Goal: Information Seeking & Learning: Learn about a topic

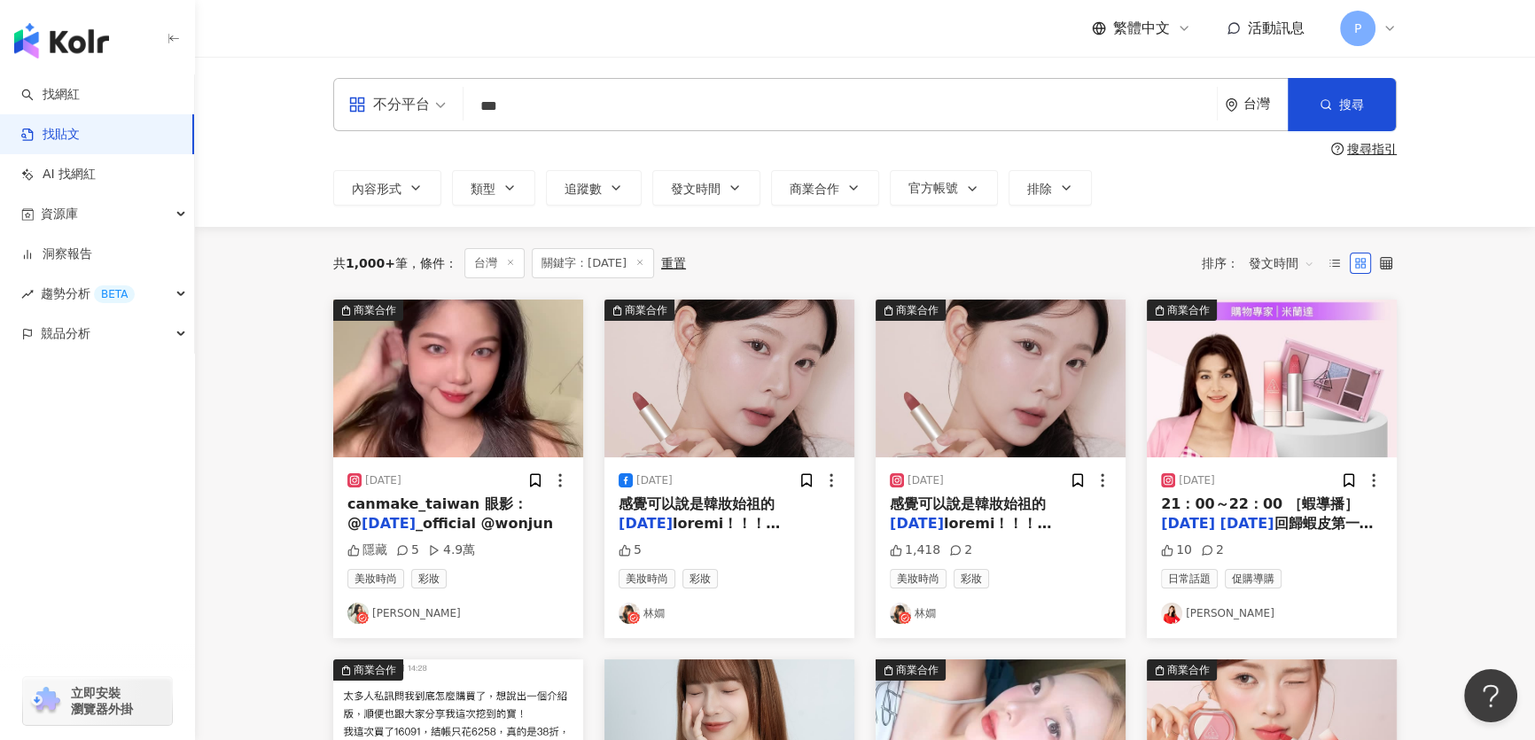
click at [770, 253] on div "共 1,000+ 筆 條件 ： 台灣 關鍵字：3CE 重置 排序： 發文時間" at bounding box center [864, 263] width 1063 height 30
click at [402, 393] on img "button" at bounding box center [458, 378] width 250 height 158
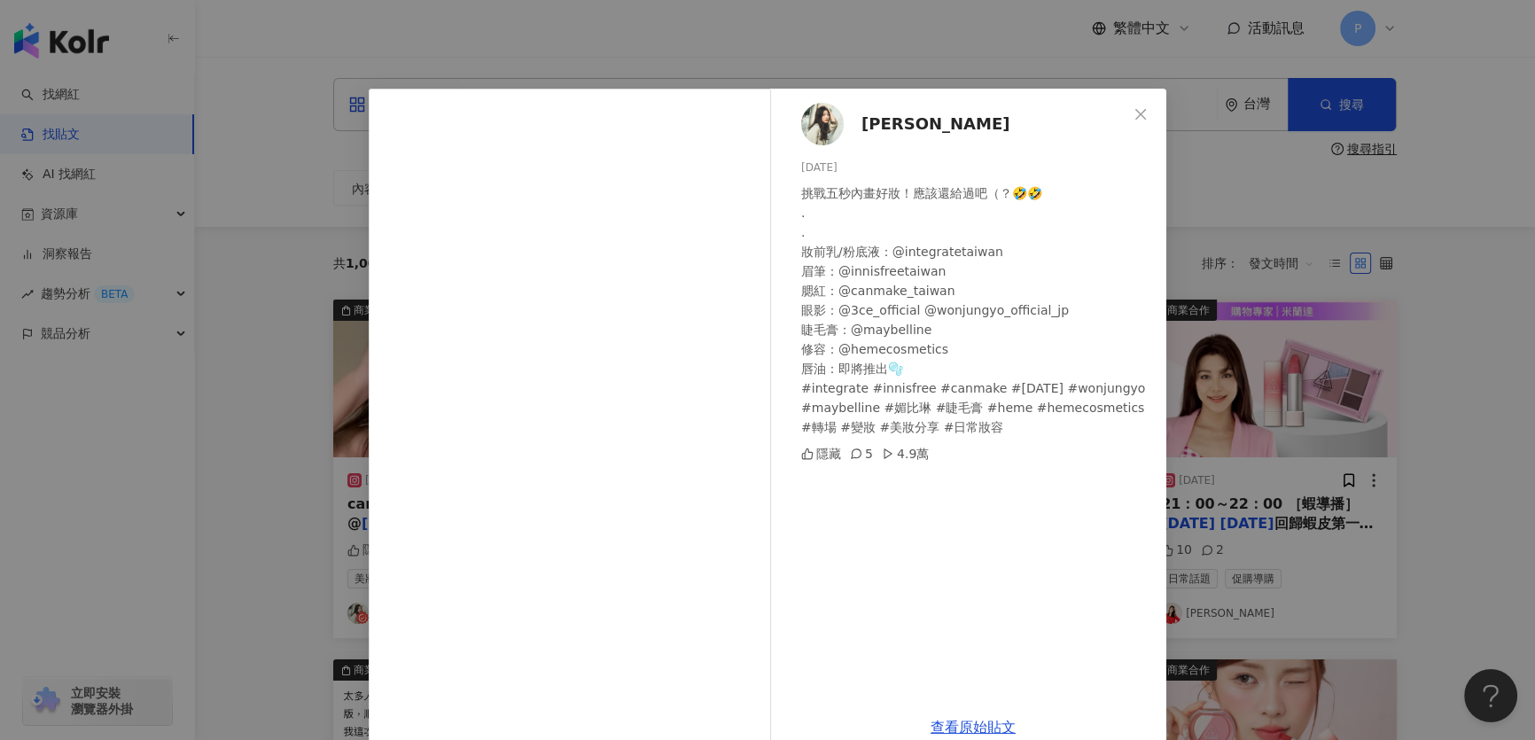
click at [1366, 203] on div "Yun Pei Cai 2025/9/7 挑戰五秒內畫好妝！應該還給過吧（？🤣🤣 . . 妝前乳/粉底液：@integratetaiwan 眉筆：@innis…" at bounding box center [767, 370] width 1535 height 740
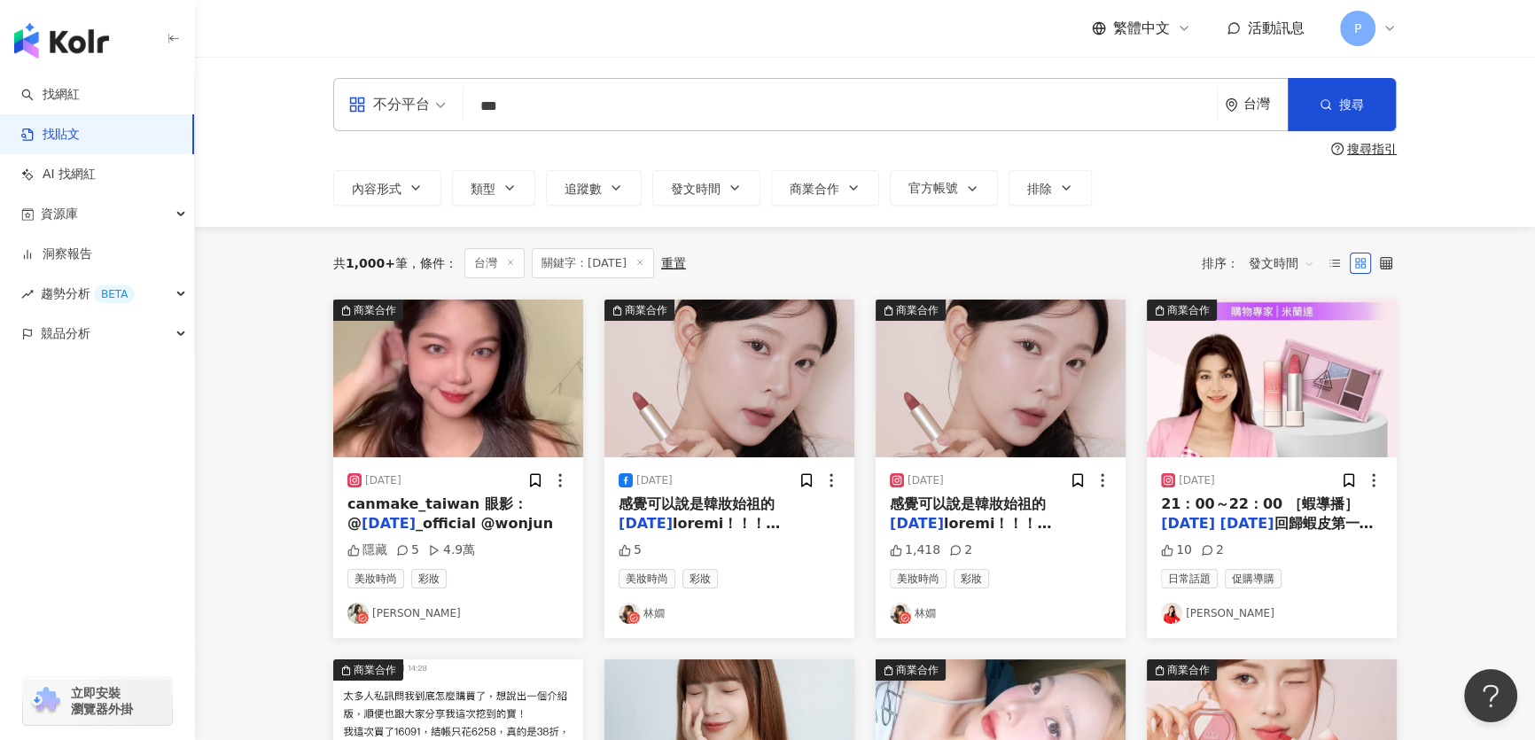
click at [454, 394] on img "button" at bounding box center [458, 378] width 250 height 158
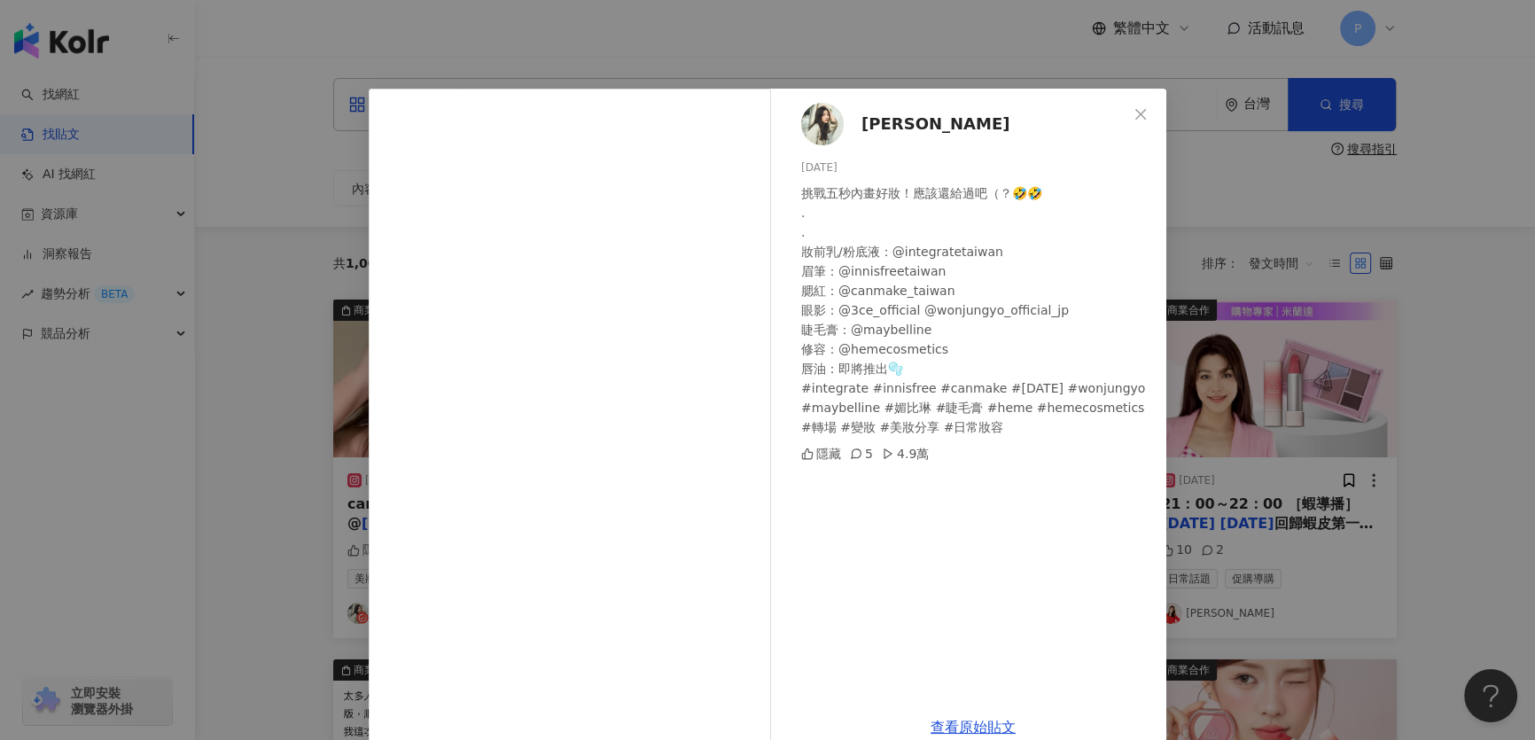
click at [884, 122] on span "Yun Pei Cai" at bounding box center [935, 124] width 148 height 25
click at [1303, 439] on div "Yun Pei Cai 2025/9/7 挑戰五秒內畫好妝！應該還給過吧（？🤣🤣 . . 妝前乳/粉底液：@integratetaiwan 眉筆：@innis…" at bounding box center [767, 370] width 1535 height 740
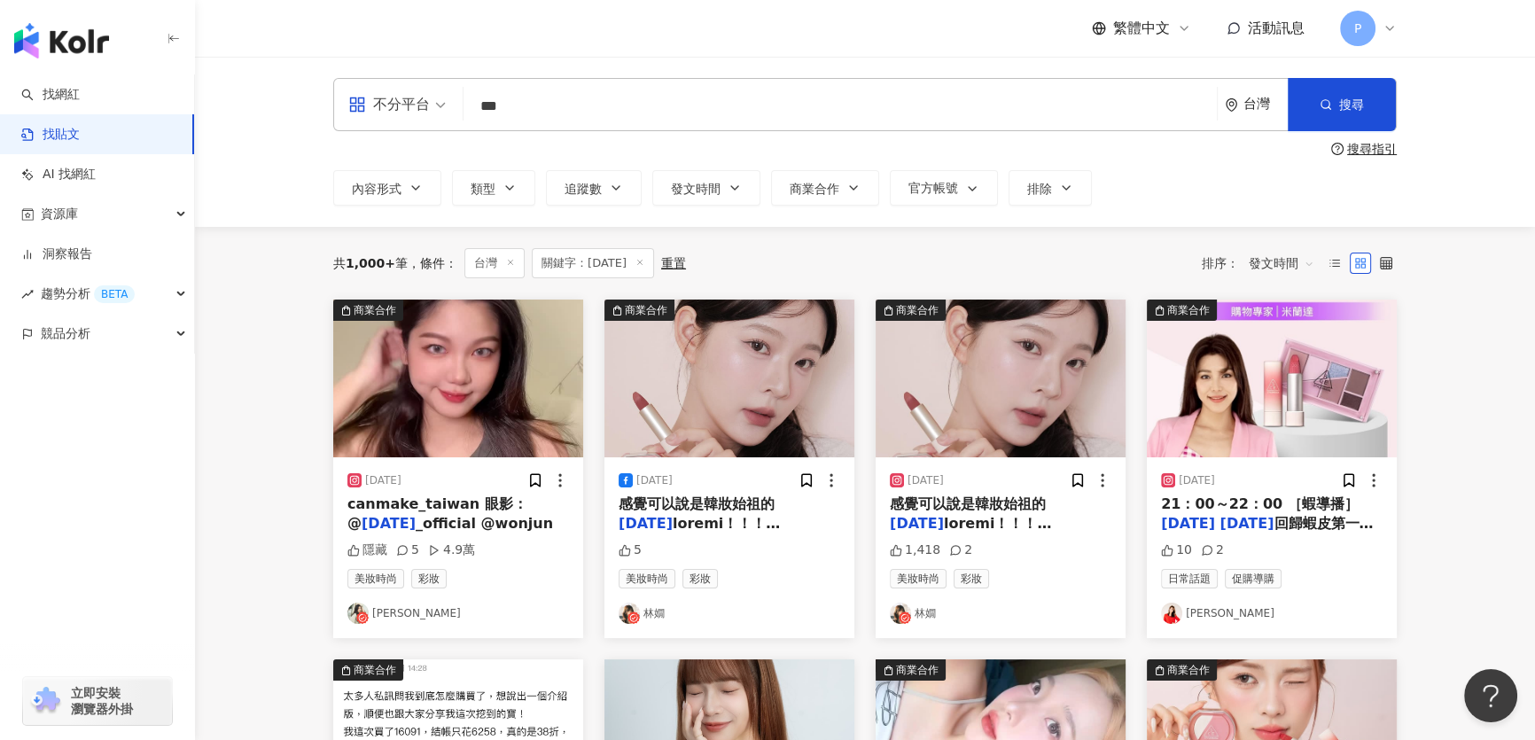
click at [1030, 395] on img "button" at bounding box center [1000, 378] width 250 height 158
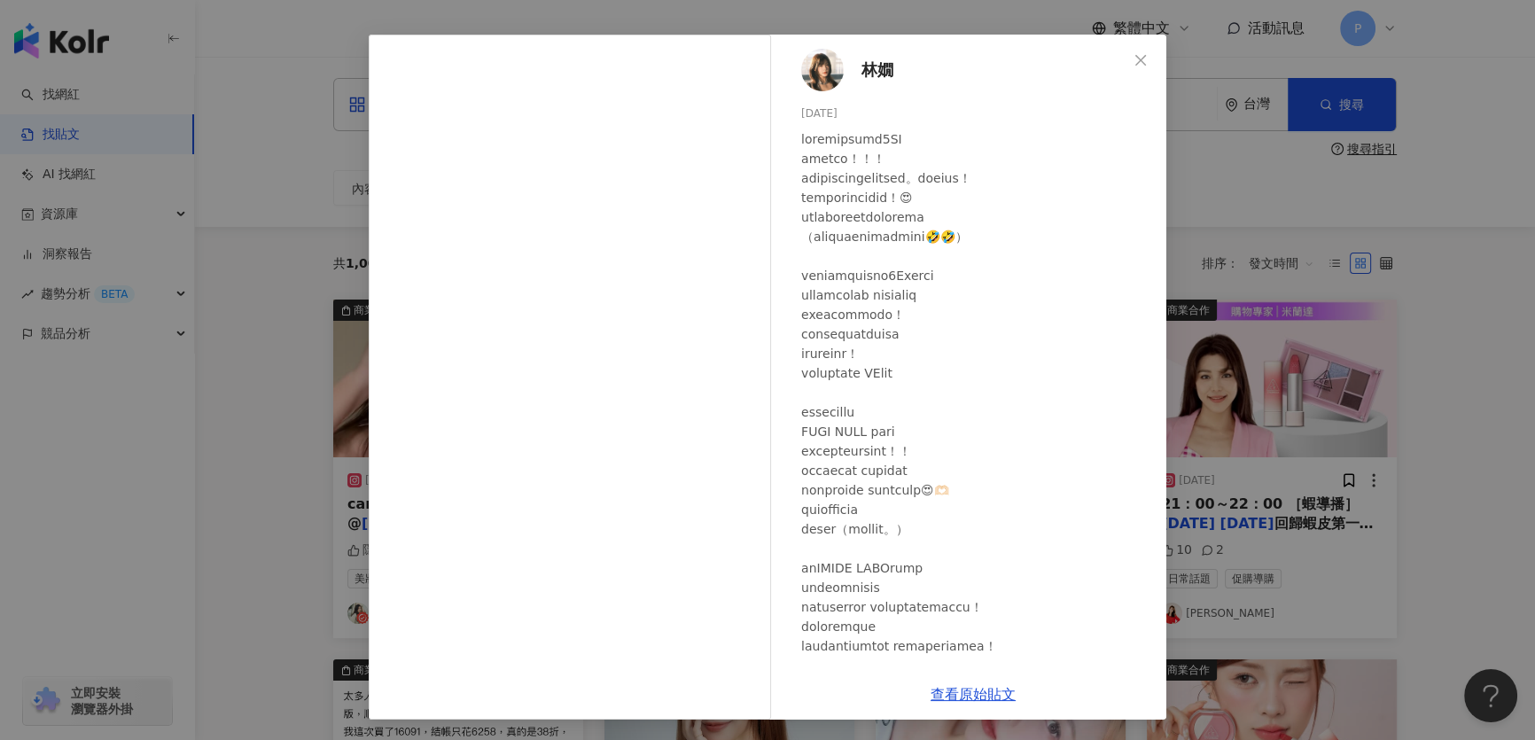
click at [657, 9] on div "林嫺 2025/9/5 1,418 2 查看原始貼文" at bounding box center [767, 370] width 1535 height 740
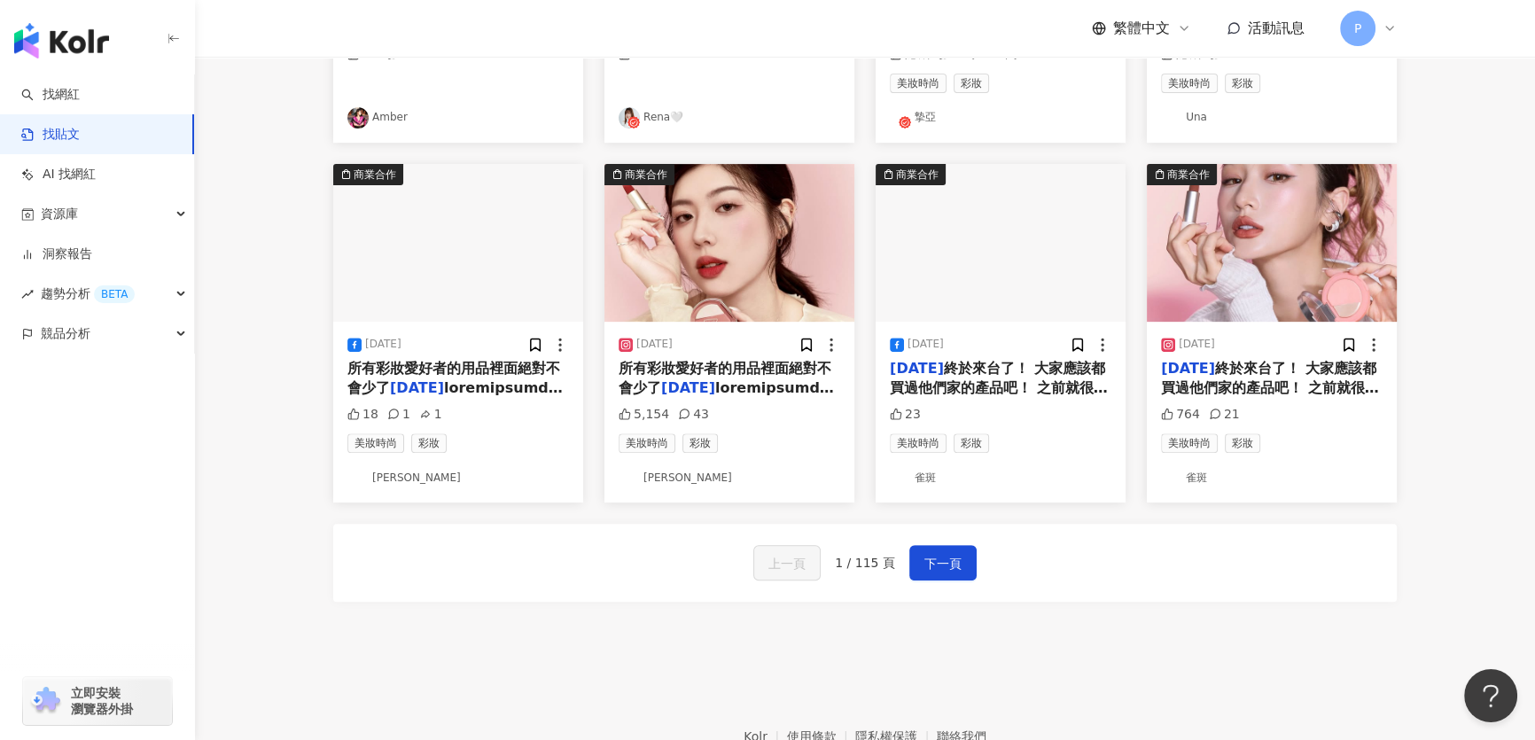
scroll to position [886, 0]
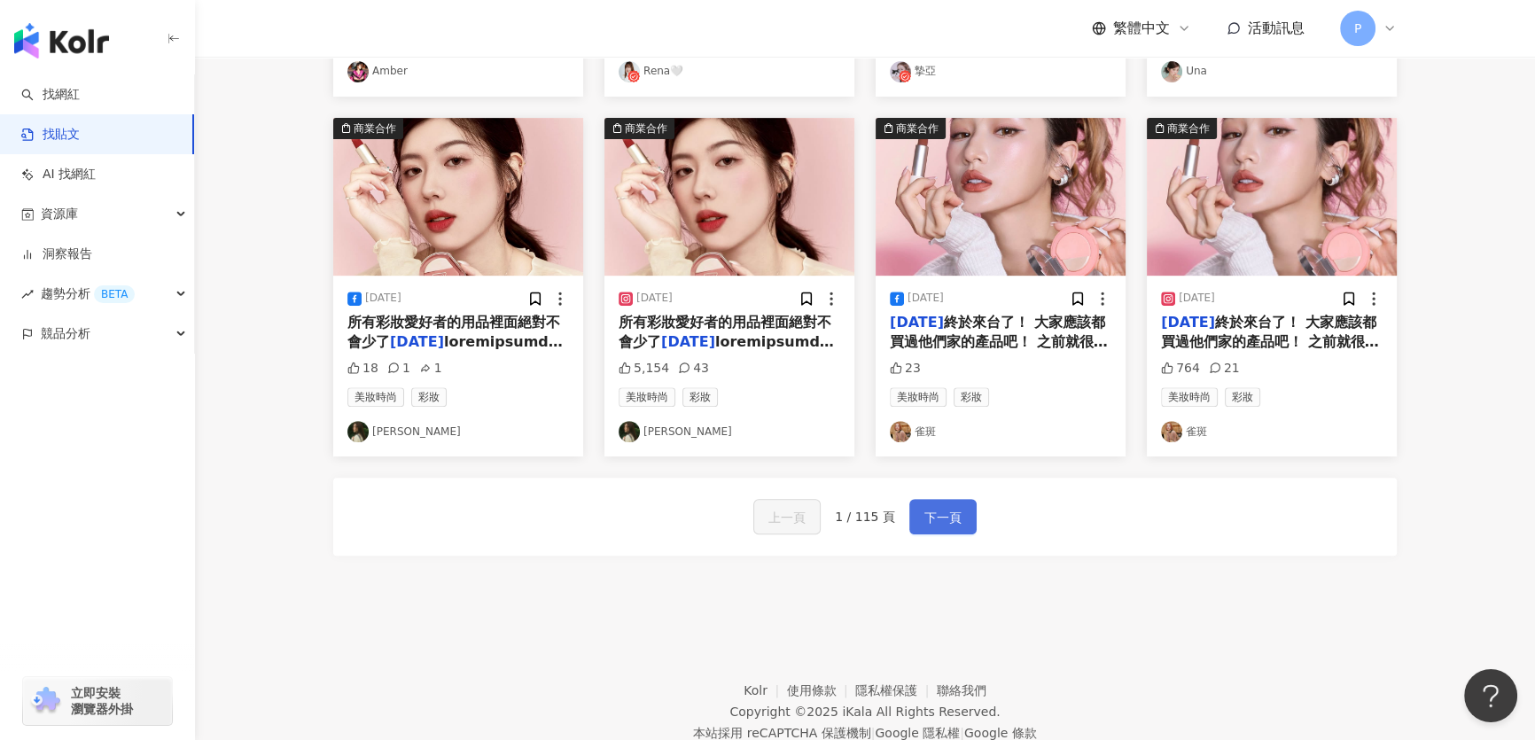
click at [942, 528] on span "下一頁" at bounding box center [942, 517] width 37 height 21
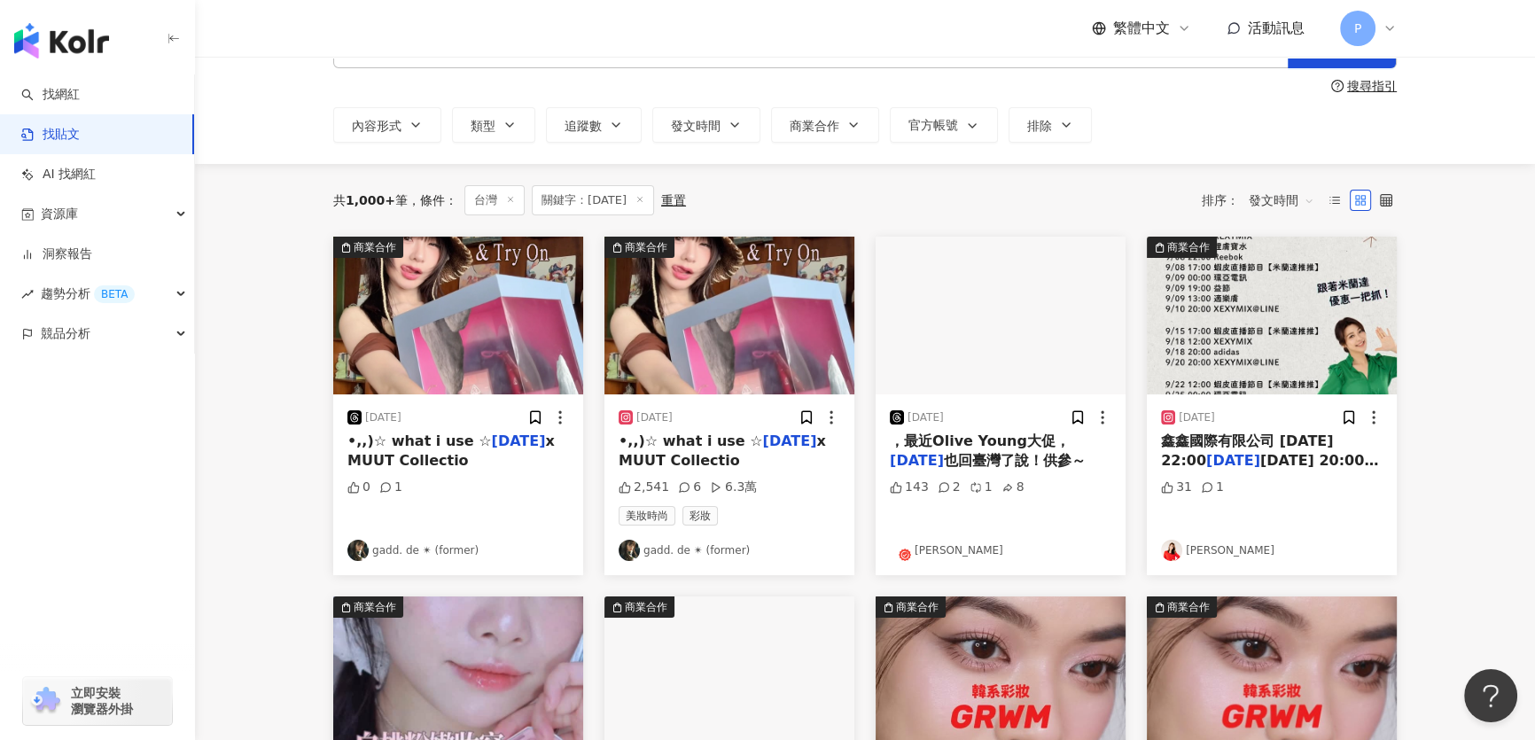
scroll to position [160, 0]
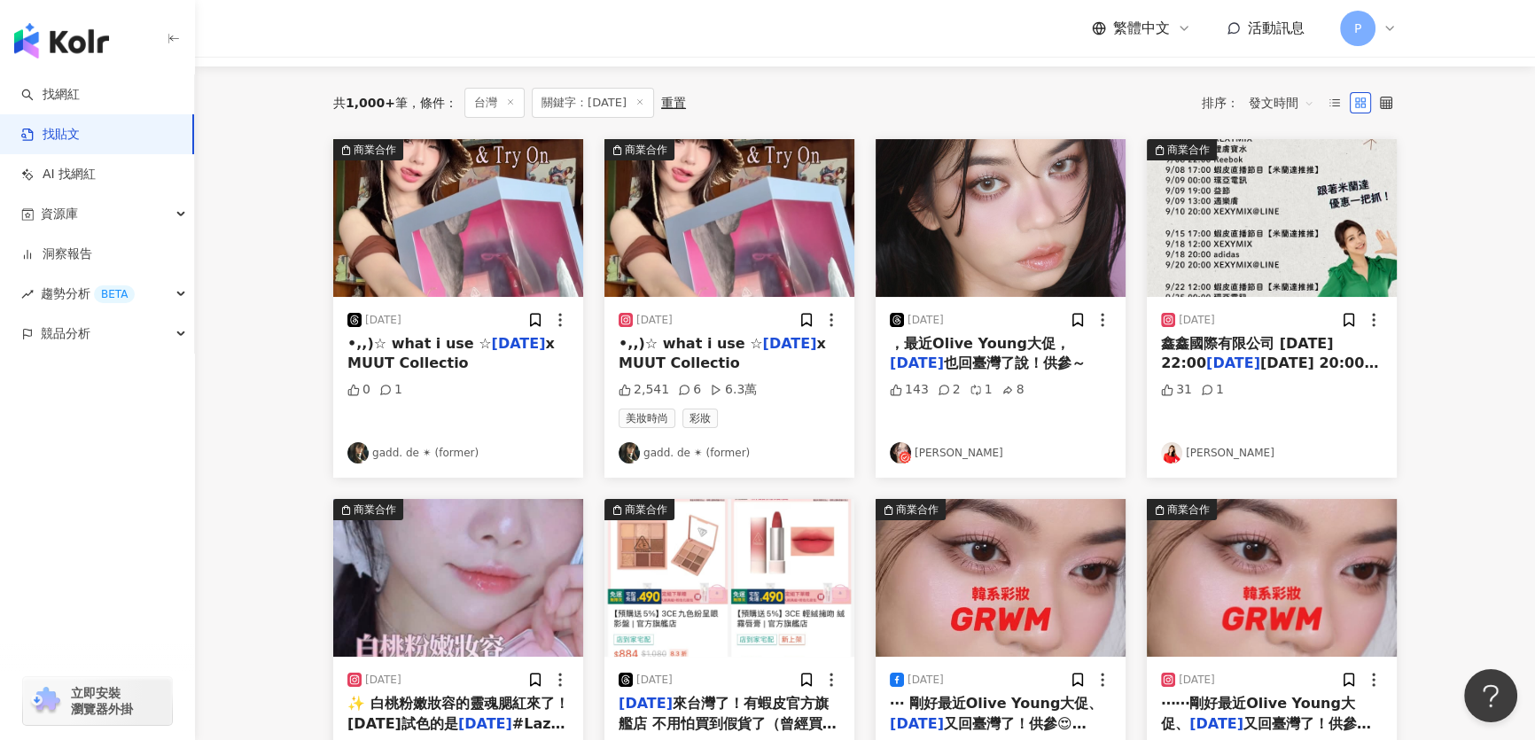
click at [766, 239] on img "button" at bounding box center [729, 218] width 250 height 158
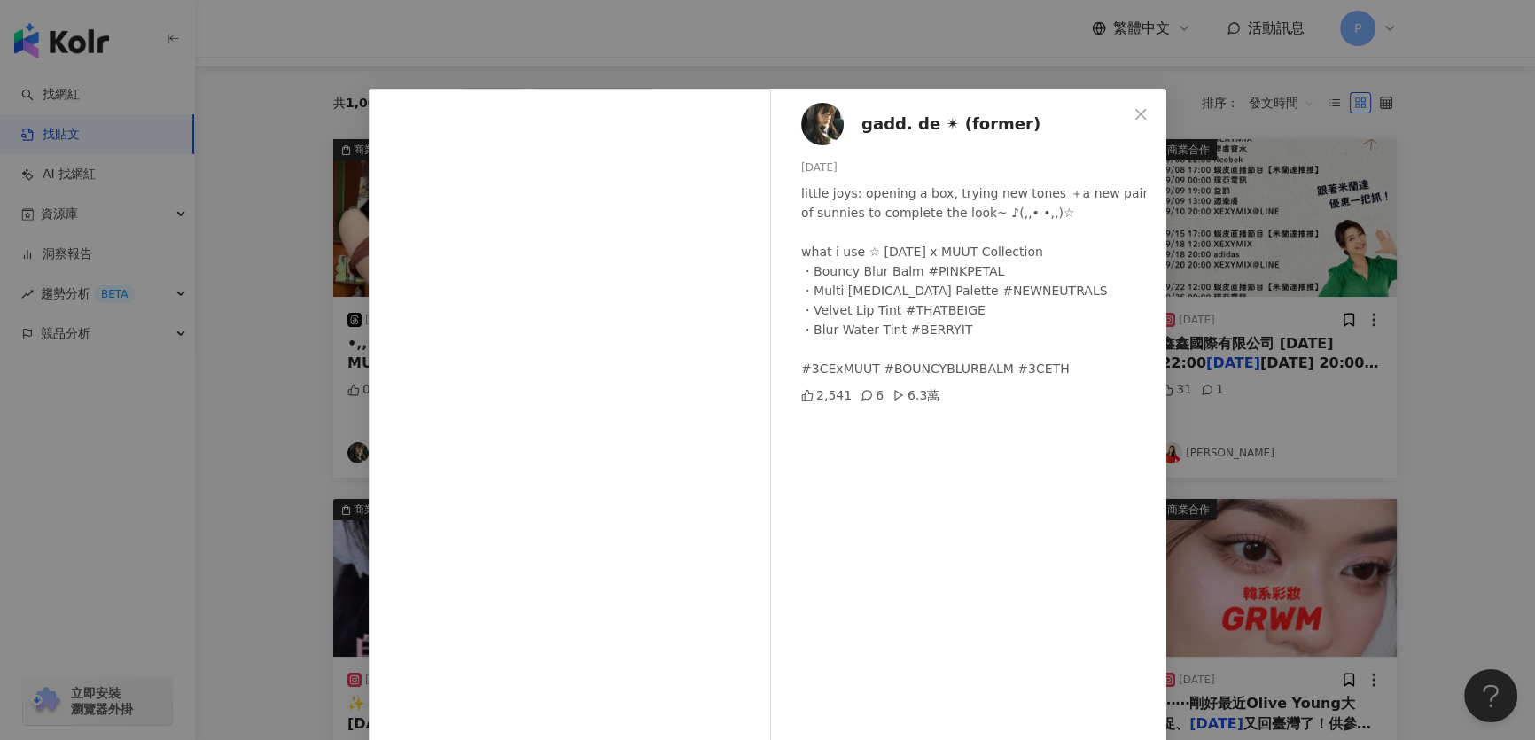
click at [834, 133] on img at bounding box center [822, 124] width 43 height 43
click at [1263, 105] on div "gadd. de ✴︎ (former) 2025/8/31 little joys: opening a box, trying new tones ＋a …" at bounding box center [767, 370] width 1535 height 740
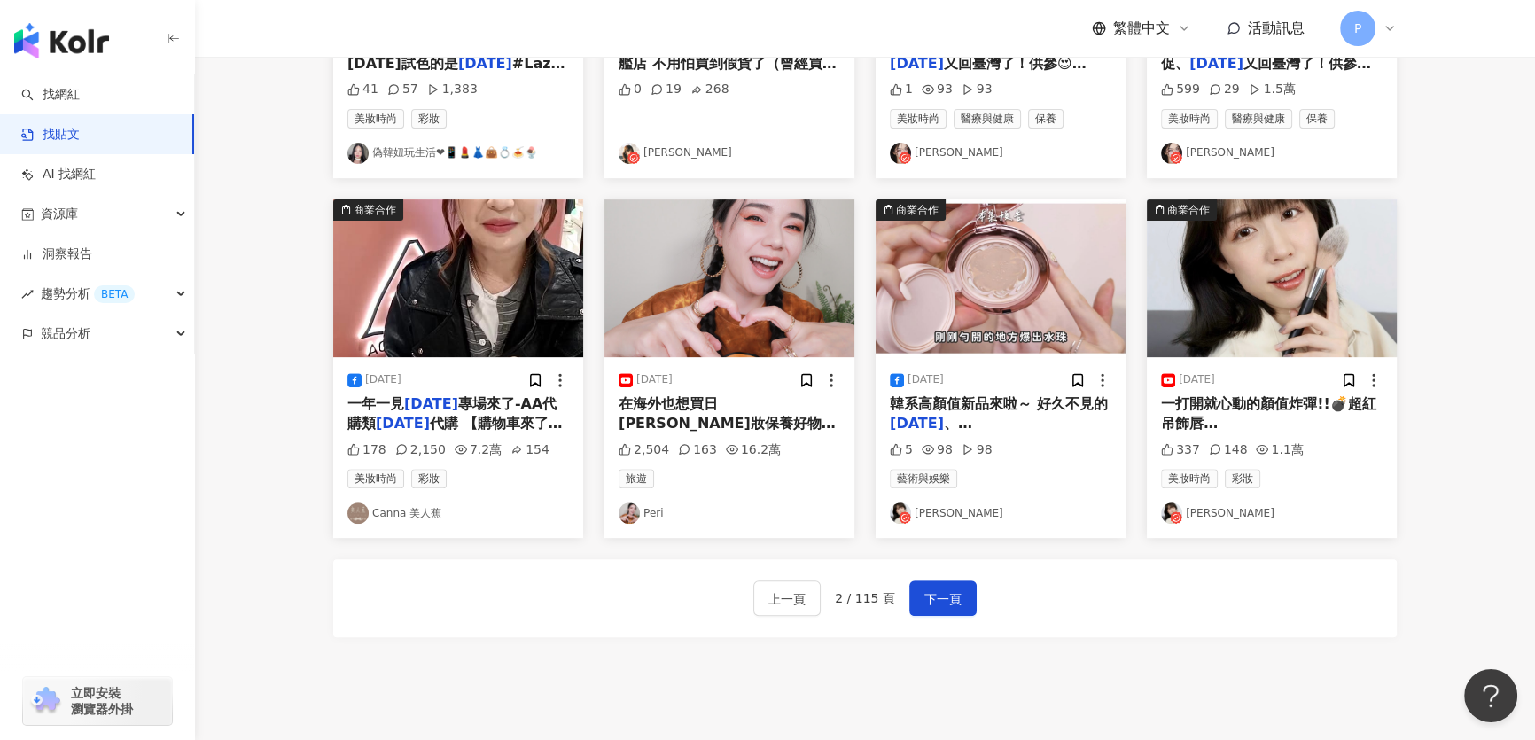
scroll to position [805, 0]
click at [953, 608] on span "下一頁" at bounding box center [942, 597] width 37 height 21
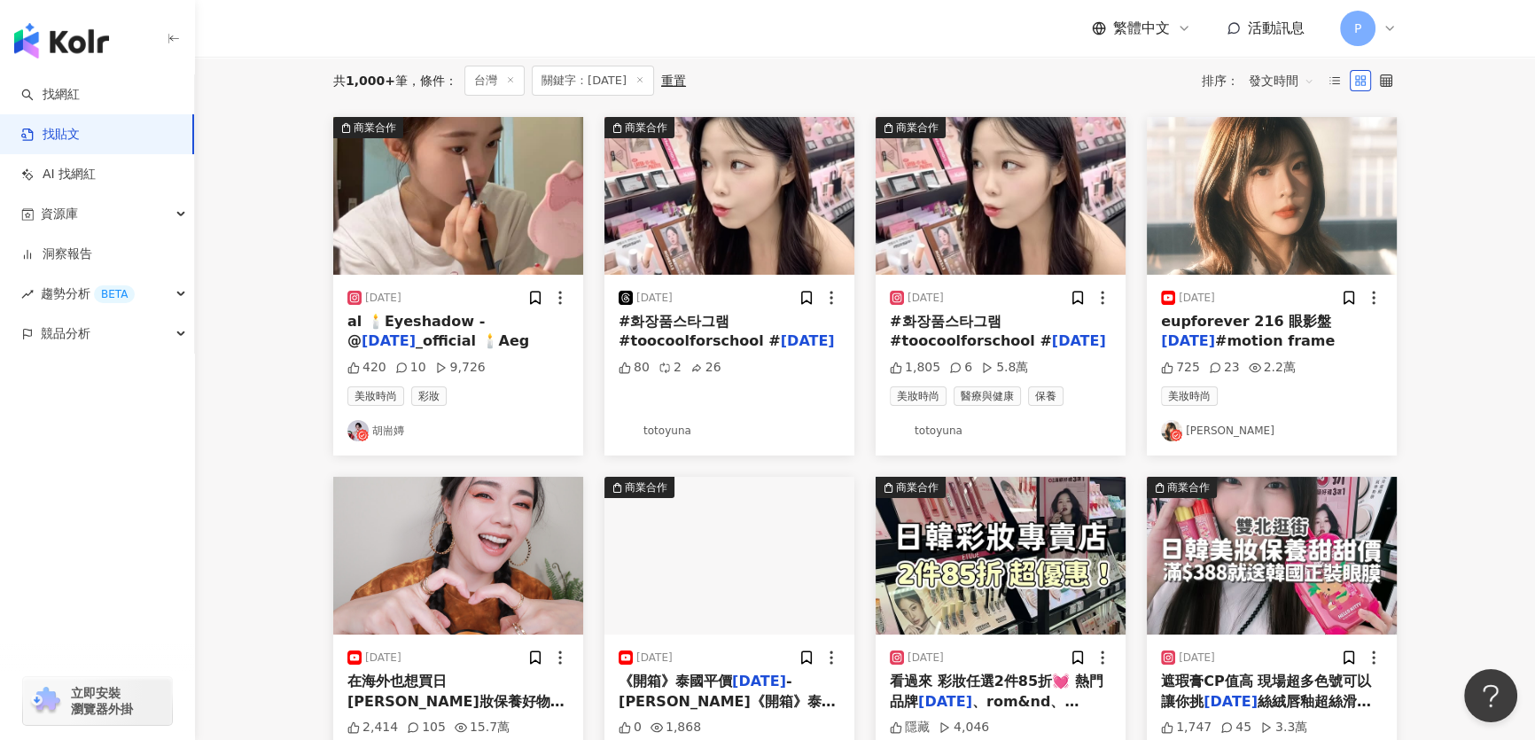
scroll to position [159, 0]
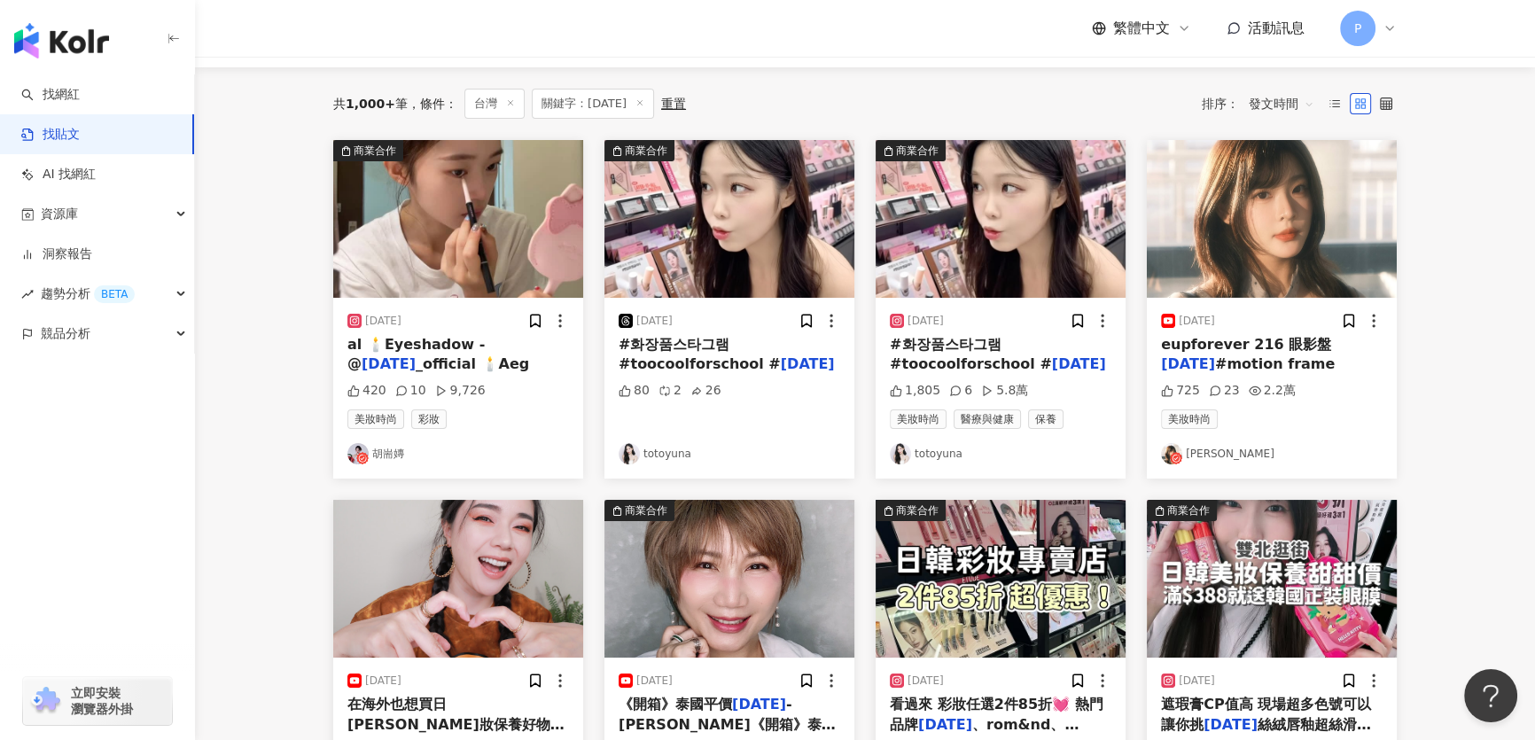
click at [978, 250] on img "button" at bounding box center [1000, 219] width 250 height 158
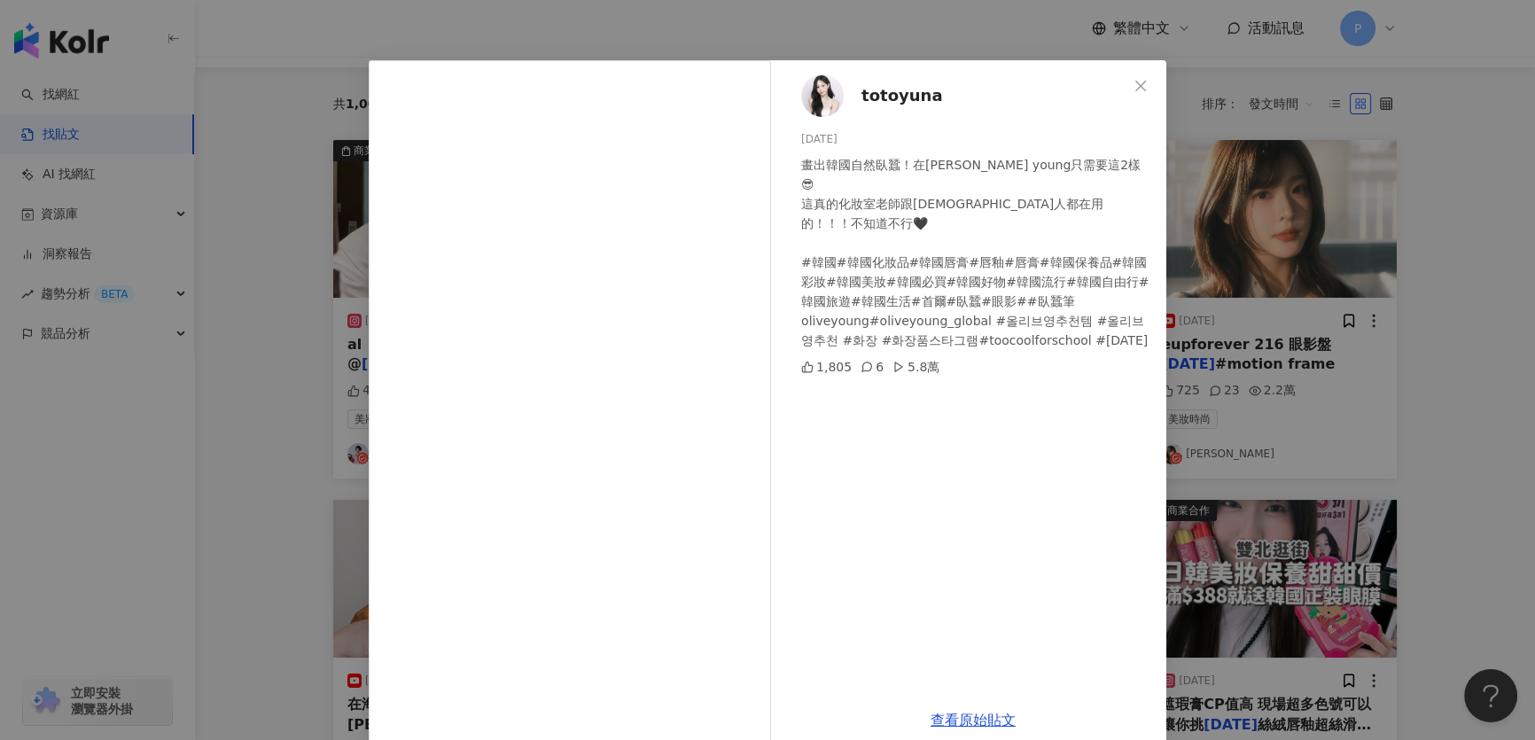
scroll to position [54, 0]
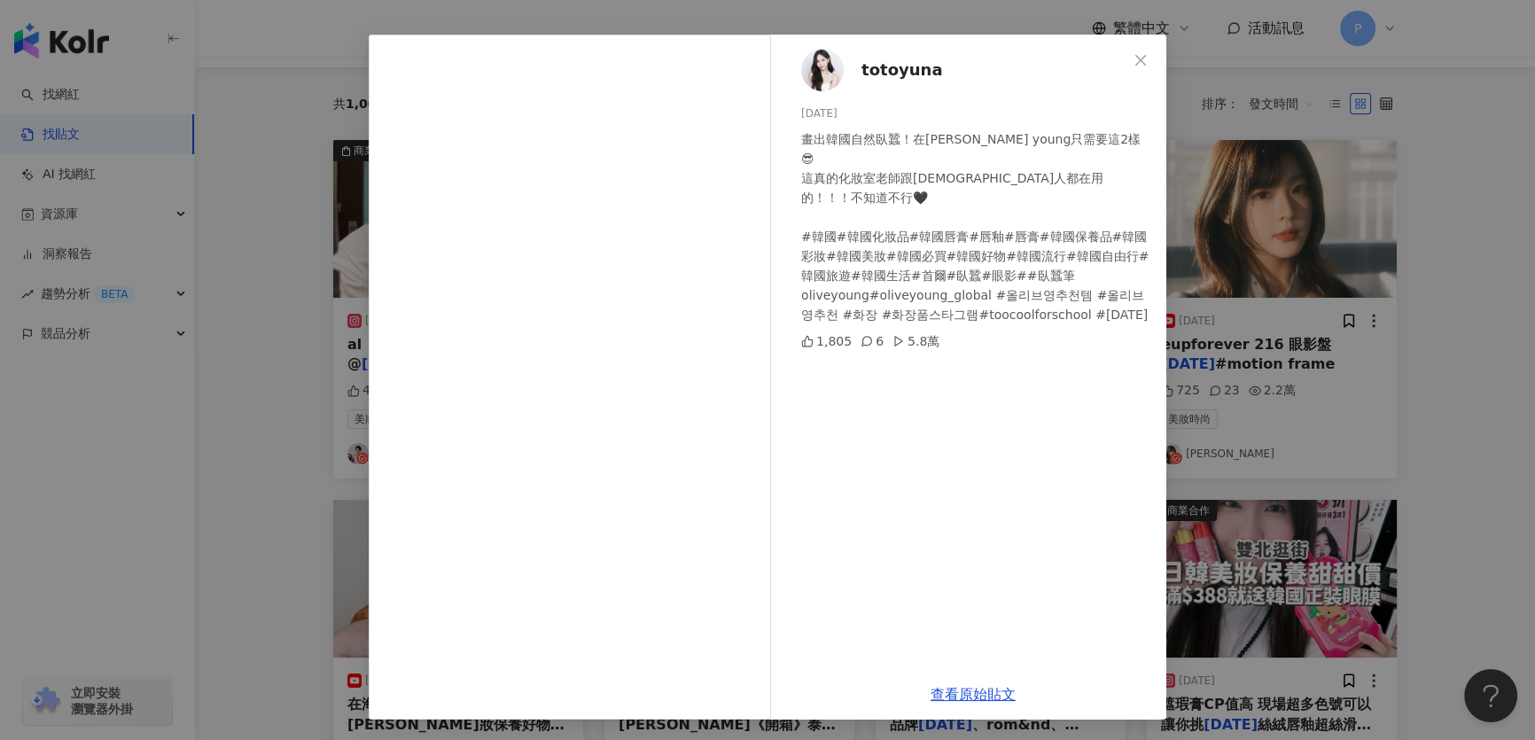
click at [875, 73] on span "totoyuna" at bounding box center [901, 70] width 81 height 25
click at [1326, 177] on div "totoyuna 2025/8/18 畫出韓國自然臥蠶！在Olive young只需要這2樣😎 這真的化妝室老師跟韓國人都在用的！！！不知道不行🖤 #韓國#韓…" at bounding box center [767, 370] width 1535 height 740
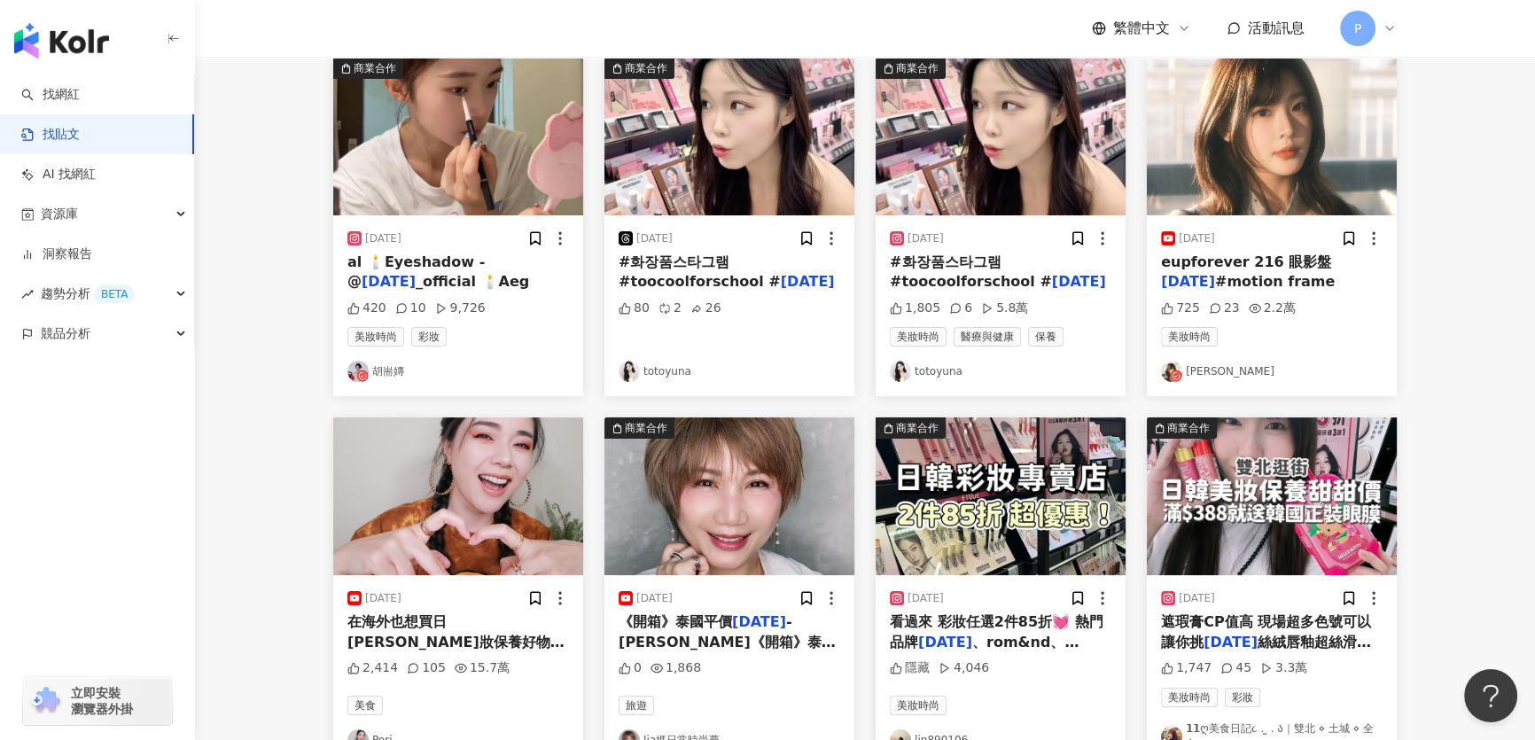
scroll to position [482, 0]
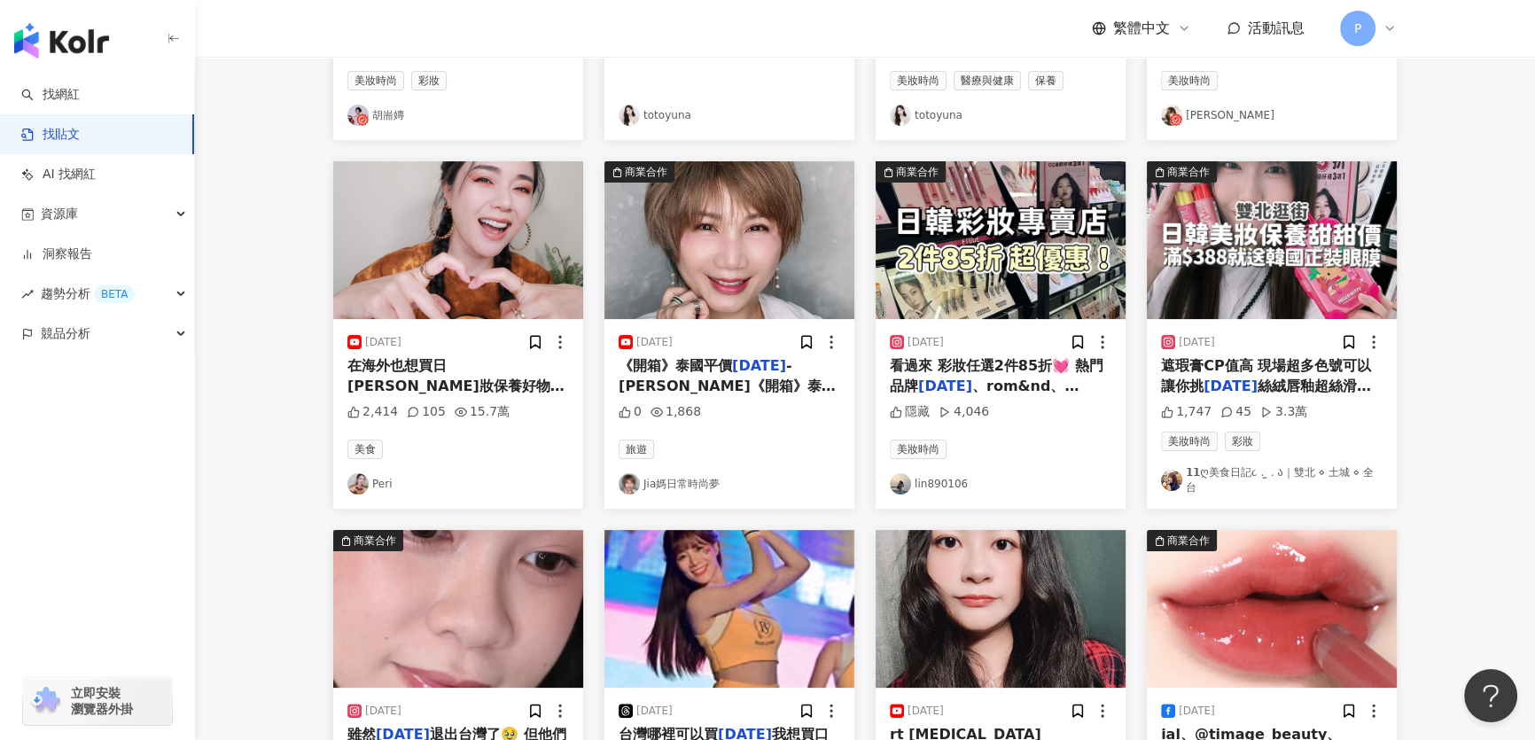
click at [1294, 253] on img "button" at bounding box center [1272, 240] width 250 height 158
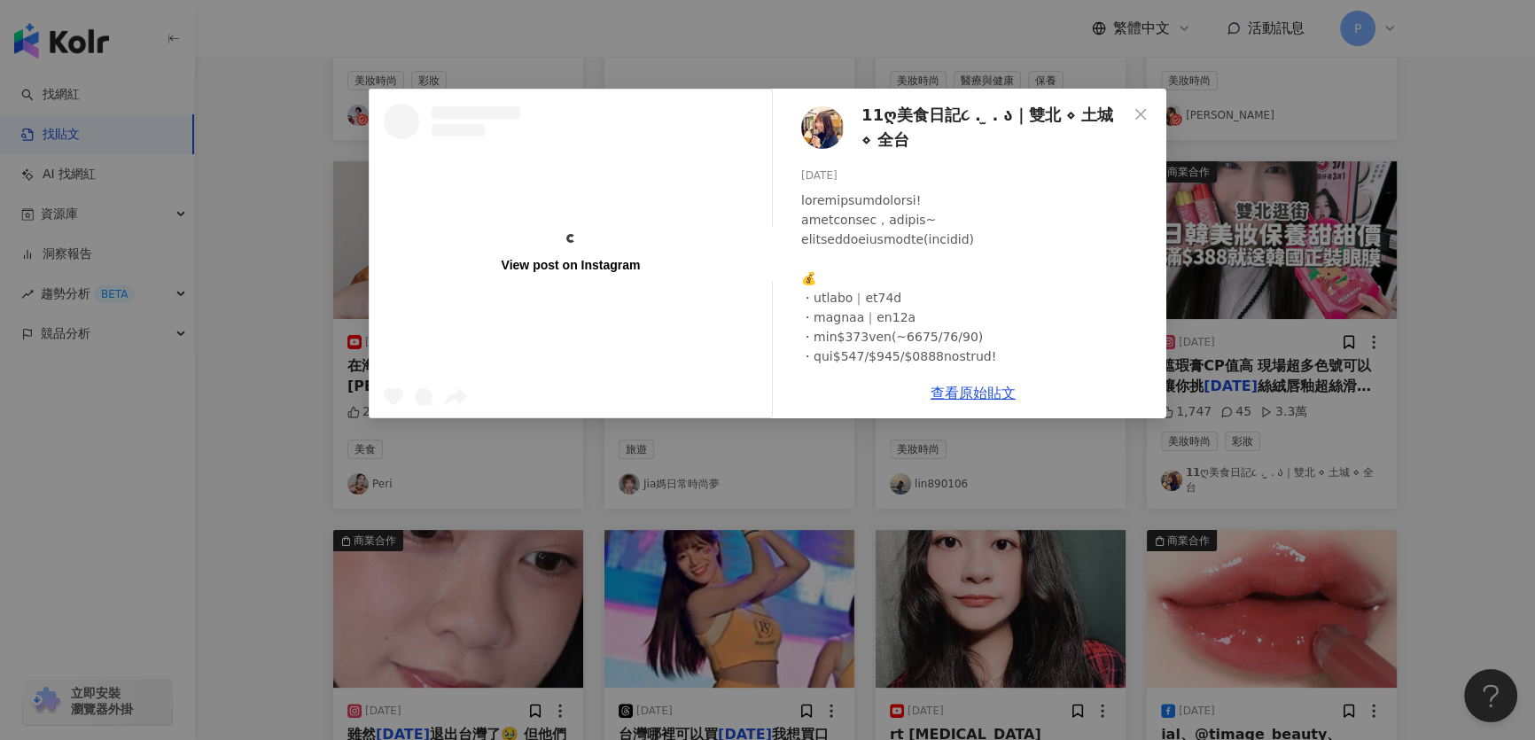
click at [839, 126] on img at bounding box center [822, 127] width 43 height 43
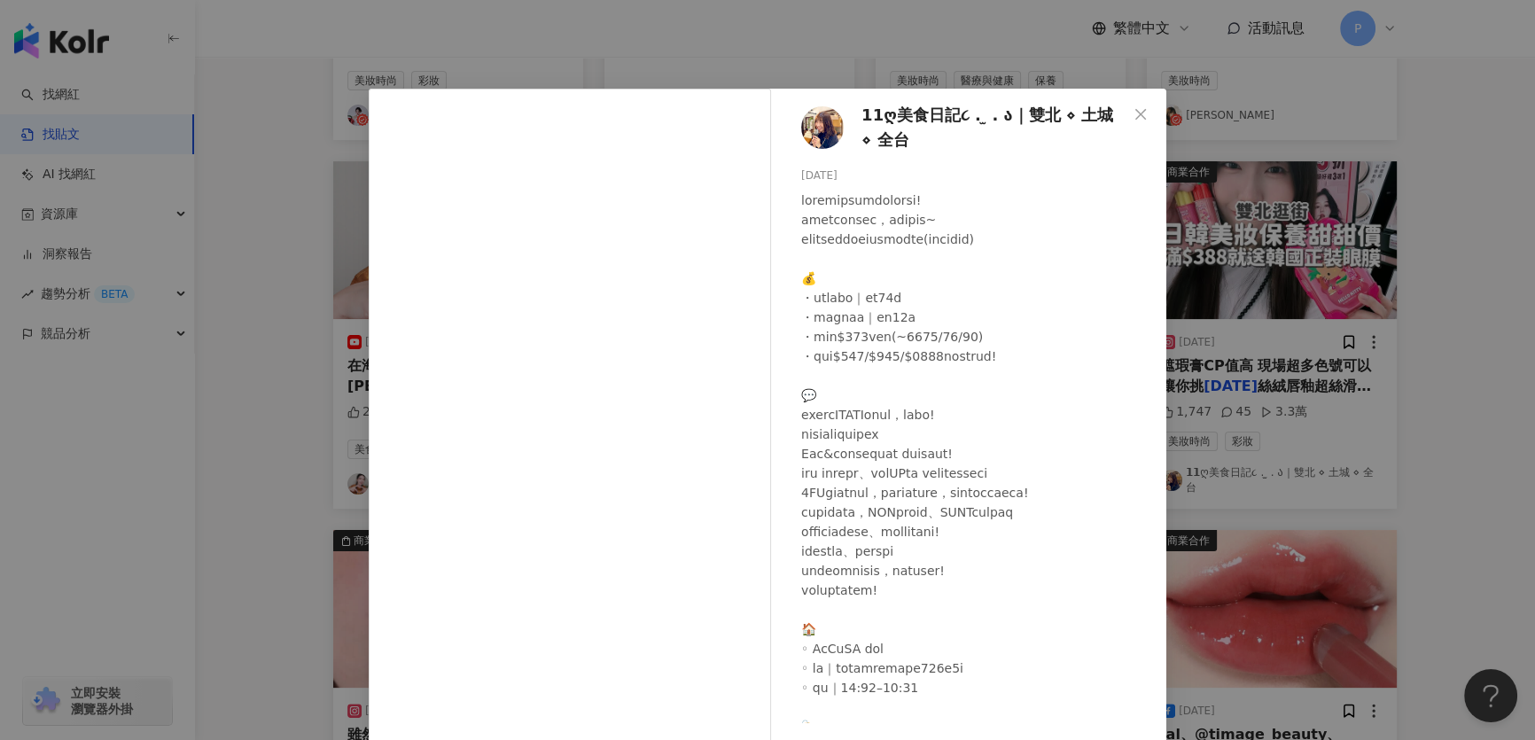
click at [1441, 335] on div "𝟭𝟭ღ美食日記૮ . ̫ . ა｜雙北 ⋄ 土城 ⋄ 全台 2025/8/16 1,747 45 3.3萬 查看原始貼文" at bounding box center [767, 370] width 1535 height 740
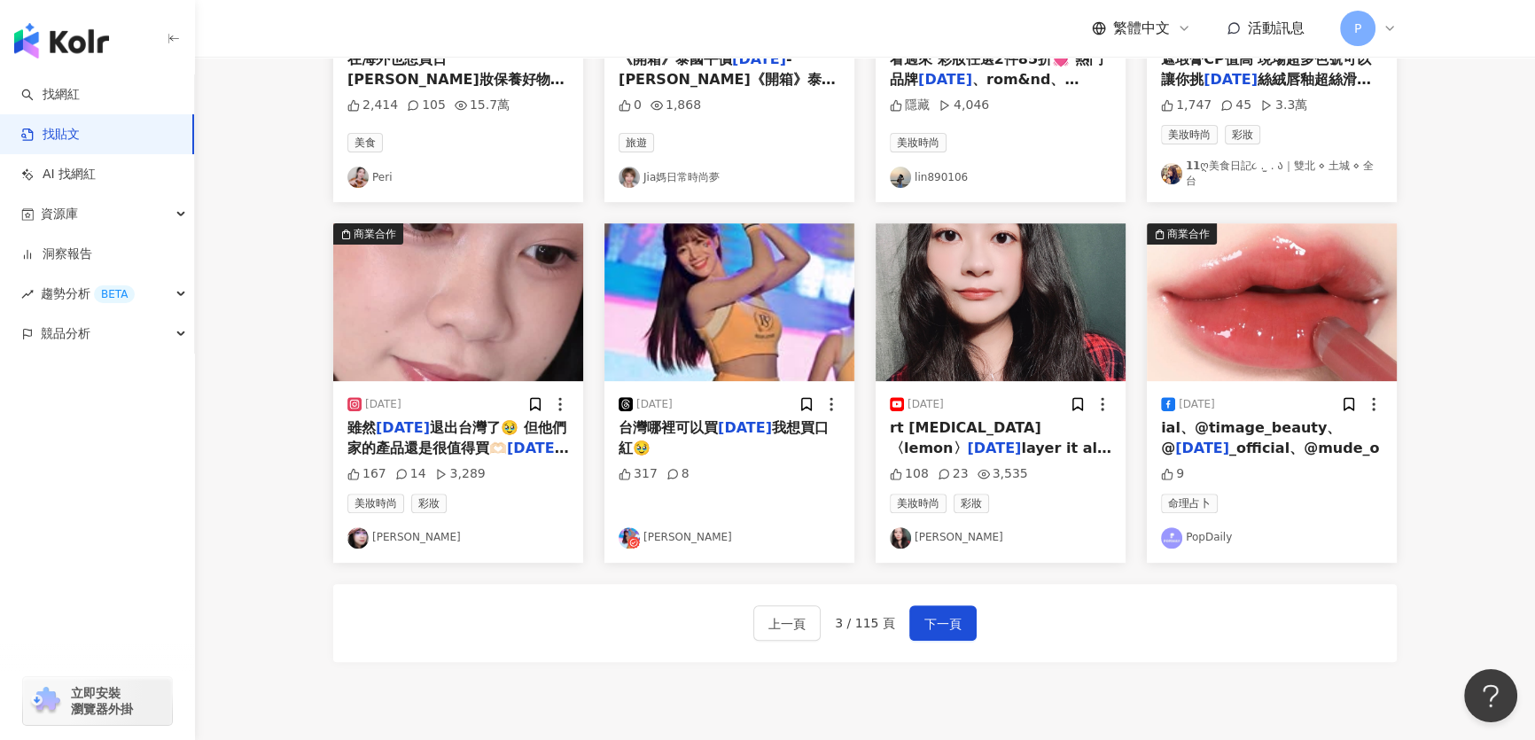
scroll to position [805, 0]
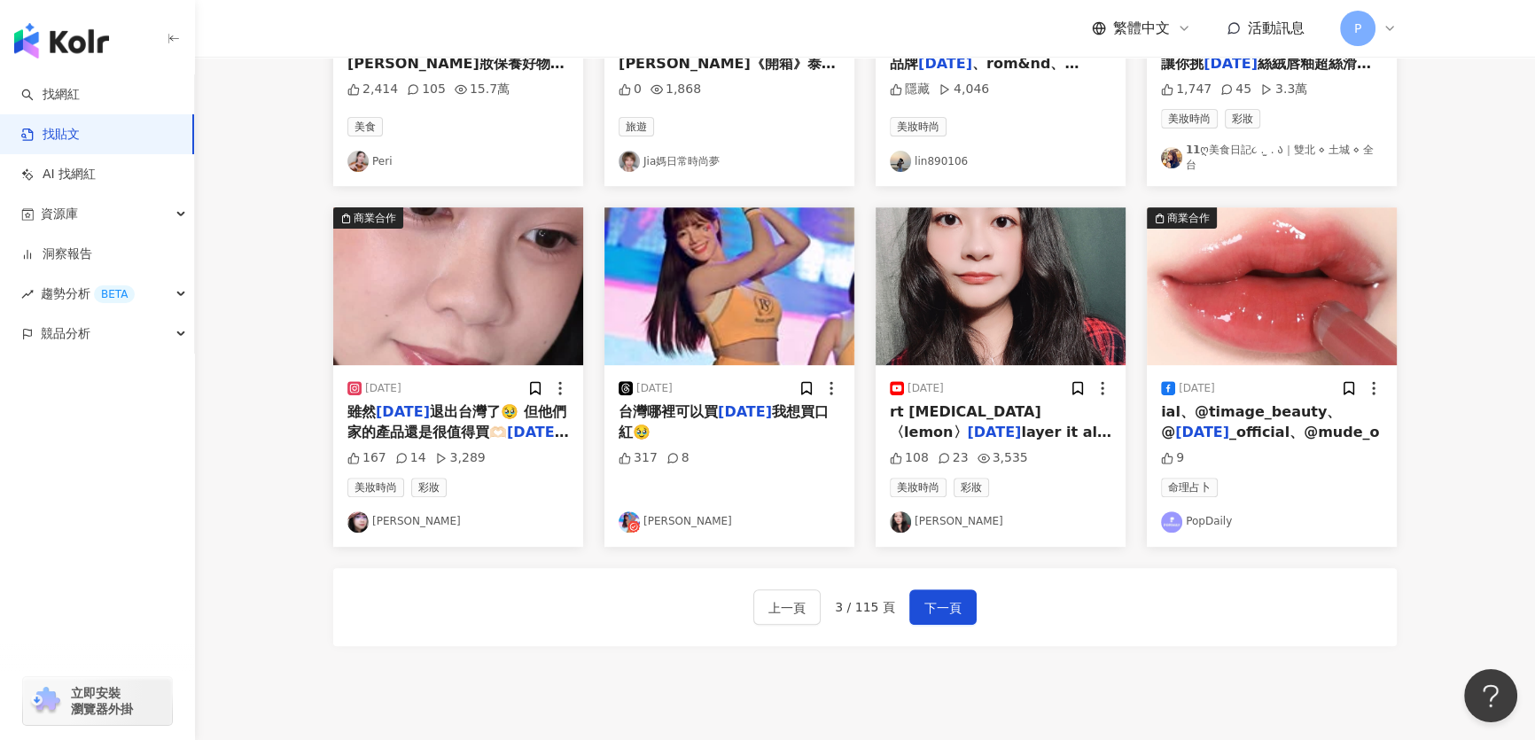
click at [973, 595] on div "上一頁 3 / 115 頁 下一頁" at bounding box center [864, 607] width 1063 height 78
click at [968, 600] on button "下一頁" at bounding box center [942, 606] width 67 height 35
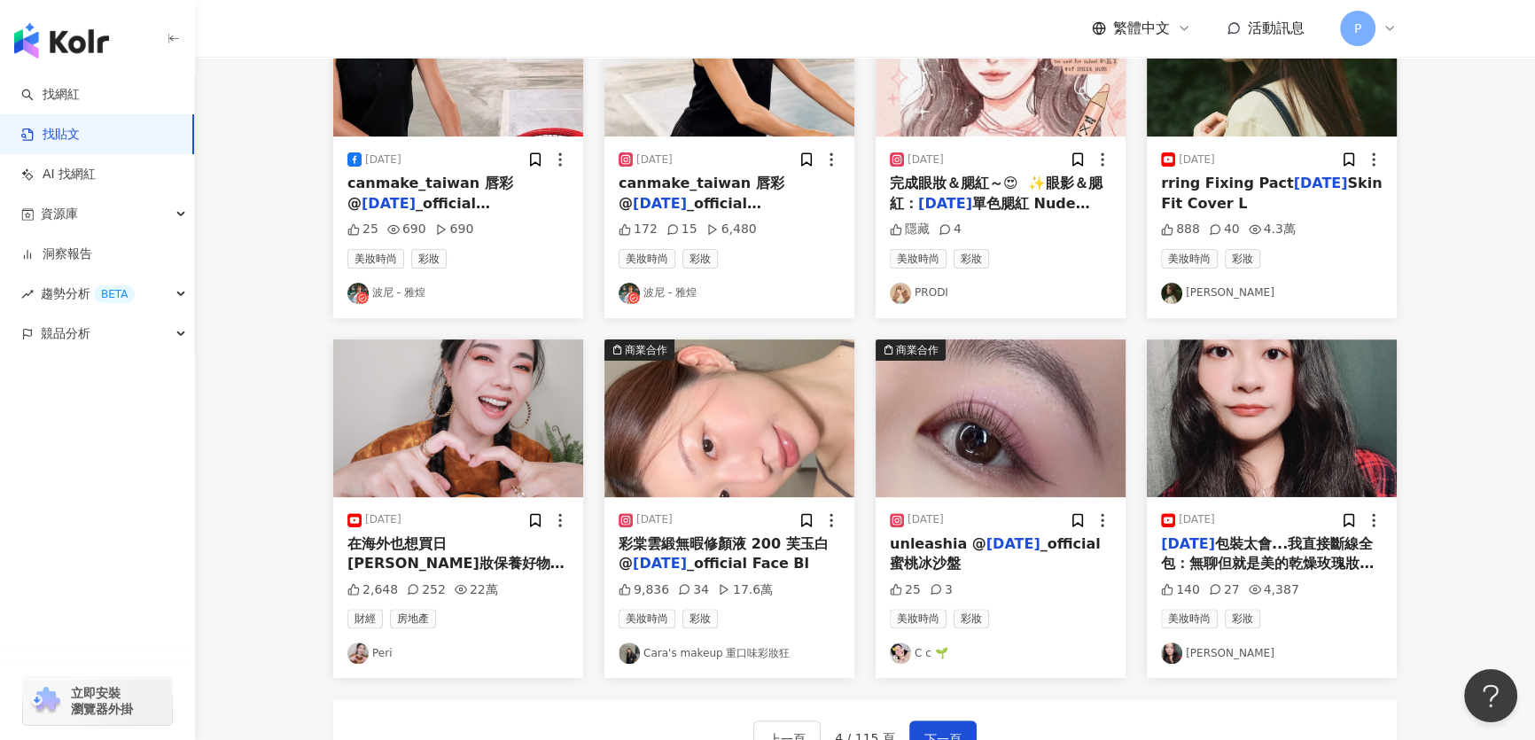
scroll to position [725, 0]
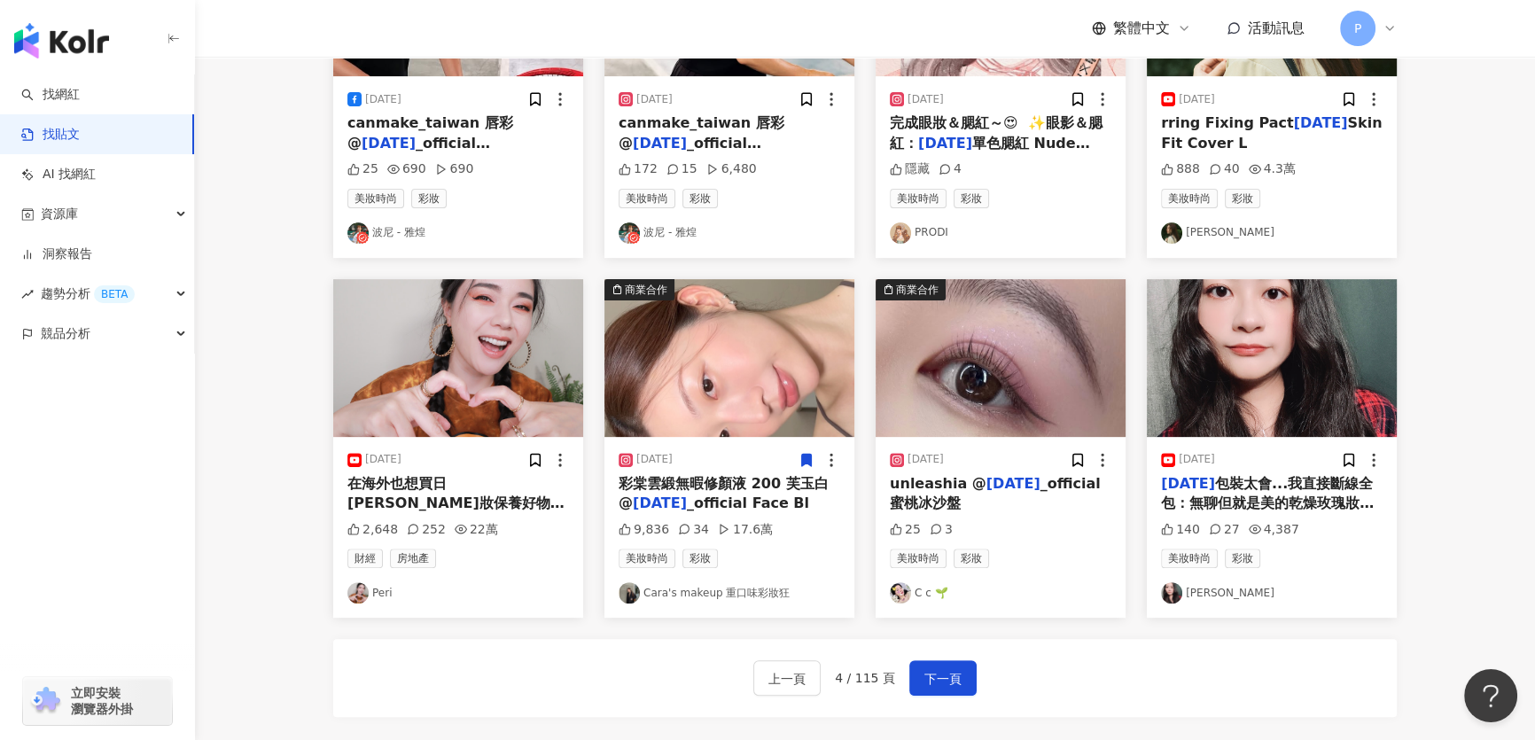
click at [794, 437] on img "button" at bounding box center [729, 358] width 250 height 158
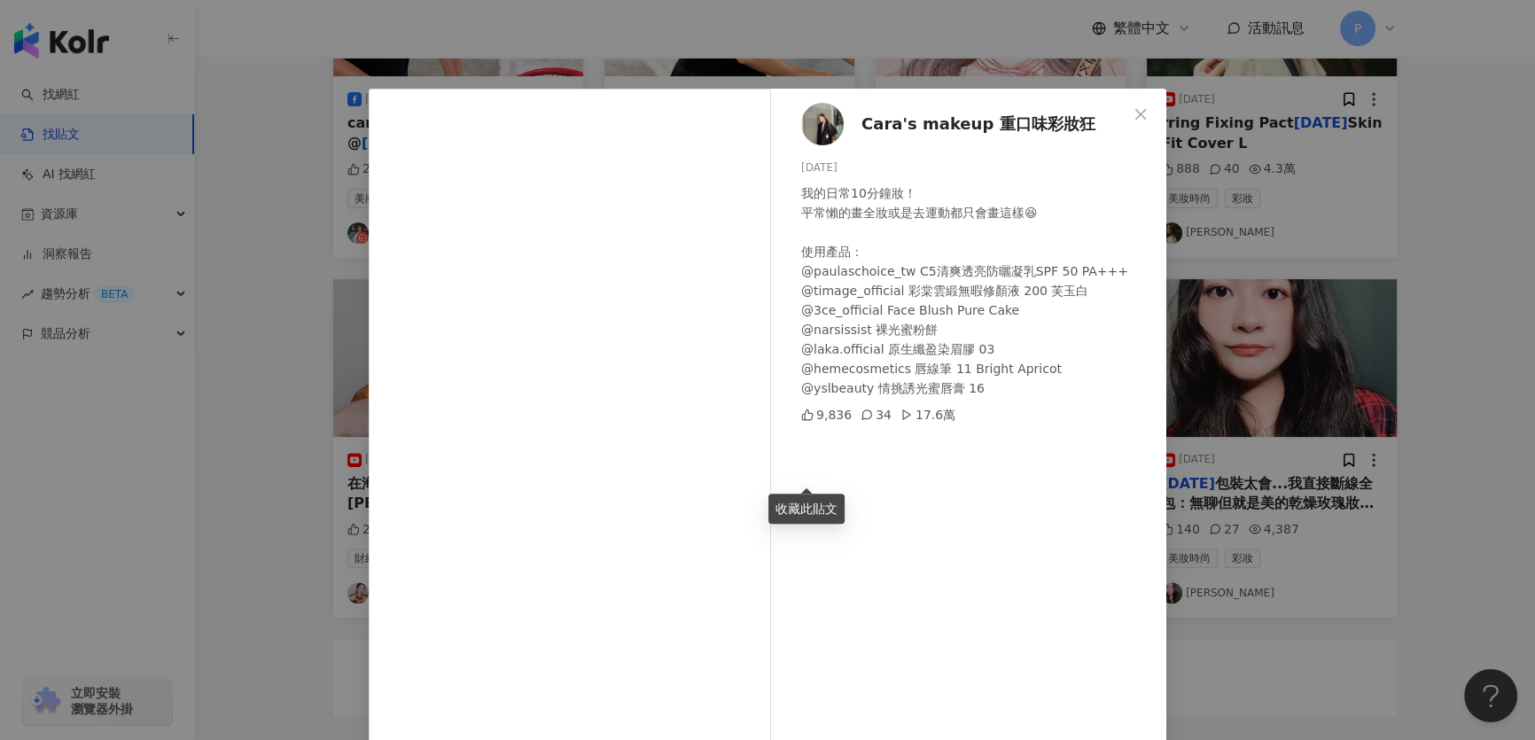
click at [834, 113] on img at bounding box center [822, 124] width 43 height 43
click at [1239, 385] on div "Cara's makeup 重口味彩妝狂 2025/8/6 我的日常10分鐘妝！ 平常懶的畫全妝或是去運動都只會畫這樣😆 使用產品： @paulaschoic…" at bounding box center [767, 370] width 1535 height 740
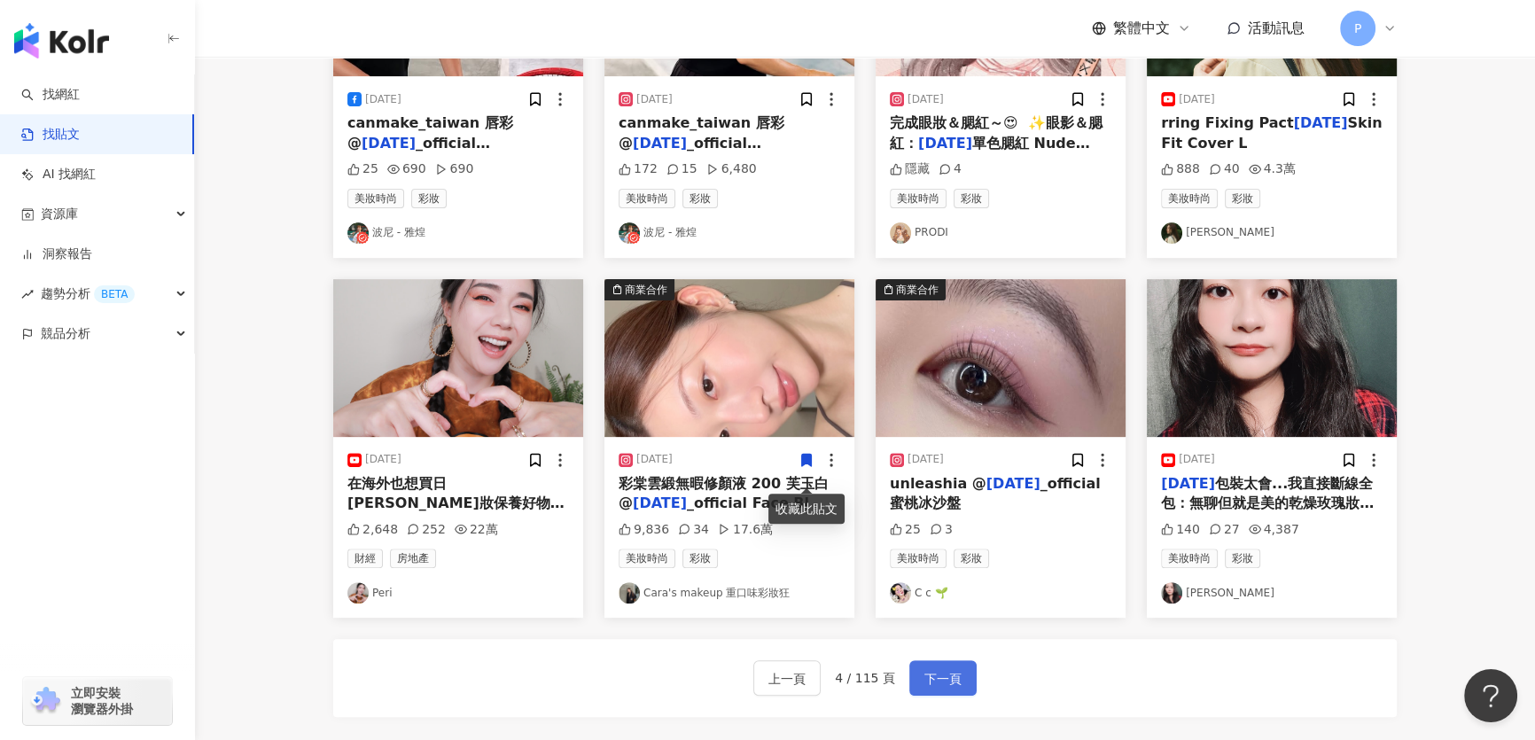
click at [953, 689] on span "下一頁" at bounding box center [942, 678] width 37 height 21
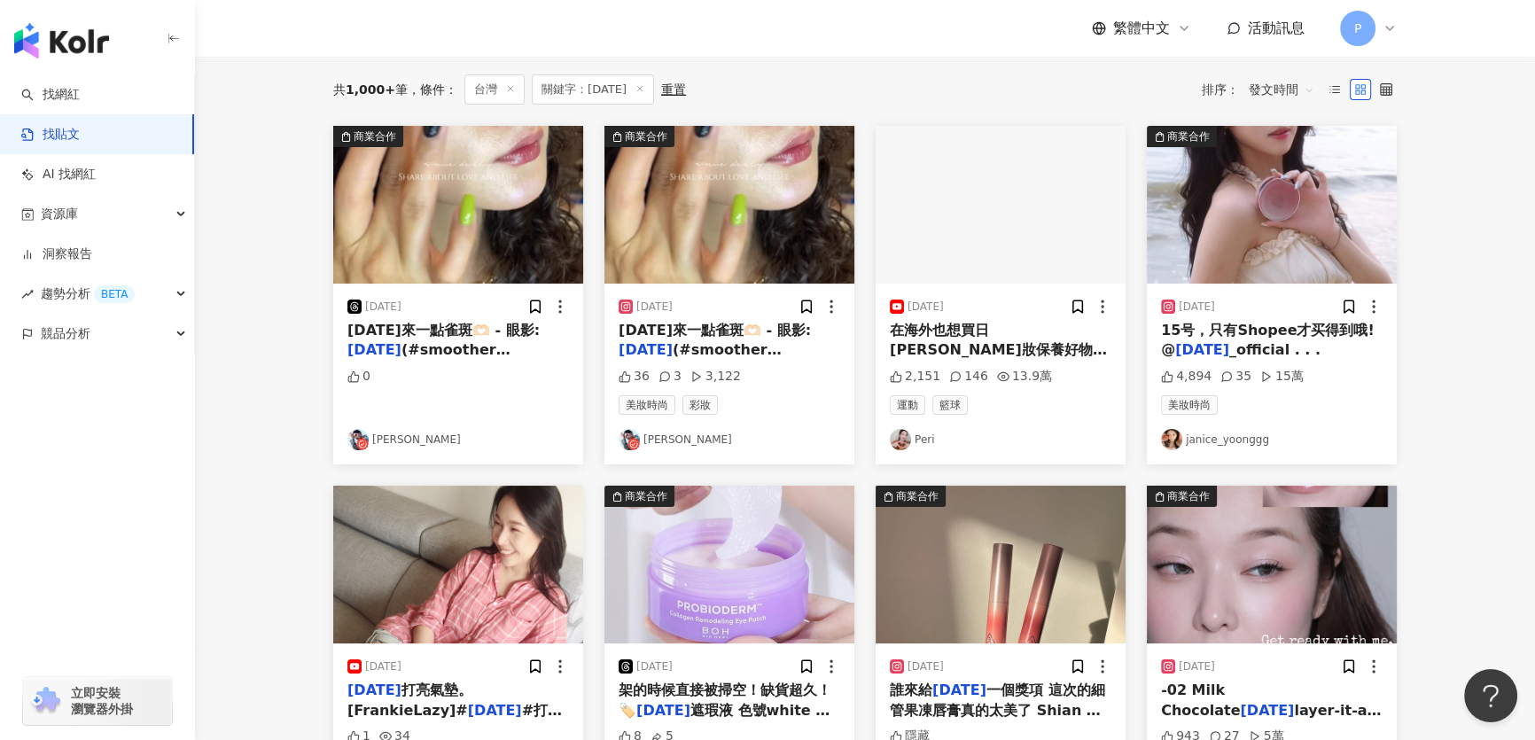
scroll to position [0, 0]
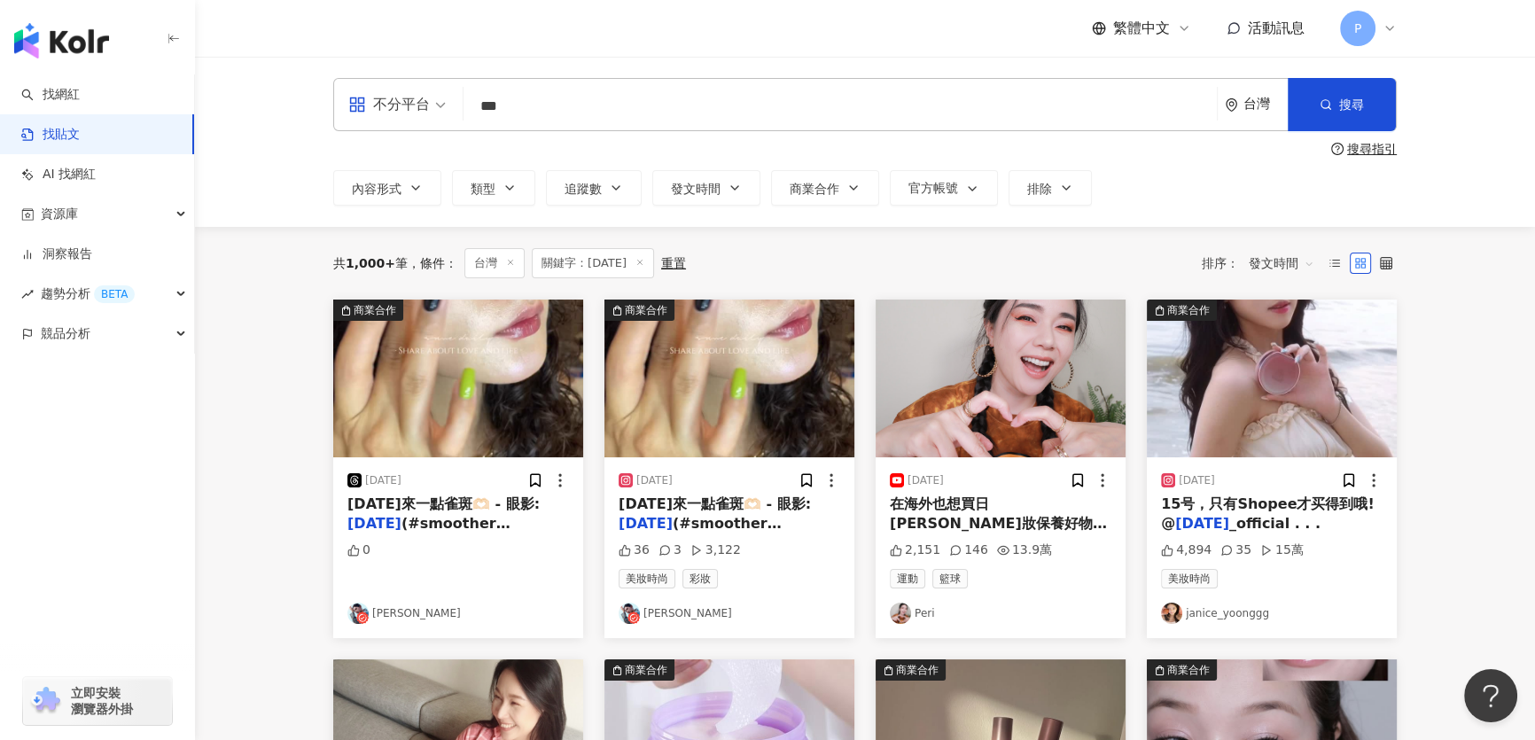
click at [1214, 455] on img "button" at bounding box center [1272, 378] width 250 height 158
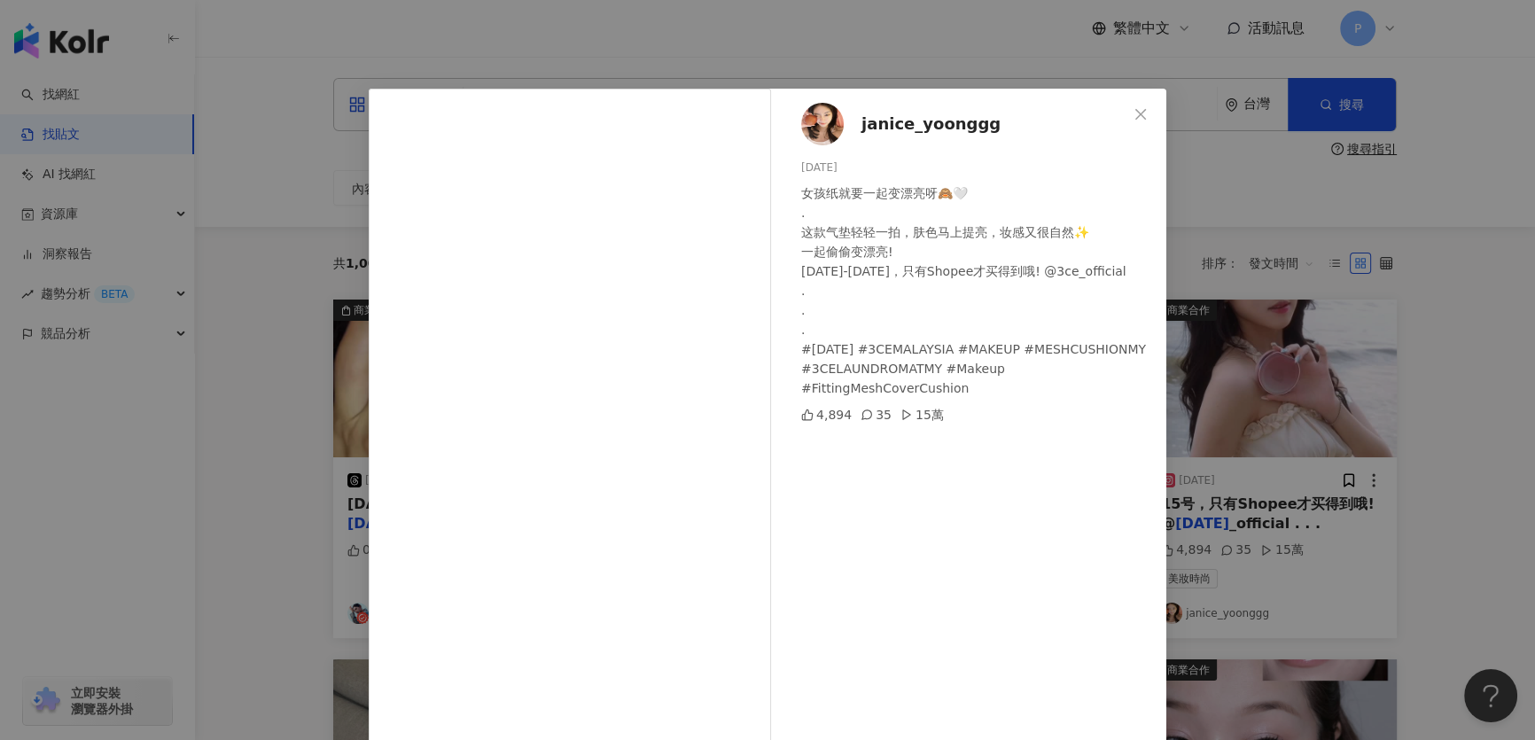
click at [861, 123] on span "janice_yoonggg" at bounding box center [930, 124] width 139 height 25
click at [1195, 268] on div "janice_yoonggg 2025/8/2 女孩纸就要一起变漂亮呀🙈🤍 . 这款气垫轻轻一拍，肤色马上提亮，妆感又很自然✨ 一起偷偷变漂亮! 8月1号-1…" at bounding box center [767, 370] width 1535 height 740
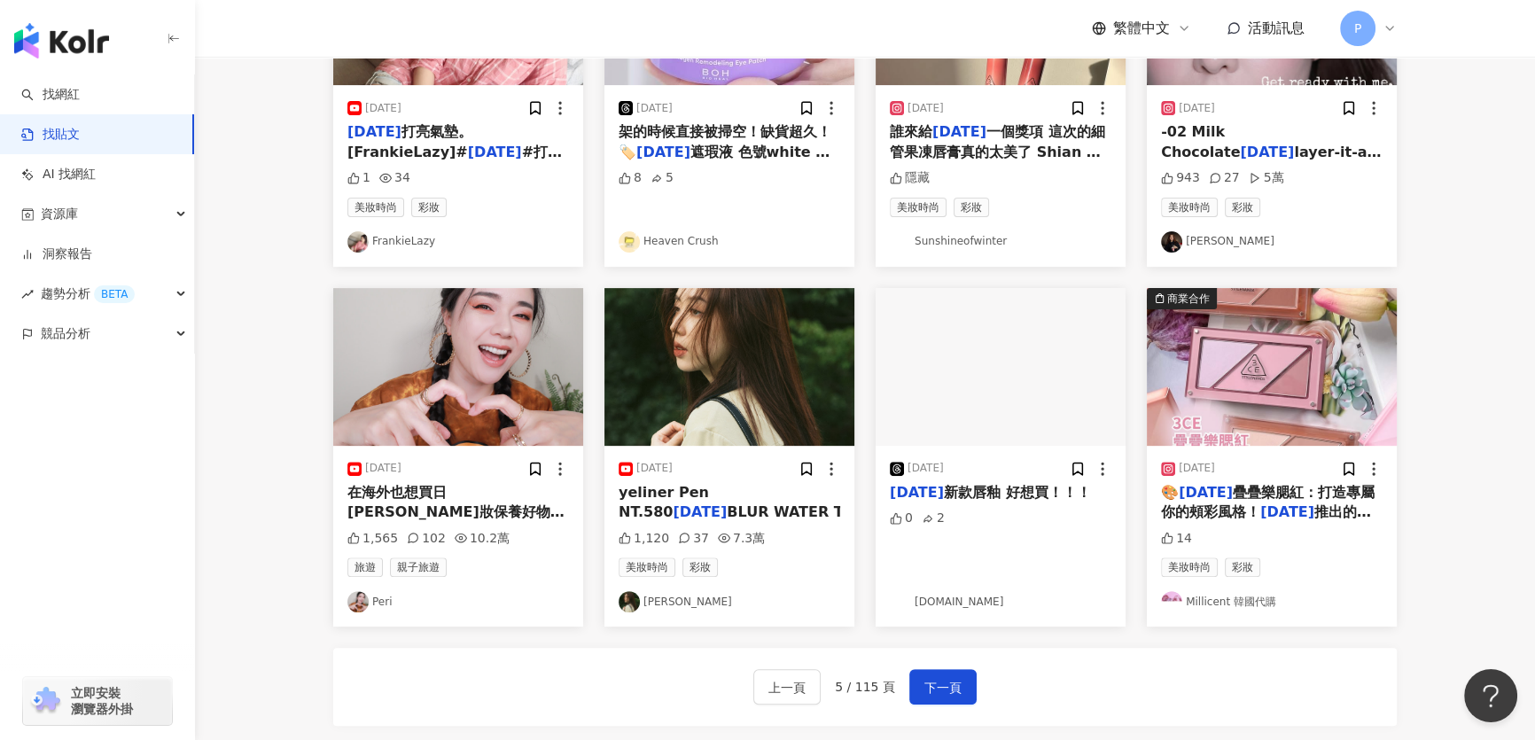
scroll to position [725, 0]
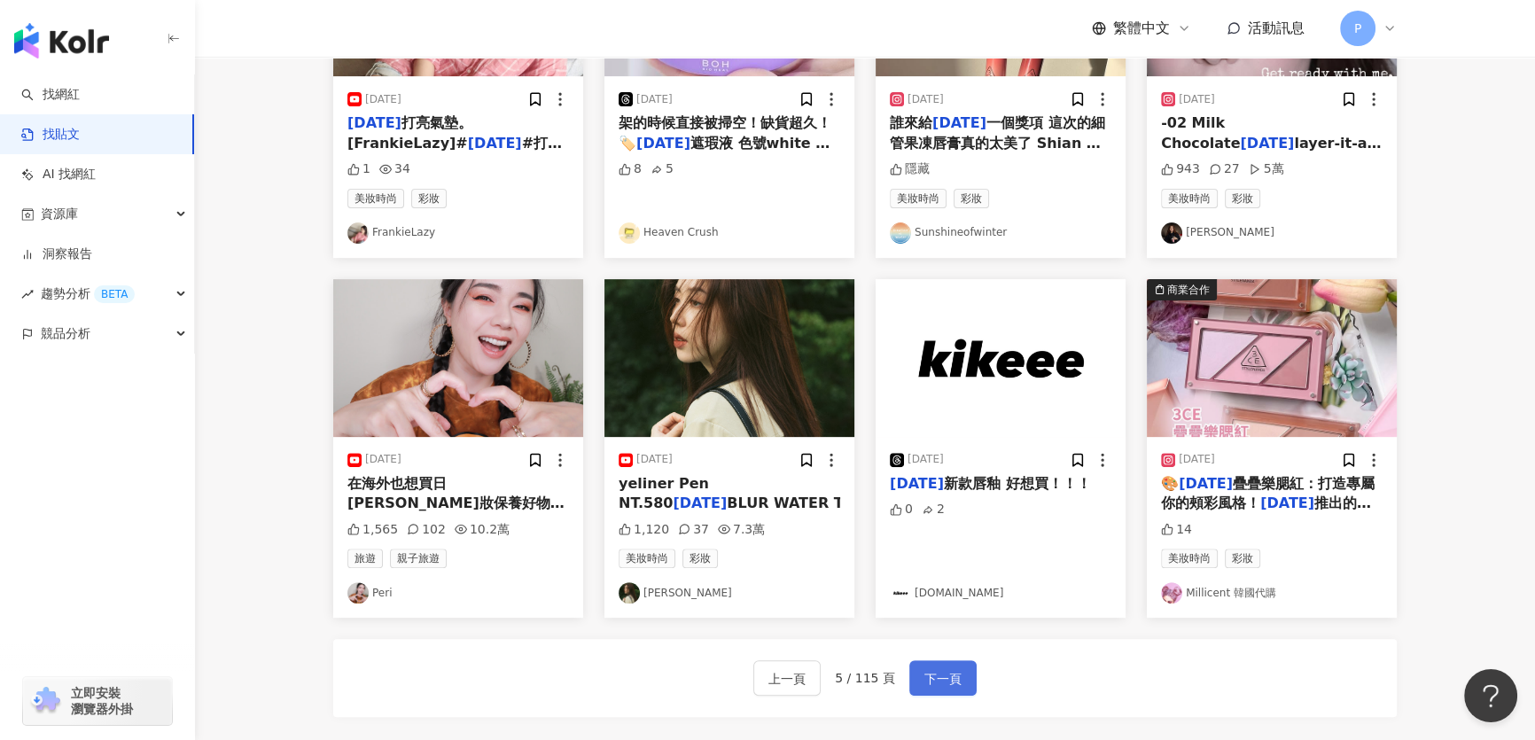
click at [933, 688] on span "下一頁" at bounding box center [942, 678] width 37 height 21
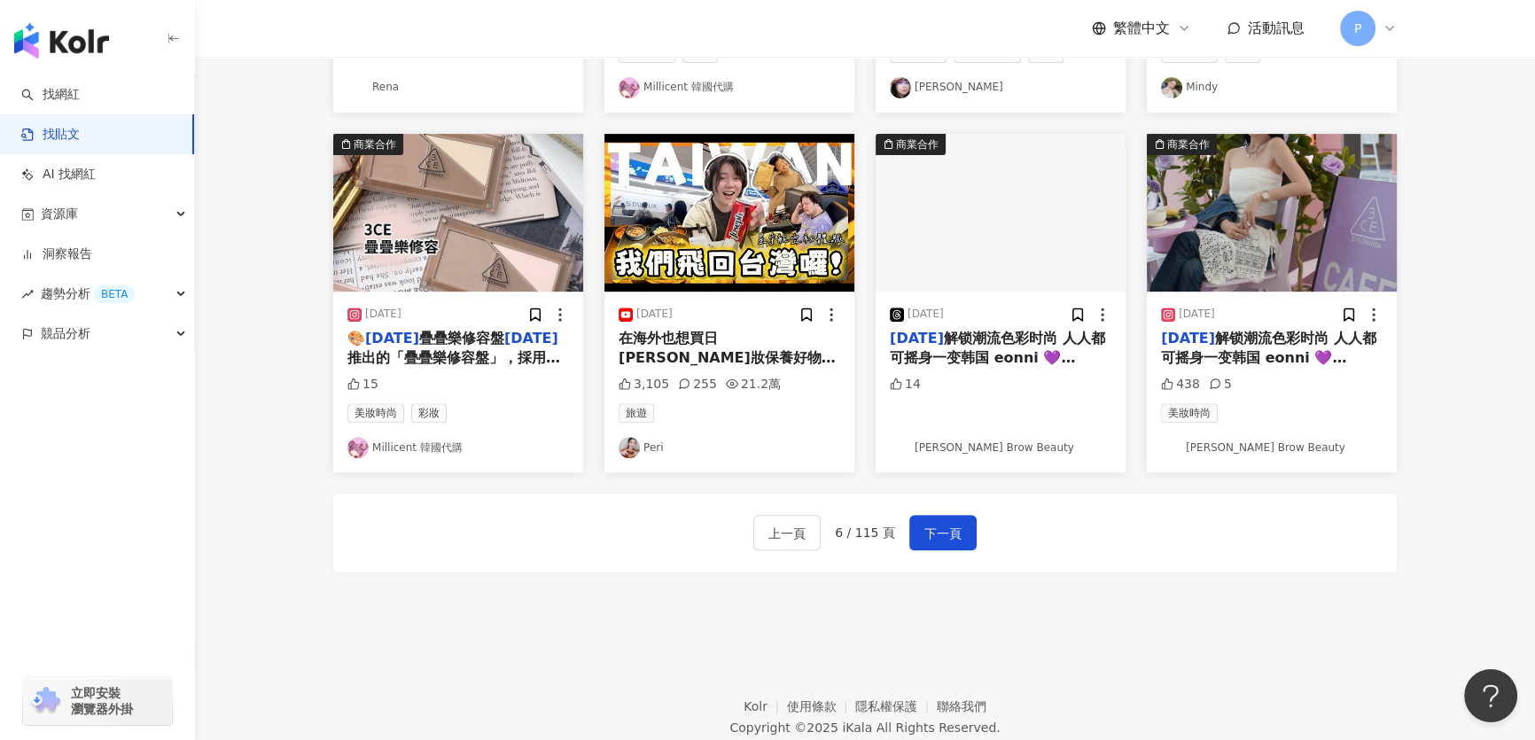
scroll to position [886, 0]
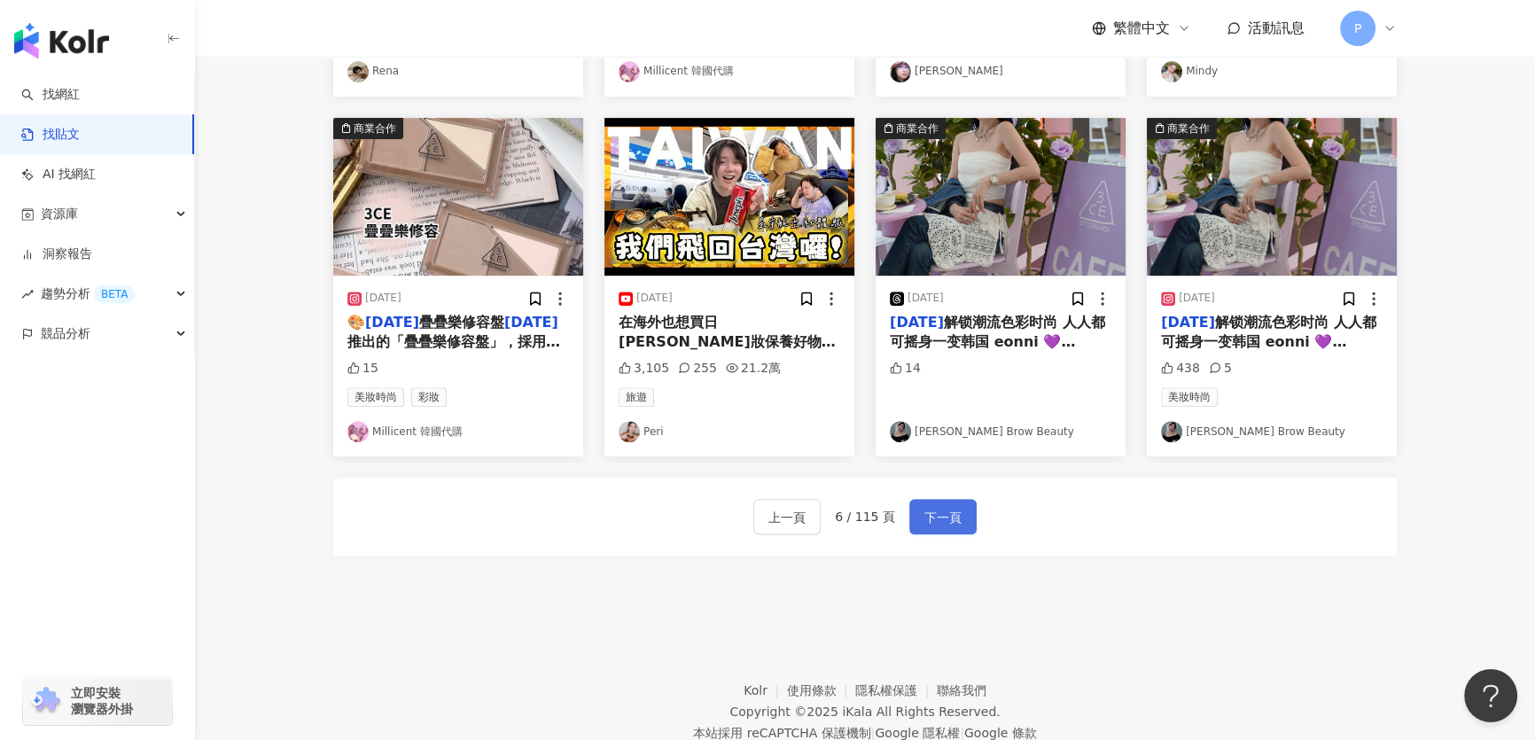
click at [924, 528] on span "下一頁" at bounding box center [942, 517] width 37 height 21
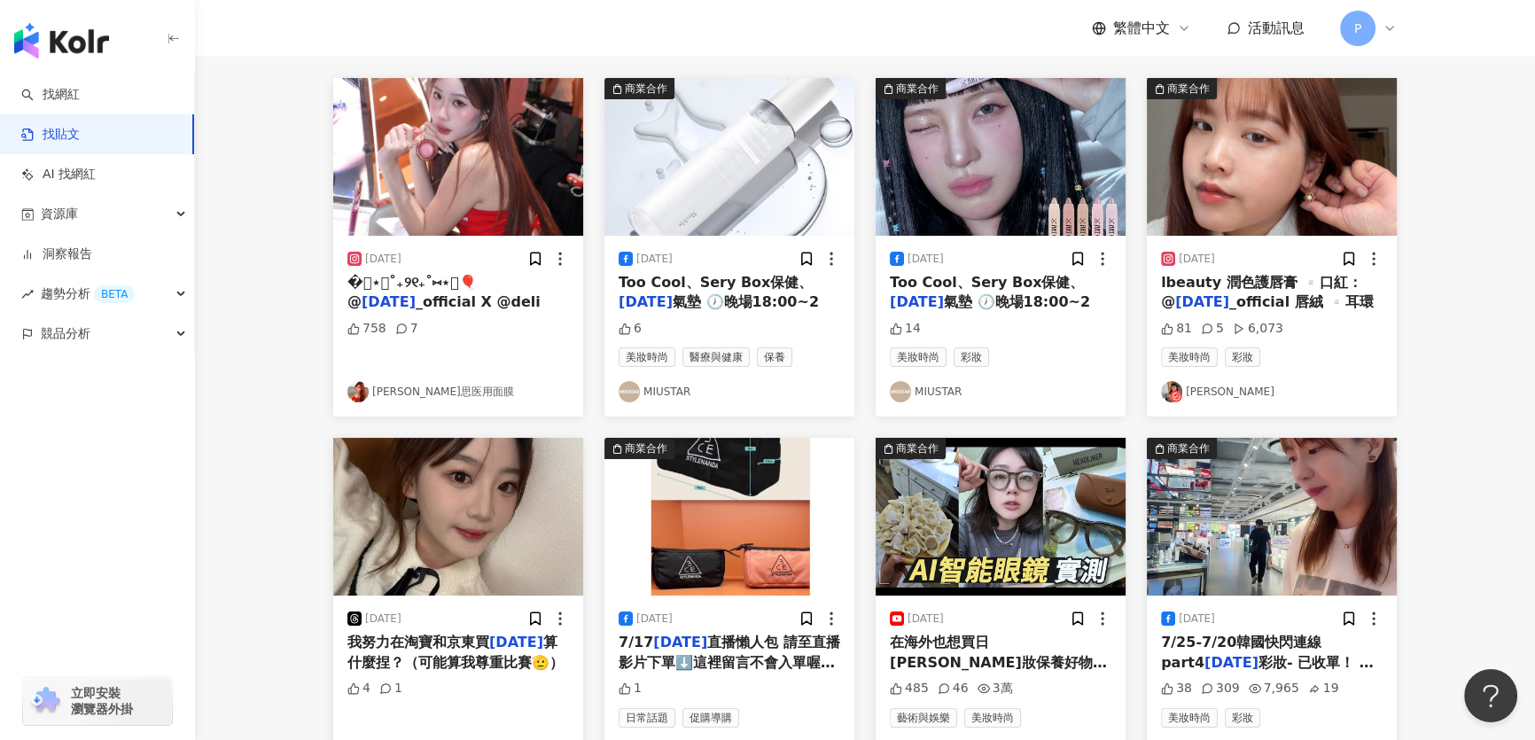
scroll to position [0, 0]
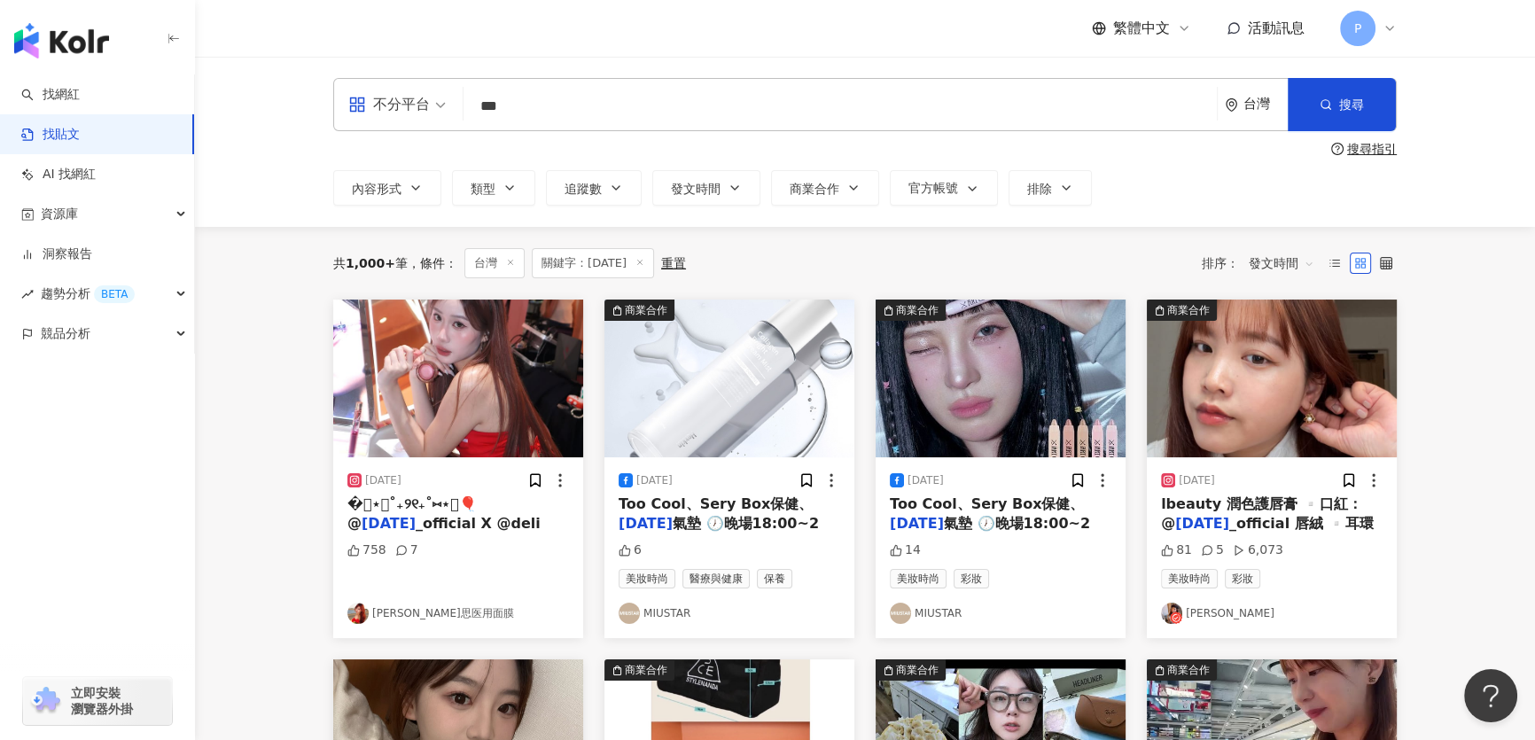
click at [1225, 407] on img "button" at bounding box center [1272, 378] width 250 height 158
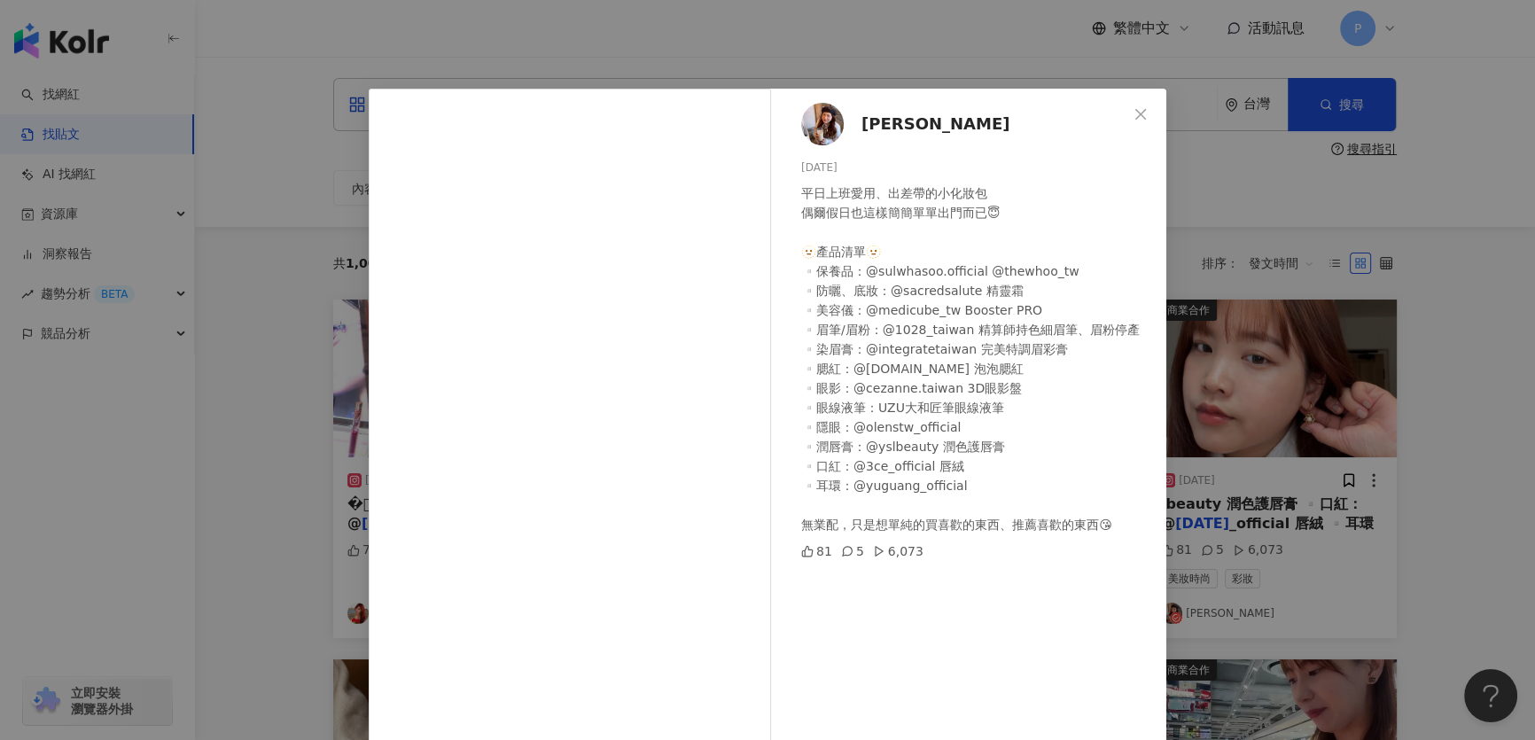
click at [1214, 377] on div "彭豫 2025/7/18 平日上班愛用、出差帶的小化妝包 偶爾假日也這樣簡簡單單出門而已😇 🫥產品清單🫥 ▫️保養品：@sulwhasoo.official …" at bounding box center [767, 370] width 1535 height 740
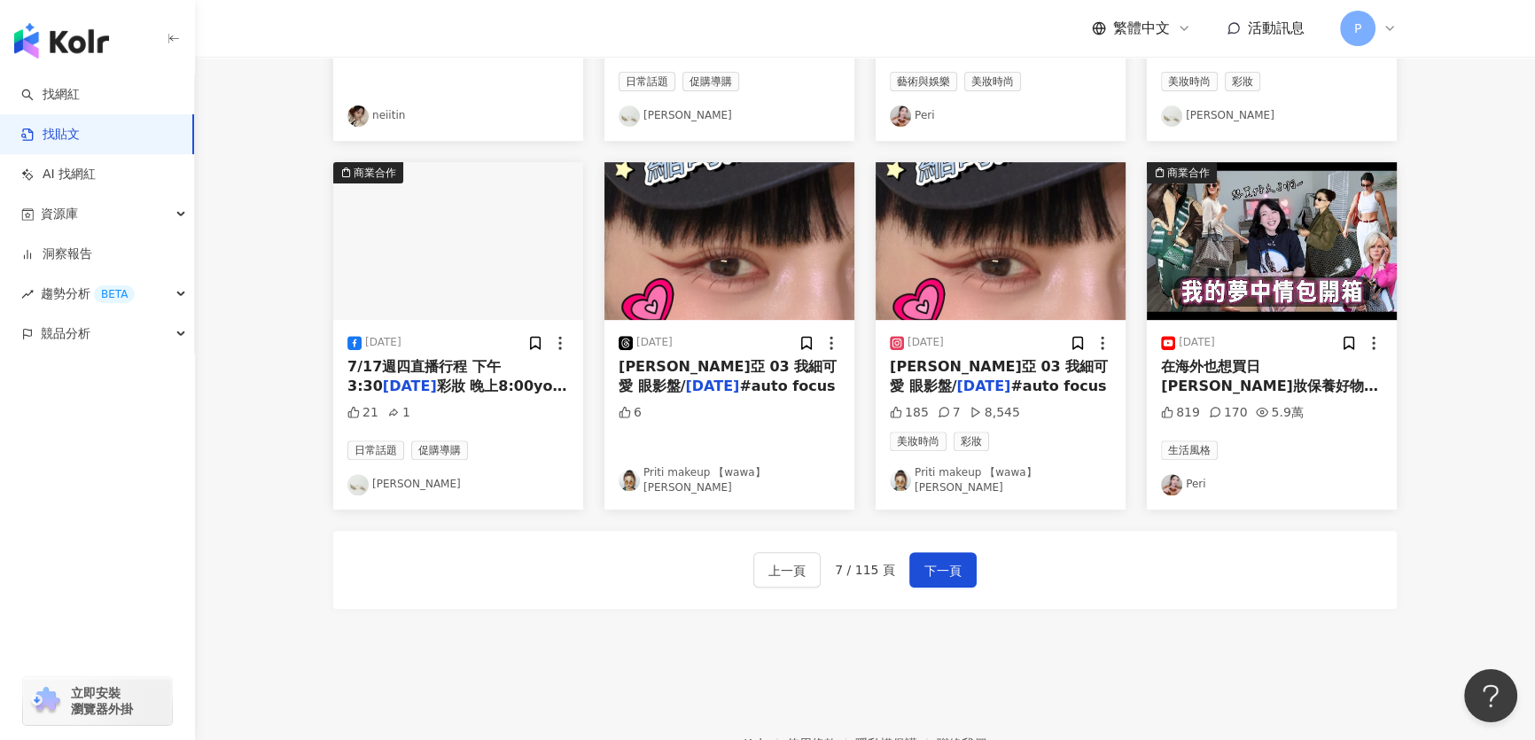
scroll to position [886, 0]
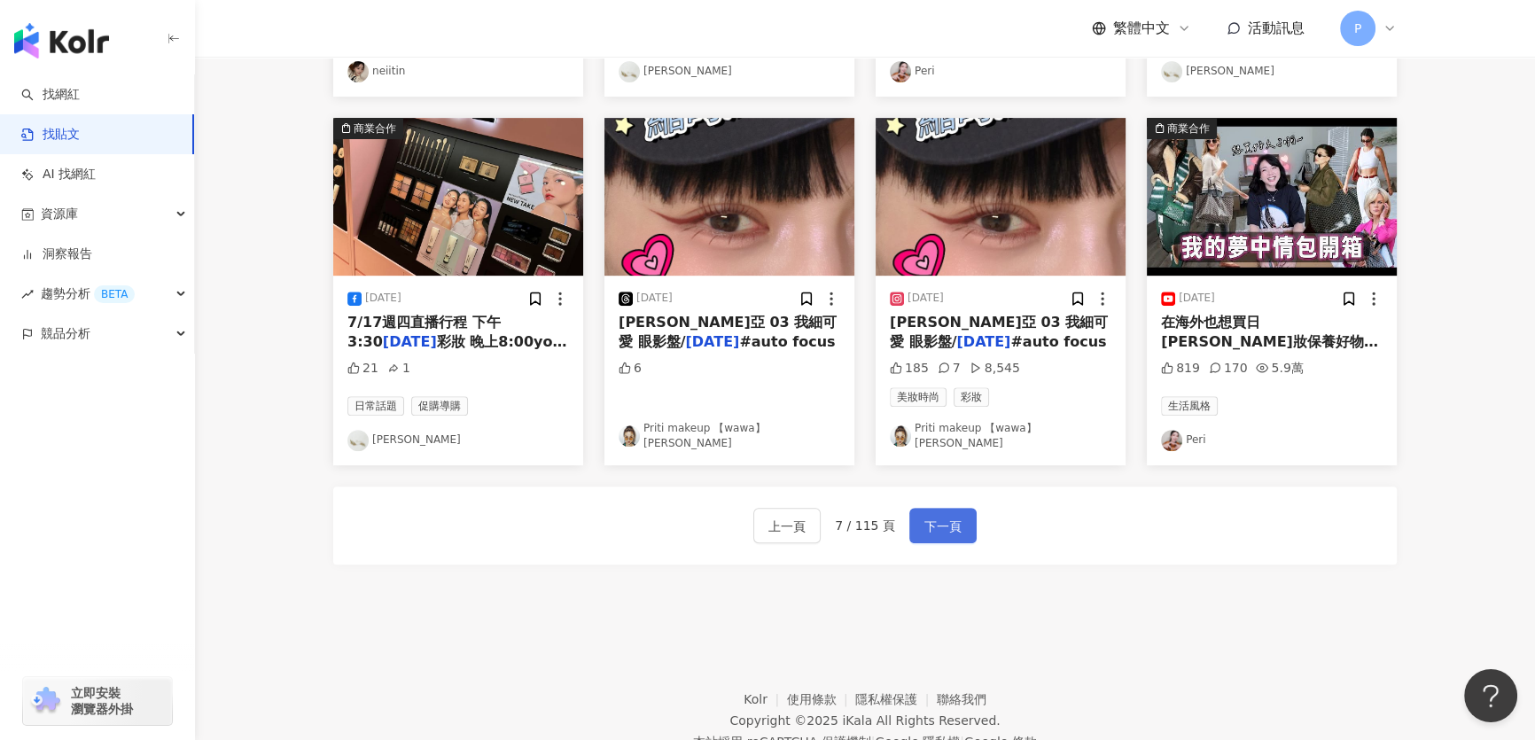
click at [913, 533] on button "下一頁" at bounding box center [942, 525] width 67 height 35
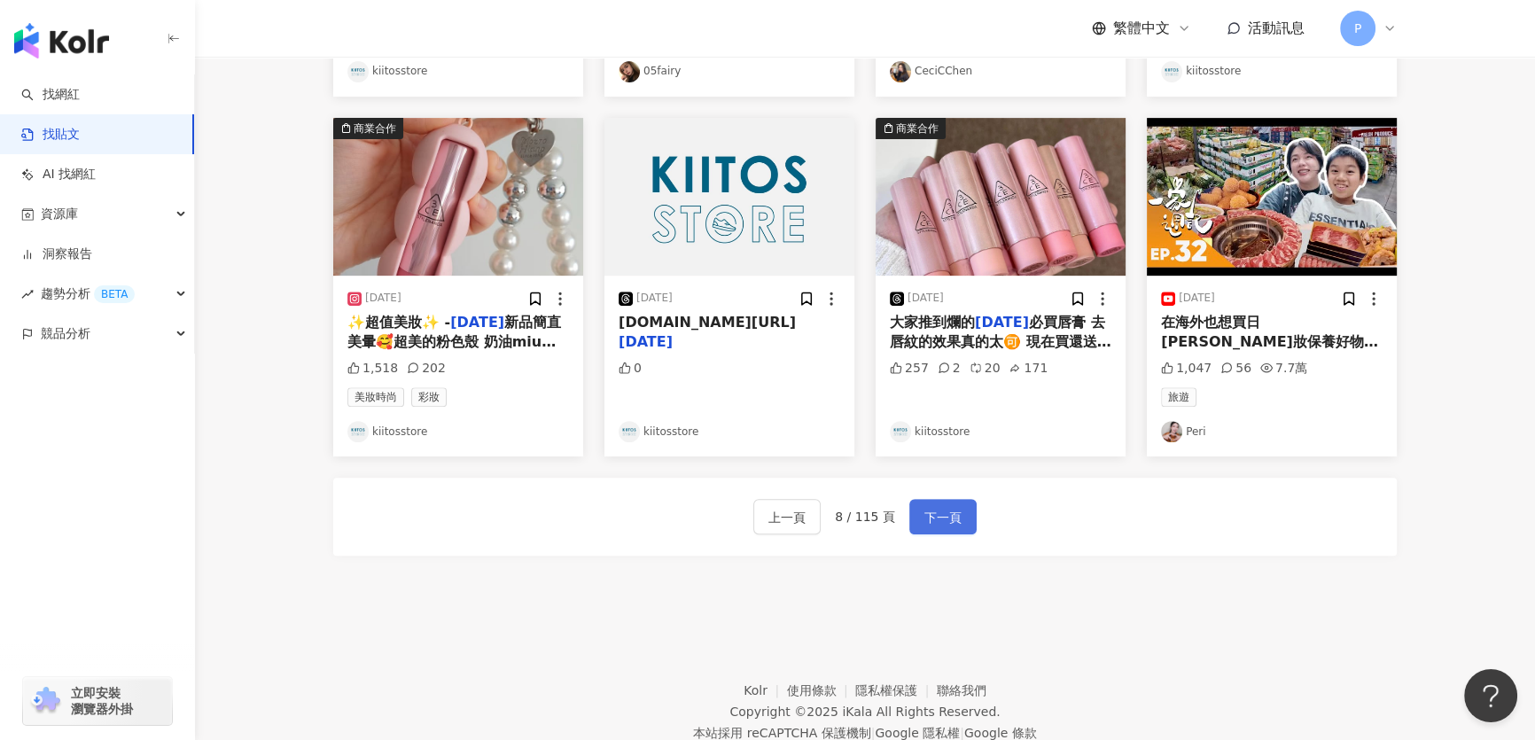
click at [919, 523] on button "下一頁" at bounding box center [942, 516] width 67 height 35
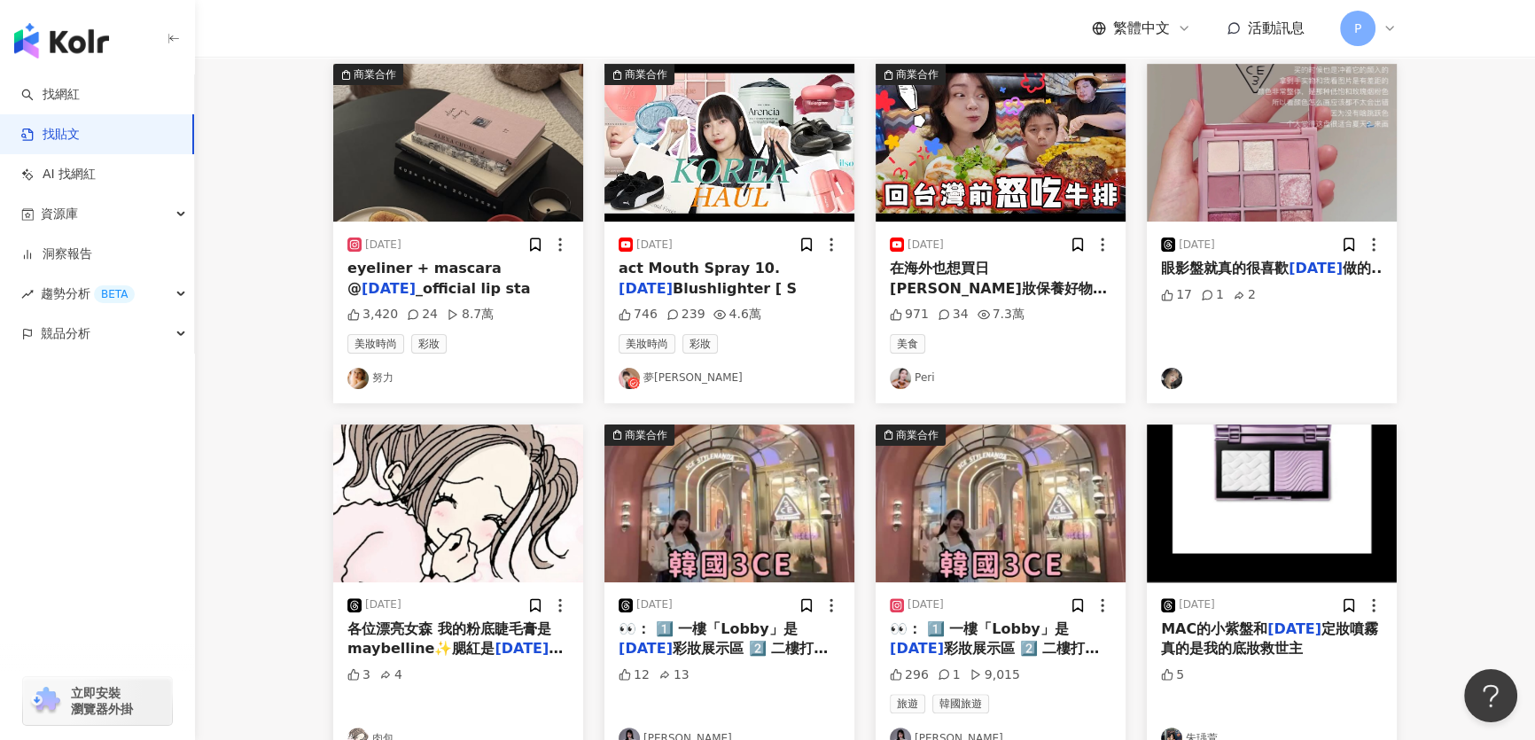
scroll to position [957, 0]
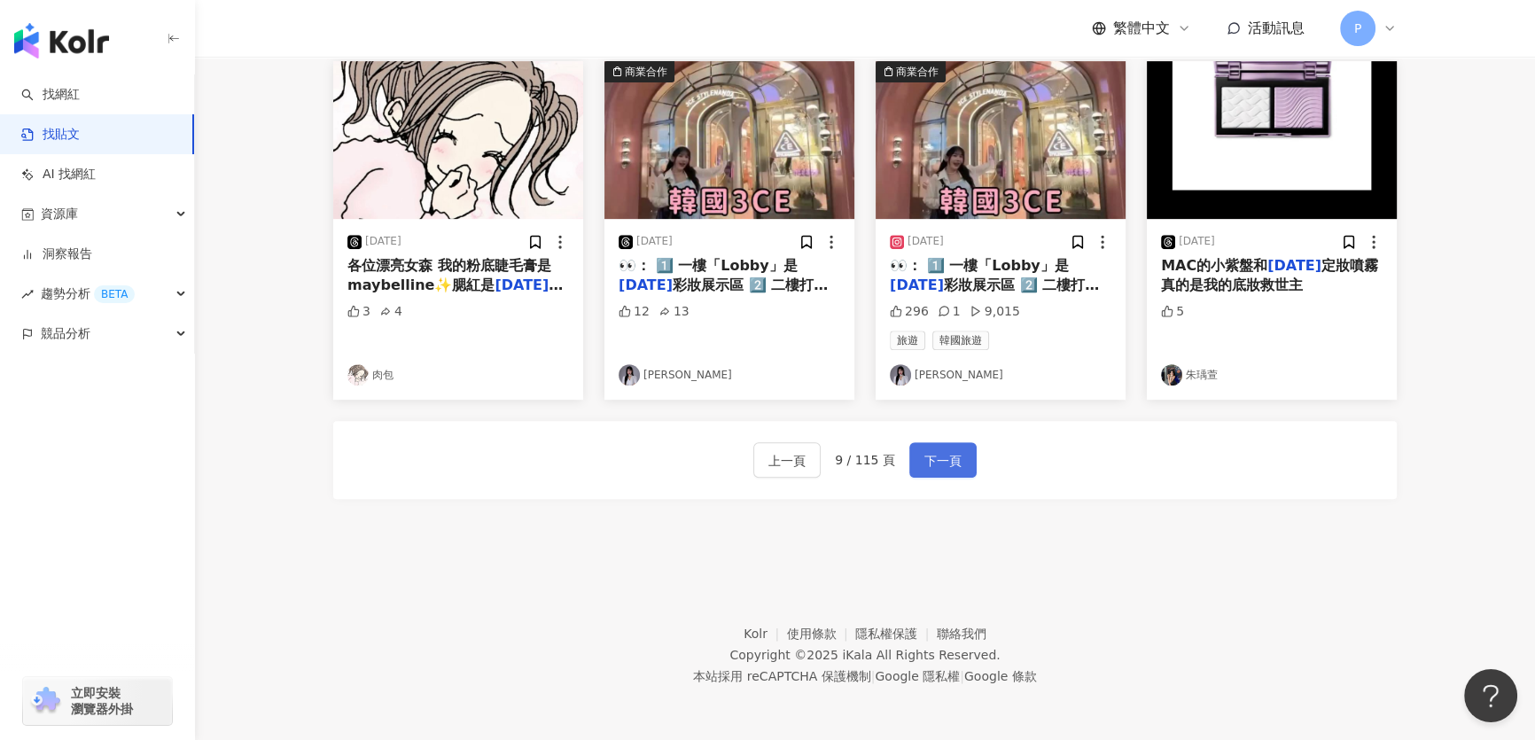
click at [936, 472] on button "下一頁" at bounding box center [942, 459] width 67 height 35
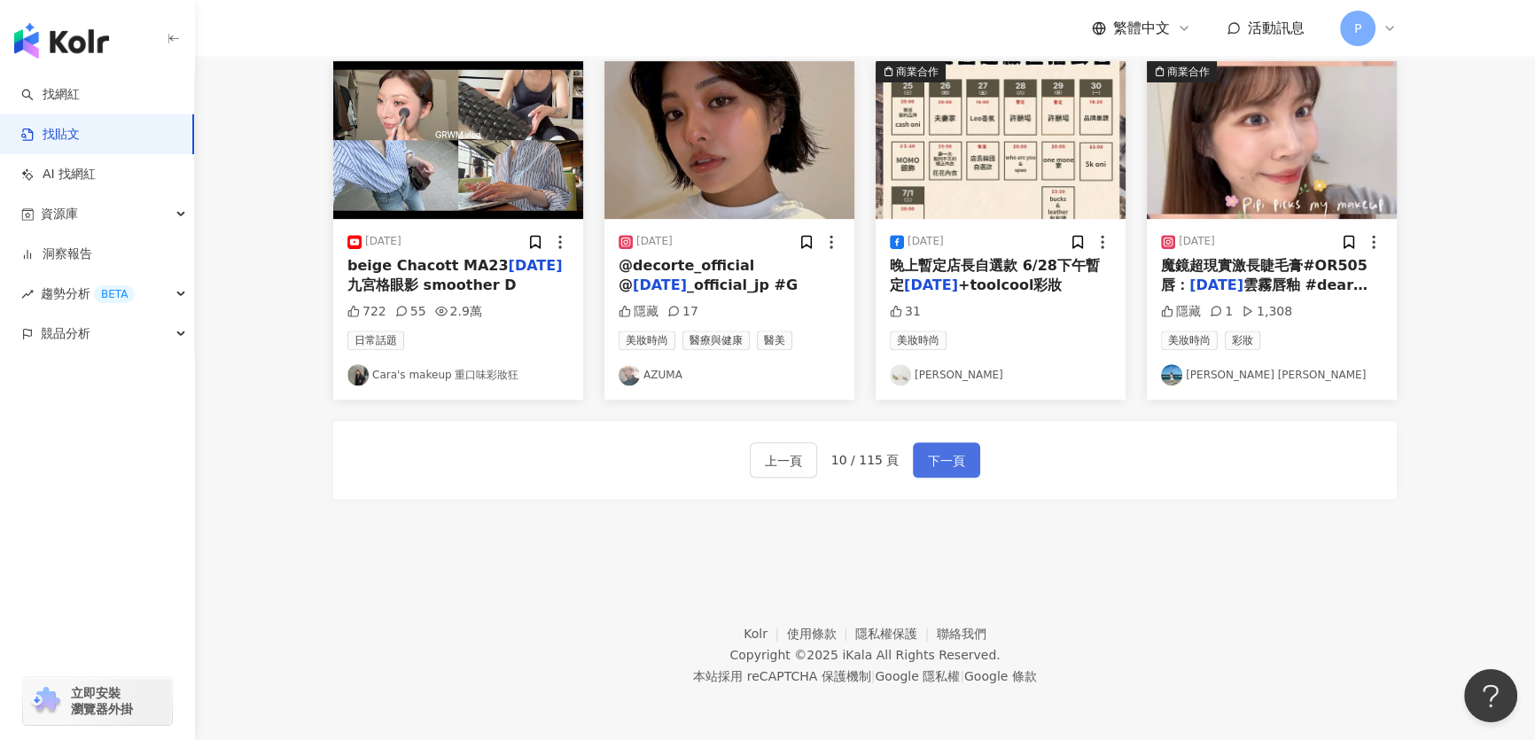
click at [951, 467] on span "下一頁" at bounding box center [946, 460] width 37 height 21
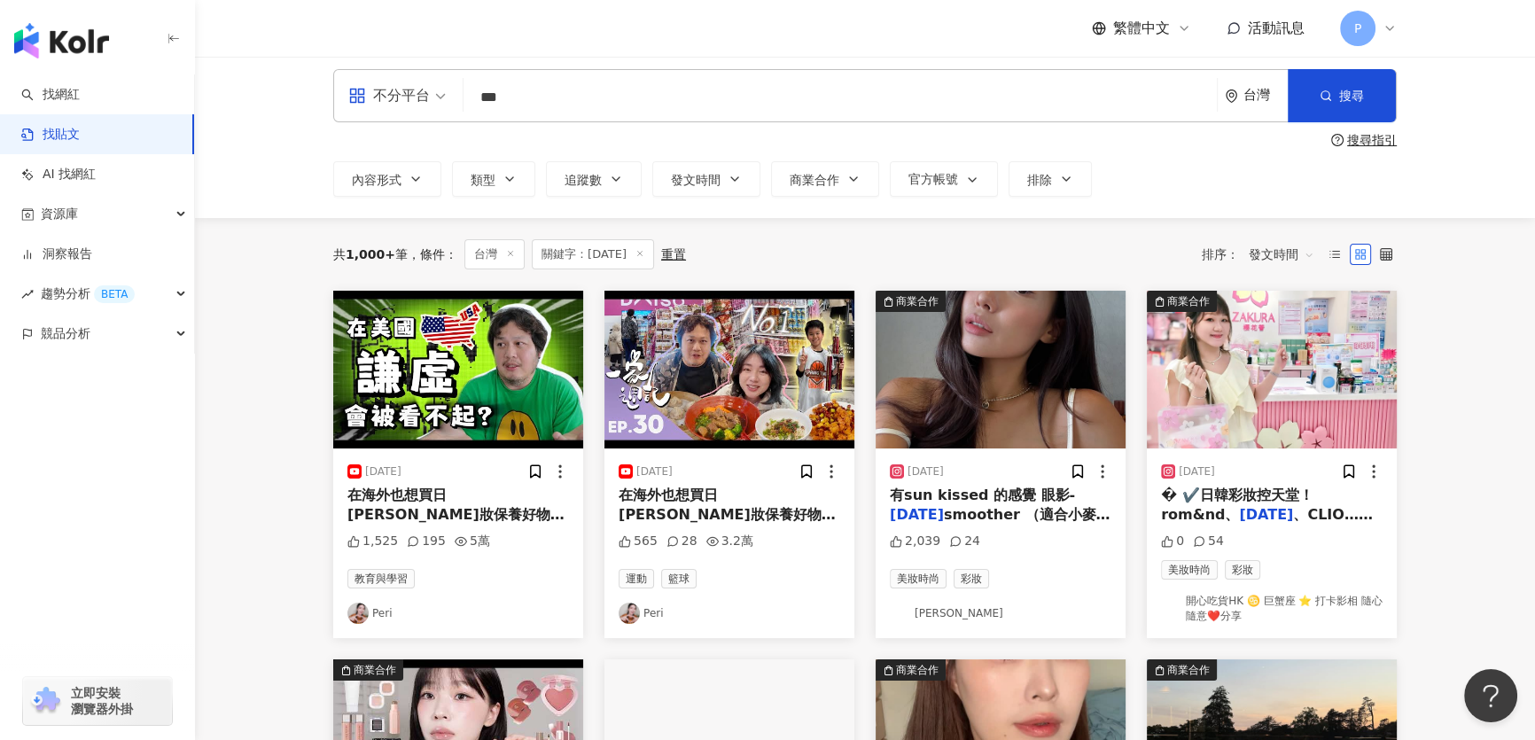
scroll to position [0, 0]
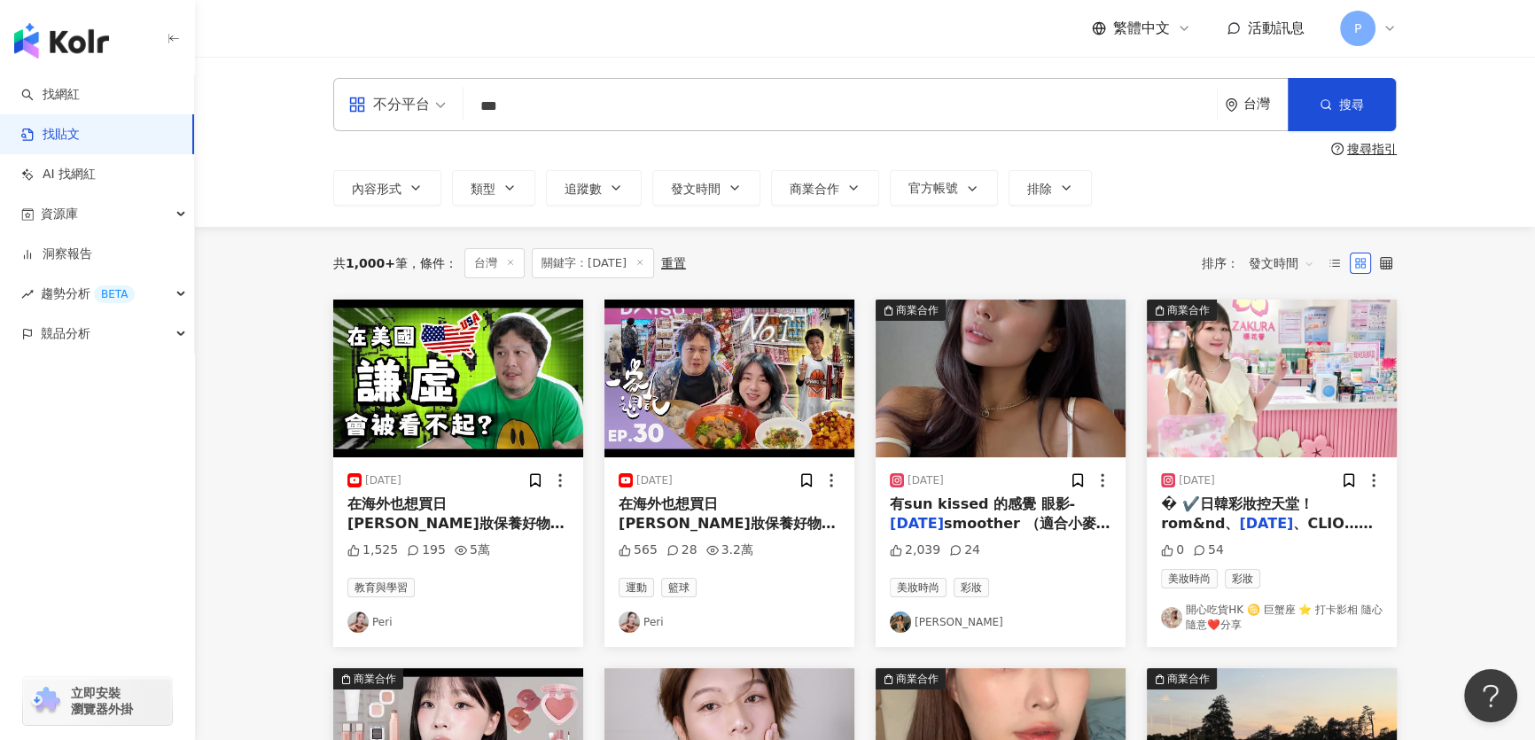
click at [763, 120] on input "***" at bounding box center [839, 106] width 739 height 38
type input "*"
drag, startPoint x: 490, startPoint y: 100, endPoint x: 476, endPoint y: 100, distance: 14.2
click at [476, 100] on input "search" at bounding box center [839, 106] width 739 height 38
paste input "******"
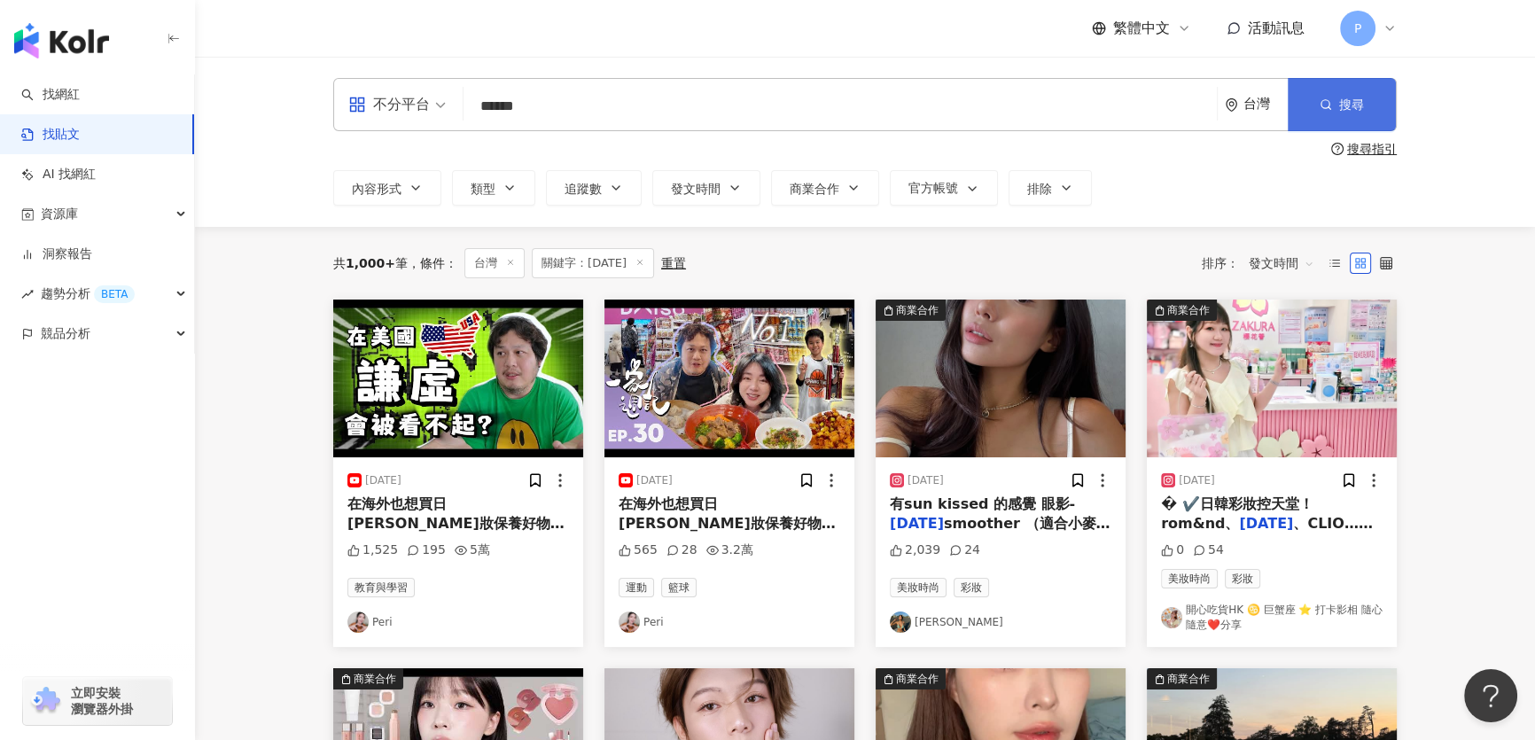
type input "******"
click at [1334, 99] on button "搜尋" at bounding box center [1341, 104] width 108 height 53
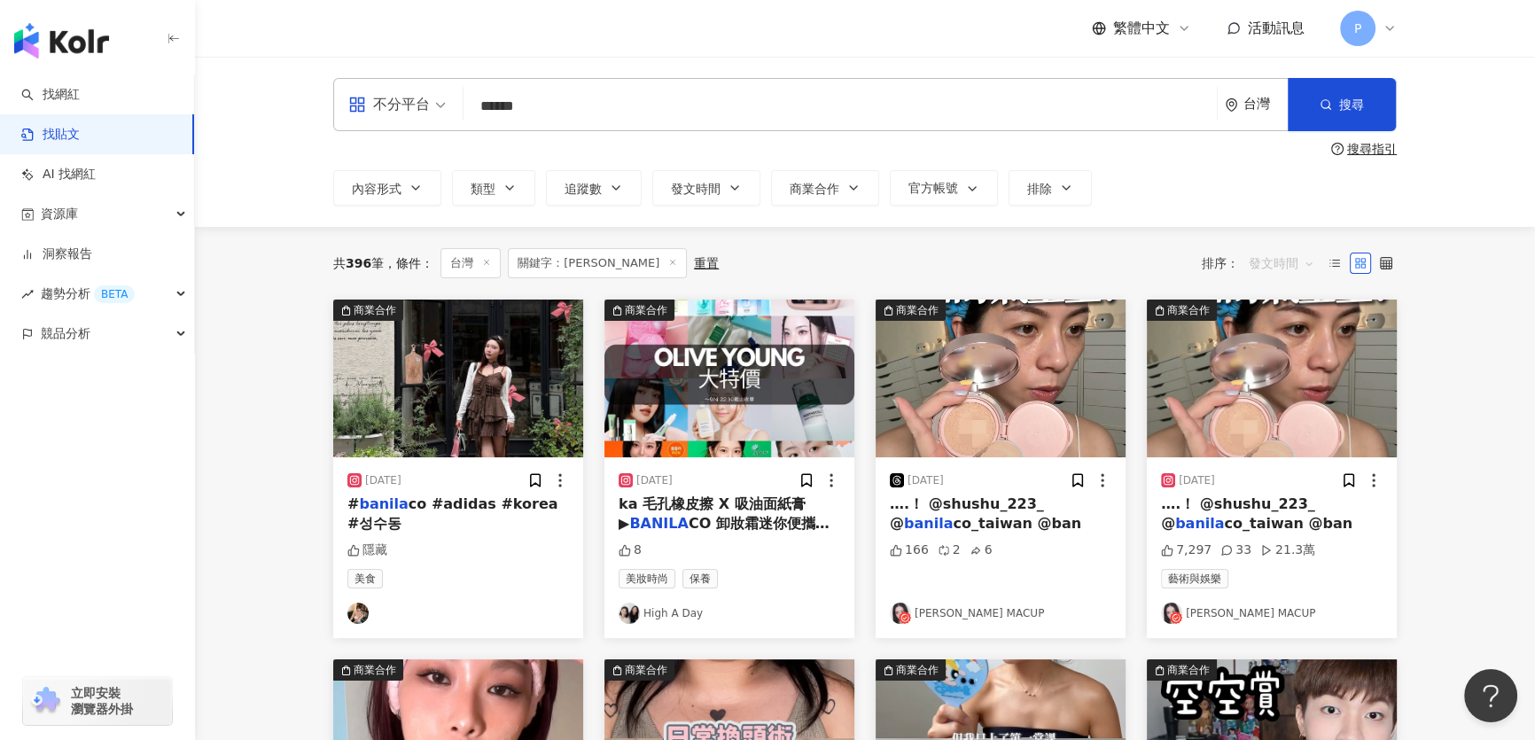
click at [1291, 271] on span "發文時間" at bounding box center [1281, 263] width 66 height 28
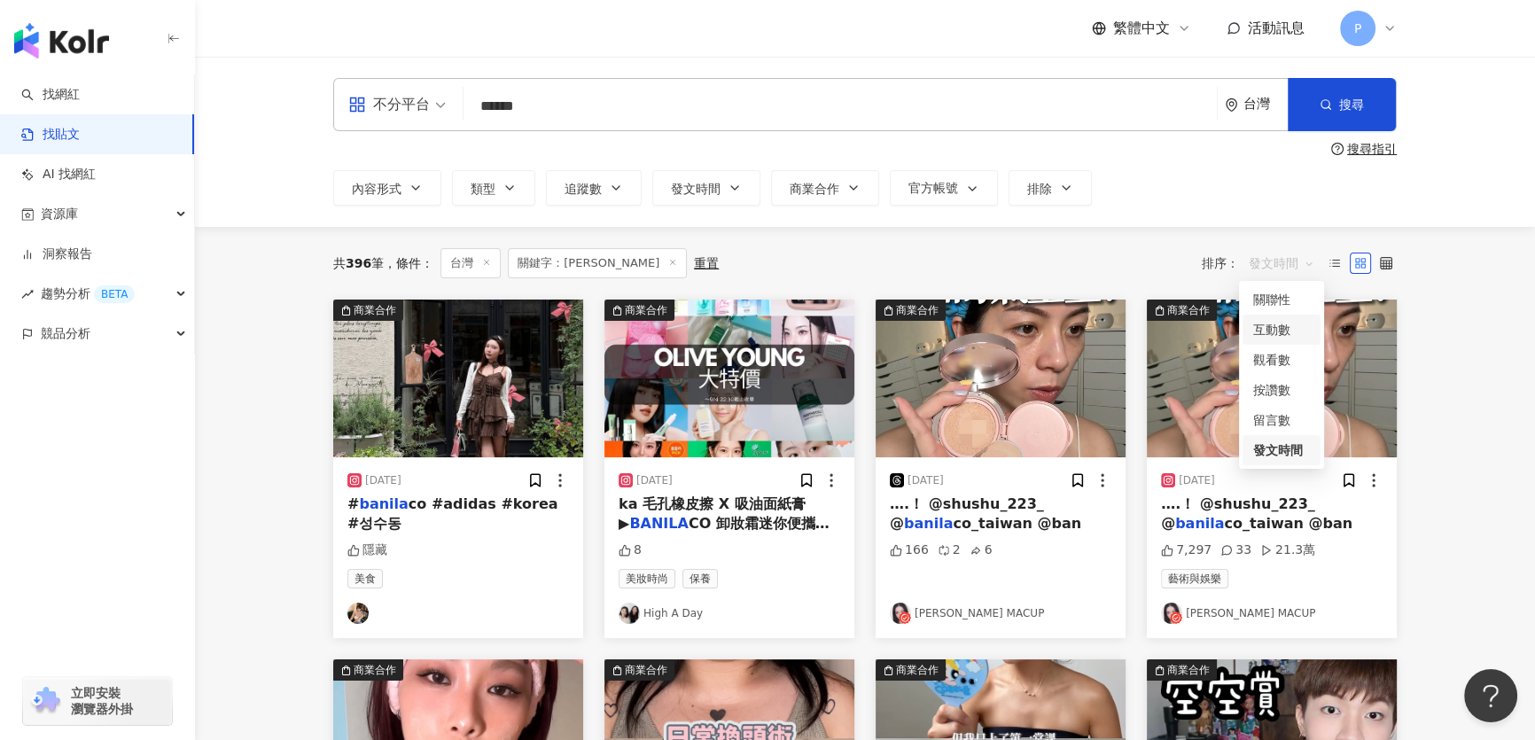
click at [1287, 330] on div "互動數" at bounding box center [1281, 329] width 57 height 19
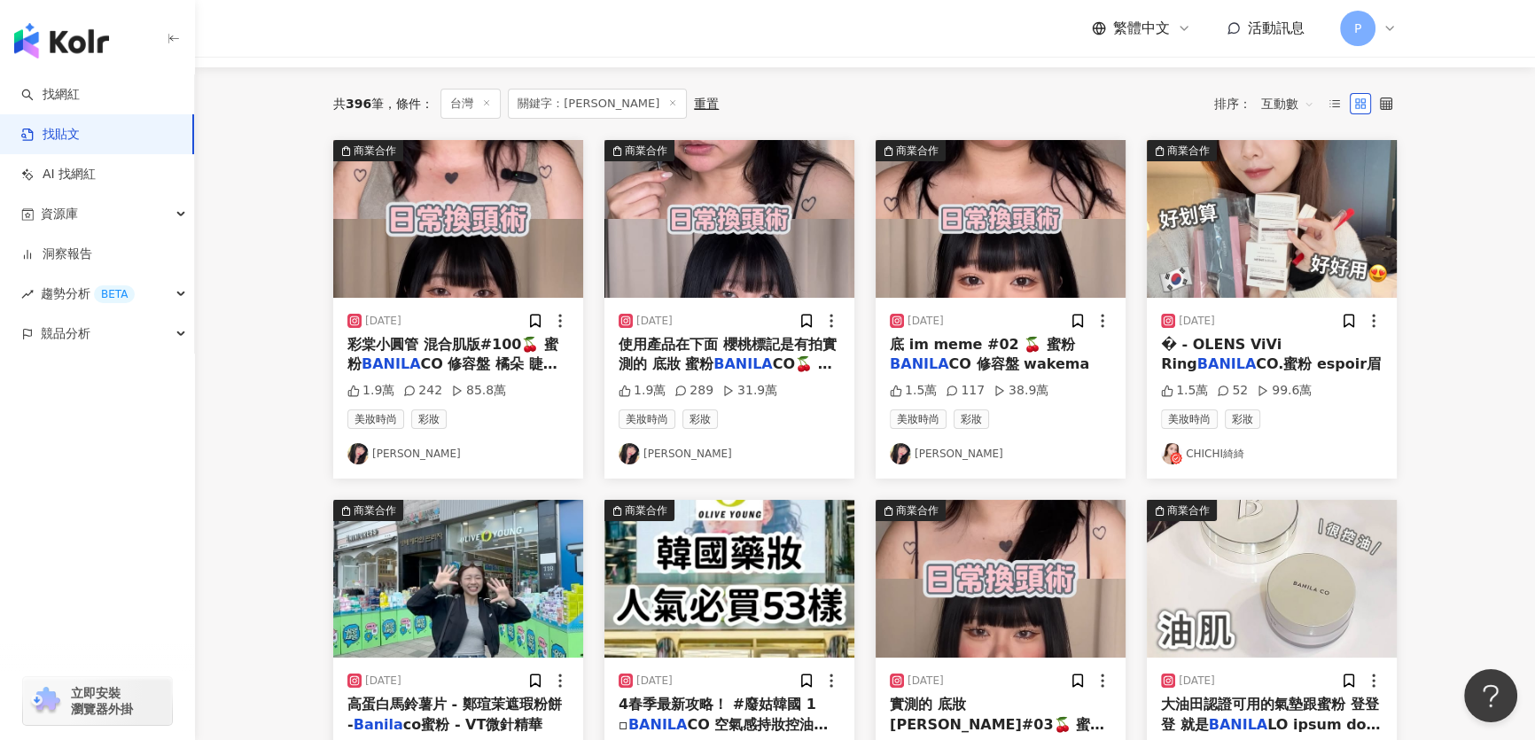
scroll to position [160, 0]
click at [420, 246] on img "button" at bounding box center [458, 218] width 250 height 158
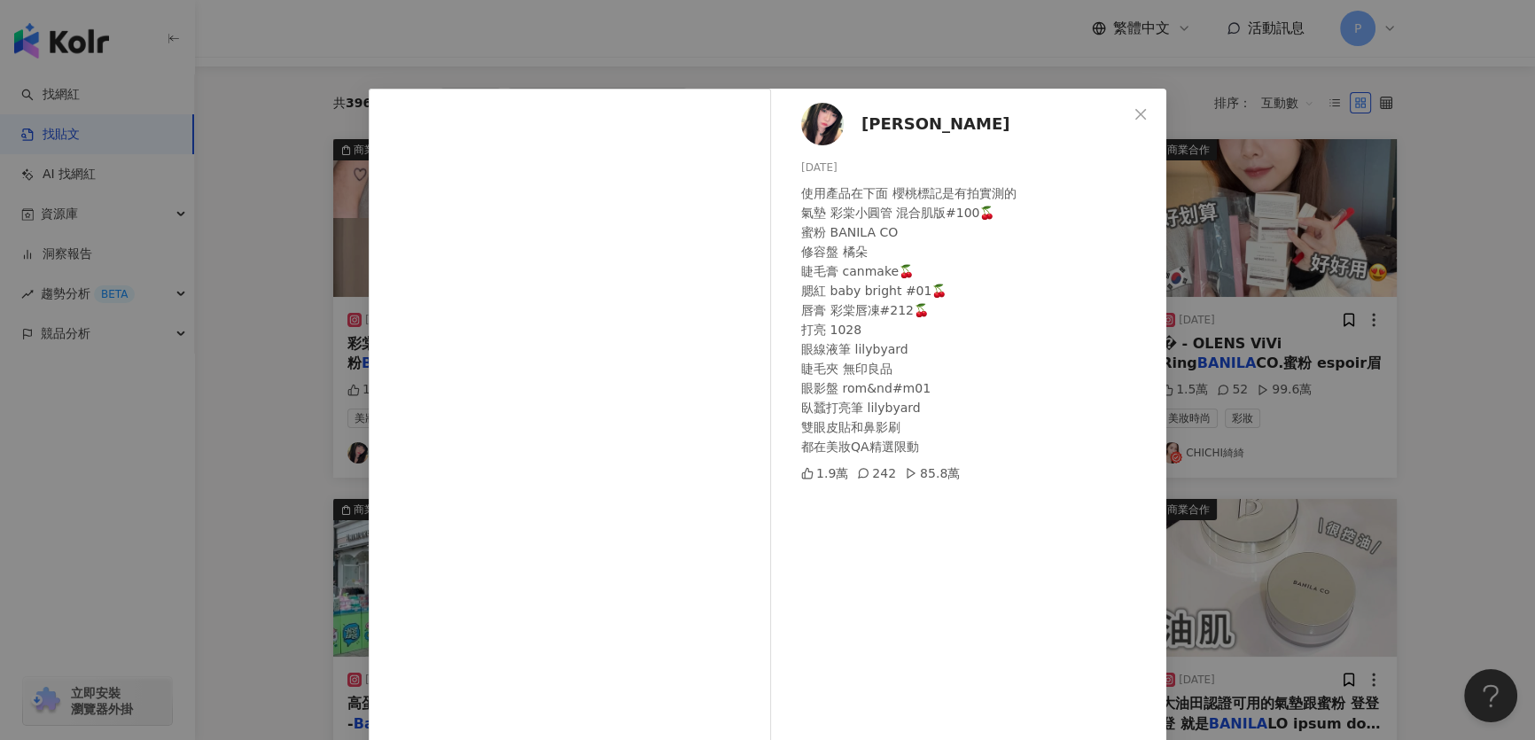
click at [1124, 264] on div "使用產品在下面 櫻桃標記是有拍實測的 氣墊 彩棠小圓管 混合肌版#100🍒 蜜粉 BANILA CO 修容盤 橘朵 睫毛膏 canmake🍒 腮紅 baby …" at bounding box center [976, 319] width 351 height 273
click at [1167, 255] on div "巫娜娜 2025/6/29 使用產品在下面 櫻桃標記是有拍實測的 氣墊 彩棠小圓管 混合肌版#100🍒 蜜粉 BANILA CO 修容盤 橘朵 睫毛膏 can…" at bounding box center [767, 370] width 1535 height 740
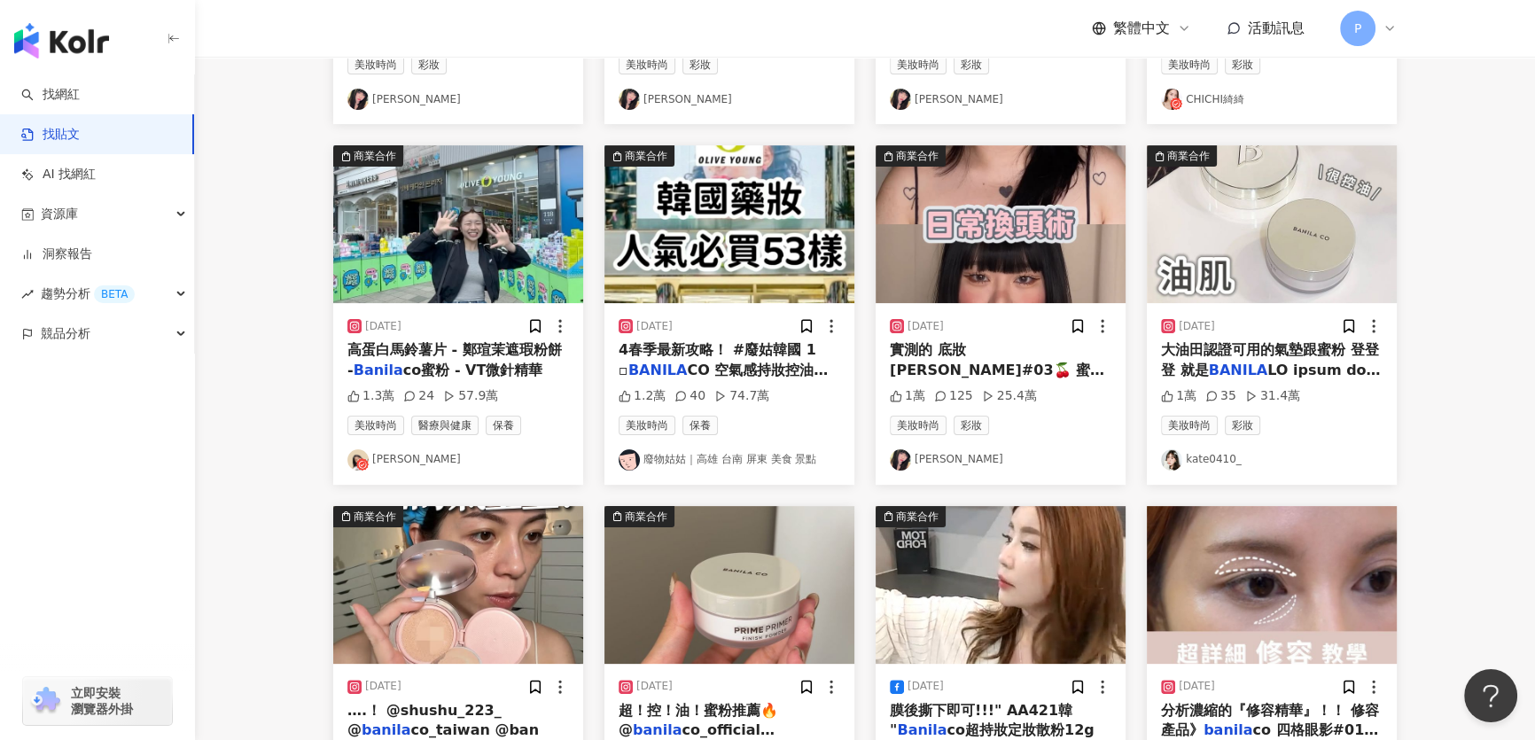
scroll to position [564, 0]
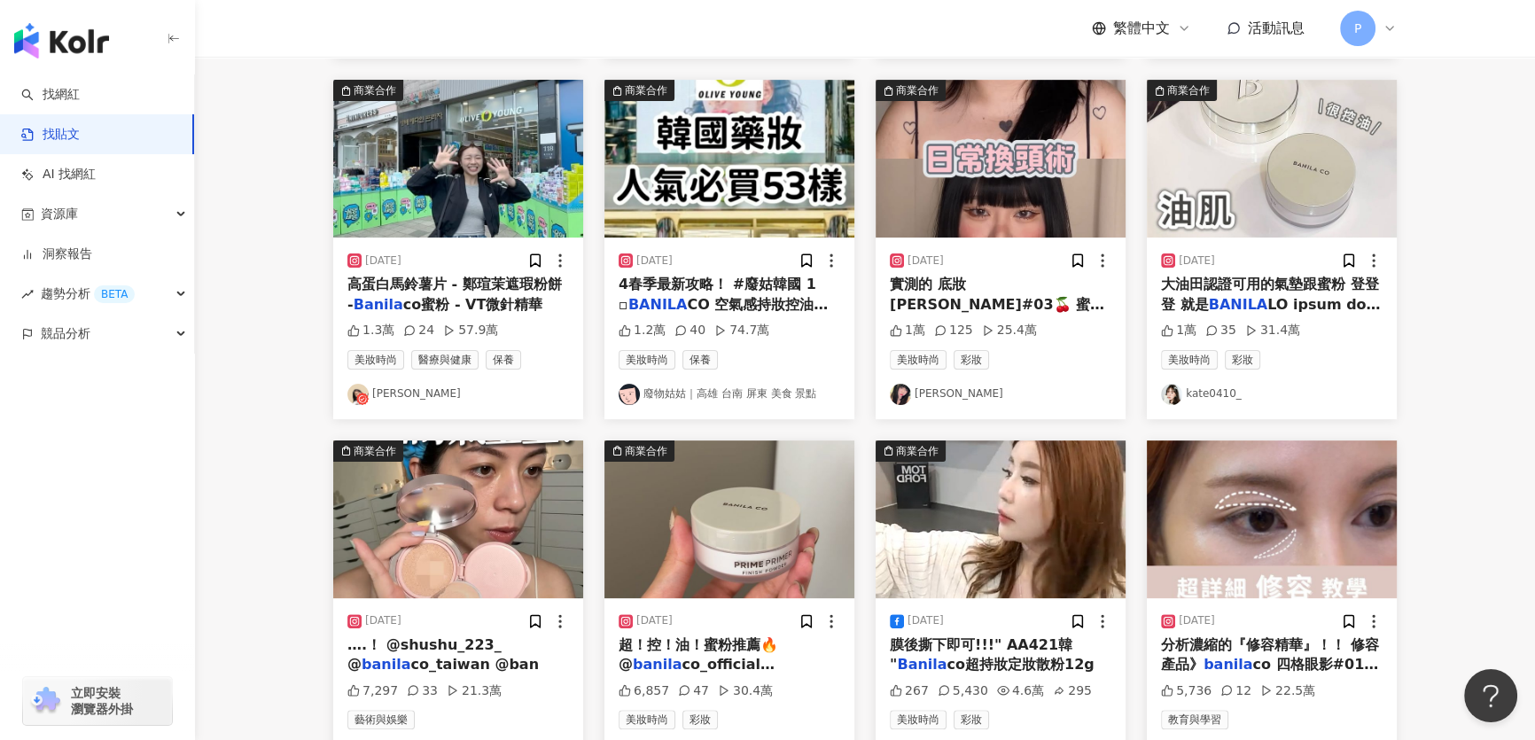
click at [479, 207] on img "button" at bounding box center [458, 159] width 250 height 158
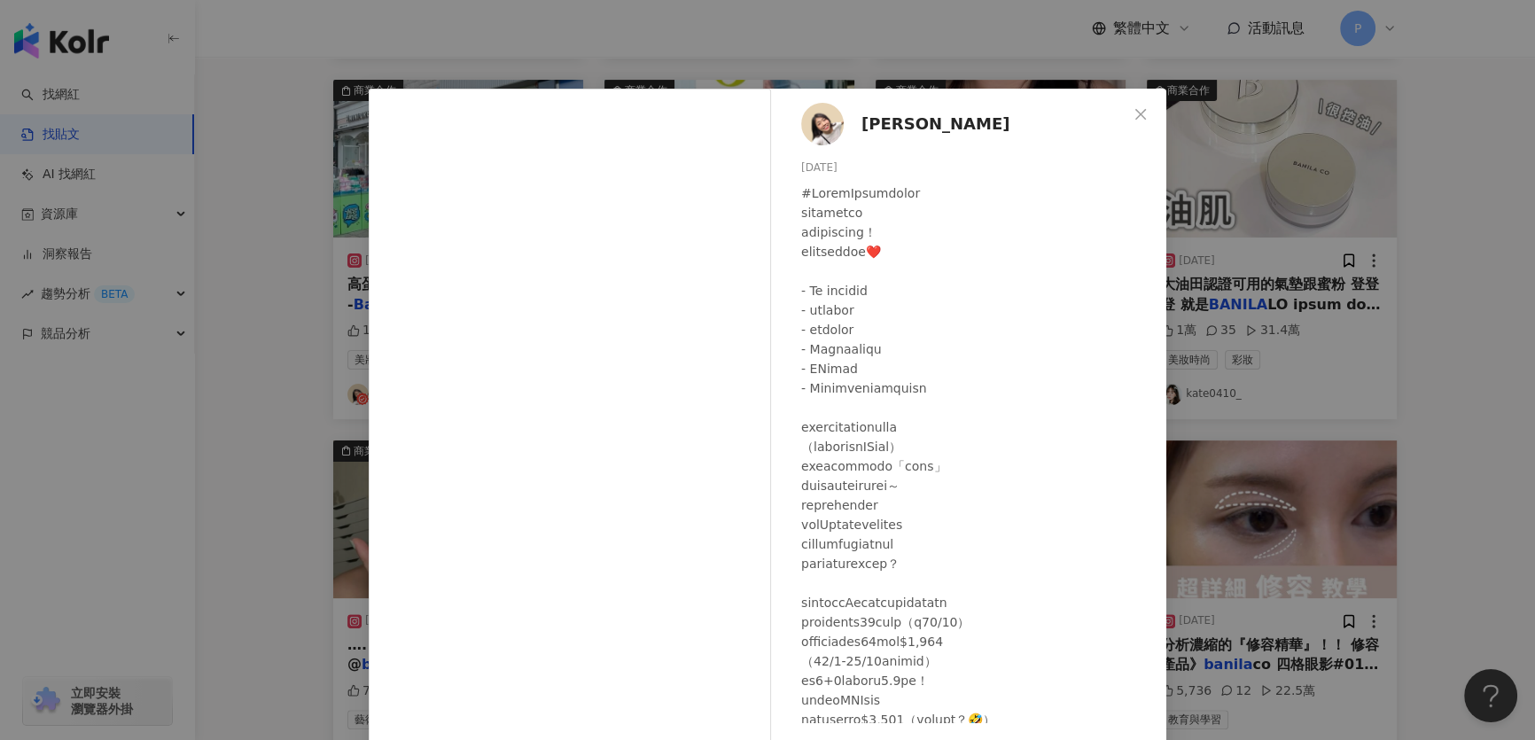
click at [830, 123] on img at bounding box center [822, 124] width 43 height 43
click at [1285, 309] on div "Kiki Wang 2024/11/8 1.3萬 24 57.9萬 查看原始貼文" at bounding box center [767, 370] width 1535 height 740
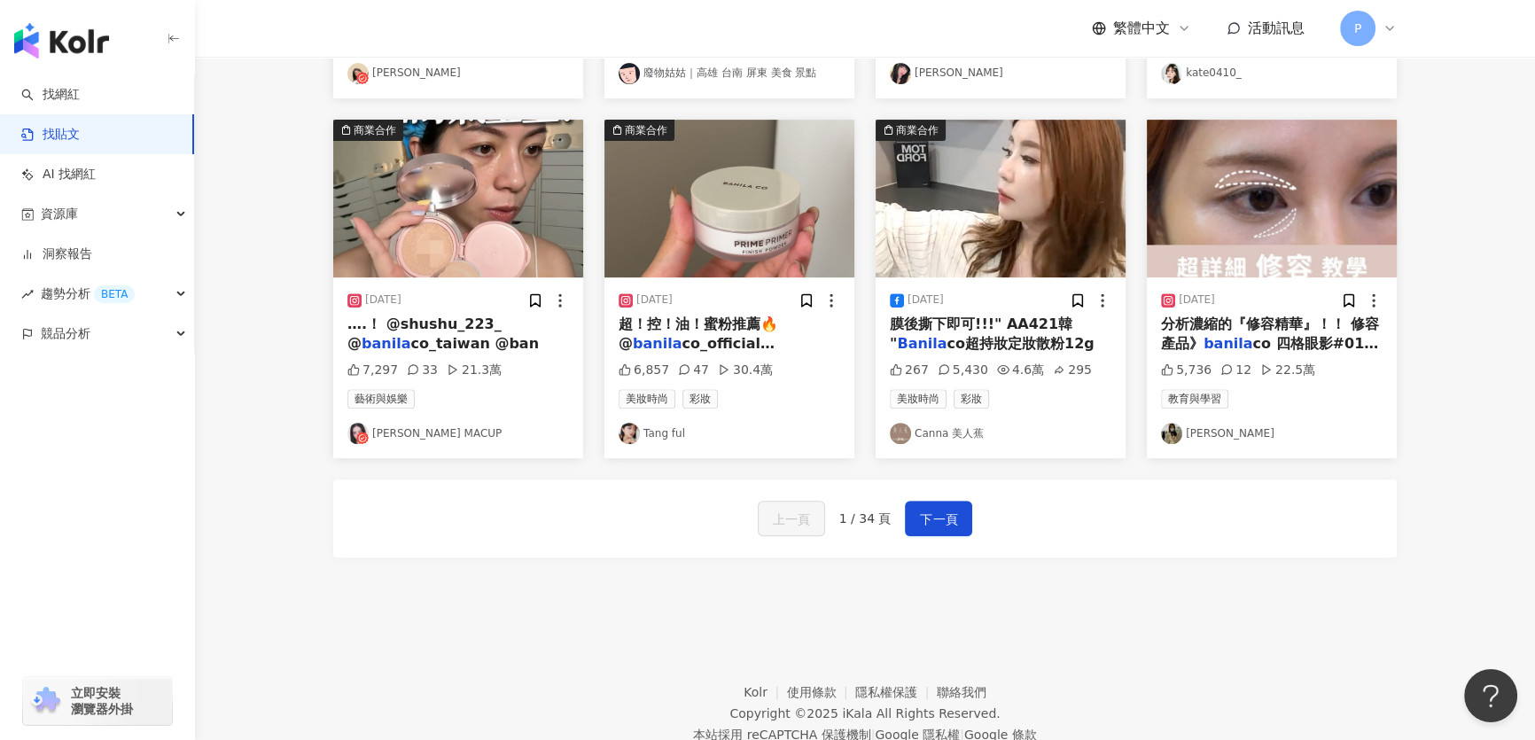
scroll to position [886, 0]
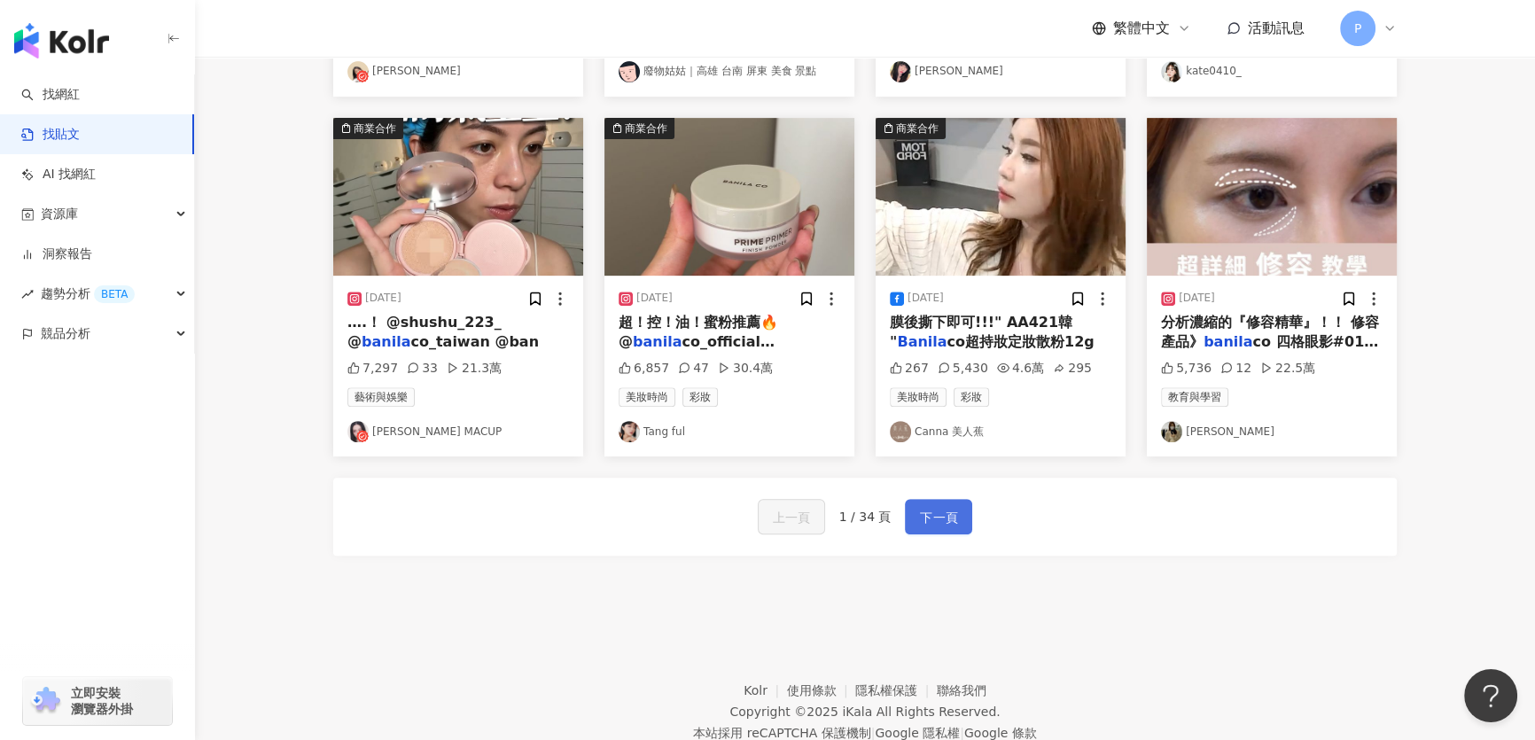
click at [948, 528] on span "下一頁" at bounding box center [938, 517] width 37 height 21
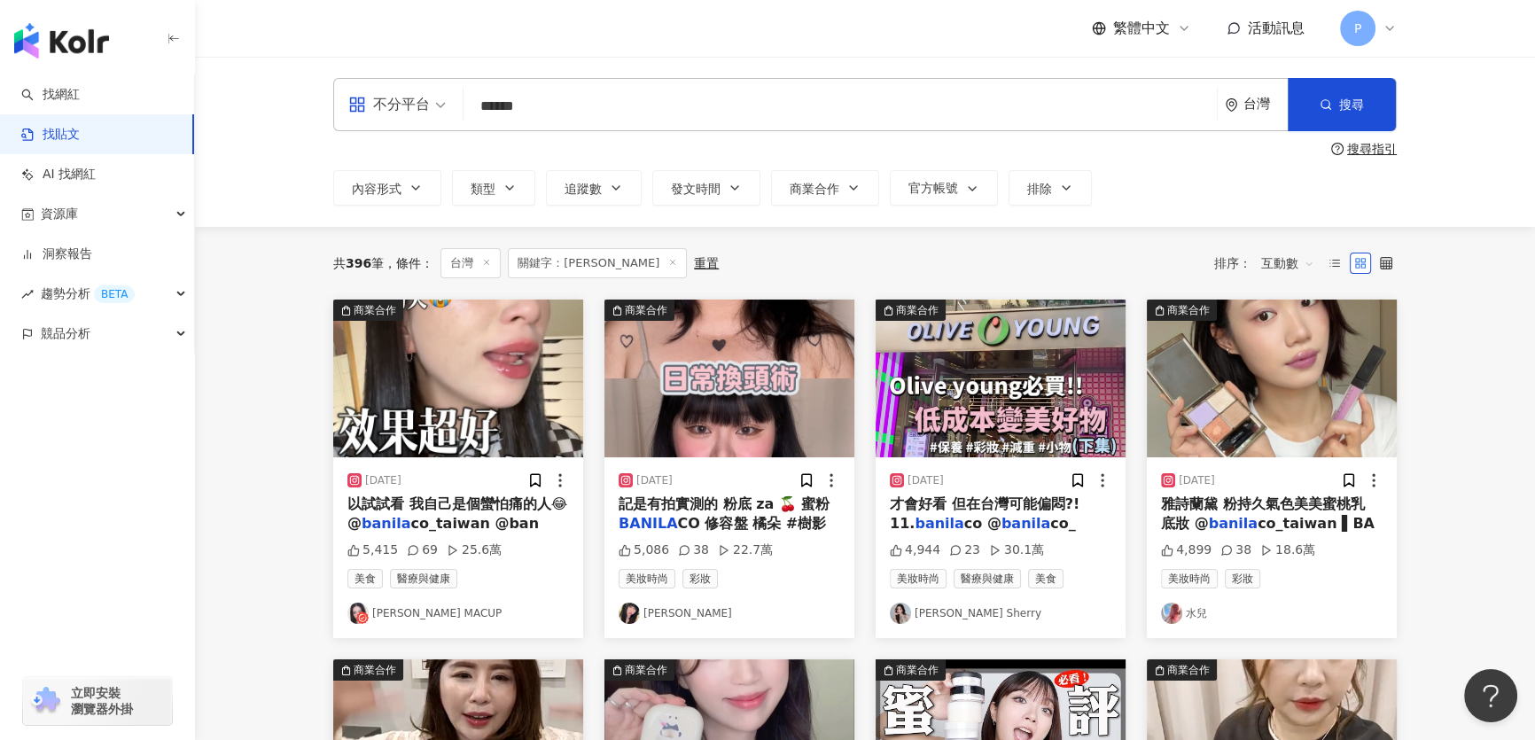
scroll to position [0, 0]
click at [735, 184] on icon "button" at bounding box center [734, 188] width 14 height 14
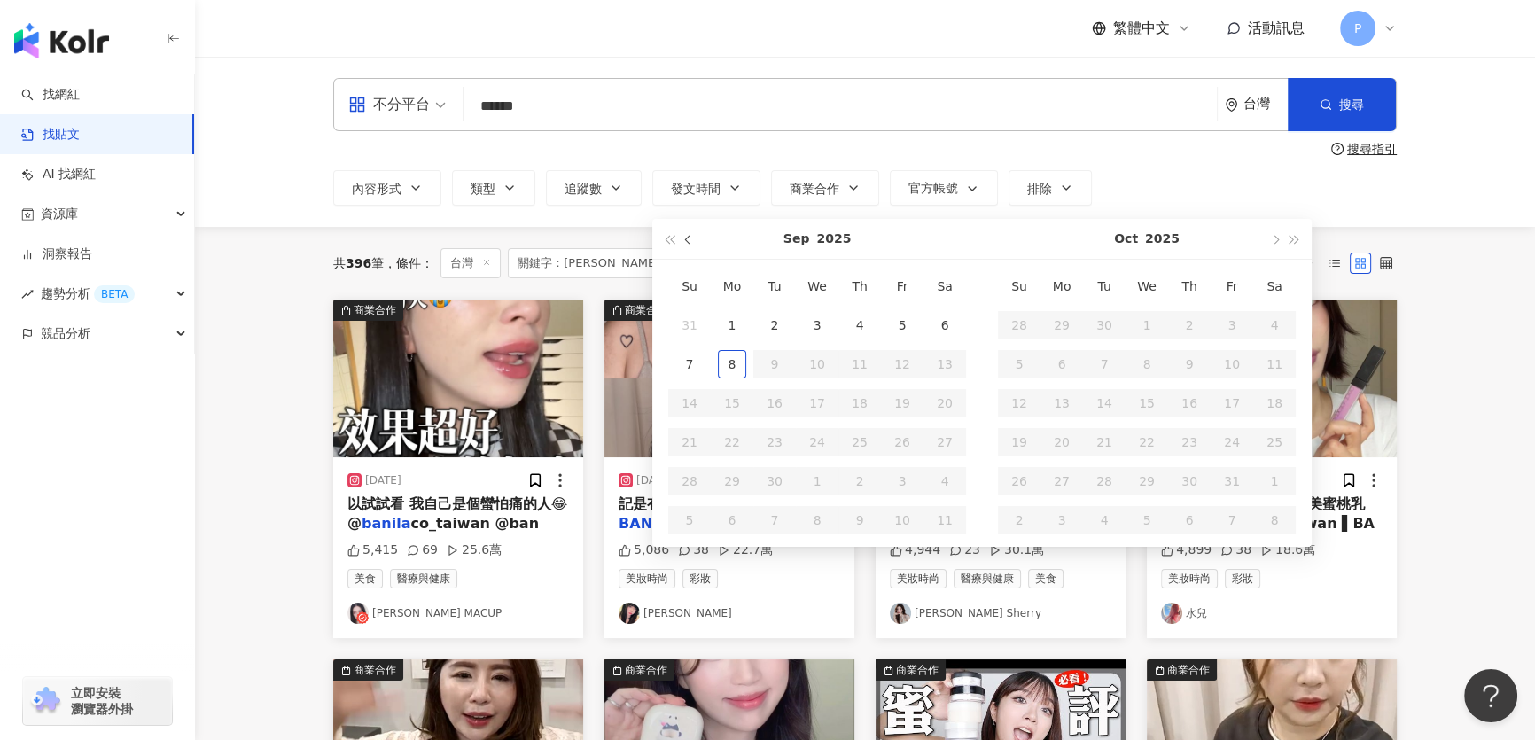
click at [695, 243] on button "button" at bounding box center [688, 239] width 19 height 40
type input "**********"
click at [691, 330] on div "1" at bounding box center [689, 325] width 28 height 28
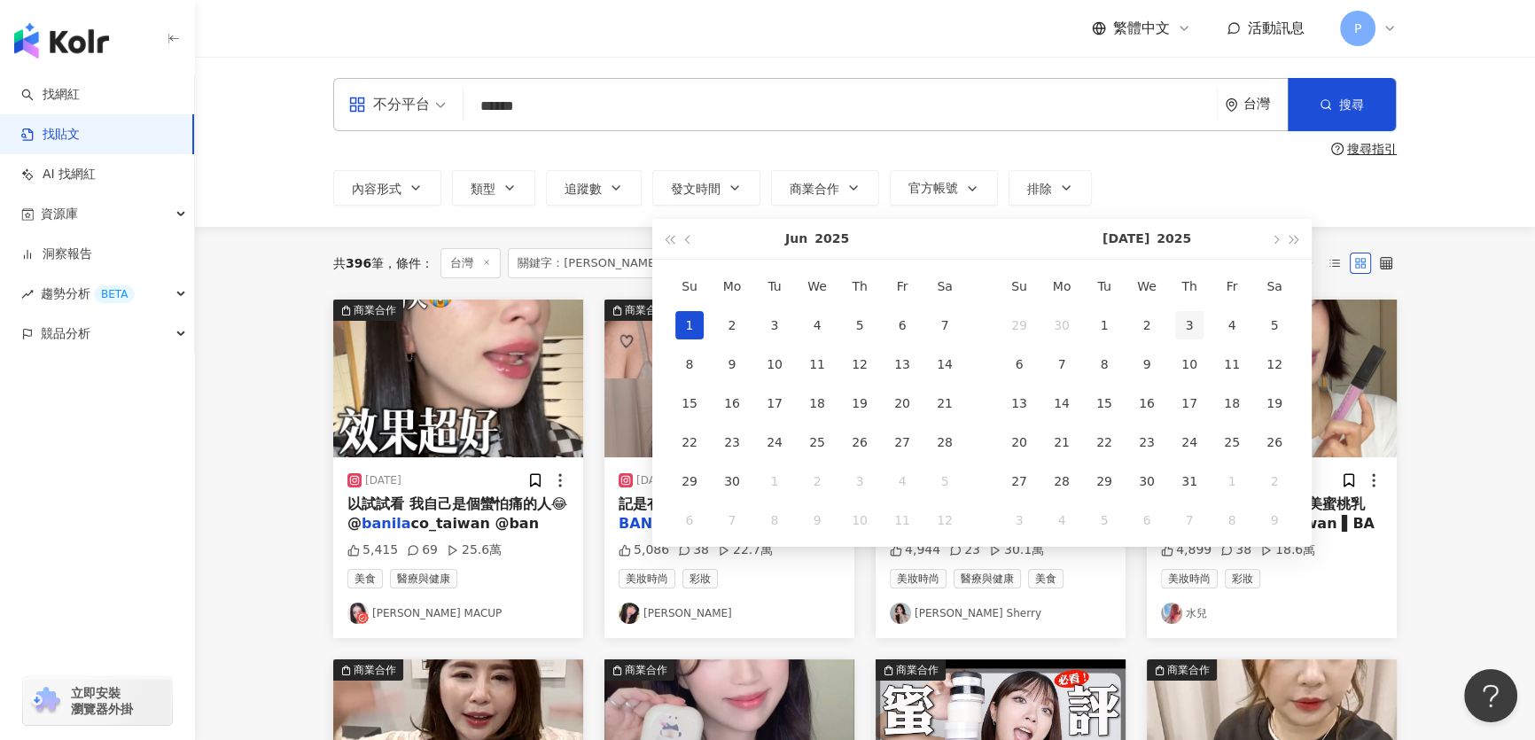
type input "**********"
click at [1264, 245] on button "button" at bounding box center [1273, 239] width 19 height 40
click at [1275, 241] on span "button" at bounding box center [1274, 239] width 9 height 9
type input "**********"
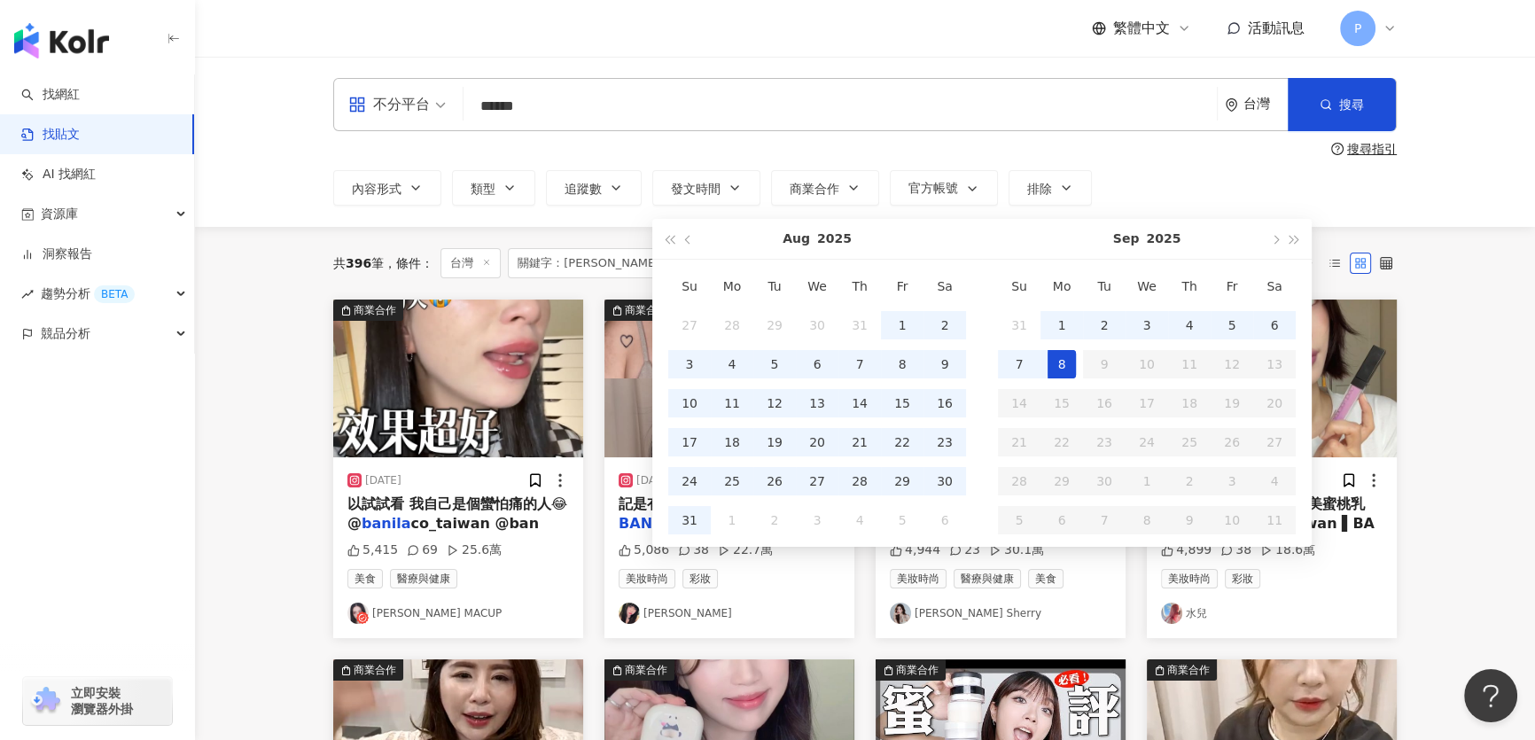
click at [1072, 357] on div "8" at bounding box center [1061, 364] width 28 height 28
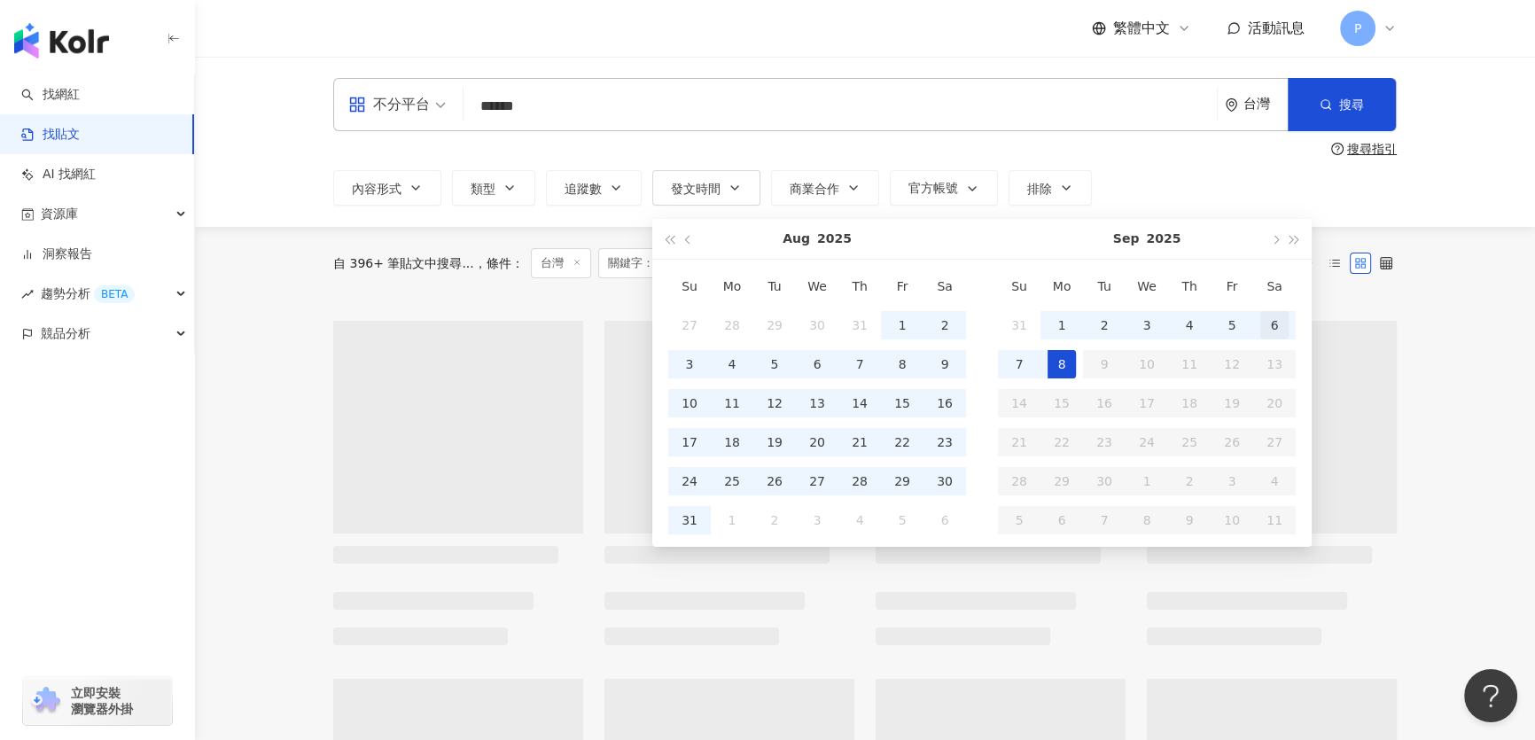
type input "**********"
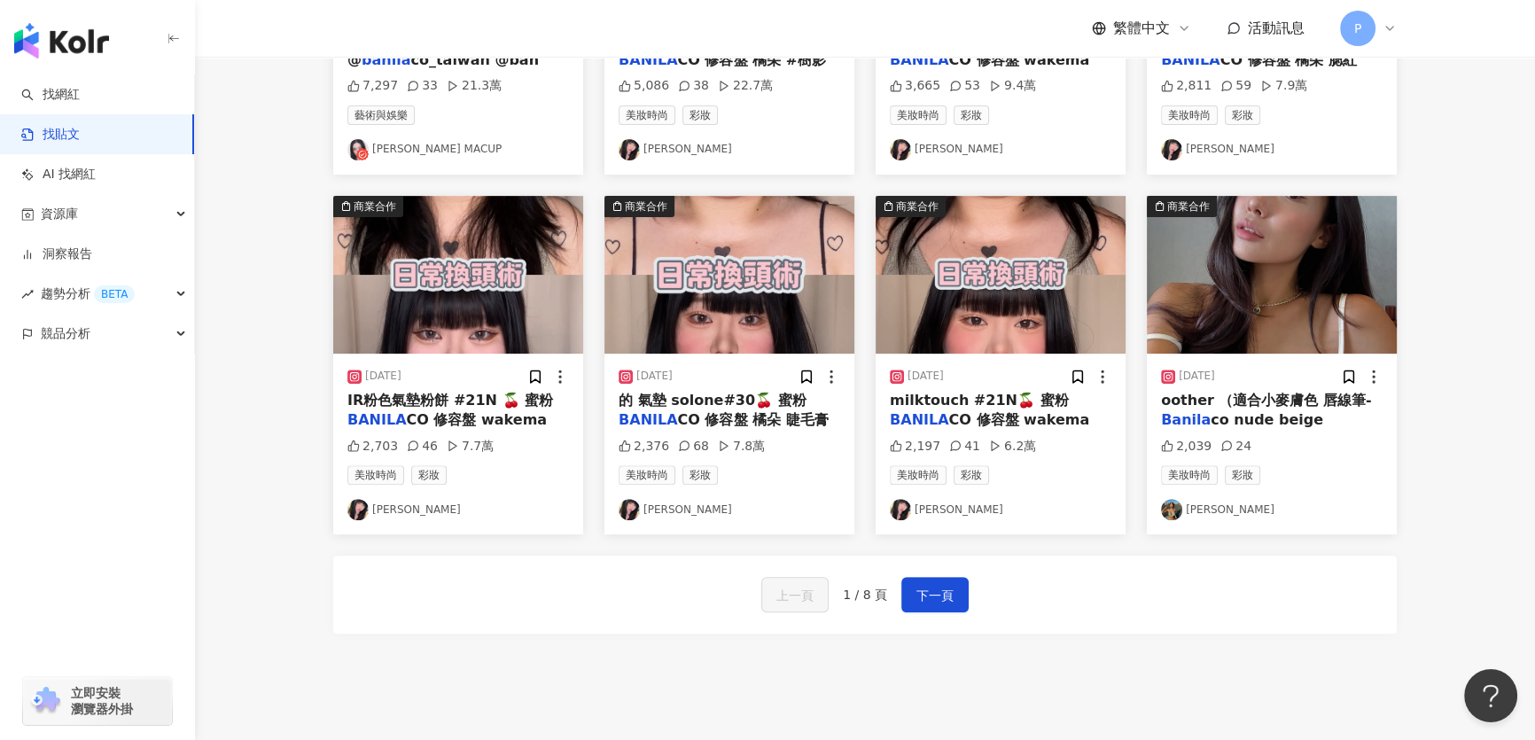
scroll to position [957, 0]
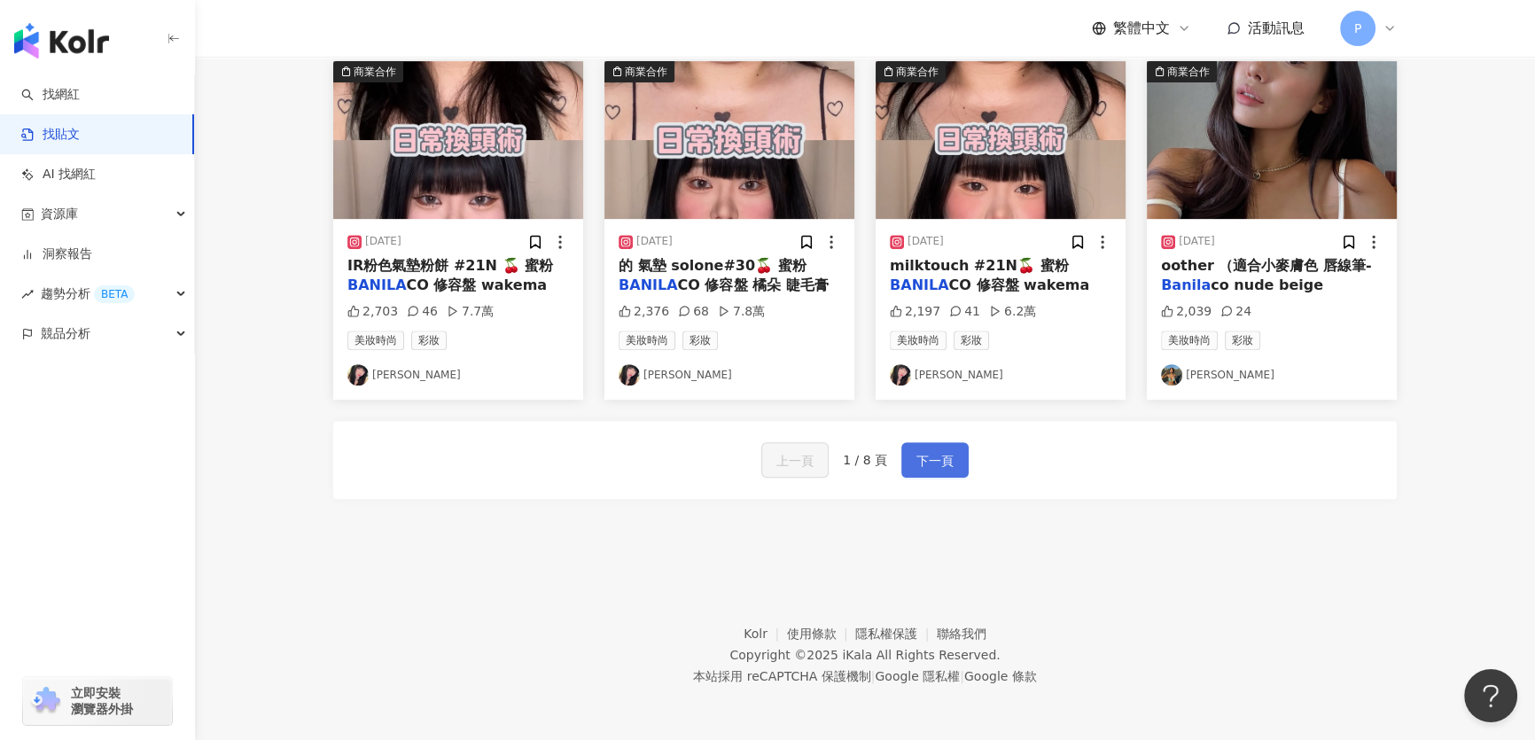
click at [921, 455] on span "下一頁" at bounding box center [934, 460] width 37 height 21
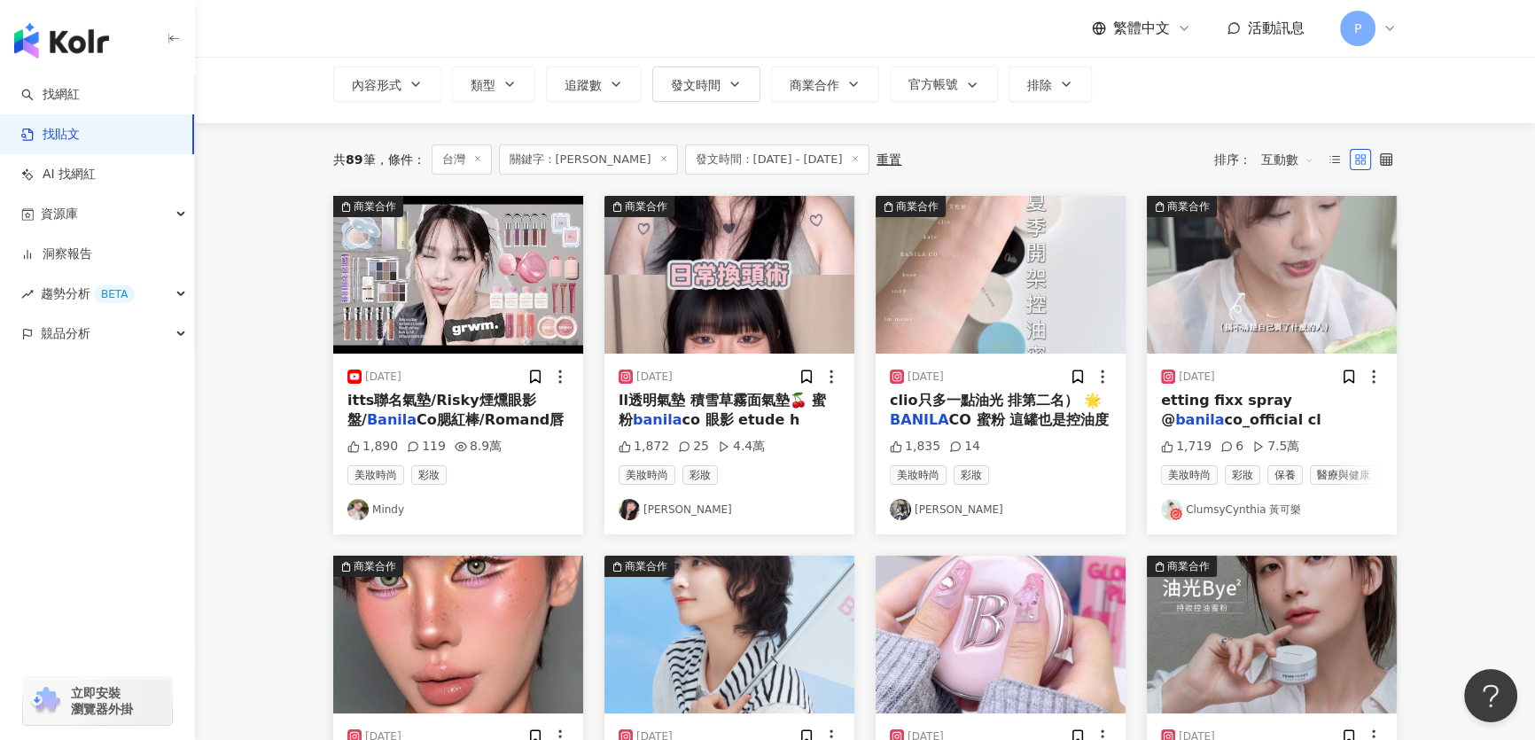
scroll to position [6, 0]
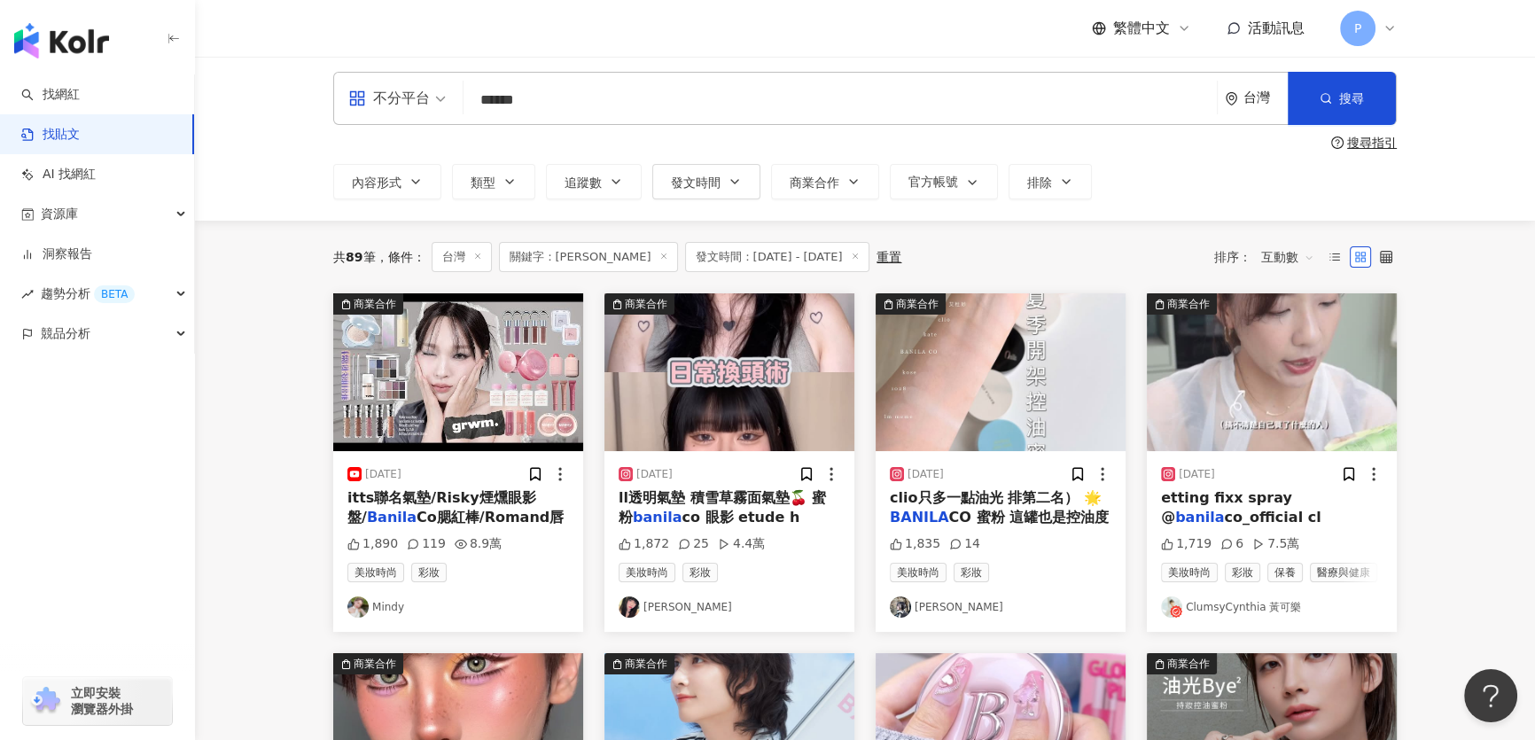
click at [1236, 375] on img "button" at bounding box center [1272, 372] width 250 height 158
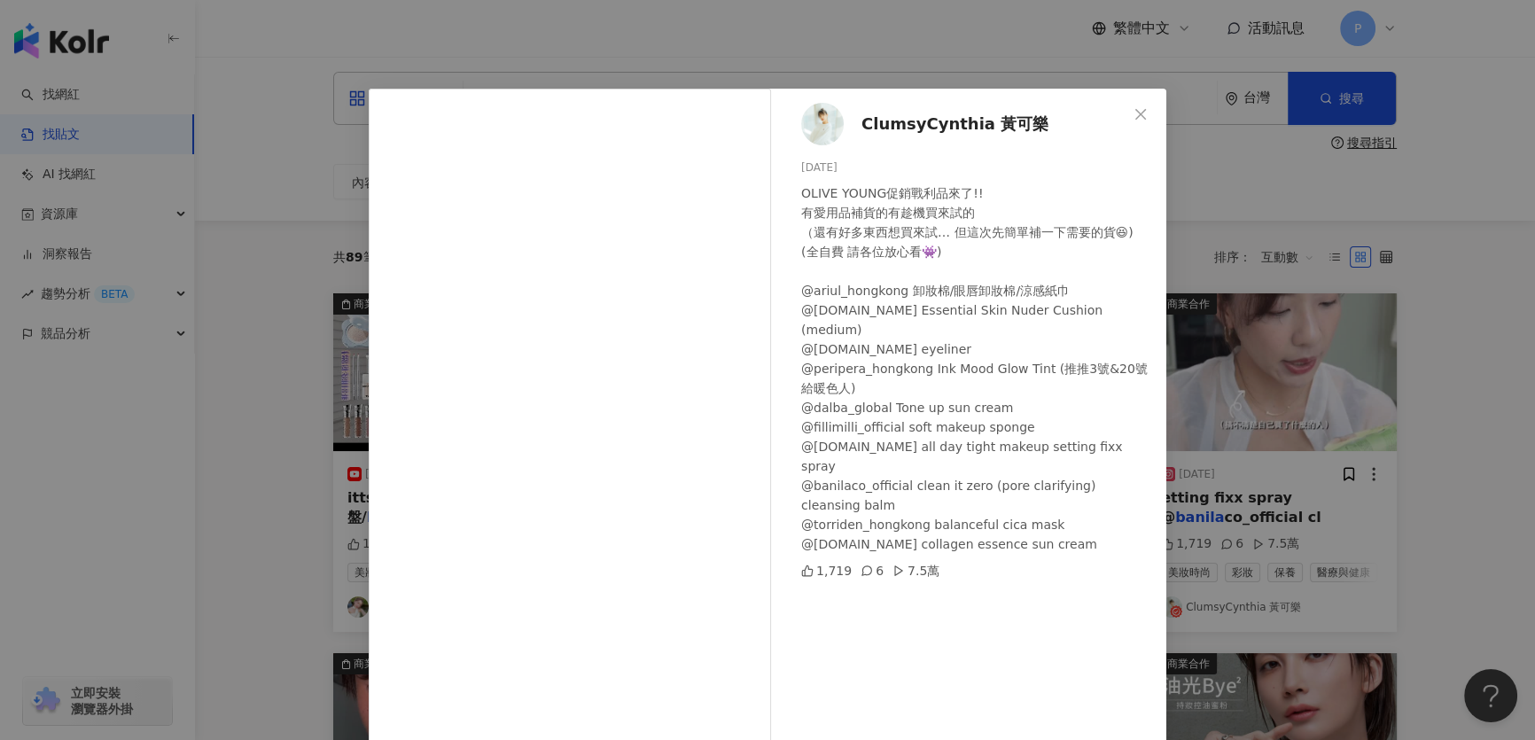
click at [805, 118] on img at bounding box center [822, 124] width 43 height 43
click at [1329, 371] on div "ClumsyCynthia 黃可樂 2025/6/7 OLIVE YOUNG促銷戰利品來了!! 有愛用品補貨的有趁機買來試的 （還有好多東西想買來試… 但這次…" at bounding box center [767, 370] width 1535 height 740
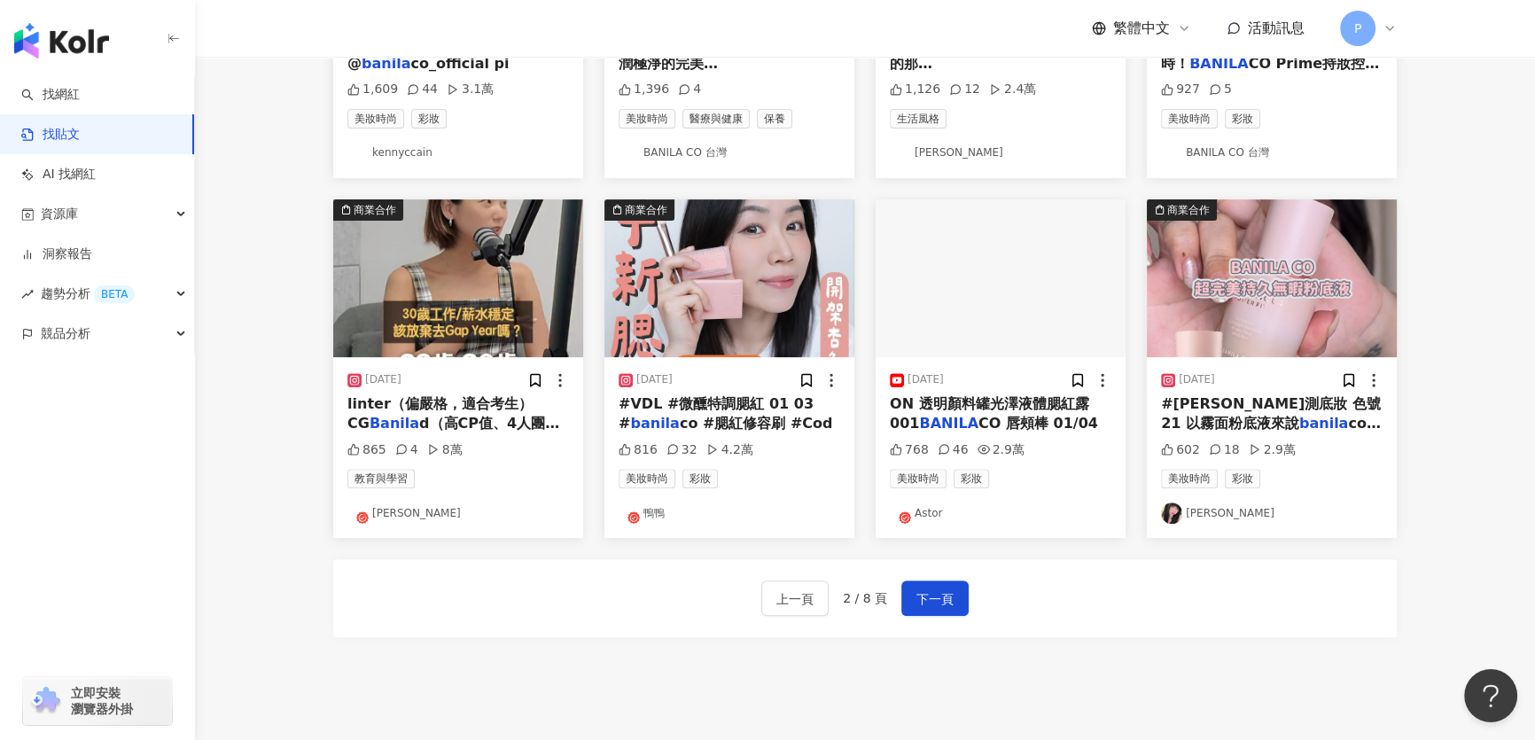
scroll to position [812, 0]
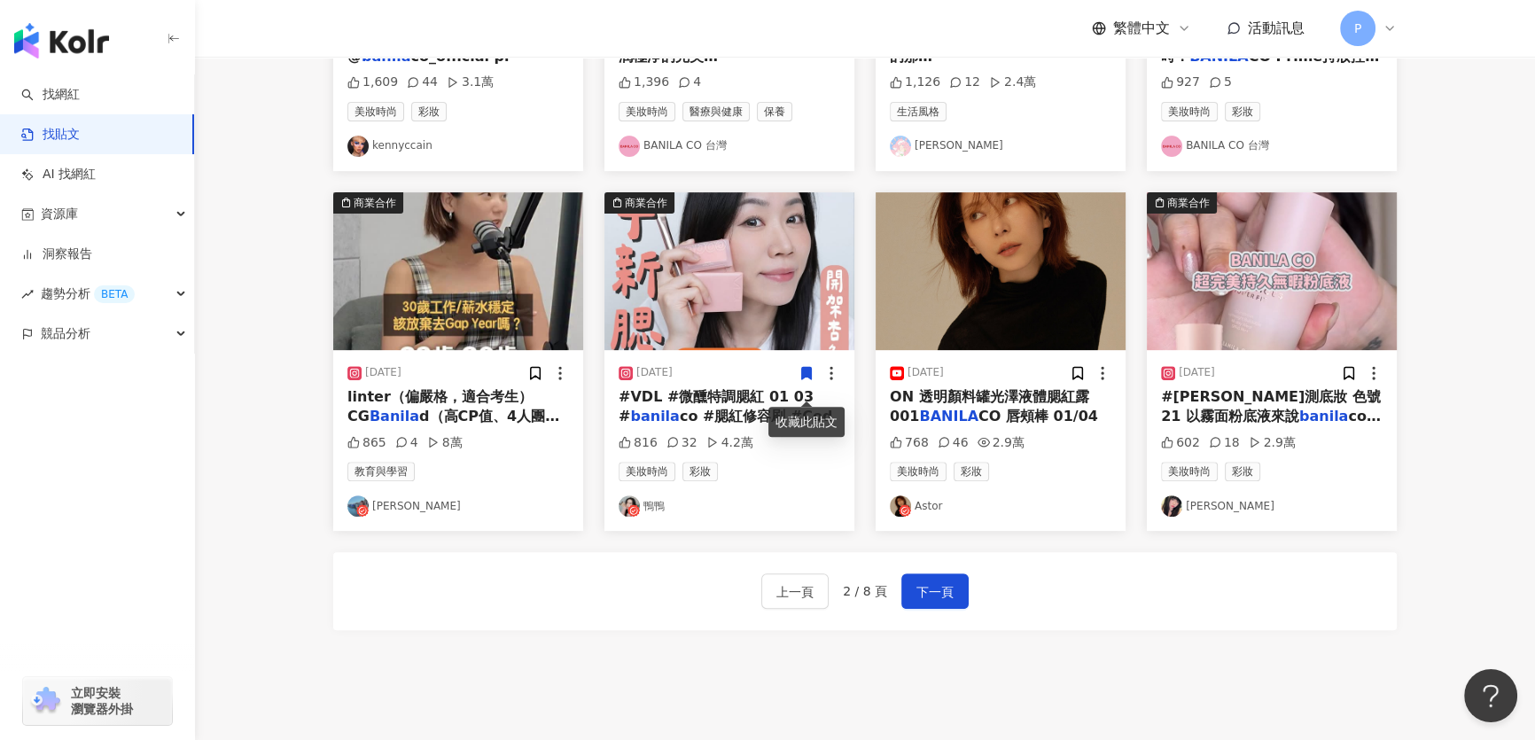
click at [452, 315] on img "button" at bounding box center [458, 271] width 250 height 158
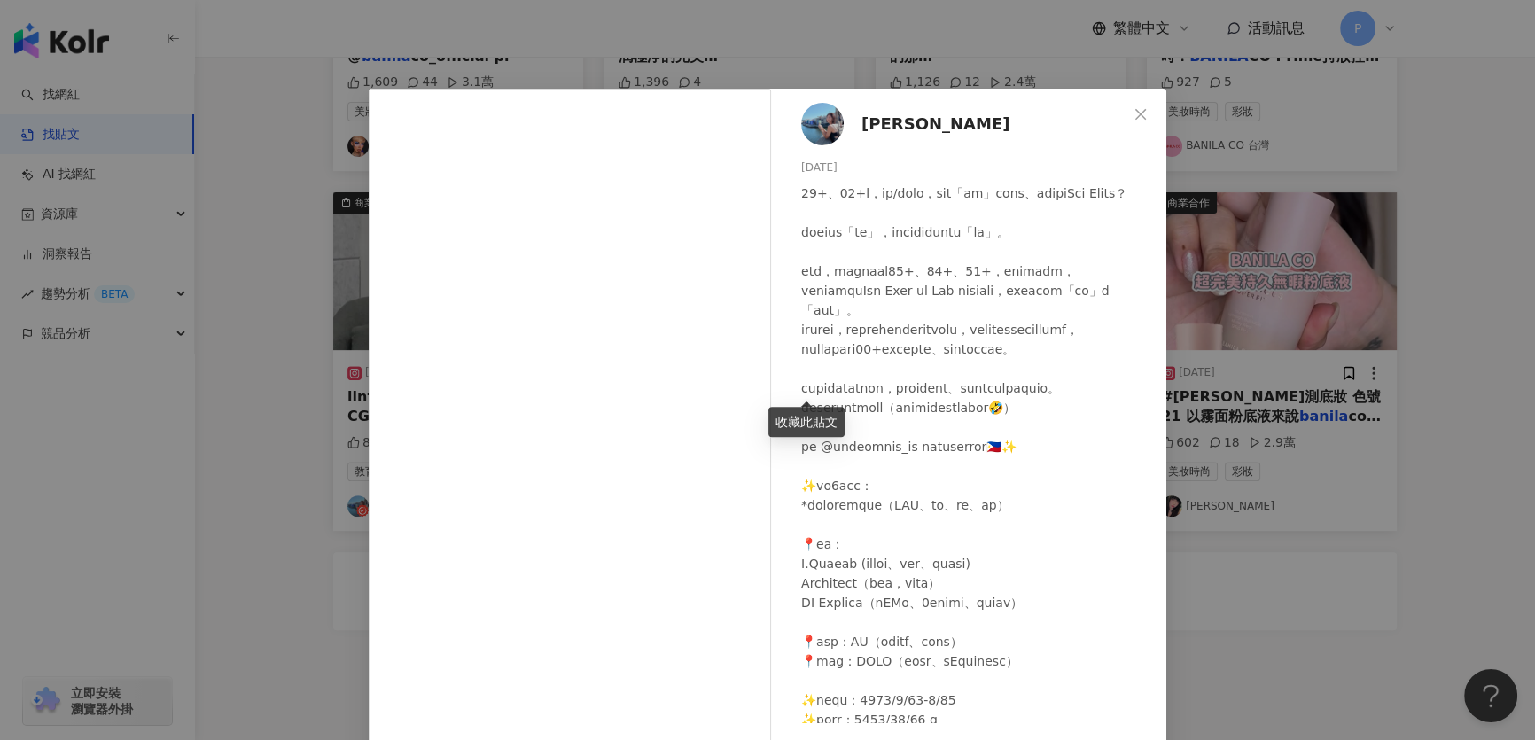
scroll to position [189, 0]
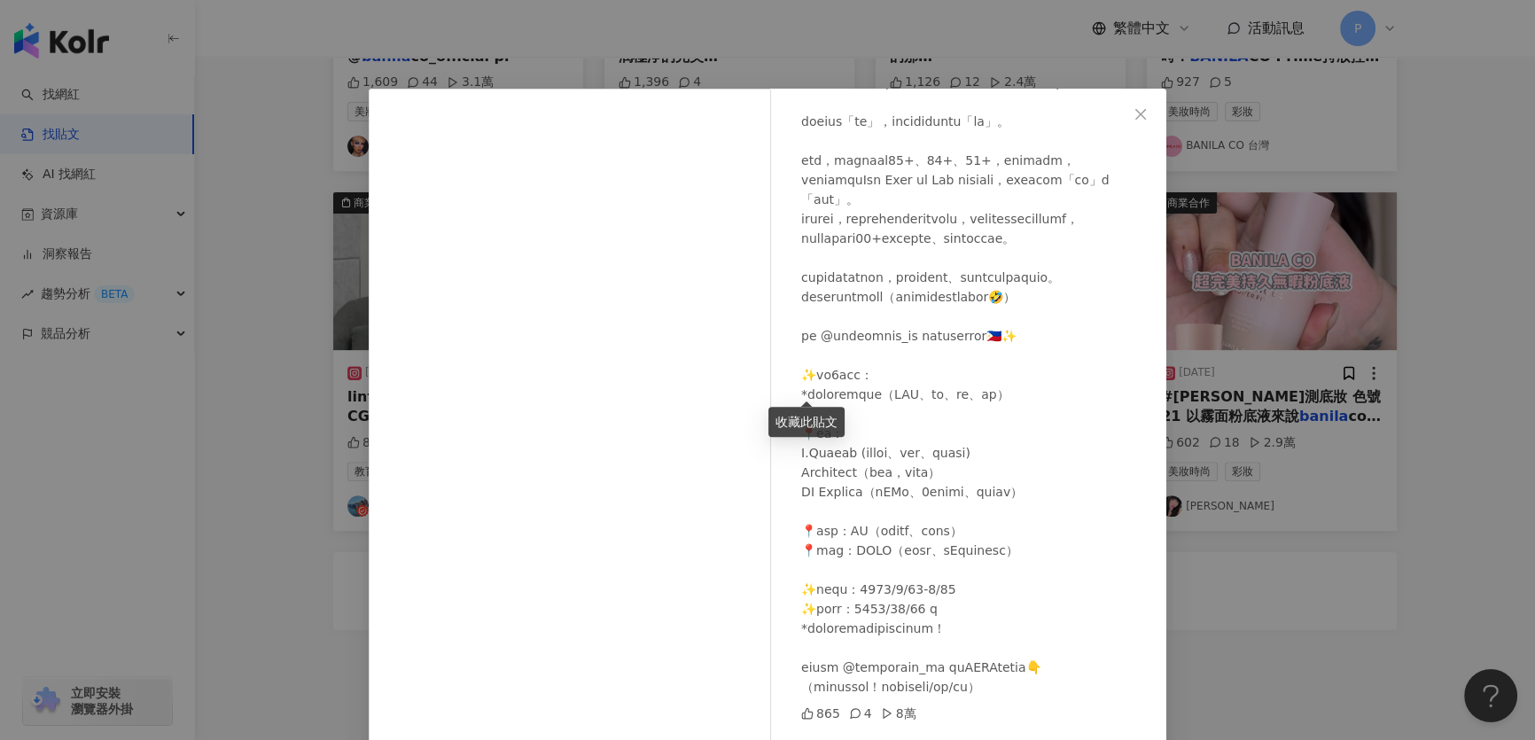
click at [1367, 582] on div "林宣 2025/7/22 865 4 8萬 查看原始貼文" at bounding box center [767, 370] width 1535 height 740
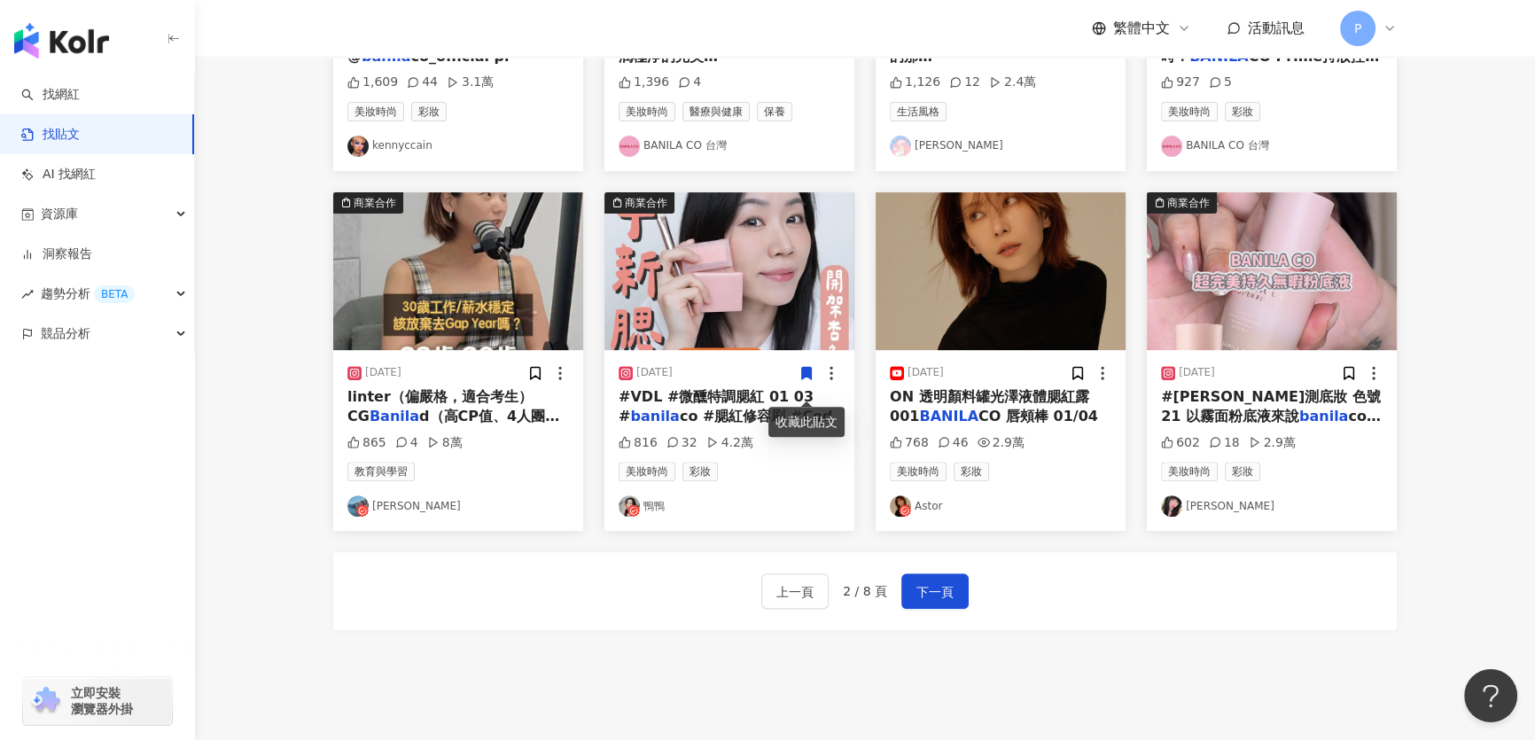
click at [729, 290] on img "button" at bounding box center [729, 271] width 250 height 158
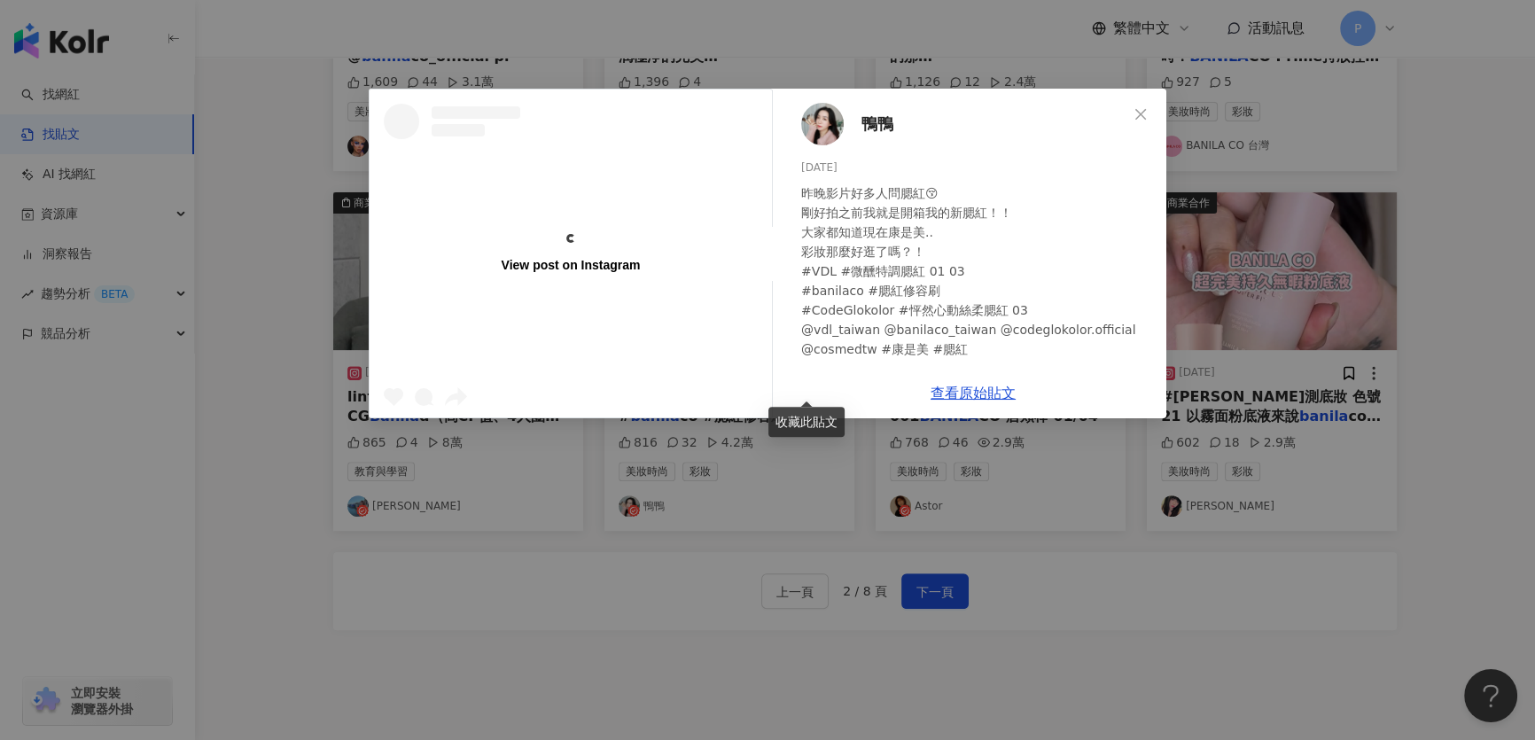
click at [816, 131] on img at bounding box center [822, 124] width 43 height 43
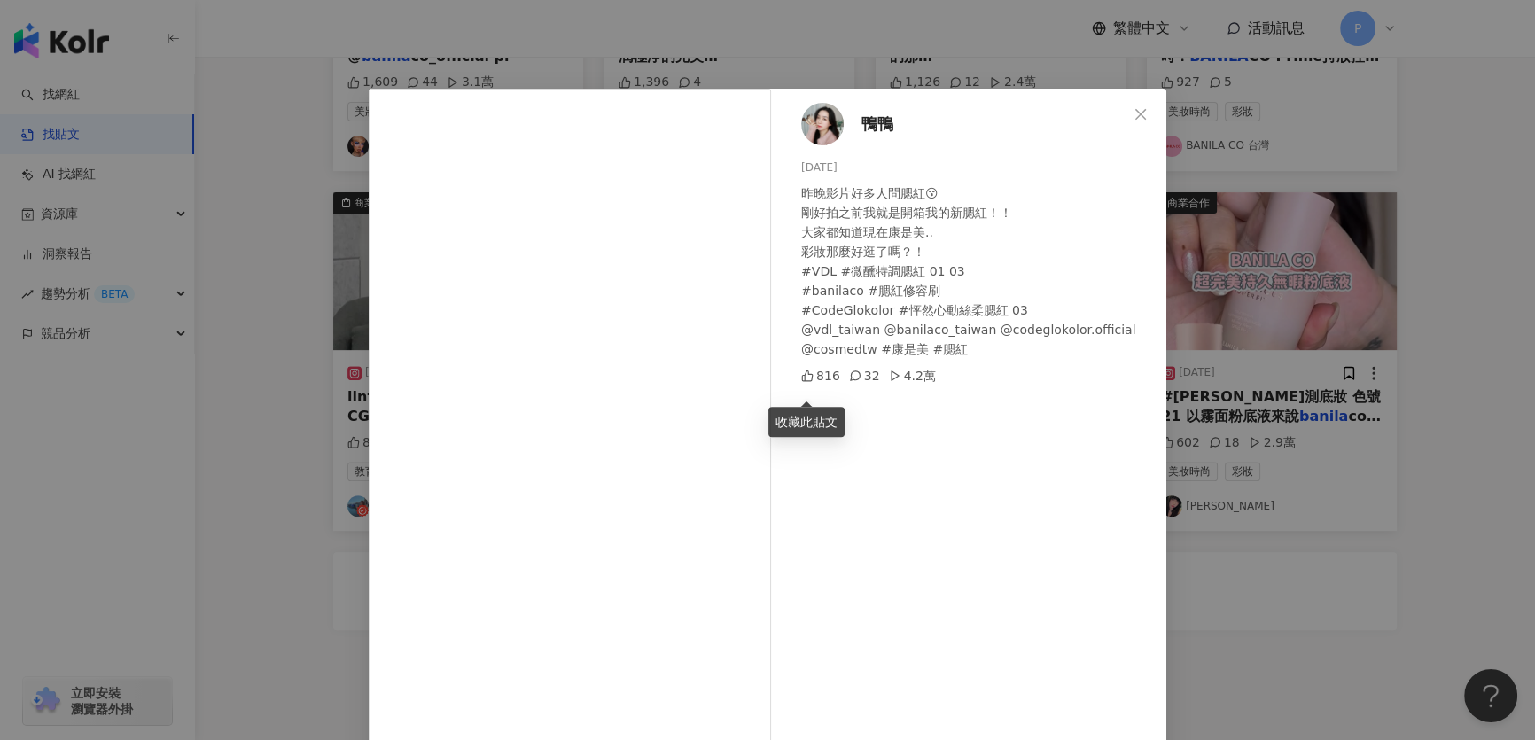
click at [1444, 365] on div "鴨鴨 2025/8/16 昨晚影片好多人問腮紅😚 剛好拍之前我就是開箱我的新腮紅！！ 大家都知道現在康是美.. 彩妝那麼好逛了嗎？！ #VDL #微醺特調腮紅…" at bounding box center [767, 370] width 1535 height 740
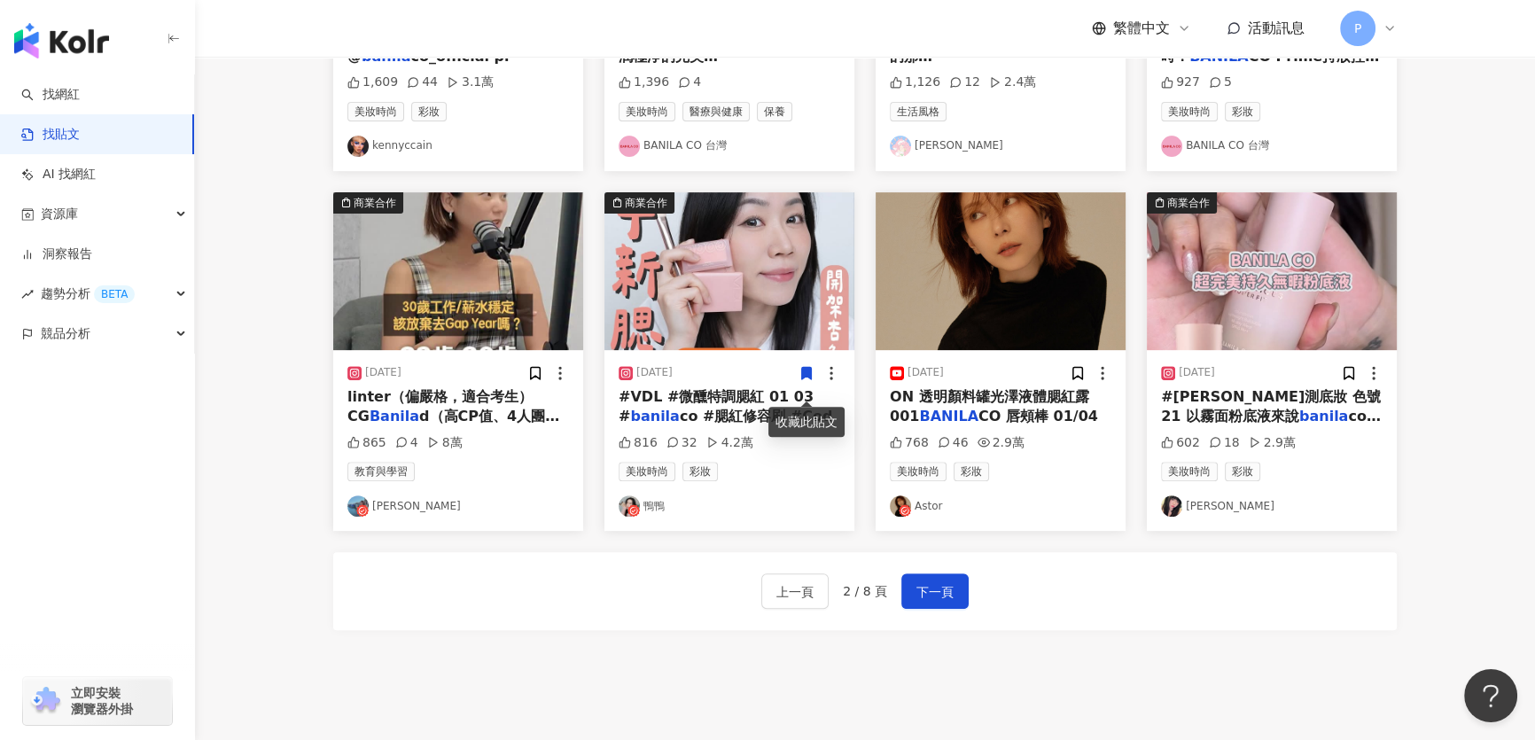
click at [474, 310] on img "button" at bounding box center [458, 271] width 250 height 158
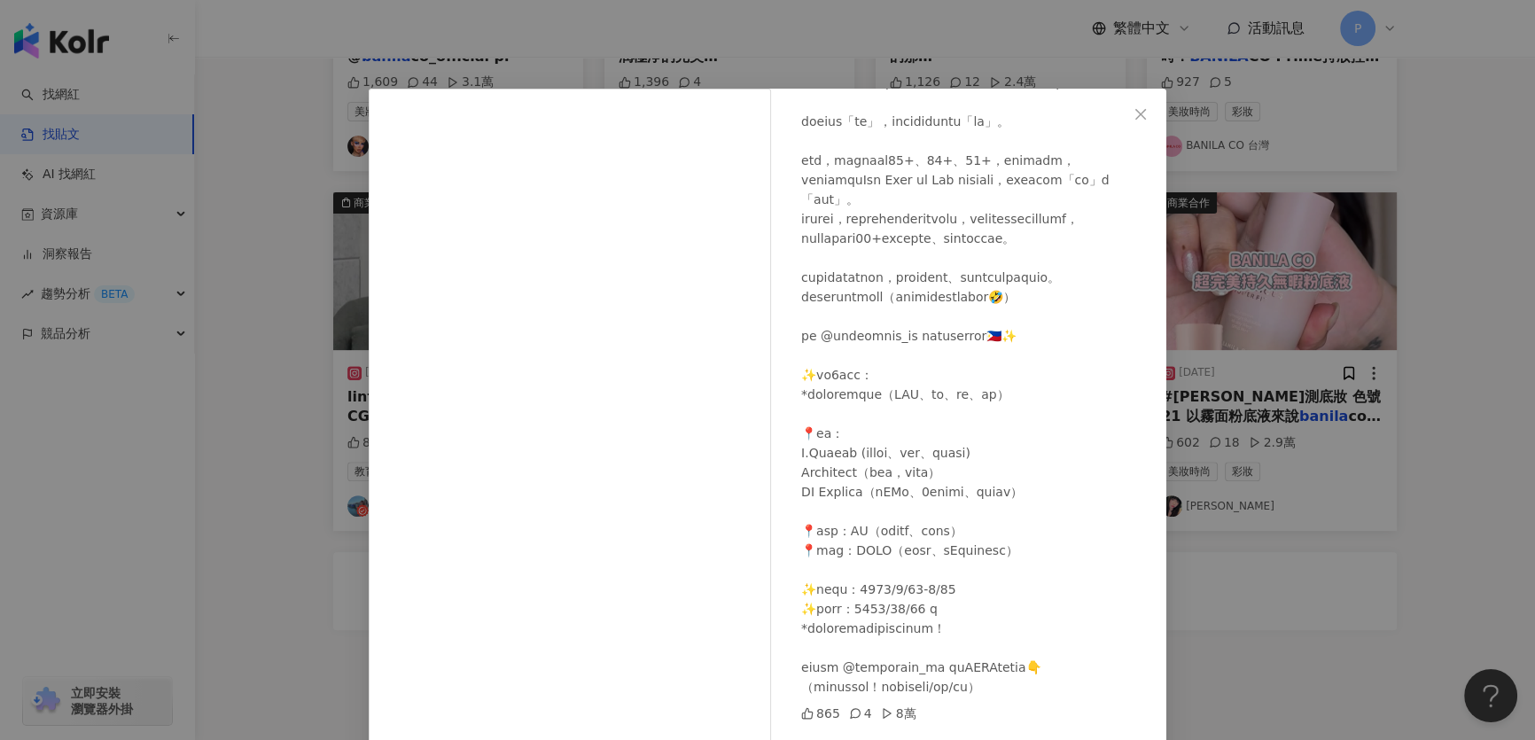
scroll to position [54, 0]
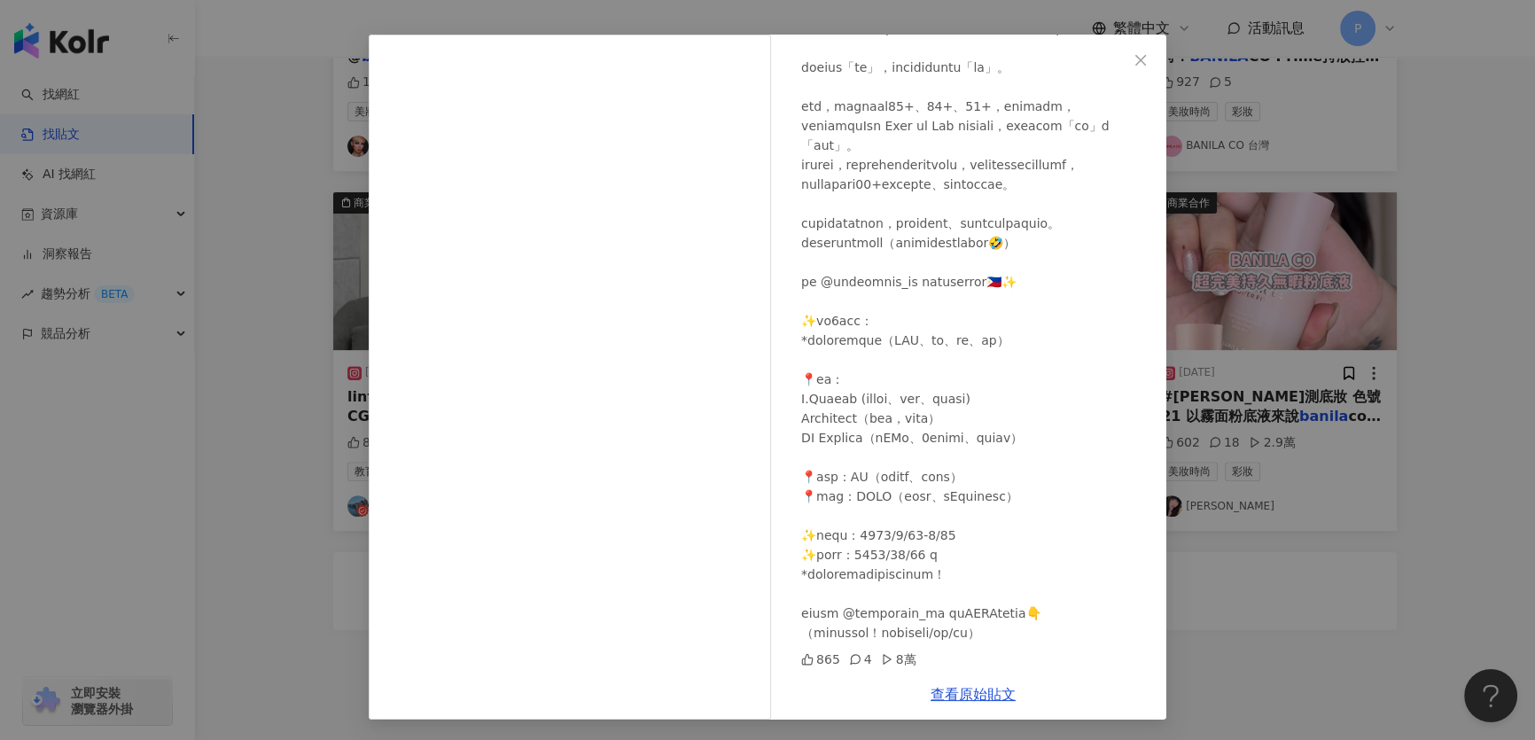
click at [1234, 416] on div "林宣 2025/7/22 865 4 8萬 查看原始貼文" at bounding box center [767, 370] width 1535 height 740
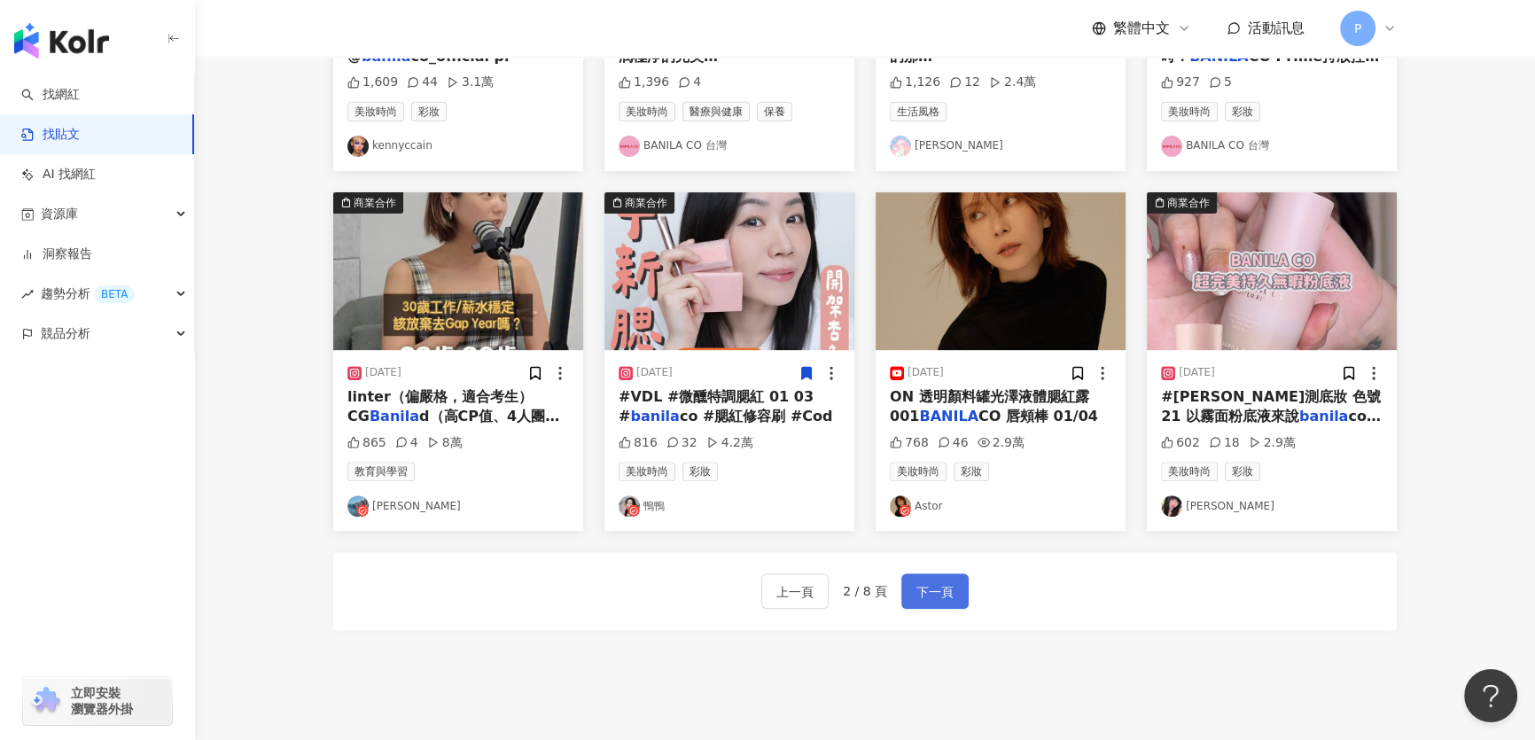
click at [947, 602] on span "下一頁" at bounding box center [934, 591] width 37 height 21
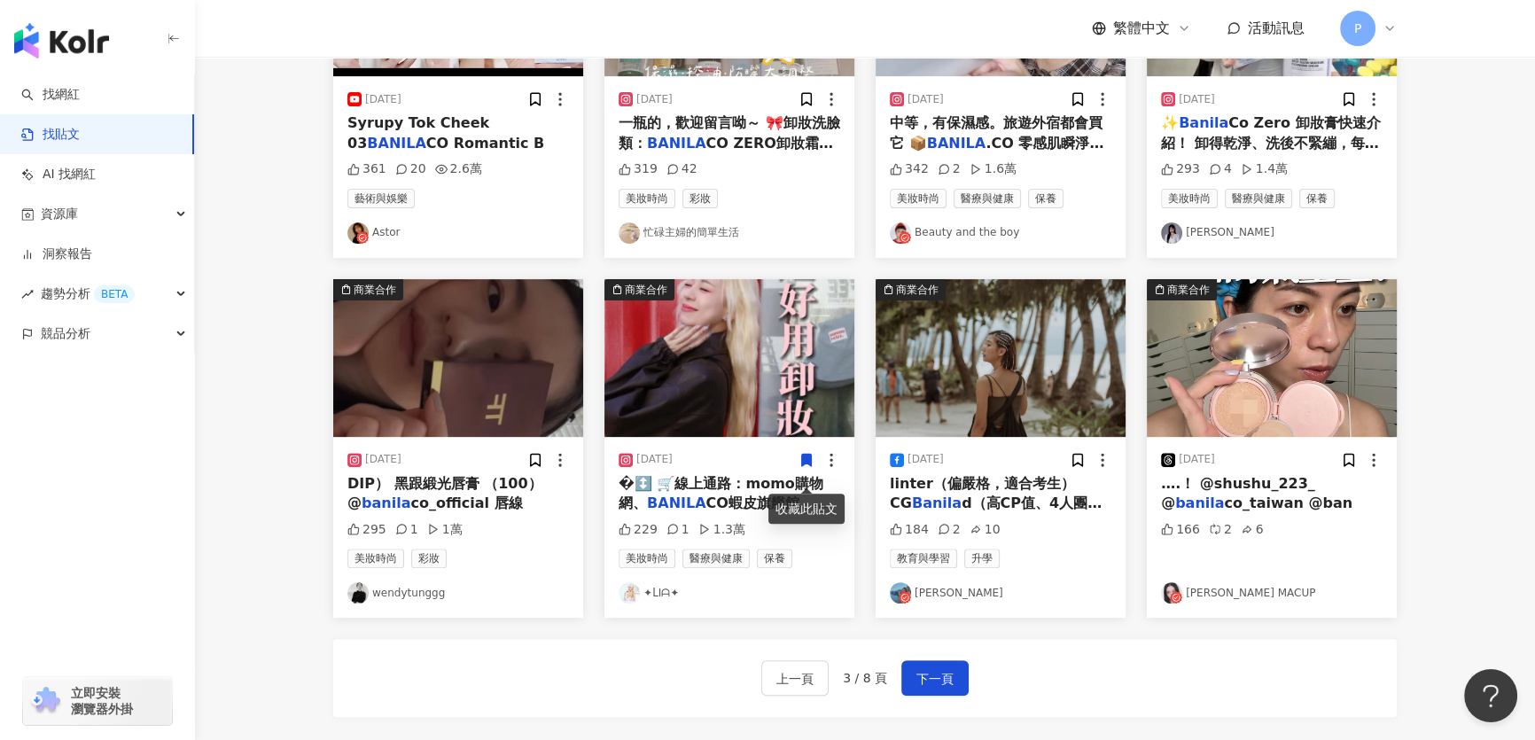
scroll to position [957, 0]
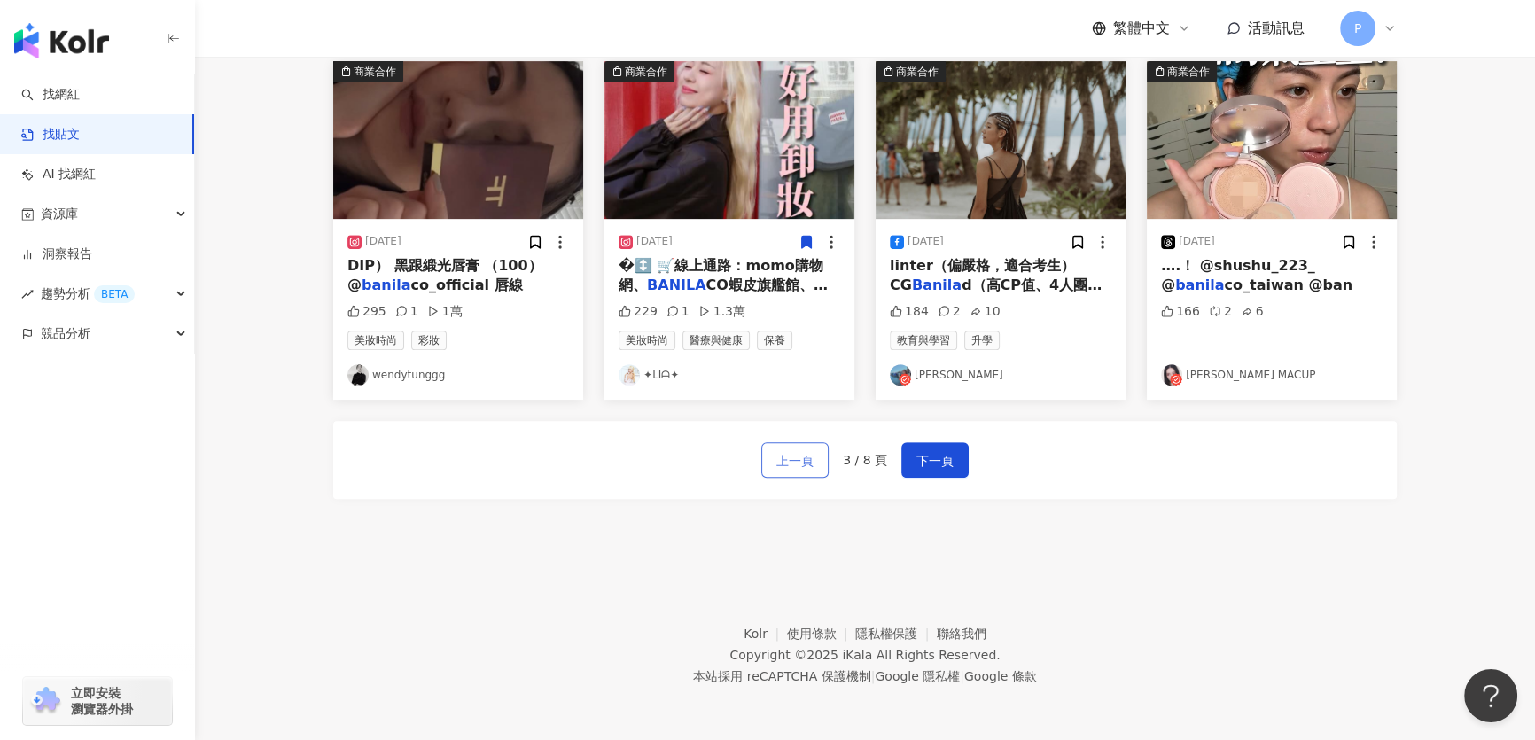
click at [805, 463] on span "上一頁" at bounding box center [794, 460] width 37 height 21
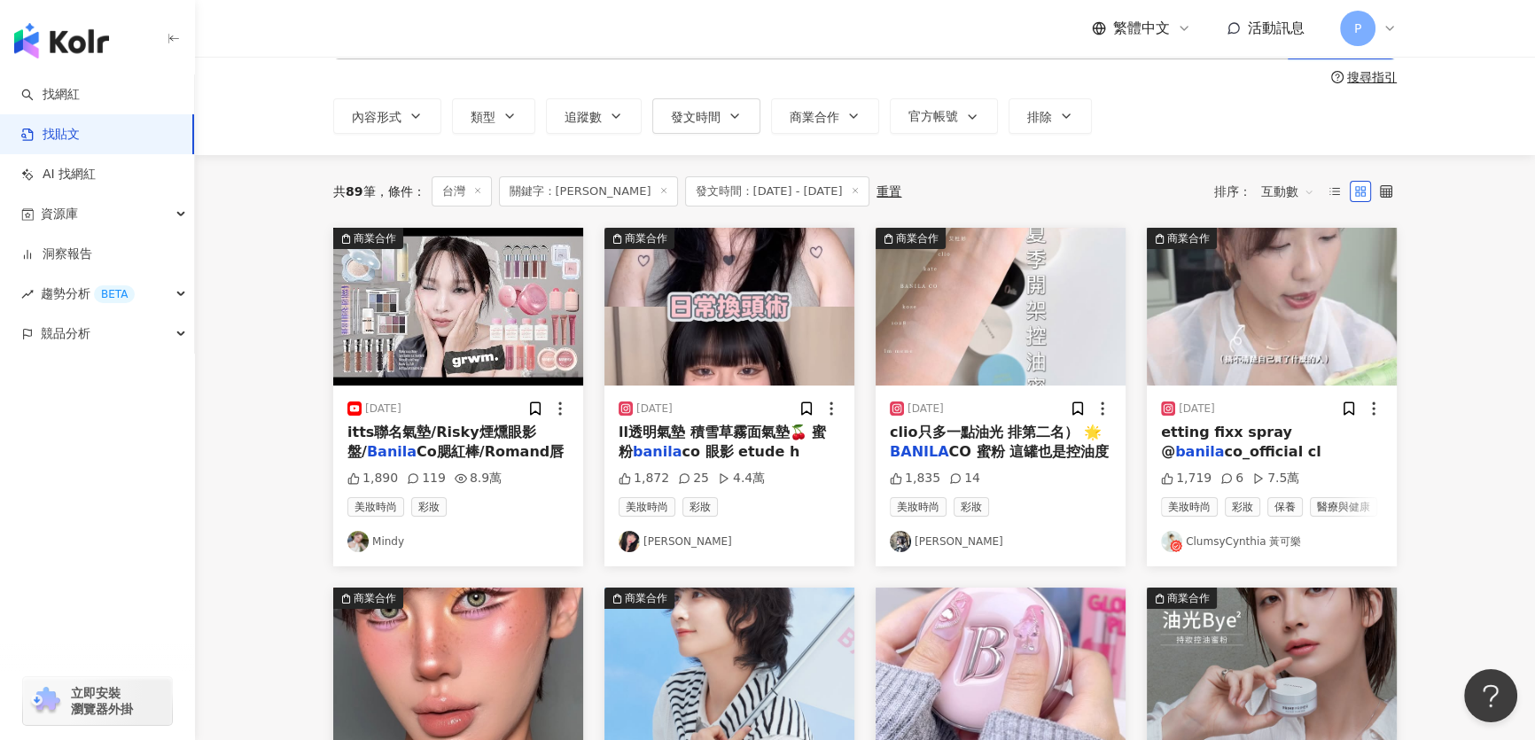
scroll to position [71, 0]
click at [1172, 541] on icon at bounding box center [1176, 546] width 12 height 12
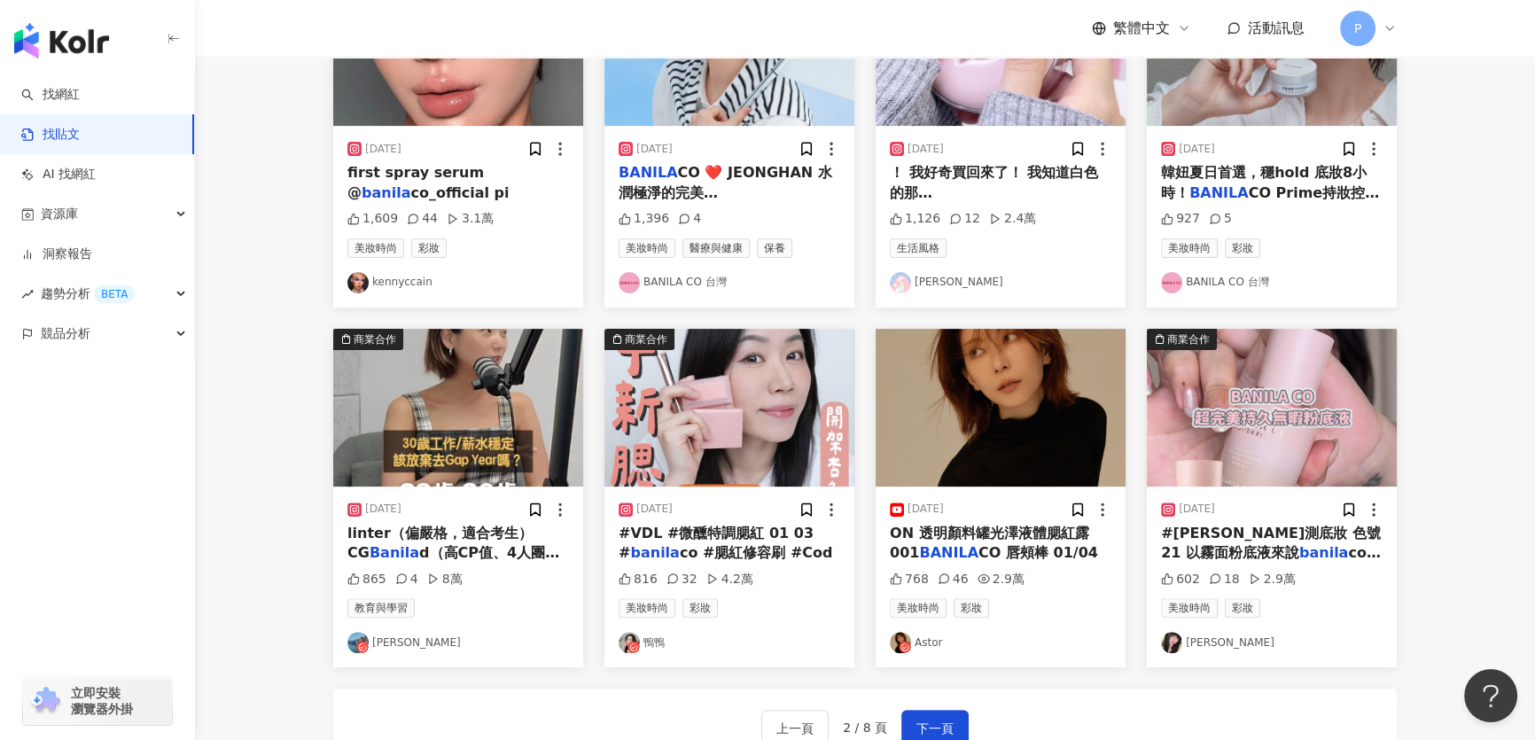
scroll to position [797, 0]
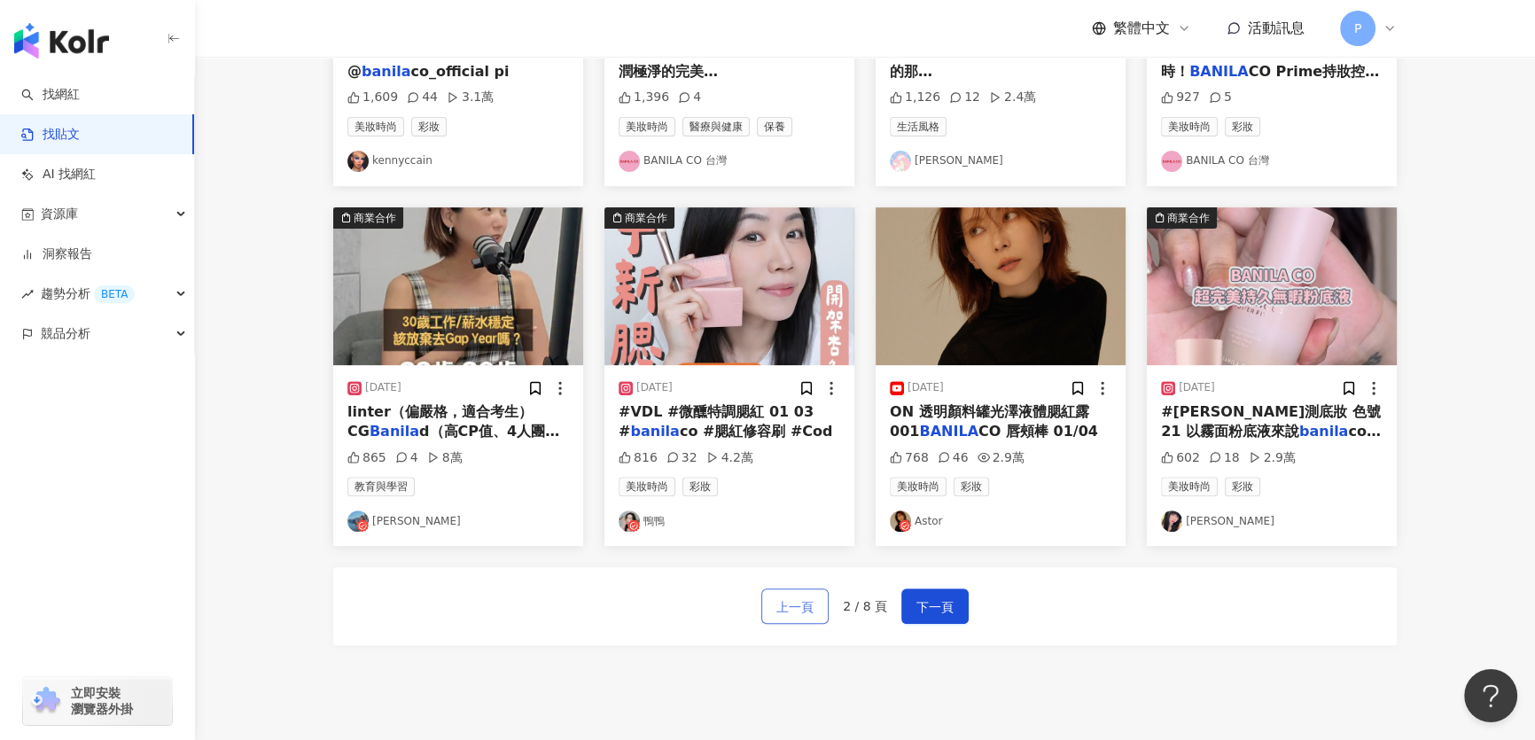
click at [779, 624] on button "上一頁" at bounding box center [794, 605] width 67 height 35
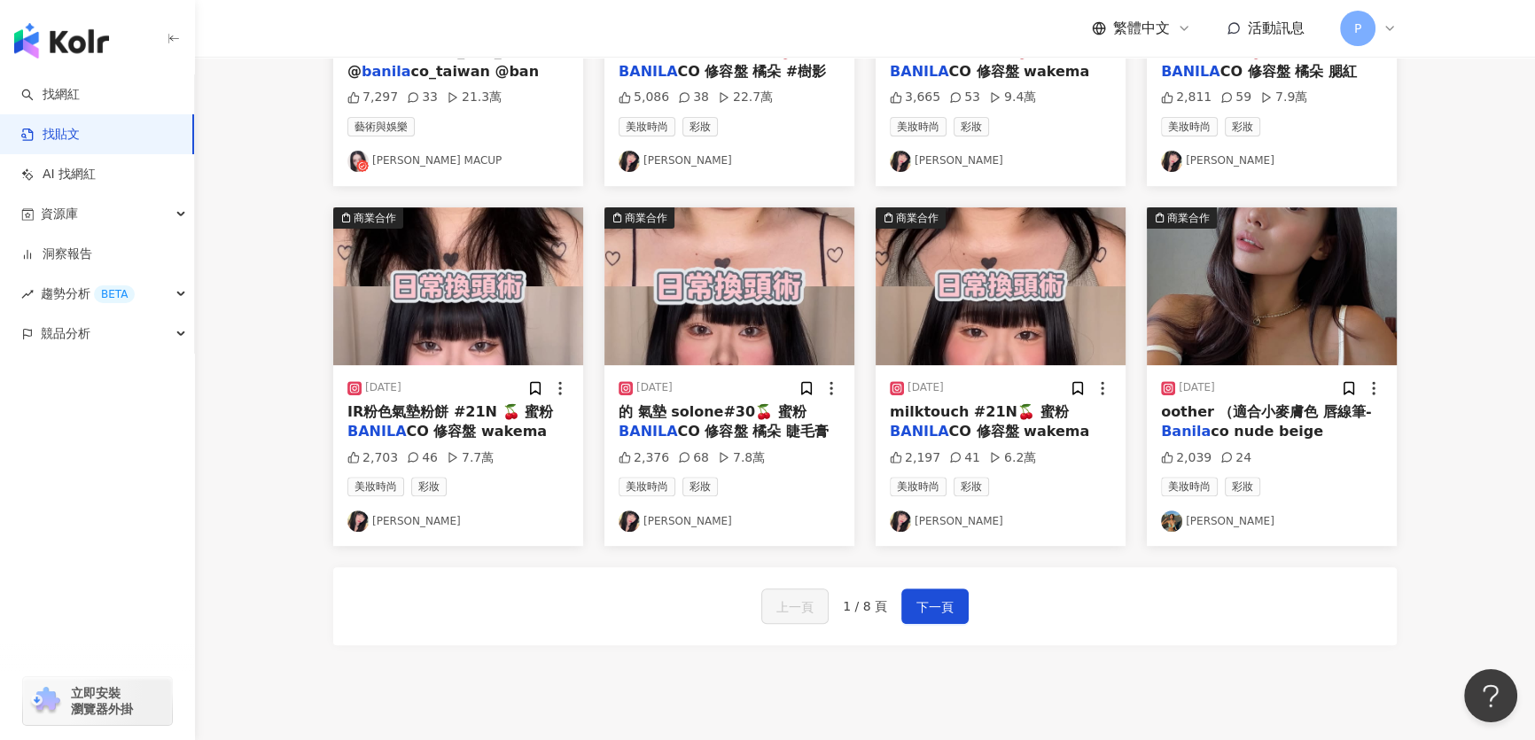
click at [1269, 323] on img "button" at bounding box center [1272, 286] width 250 height 158
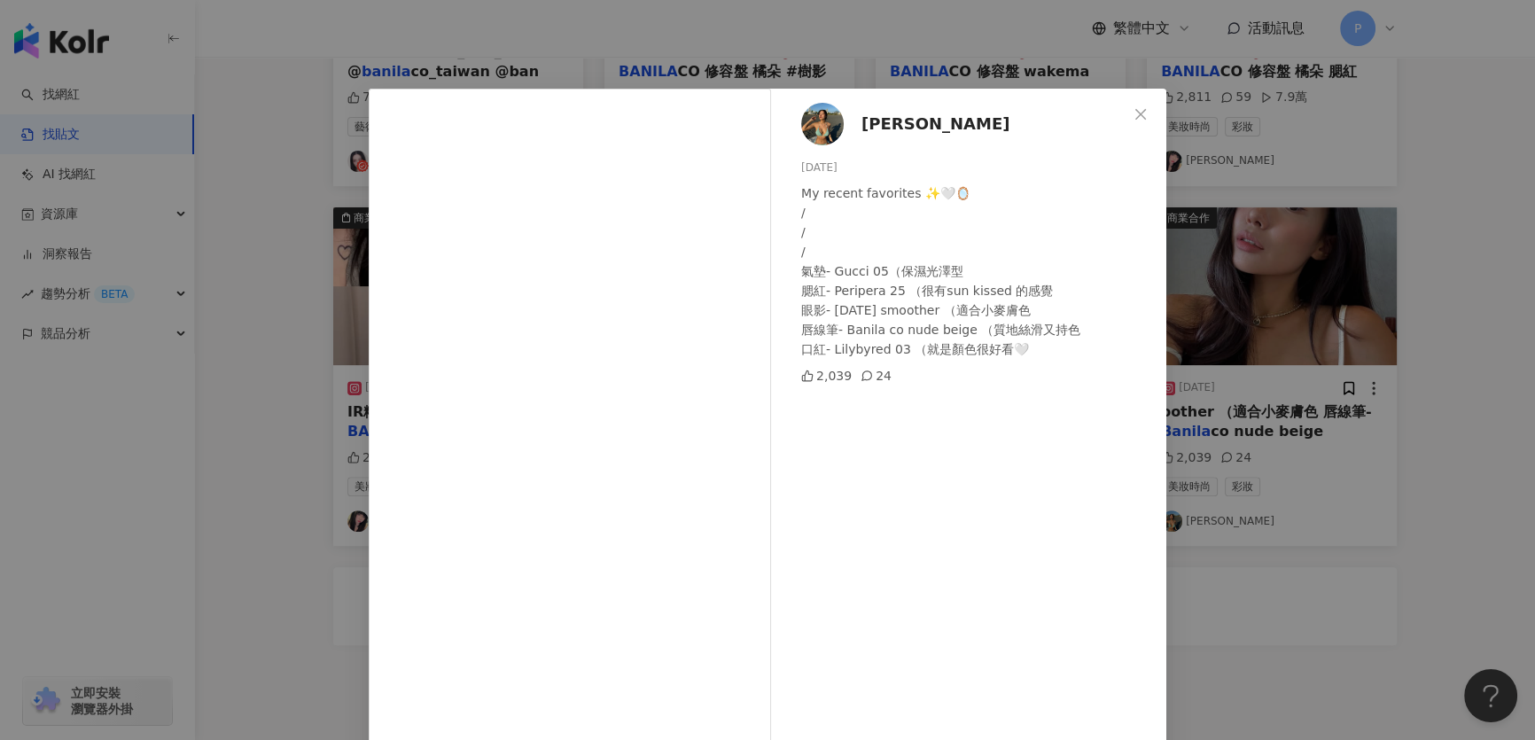
click at [1335, 275] on div "Christine 2025/6/20 My recent favorites ✨🤍🪞 / / / 氣墊- Gucci 05（保濕光澤型 腮紅- Peripe…" at bounding box center [767, 370] width 1535 height 740
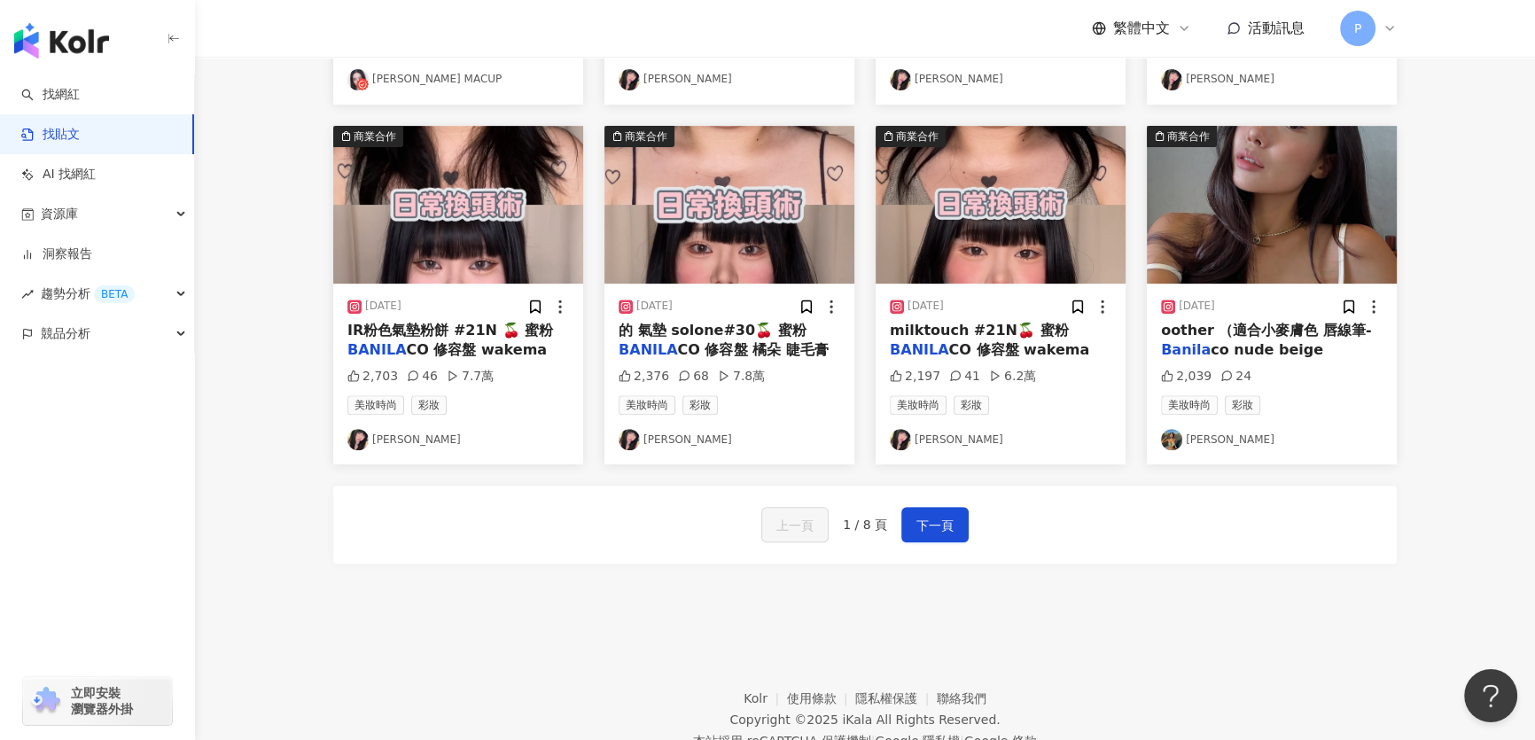
scroll to position [886, 0]
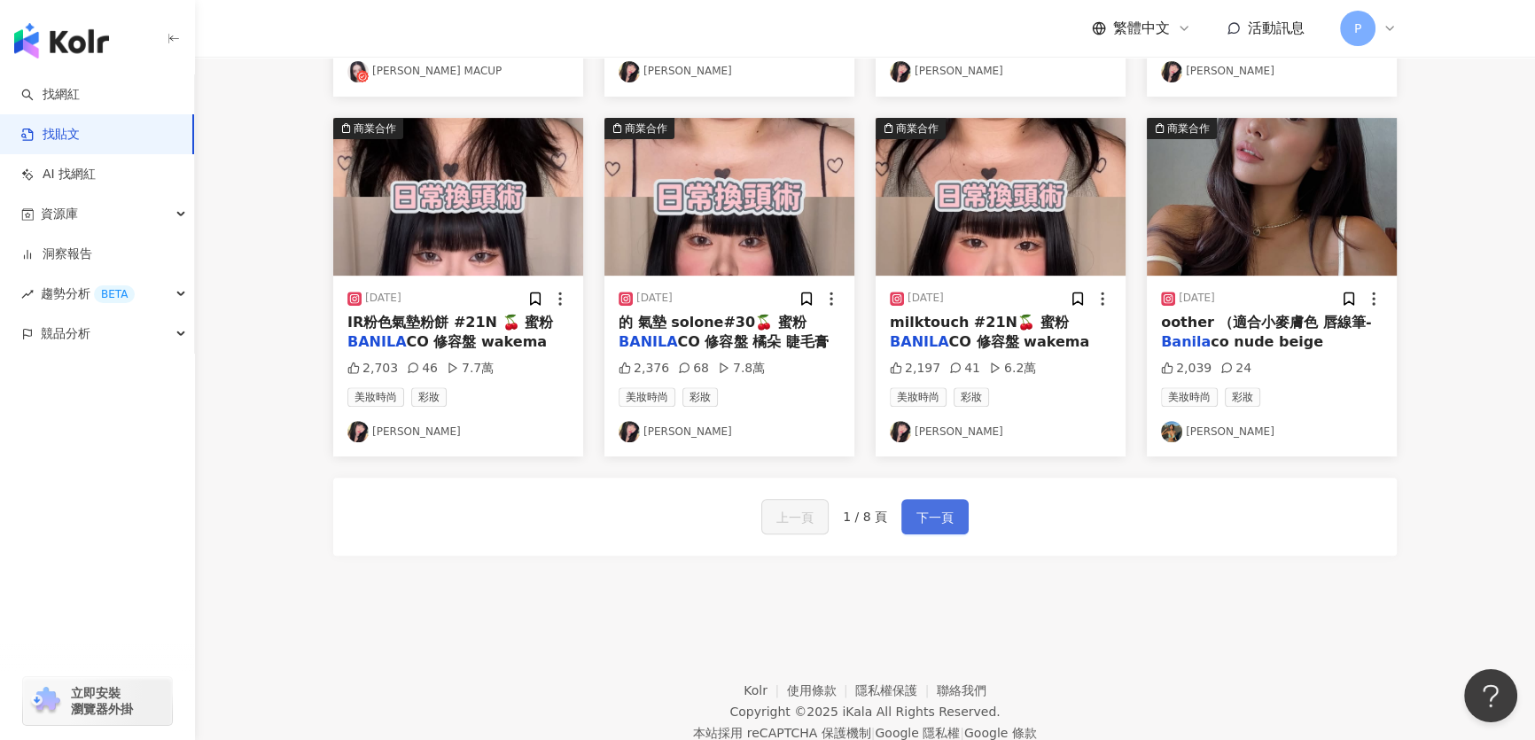
click at [947, 534] on button "下一頁" at bounding box center [934, 516] width 67 height 35
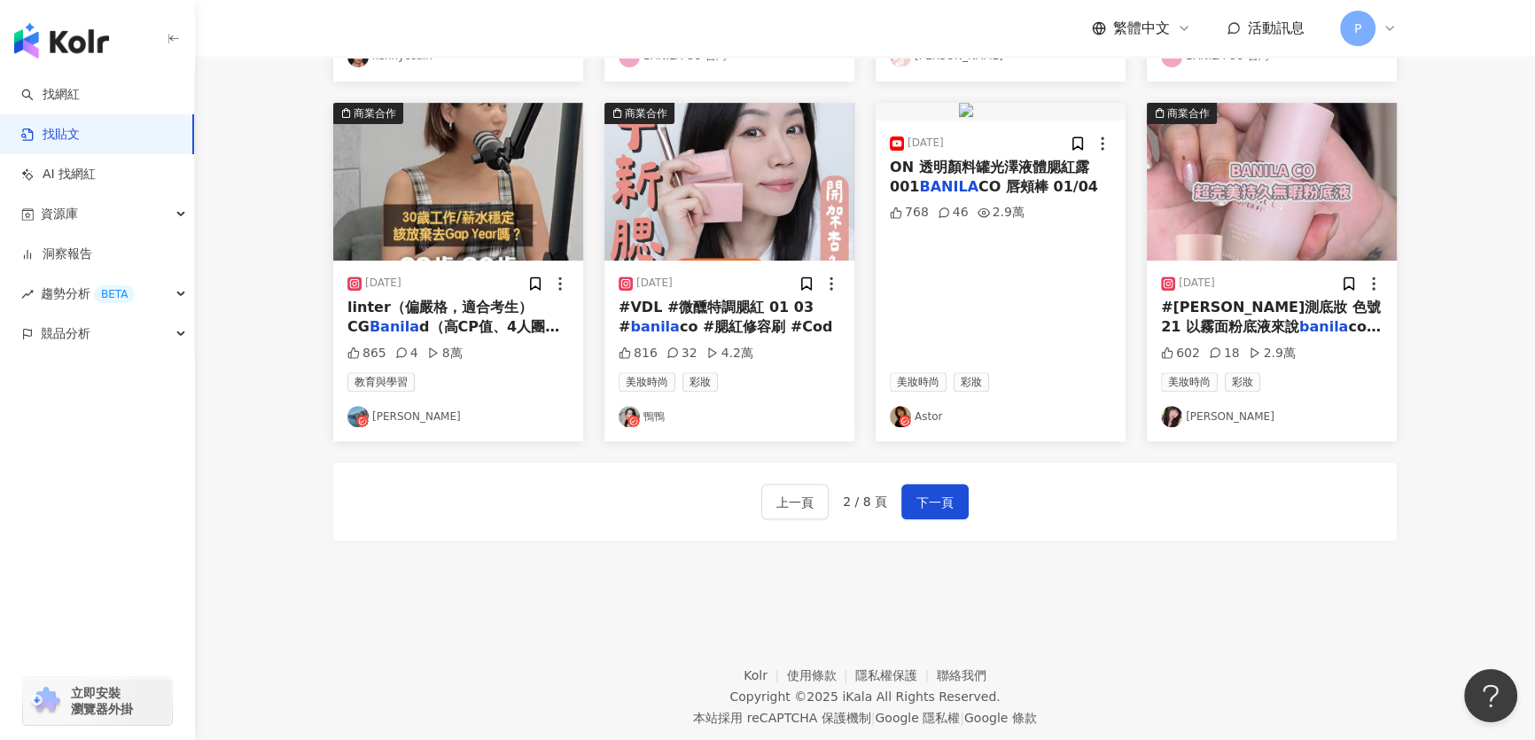
scroll to position [957, 0]
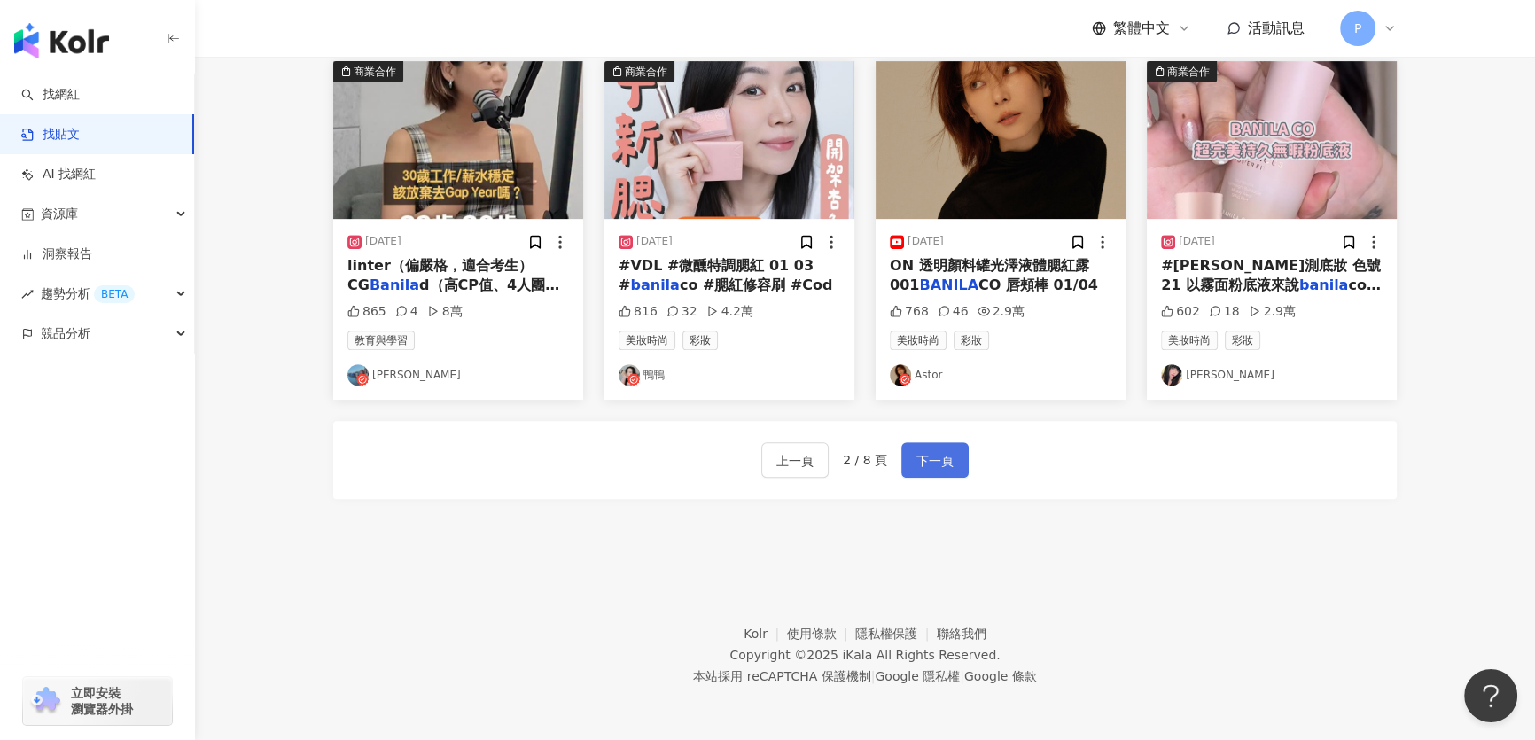
click at [948, 468] on span "下一頁" at bounding box center [934, 460] width 37 height 21
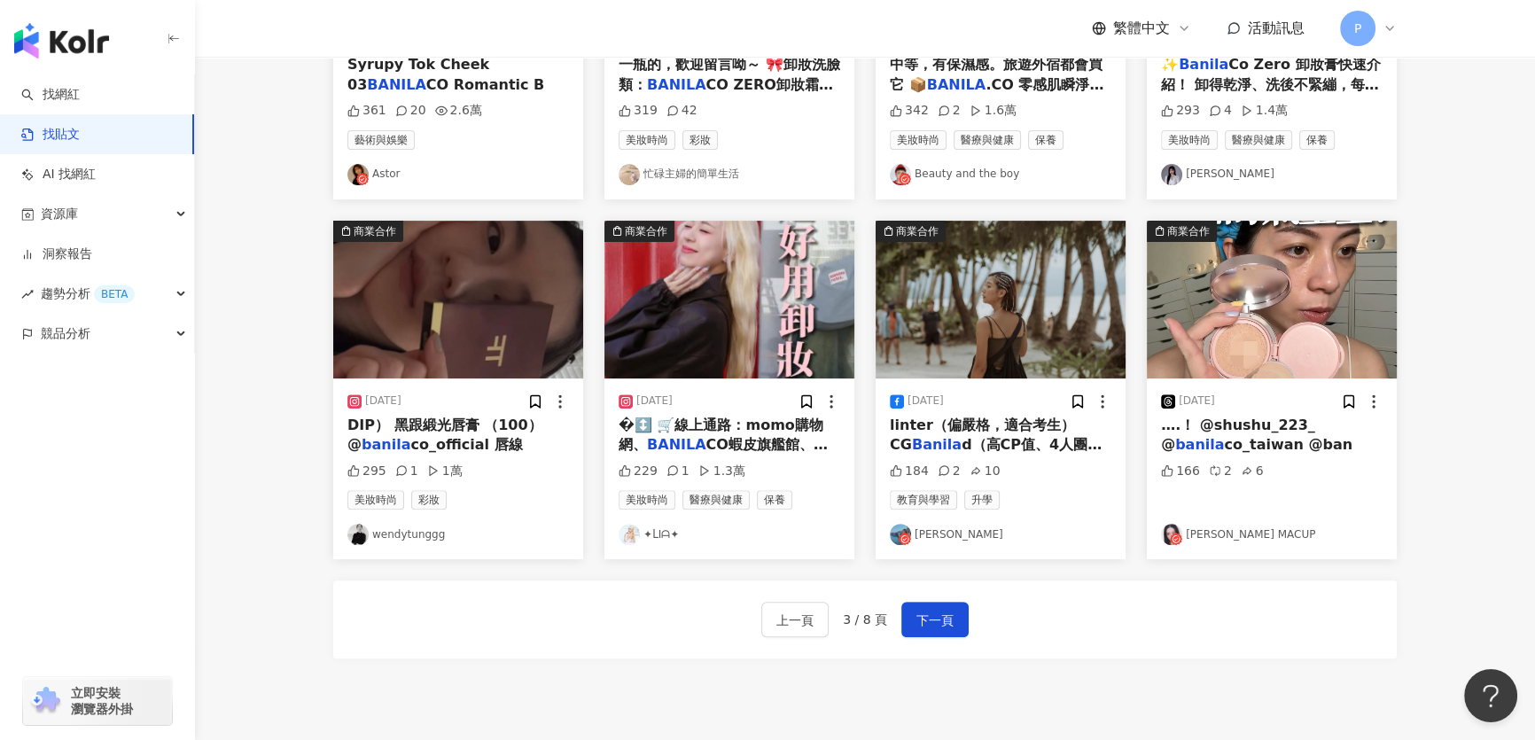
scroll to position [886, 0]
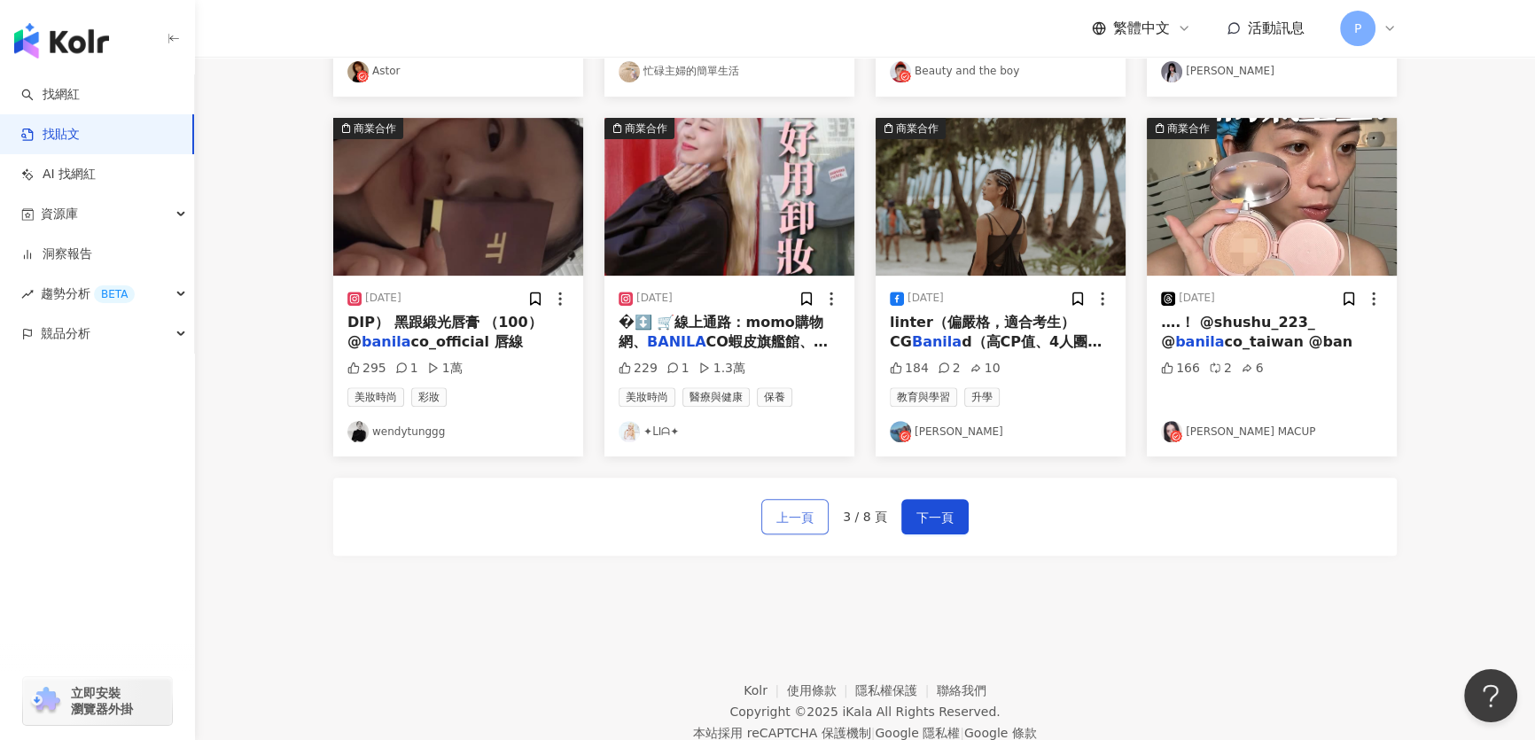
click at [824, 534] on button "上一頁" at bounding box center [794, 516] width 67 height 35
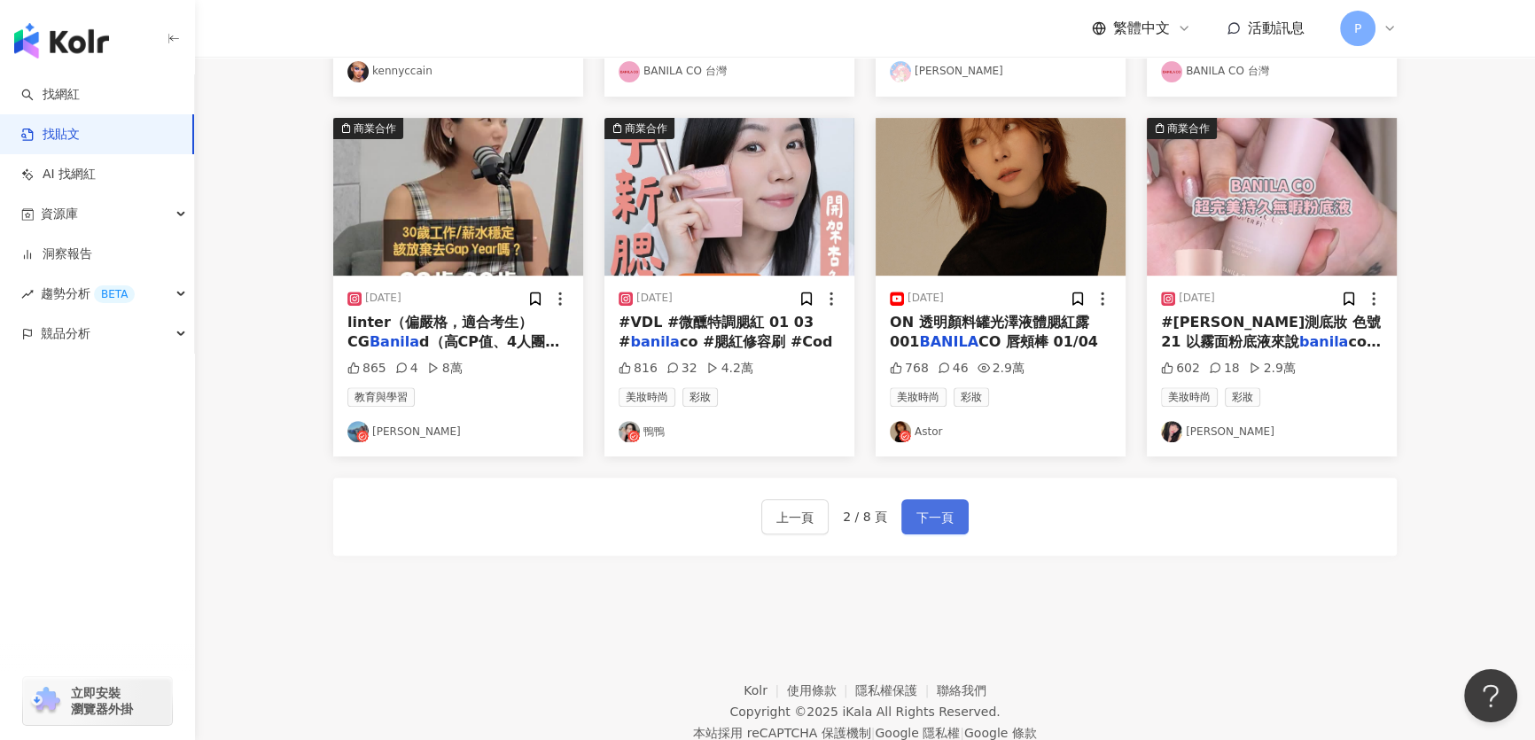
click at [916, 528] on span "下一頁" at bounding box center [934, 517] width 37 height 21
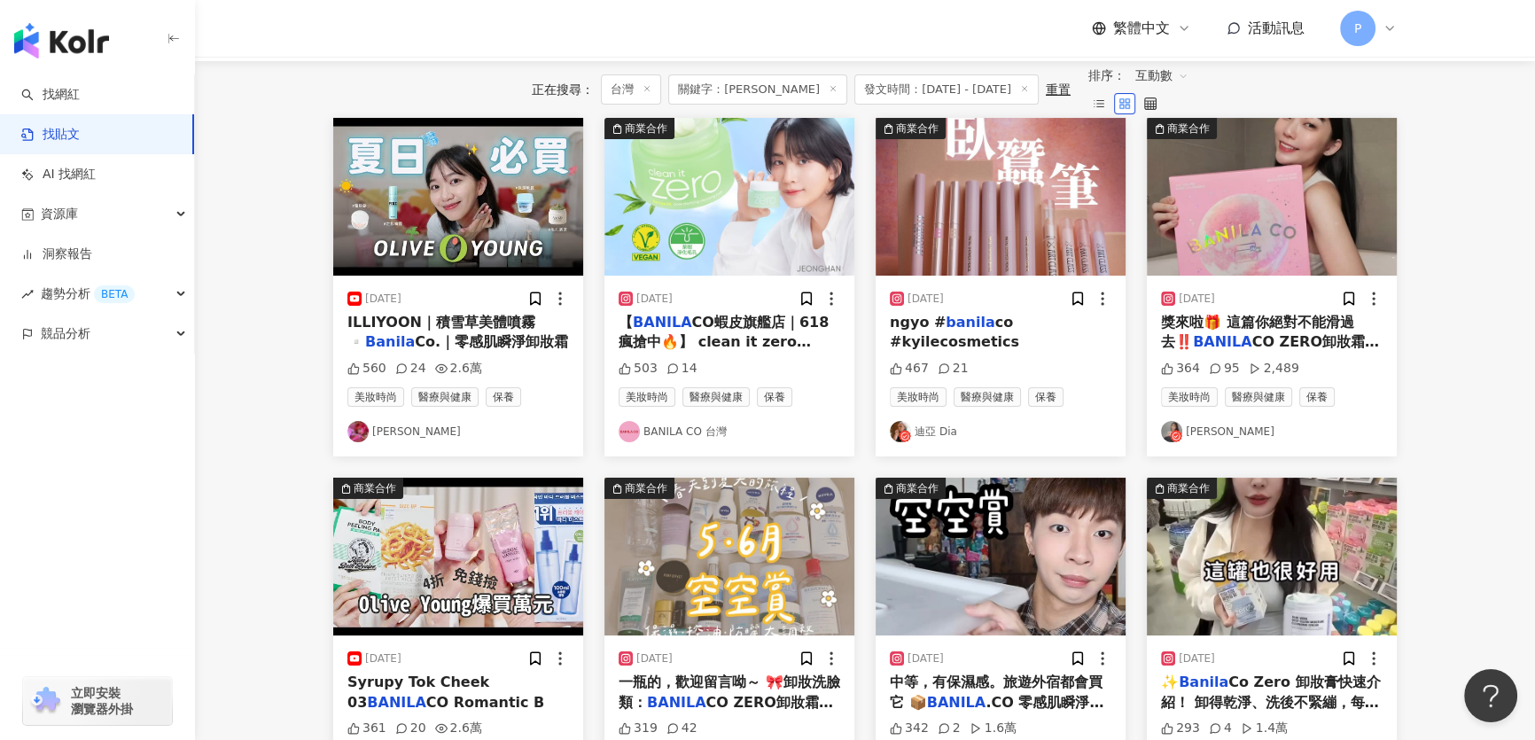
scroll to position [80, 0]
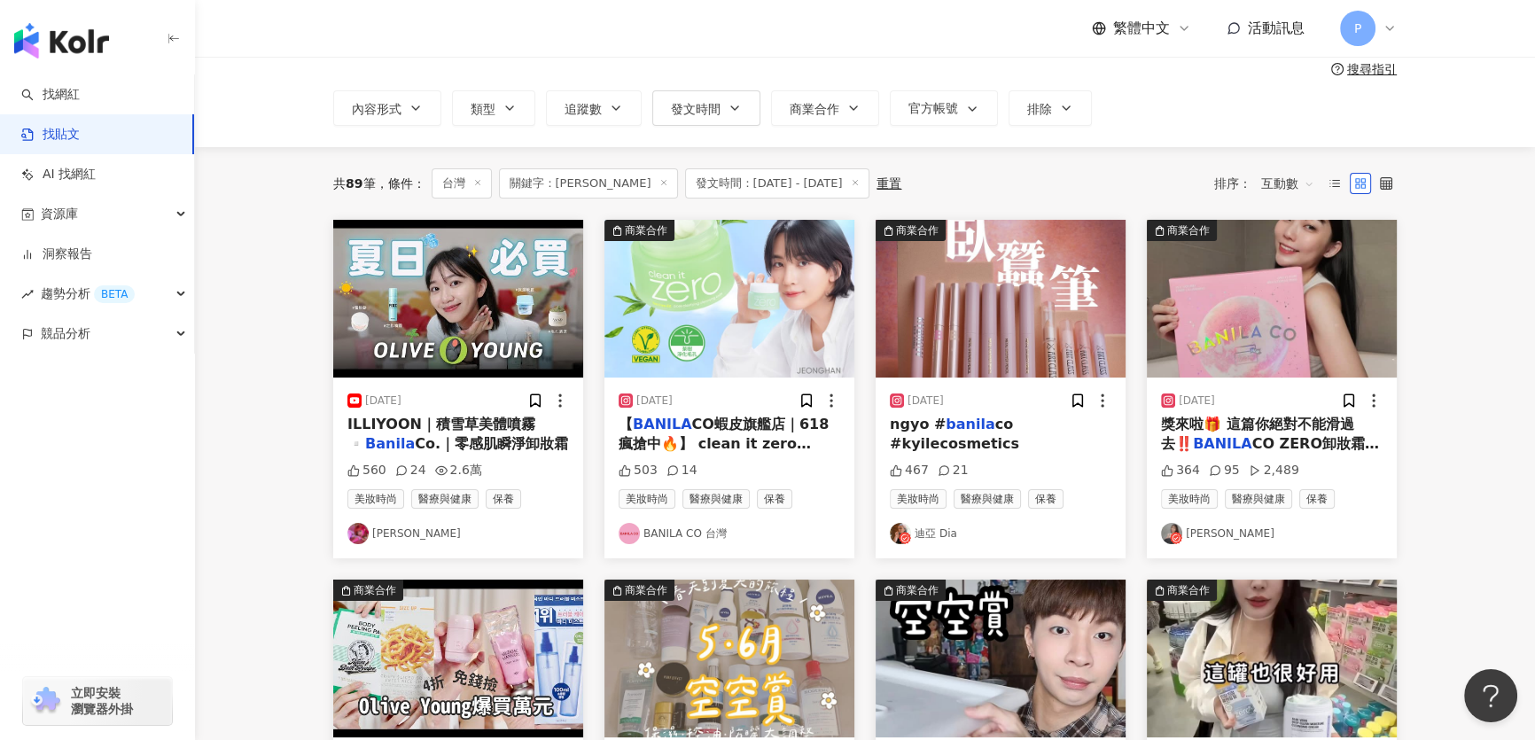
click at [1312, 244] on img "button" at bounding box center [1272, 299] width 250 height 158
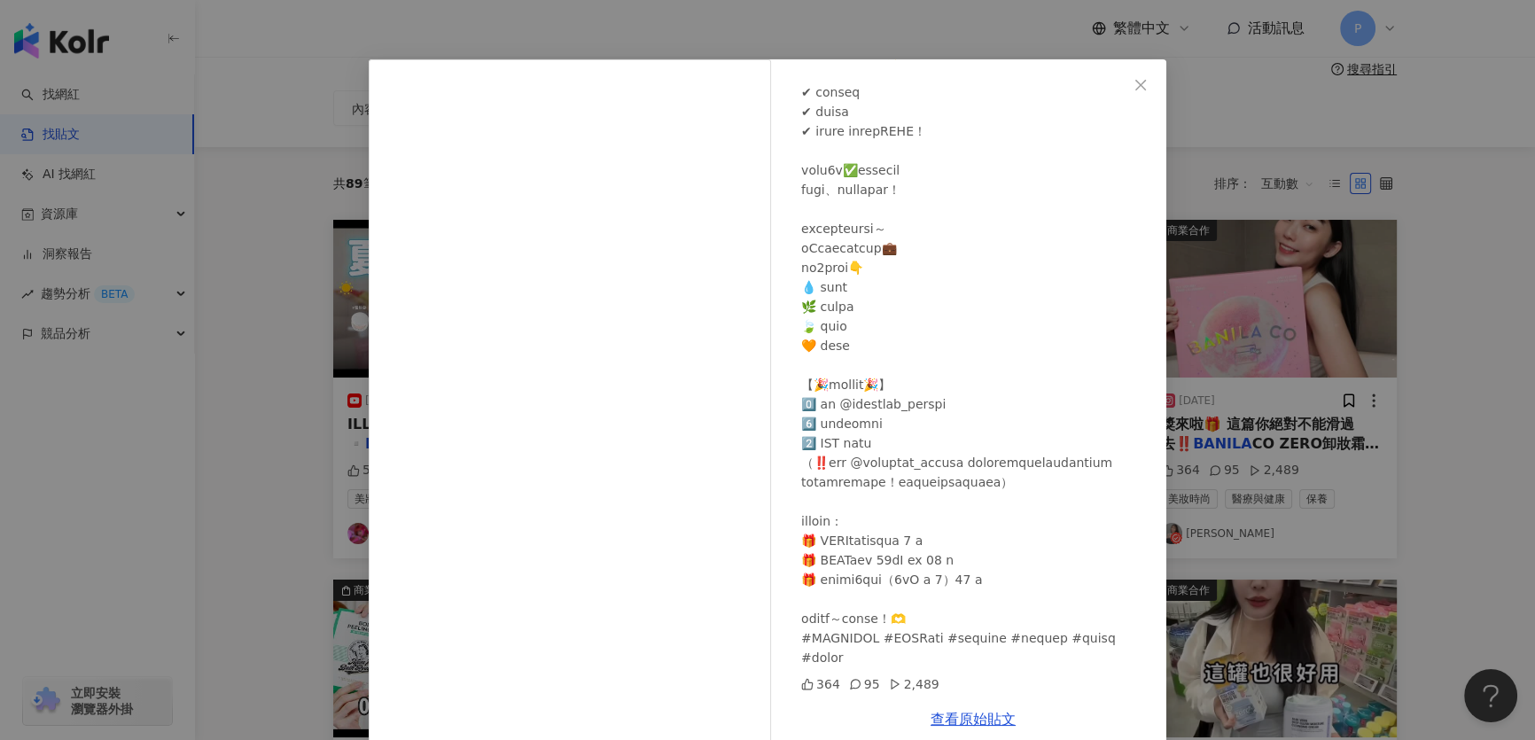
scroll to position [54, 0]
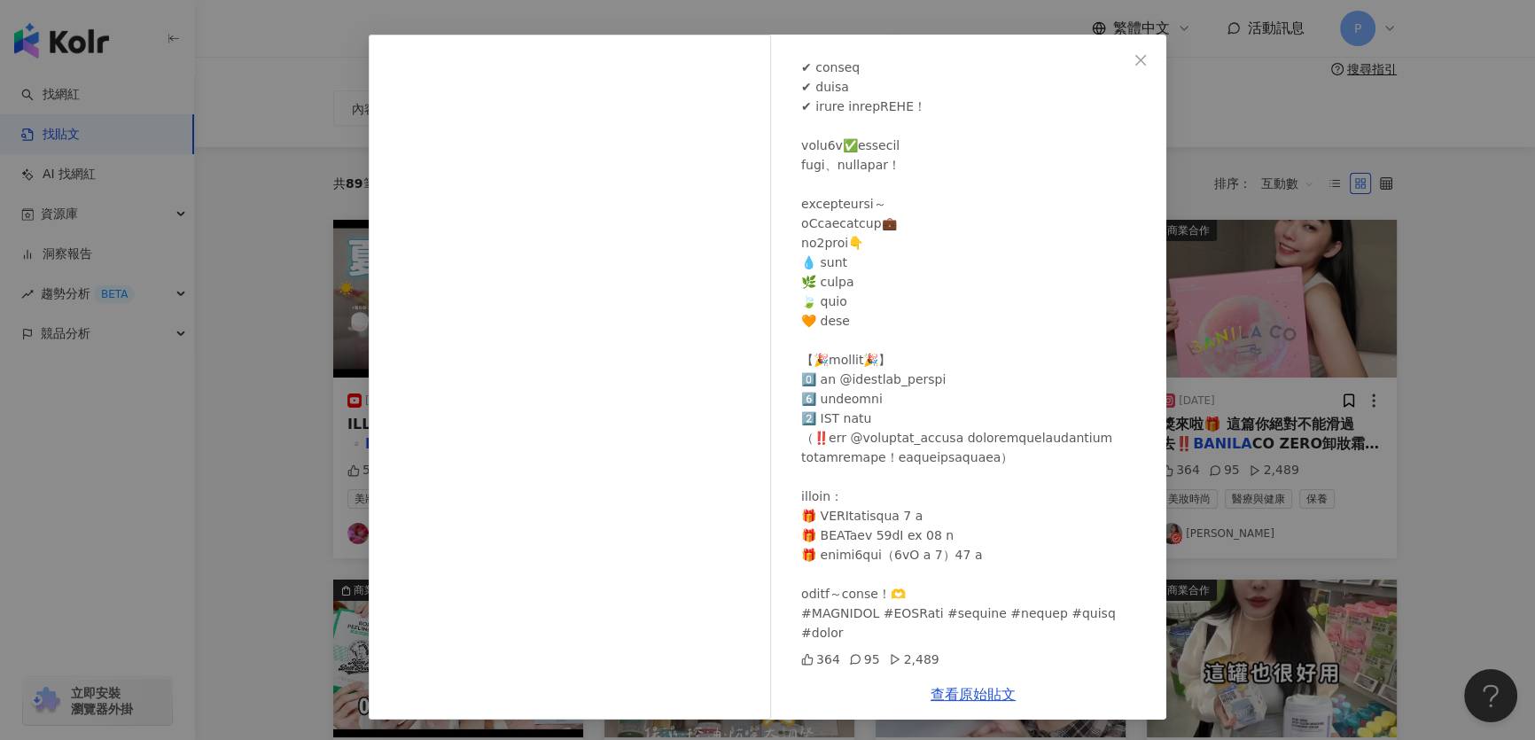
click at [1400, 280] on div "樊兒 2025/6/13 364 95 2,489 查看原始貼文" at bounding box center [767, 370] width 1535 height 740
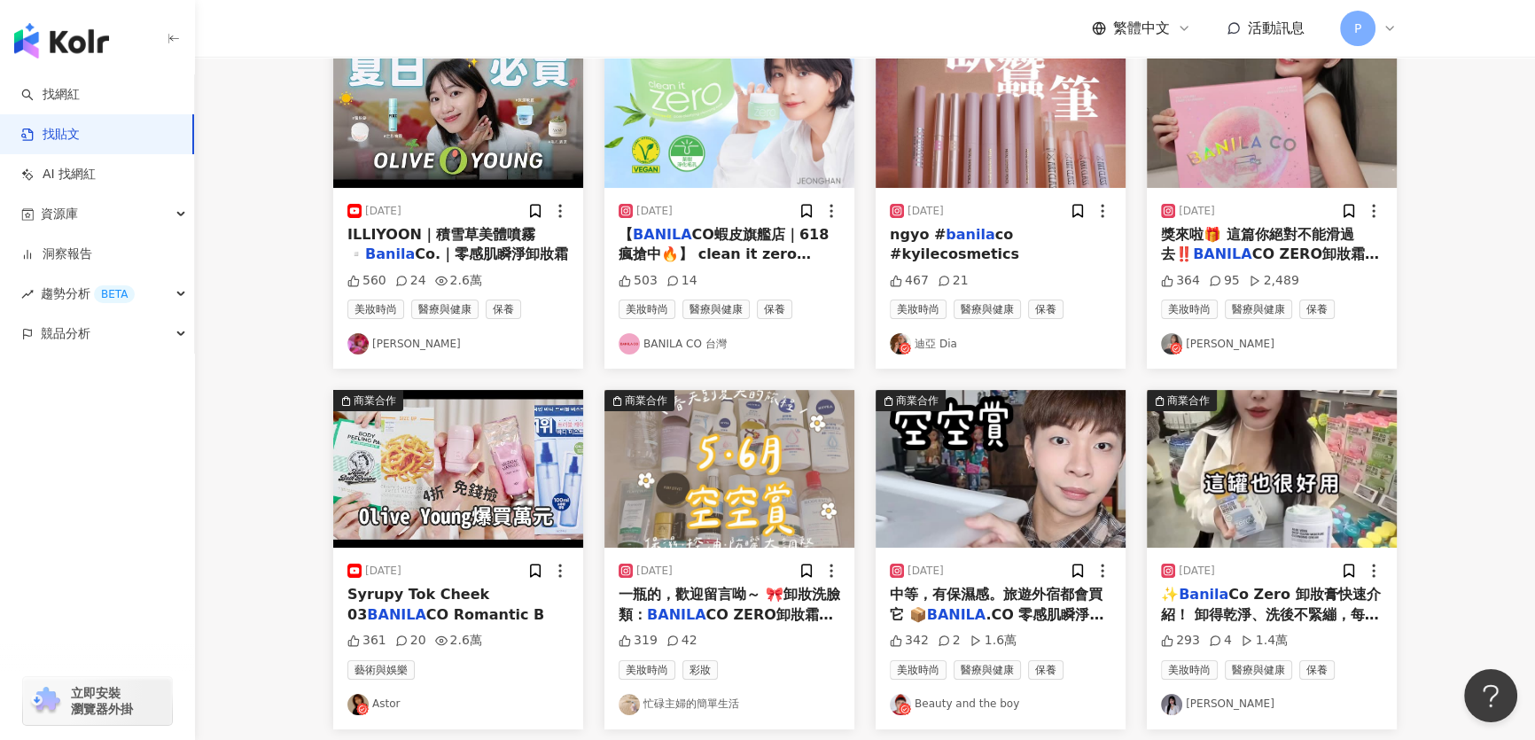
scroll to position [402, 0]
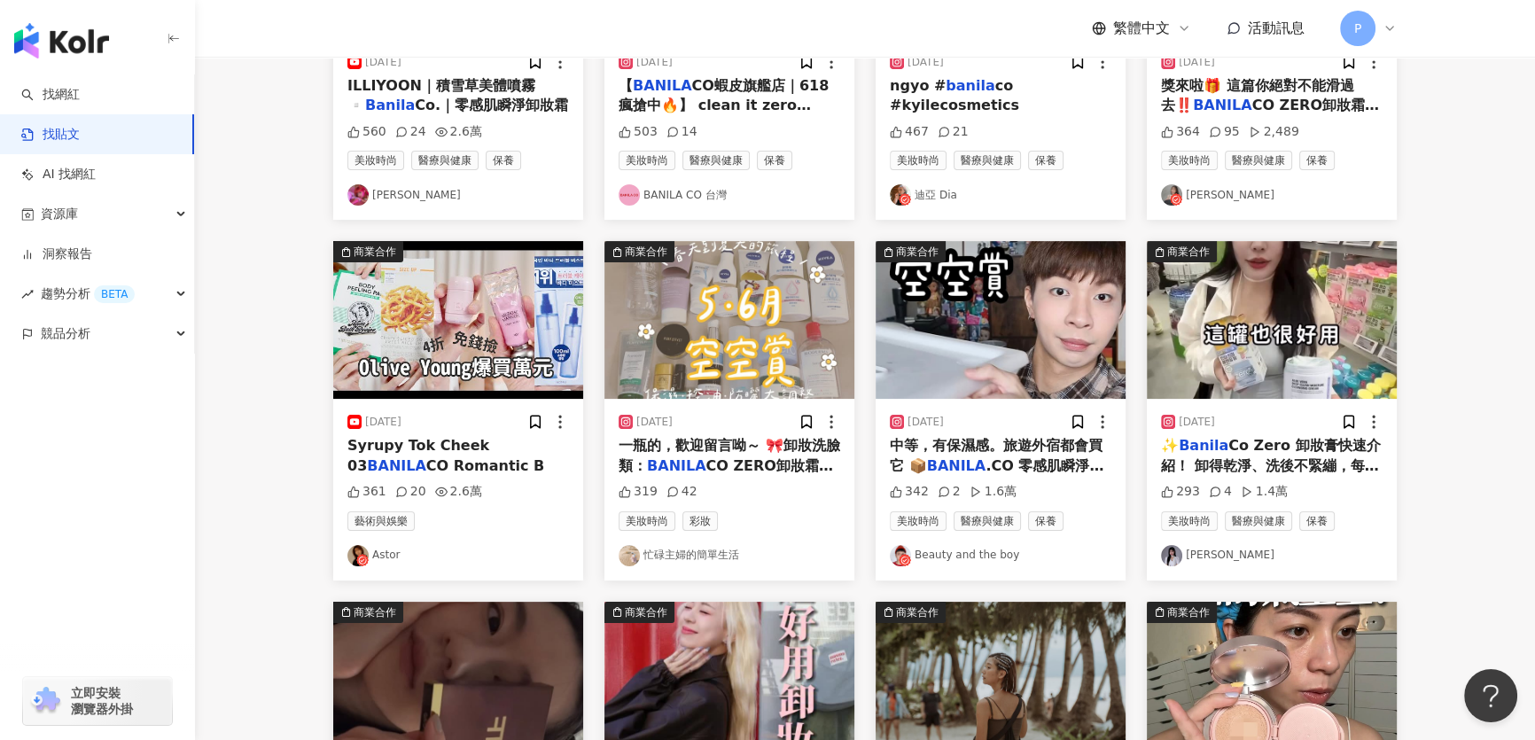
click at [1310, 345] on img "button" at bounding box center [1272, 320] width 250 height 158
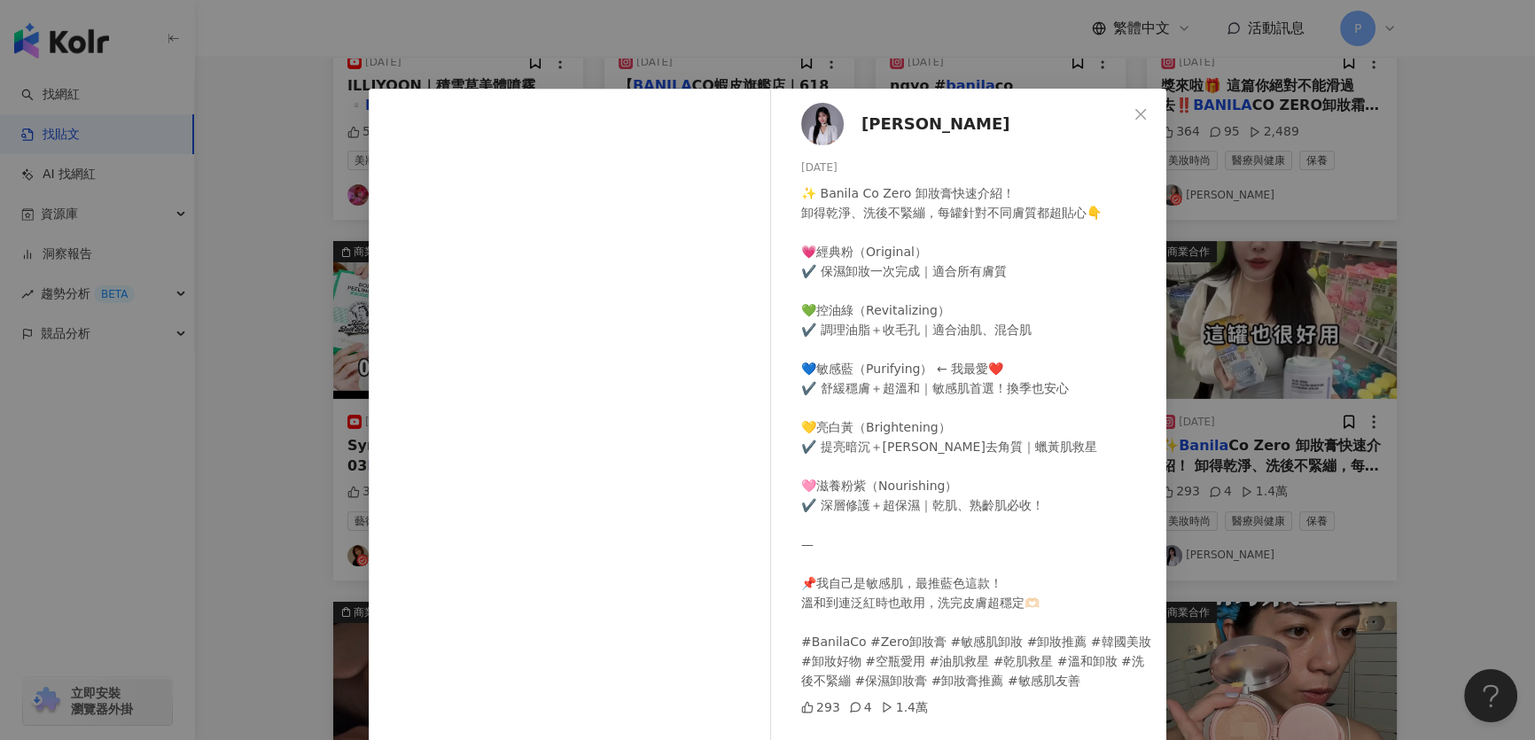
click at [1310, 346] on div "廖絜瑀 ʟɪᴀᴏ 2025/7/9 ✨ Banila Co Zero 卸妝膏快速介紹！ 卸得乾淨、洗後不緊繃，每罐針對不同膚質都超貼心👇 💗經典粉（Origi…" at bounding box center [767, 370] width 1535 height 740
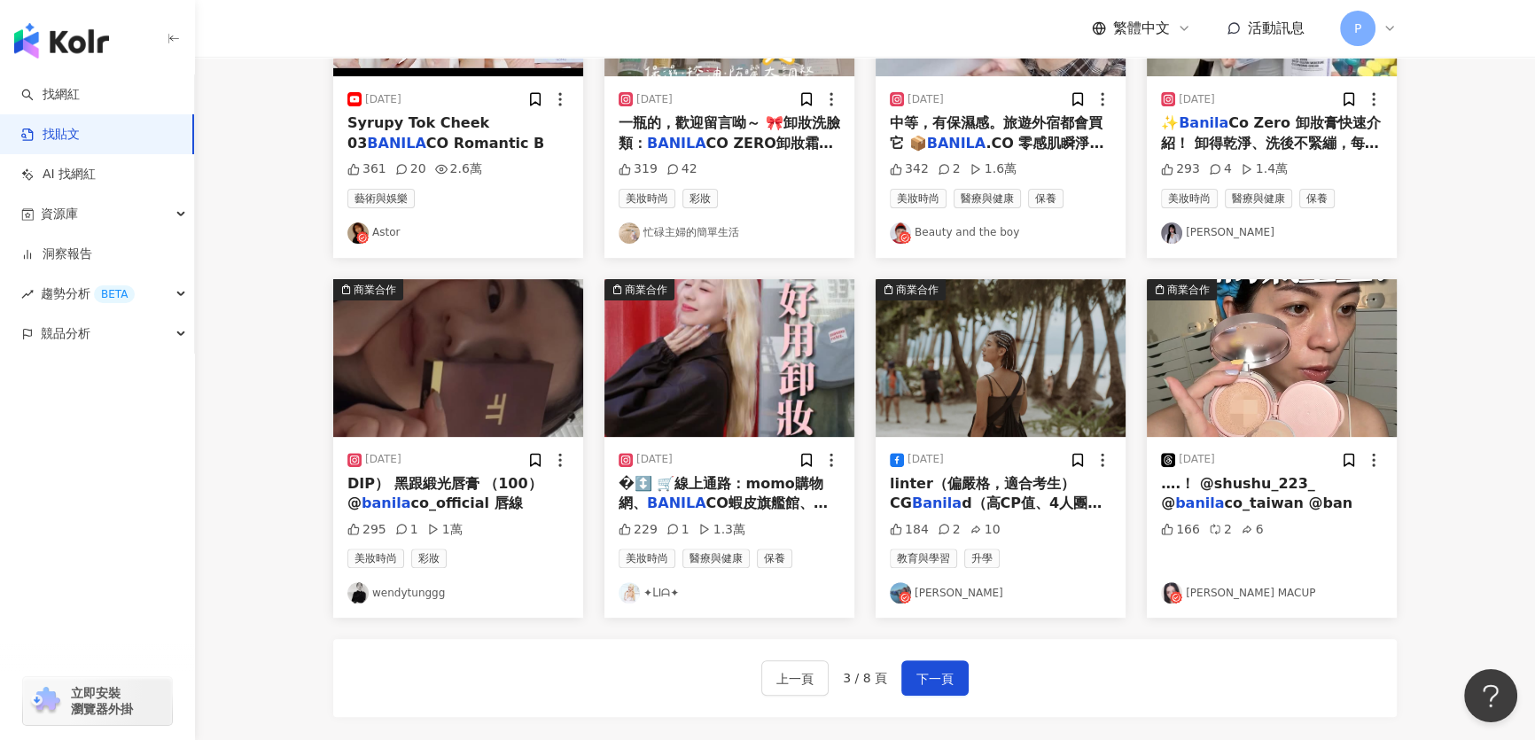
scroll to position [886, 0]
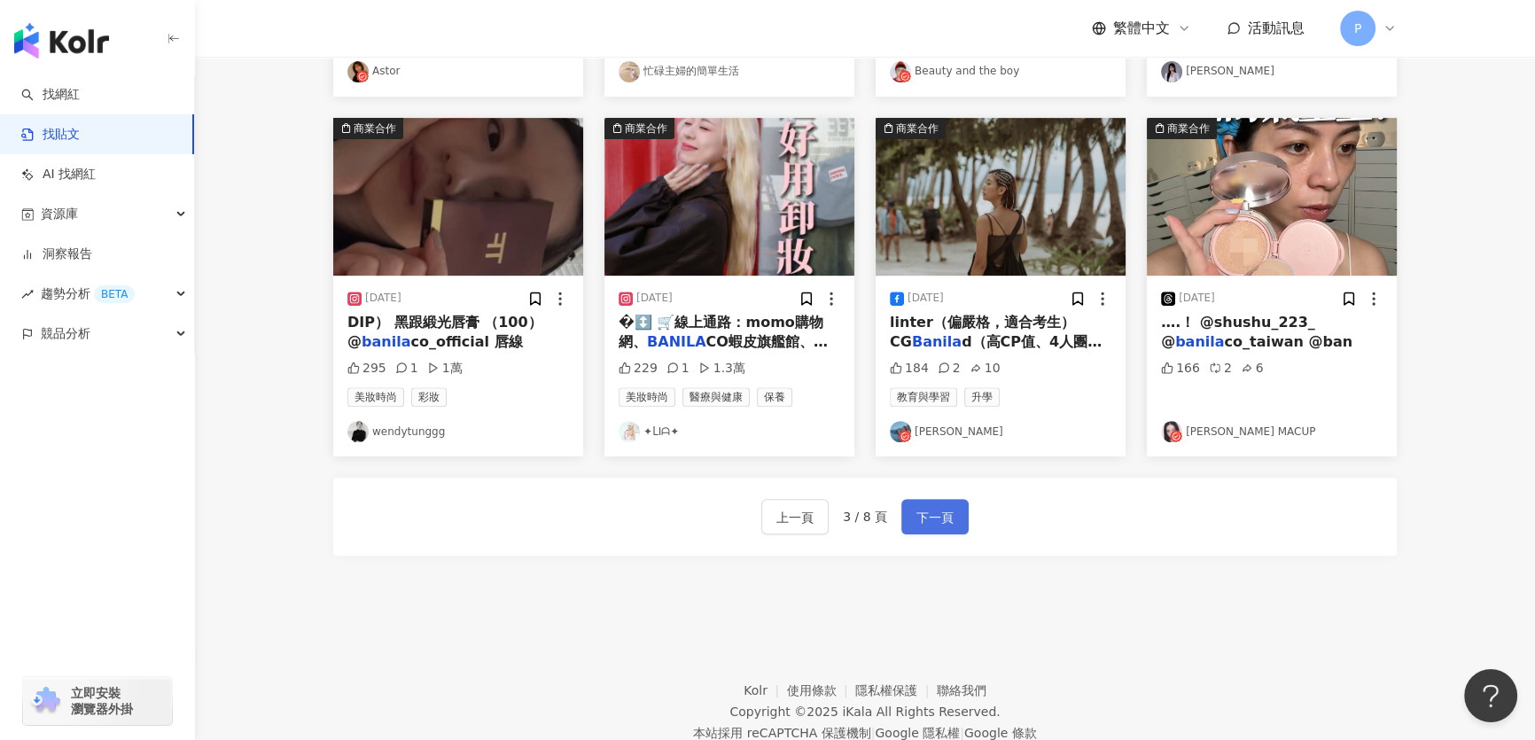
click at [922, 528] on span "下一頁" at bounding box center [934, 517] width 37 height 21
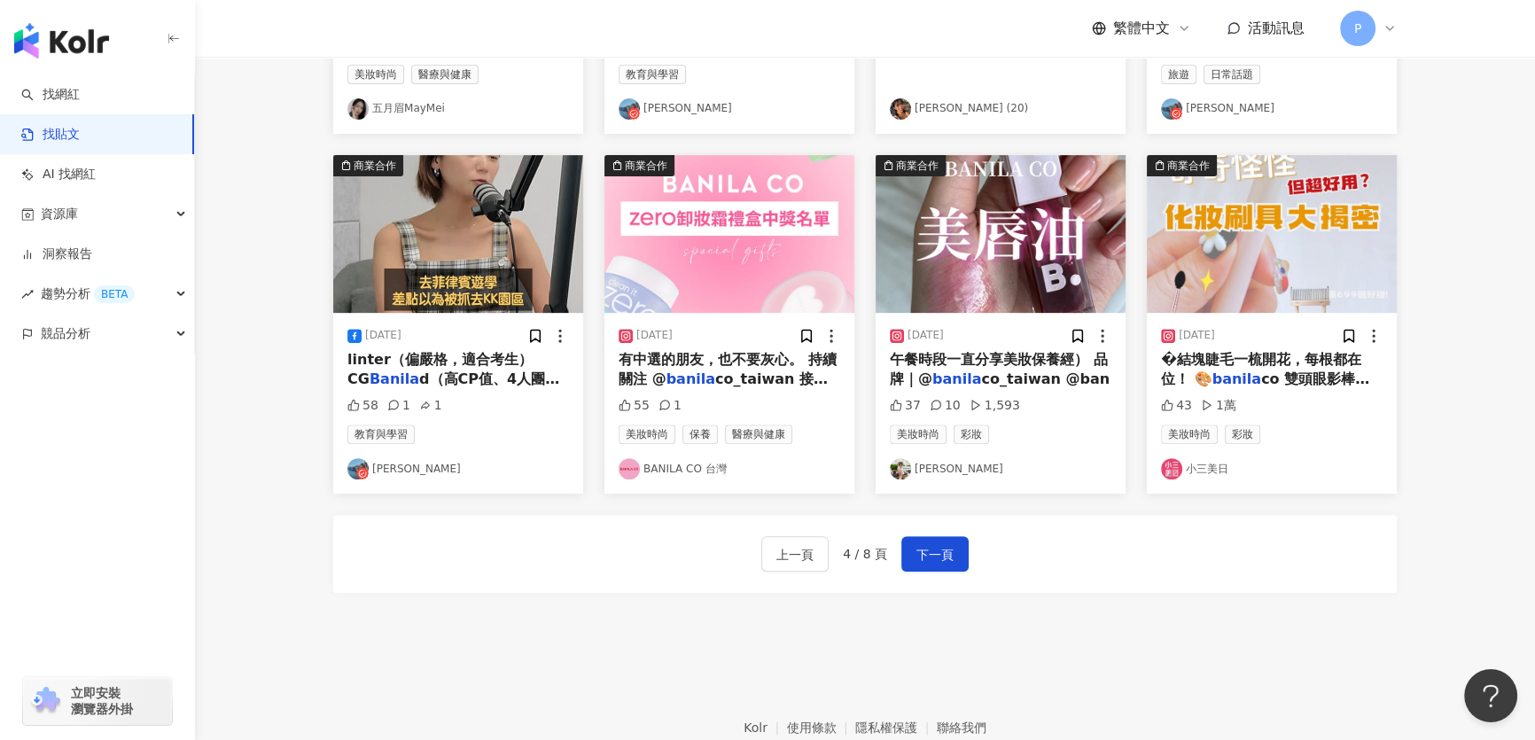
scroll to position [957, 0]
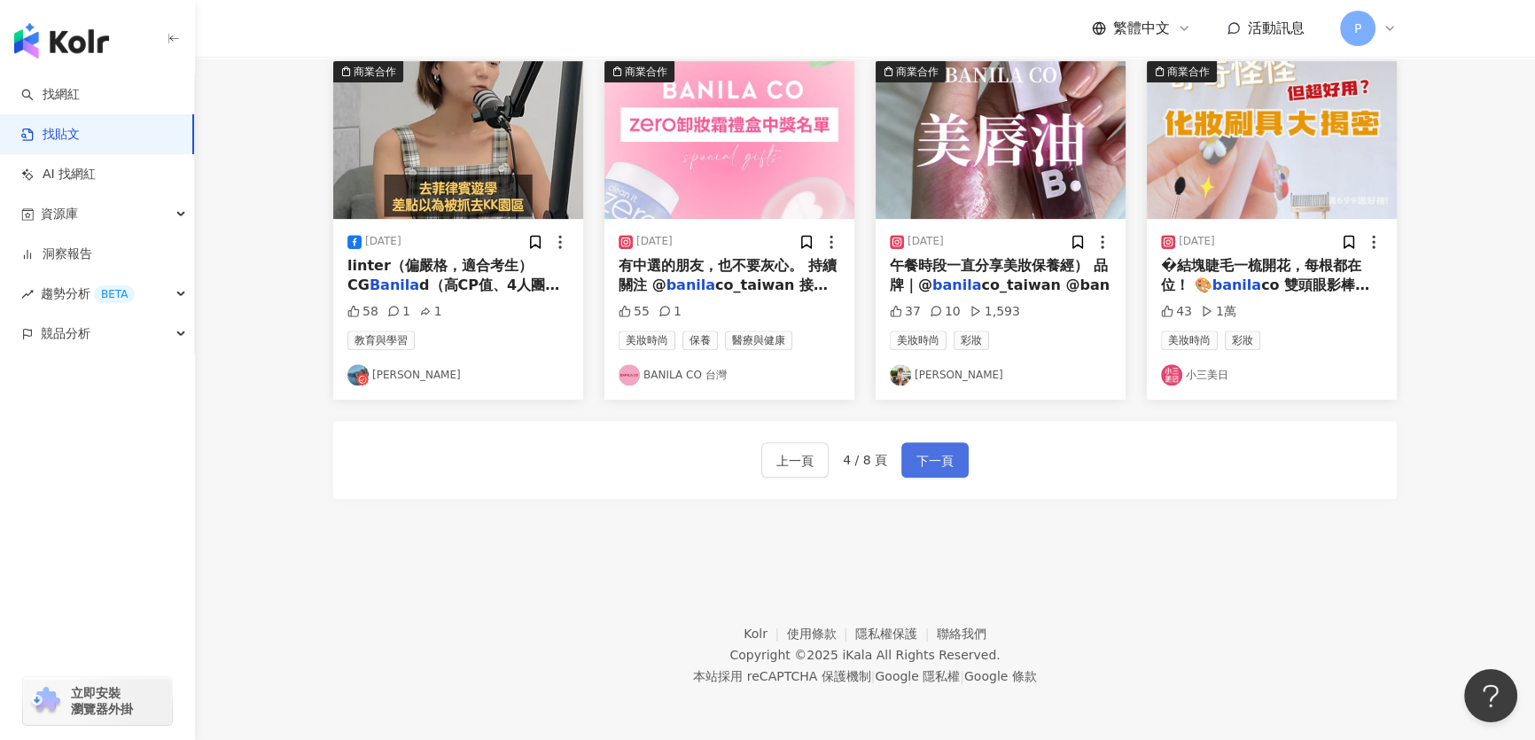
click at [928, 462] on span "下一頁" at bounding box center [934, 460] width 37 height 21
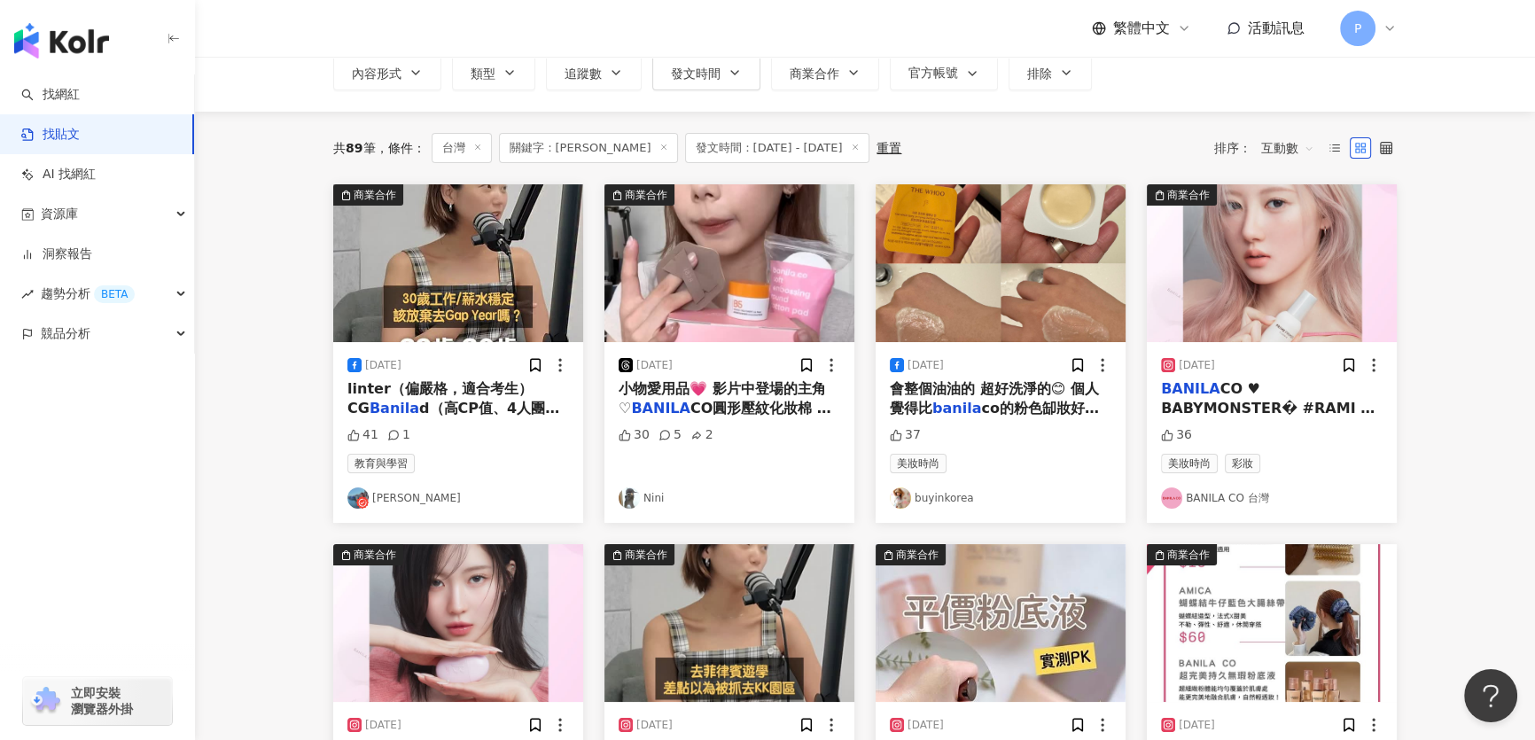
scroll to position [0, 0]
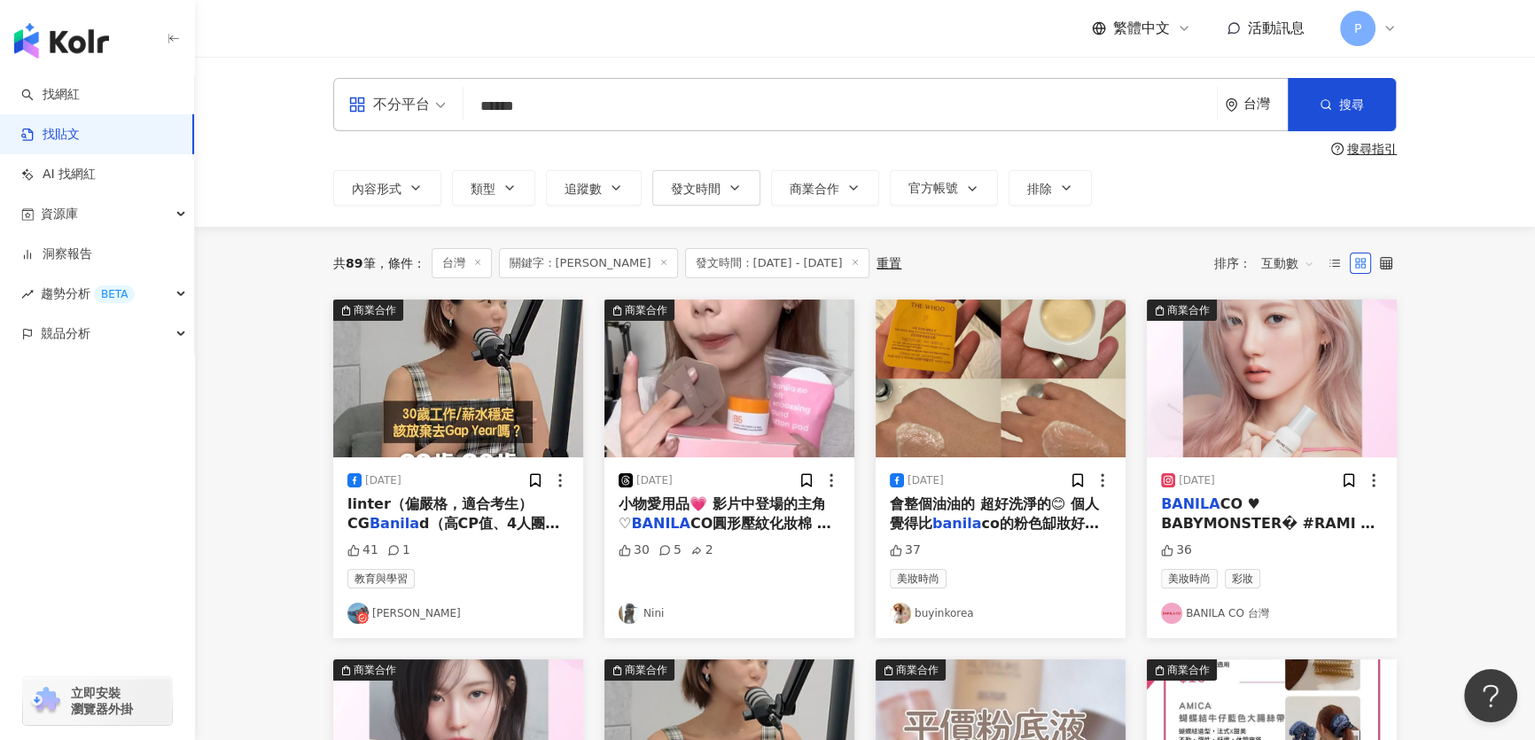
click at [853, 261] on line at bounding box center [855, 263] width 4 height 4
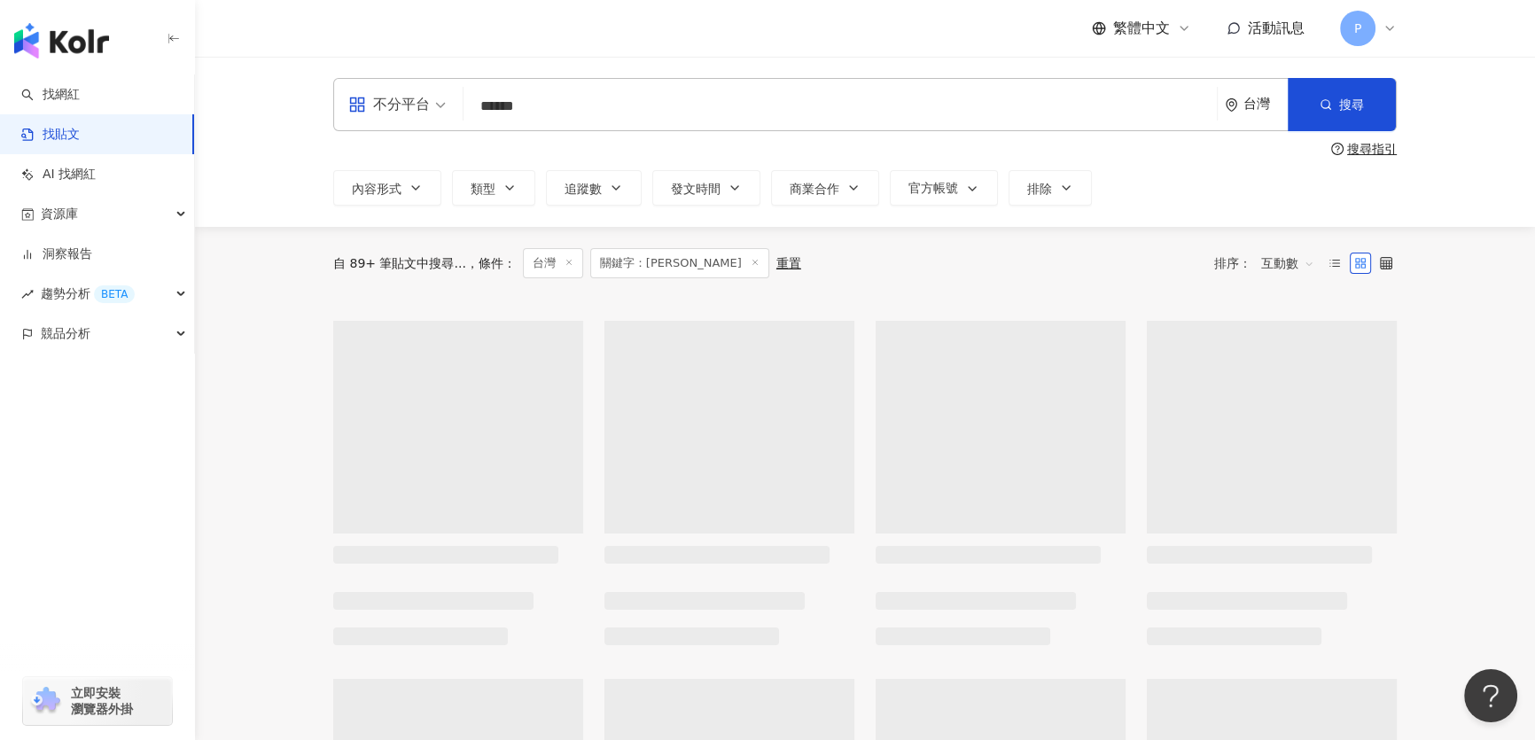
drag, startPoint x: 540, startPoint y: 106, endPoint x: 463, endPoint y: 110, distance: 77.2
click at [463, 110] on div "不分平台 BANILA ****** 台灣 搜尋" at bounding box center [864, 104] width 1063 height 53
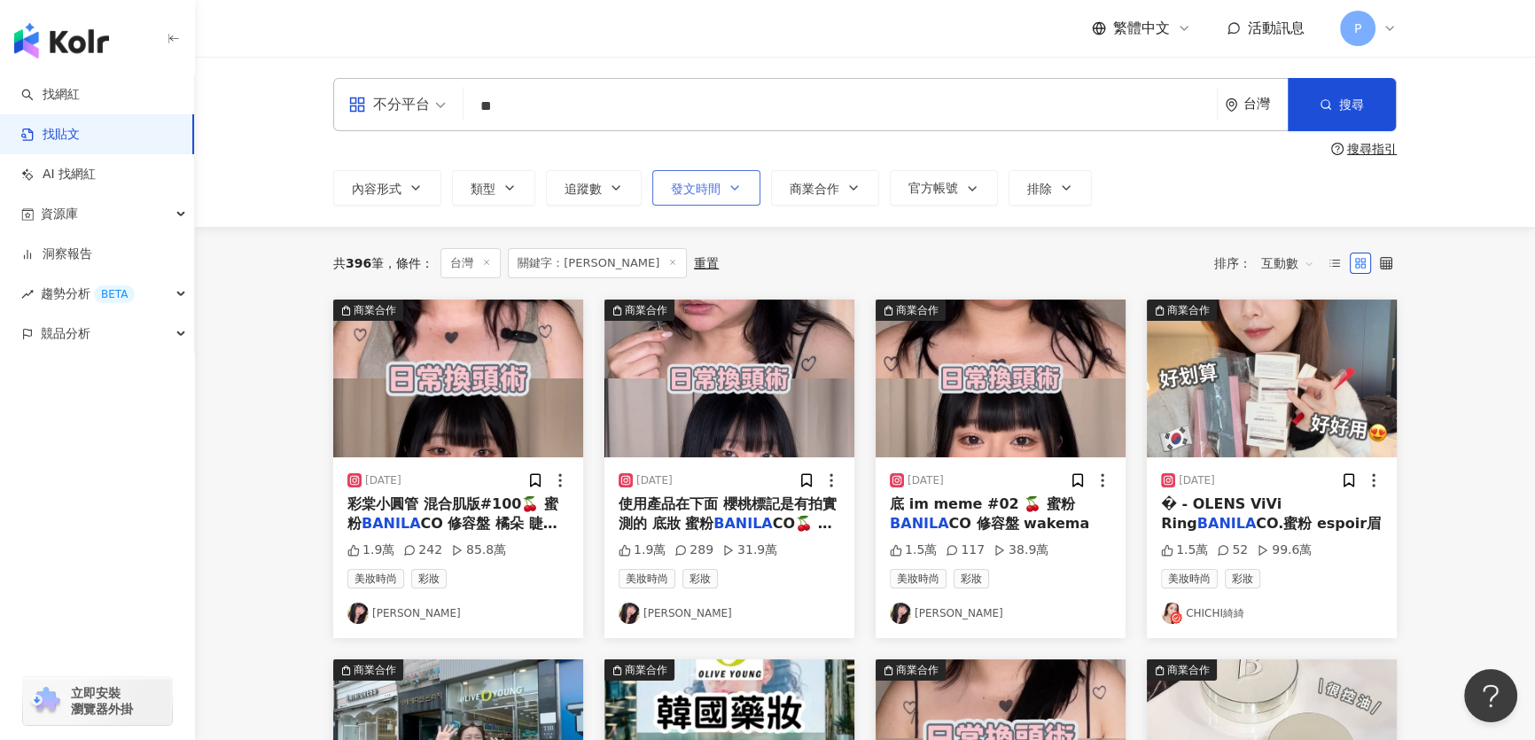
type input "*"
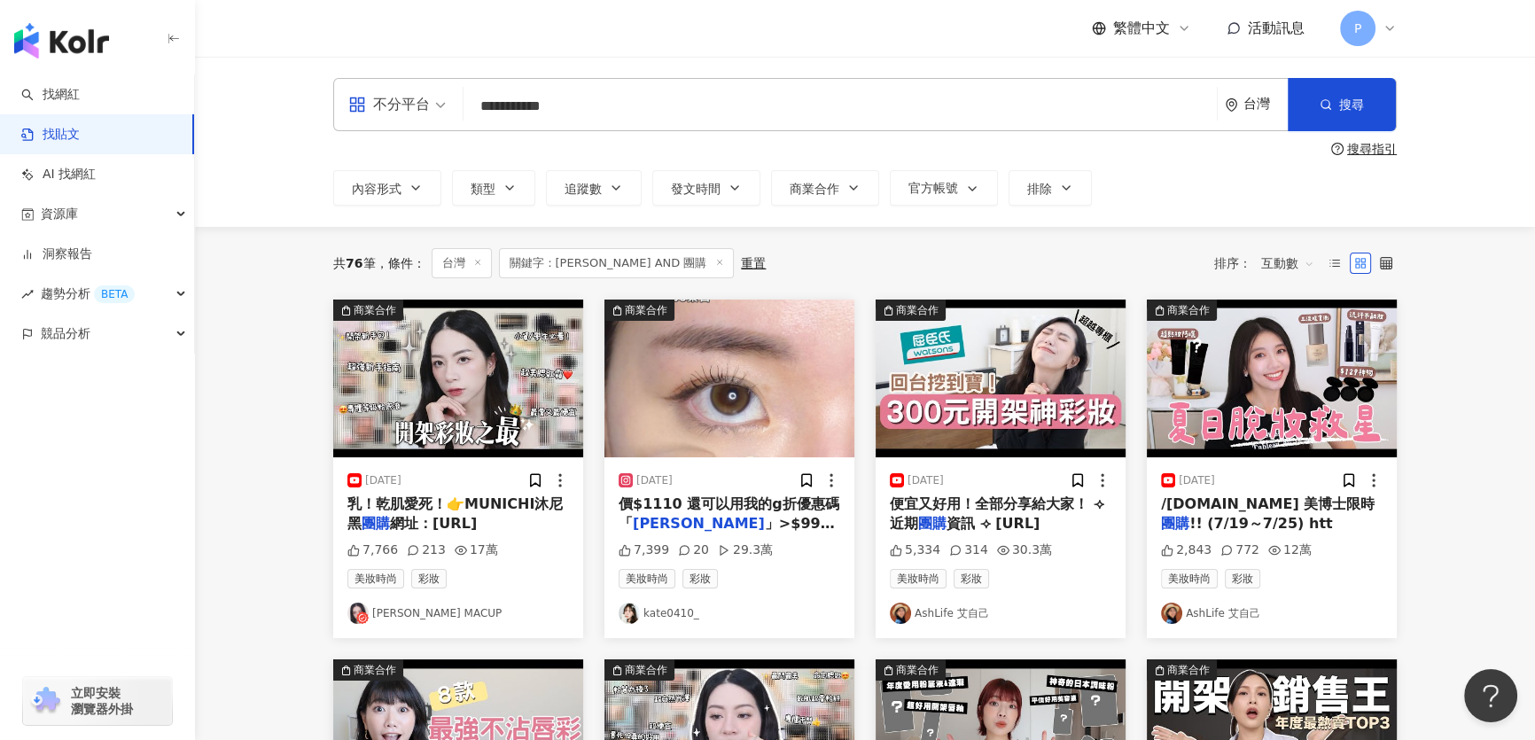
click at [1291, 263] on span "互動數" at bounding box center [1287, 263] width 53 height 28
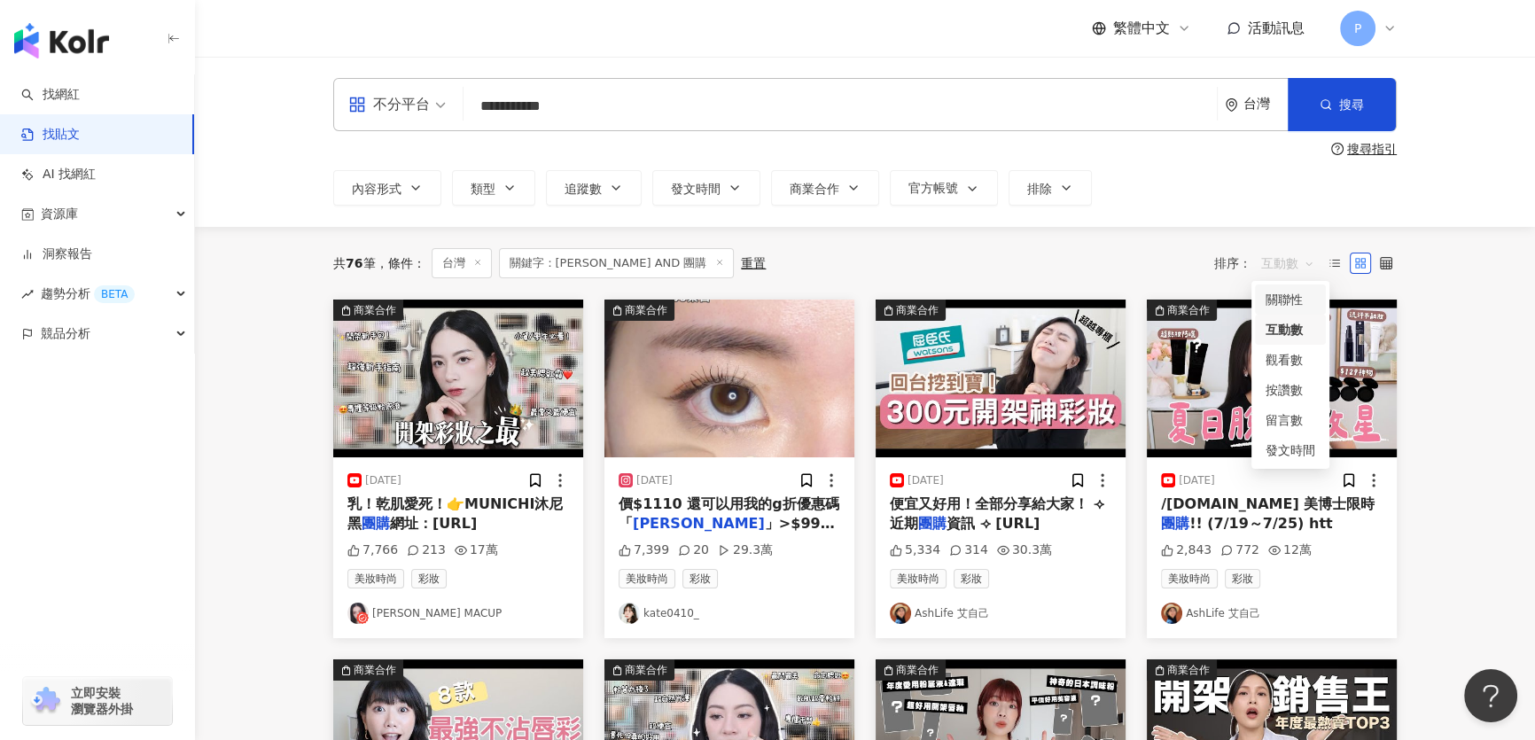
click at [1125, 265] on div "共 76 筆 條件 ： 台灣 關鍵字：KATE AND 團購 重置 排序： 互動數" at bounding box center [864, 263] width 1063 height 30
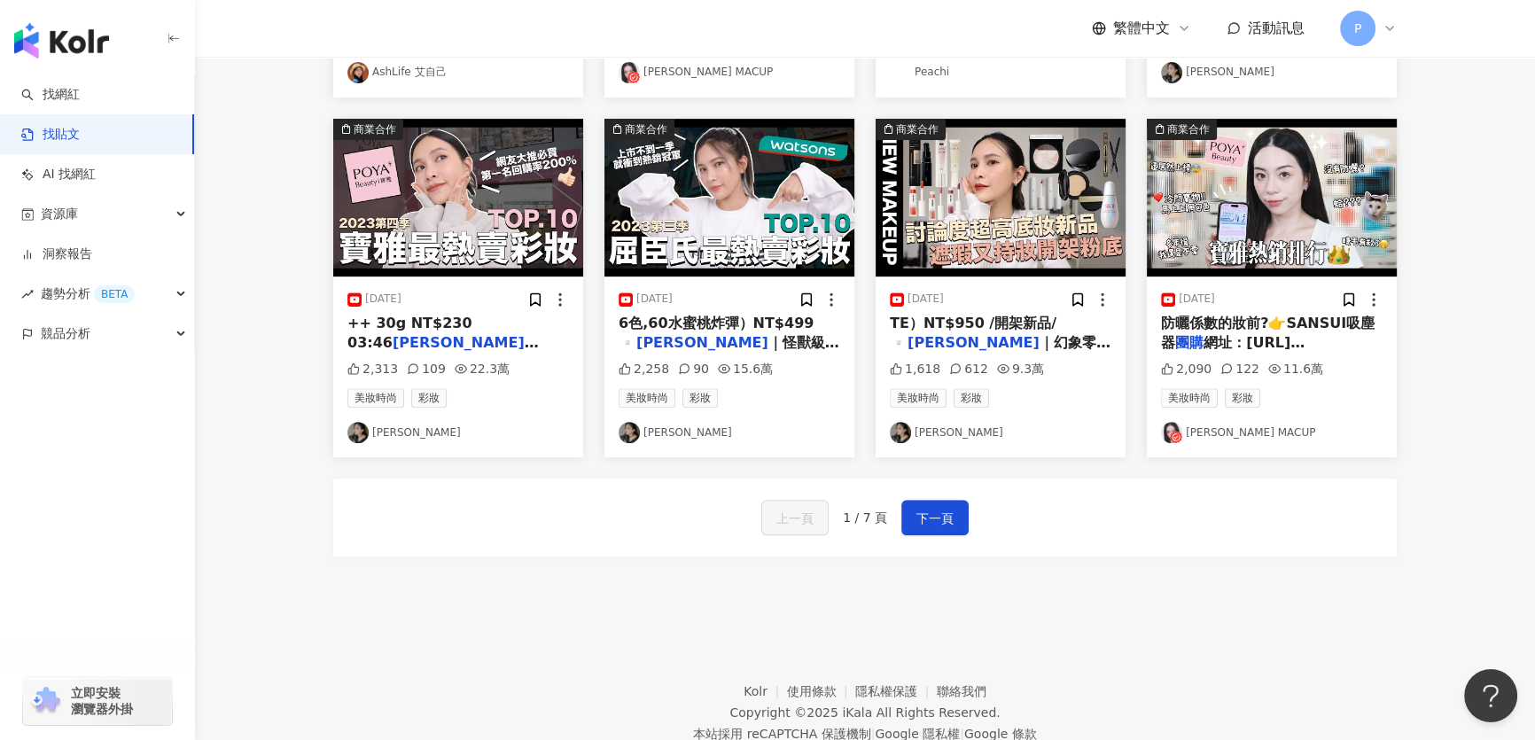
scroll to position [886, 0]
click at [924, 528] on span "下一頁" at bounding box center [934, 517] width 37 height 21
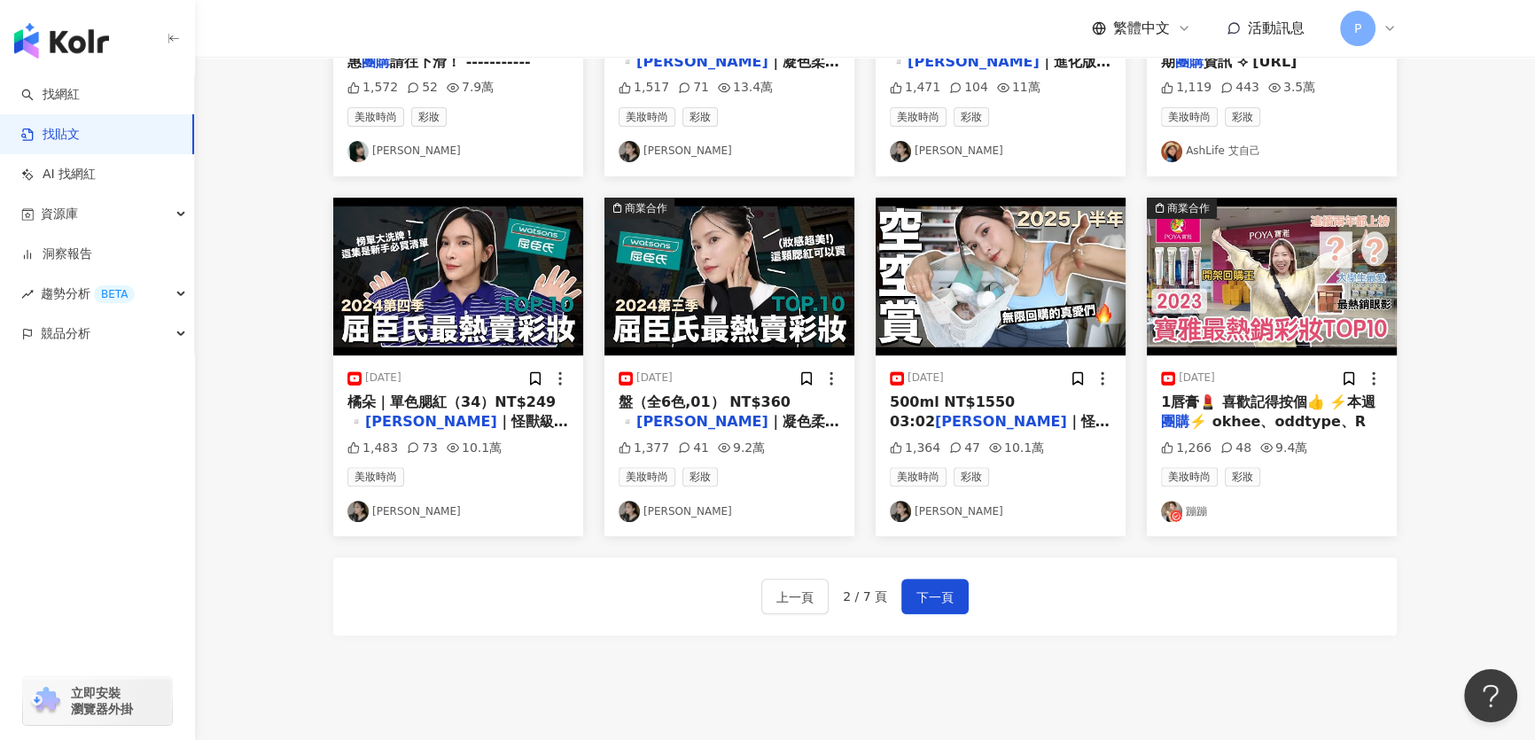
scroll to position [957, 0]
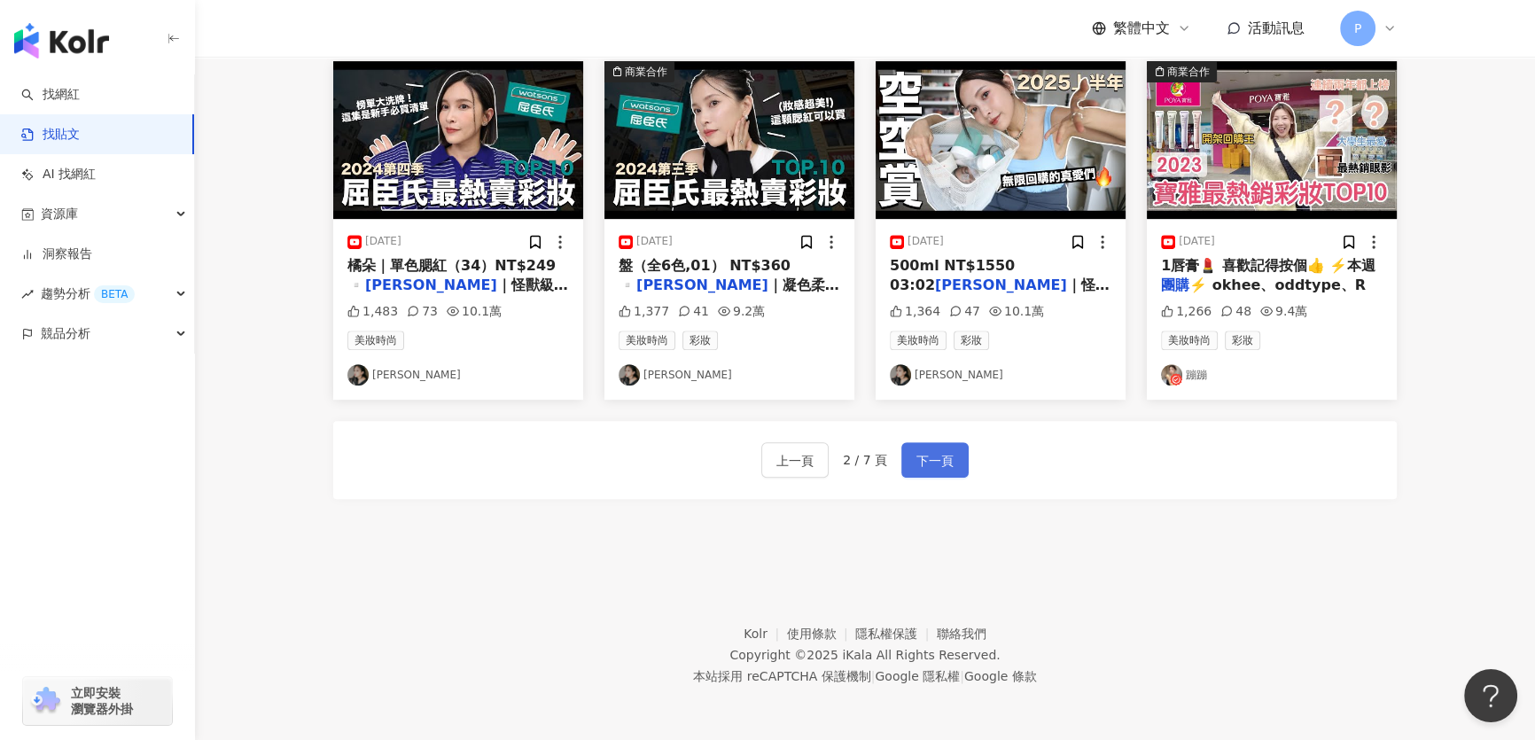
click at [922, 460] on span "下一頁" at bounding box center [934, 460] width 37 height 21
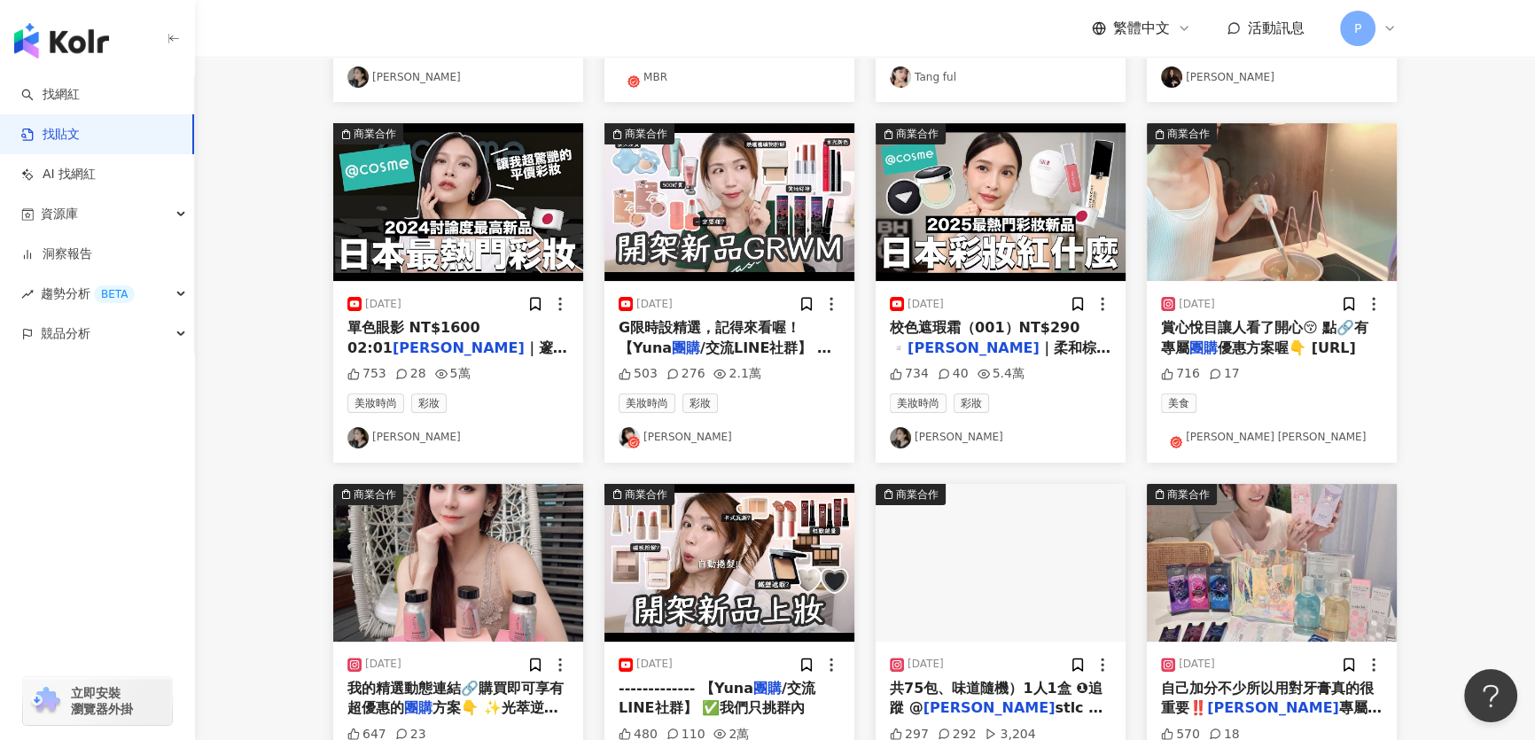
scroll to position [483, 0]
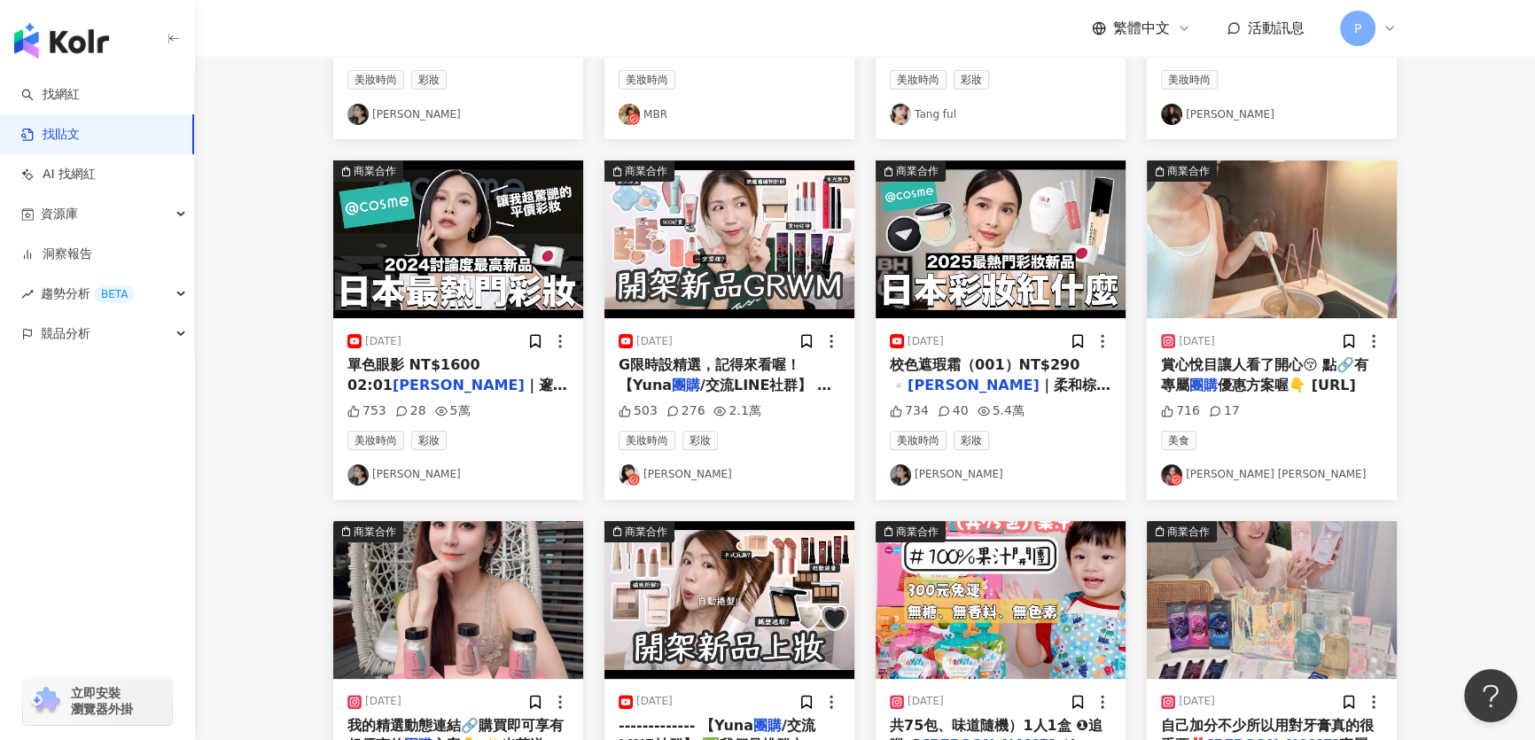
click at [1276, 243] on img "button" at bounding box center [1272, 239] width 250 height 158
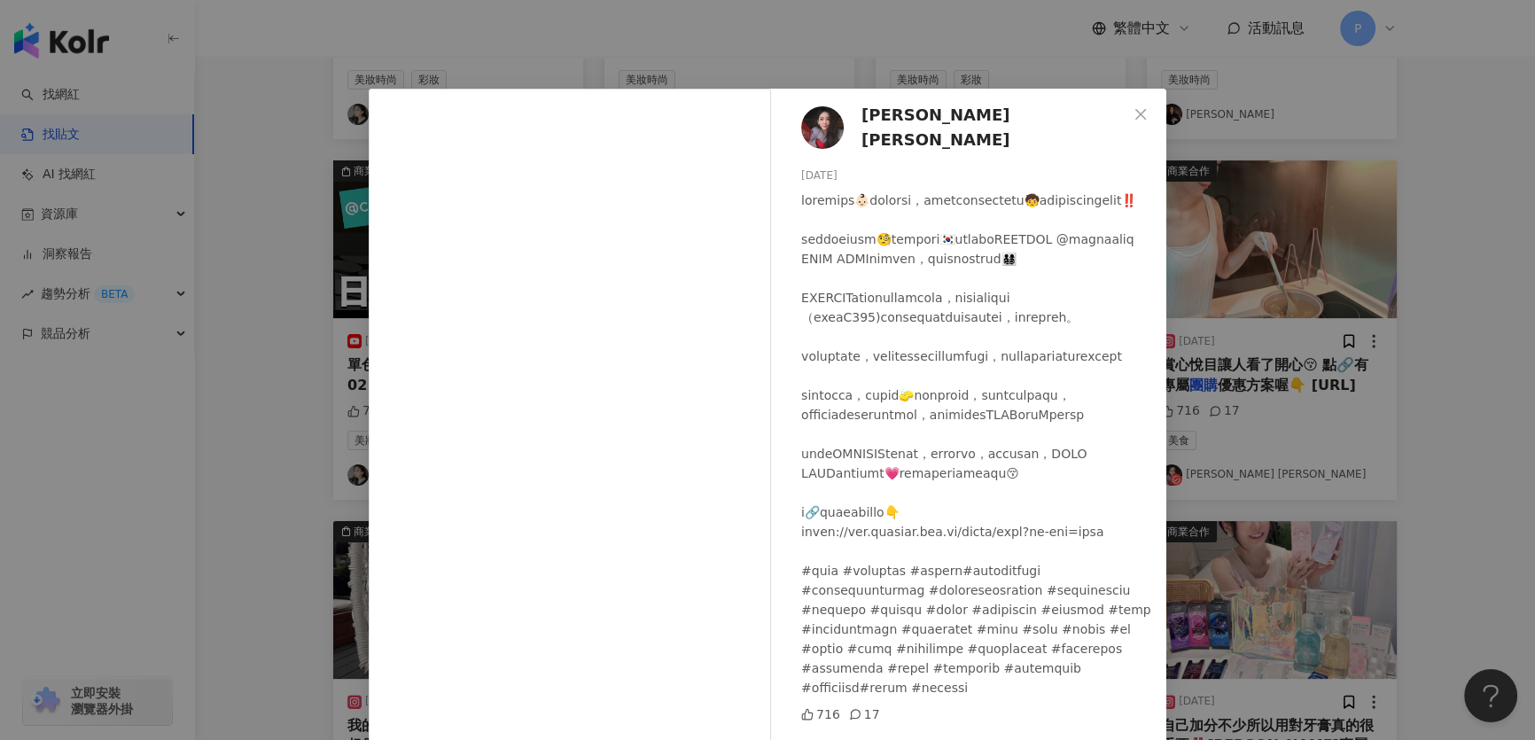
click at [1333, 415] on div "Kate Chen 2024/7/10 716 17 查看原始貼文" at bounding box center [767, 370] width 1535 height 740
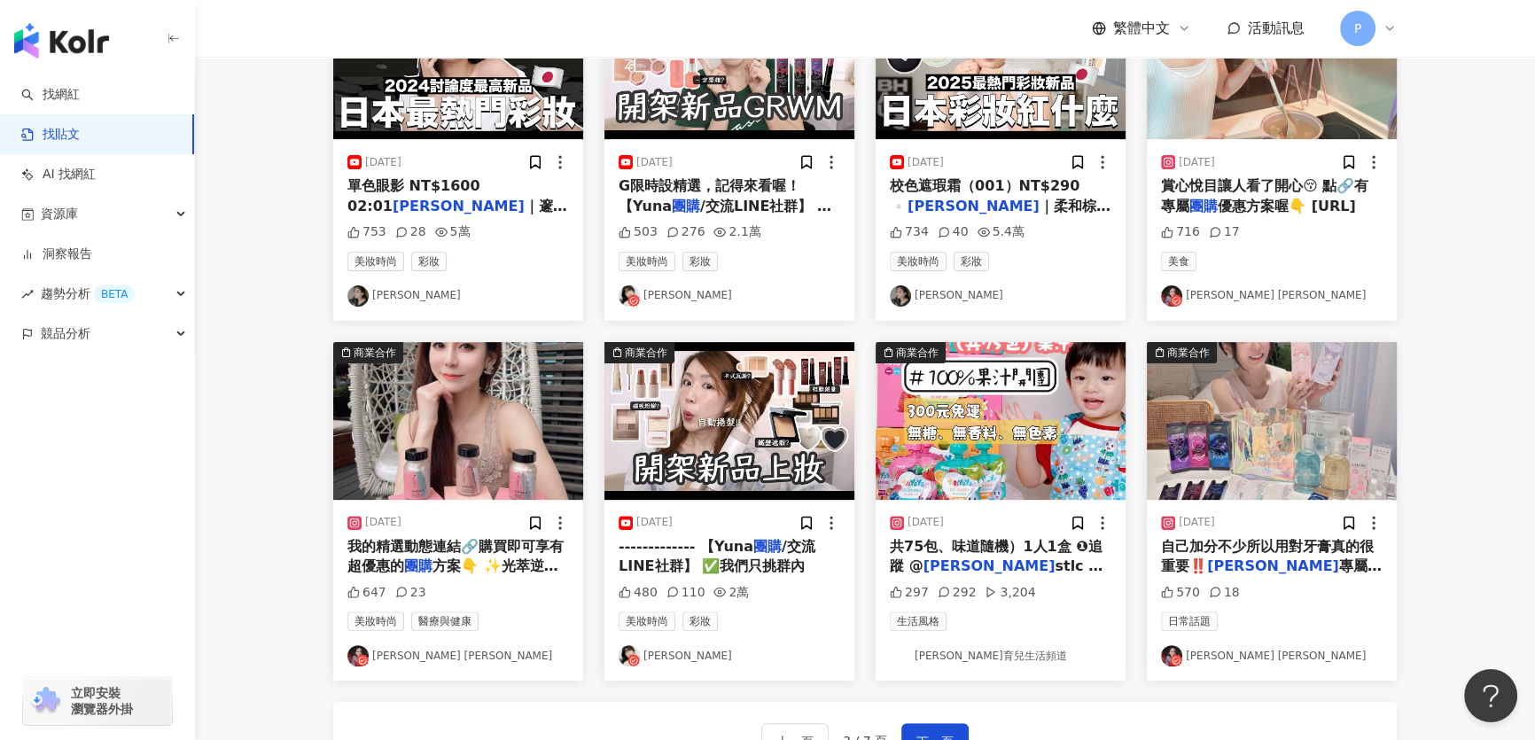
scroll to position [886, 0]
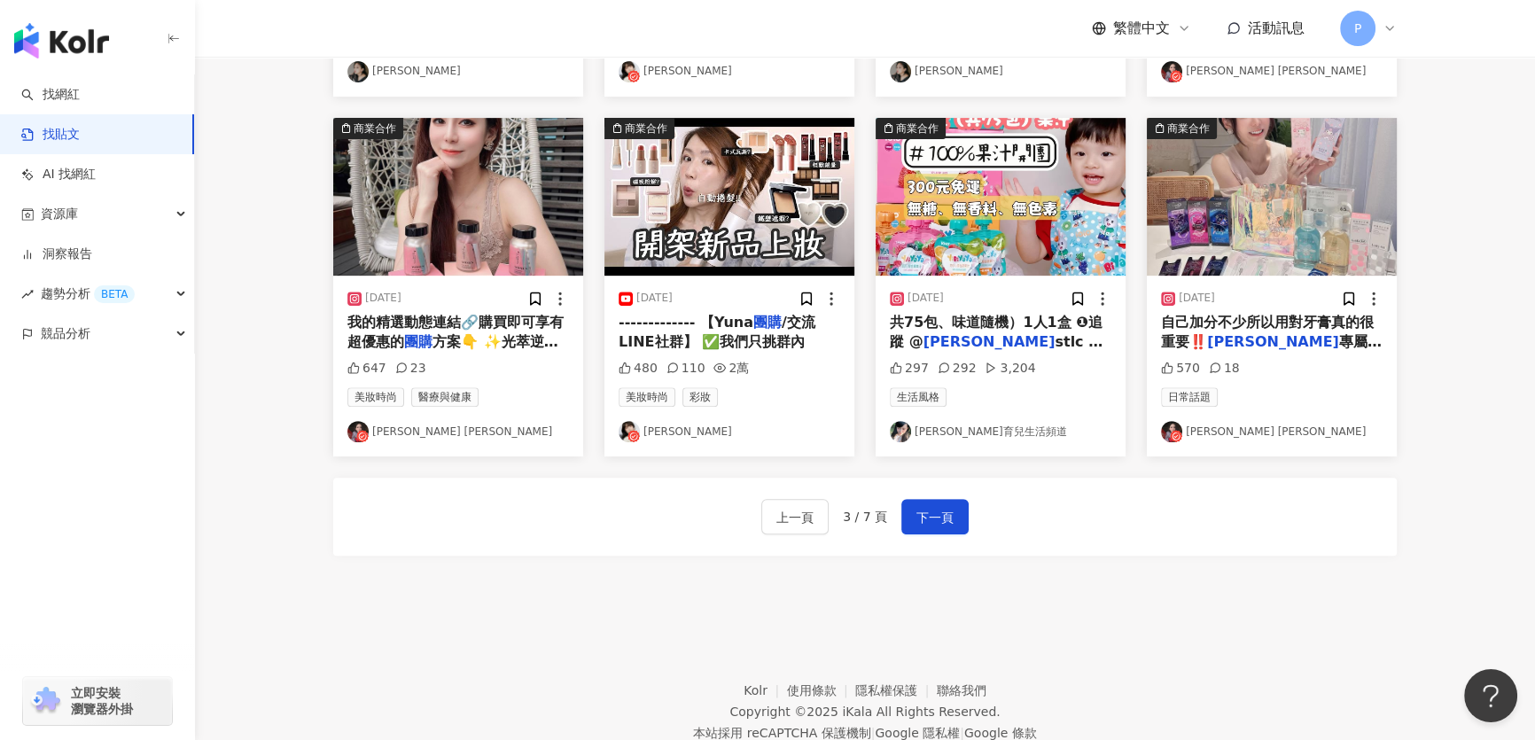
click at [510, 244] on img "button" at bounding box center [458, 197] width 250 height 158
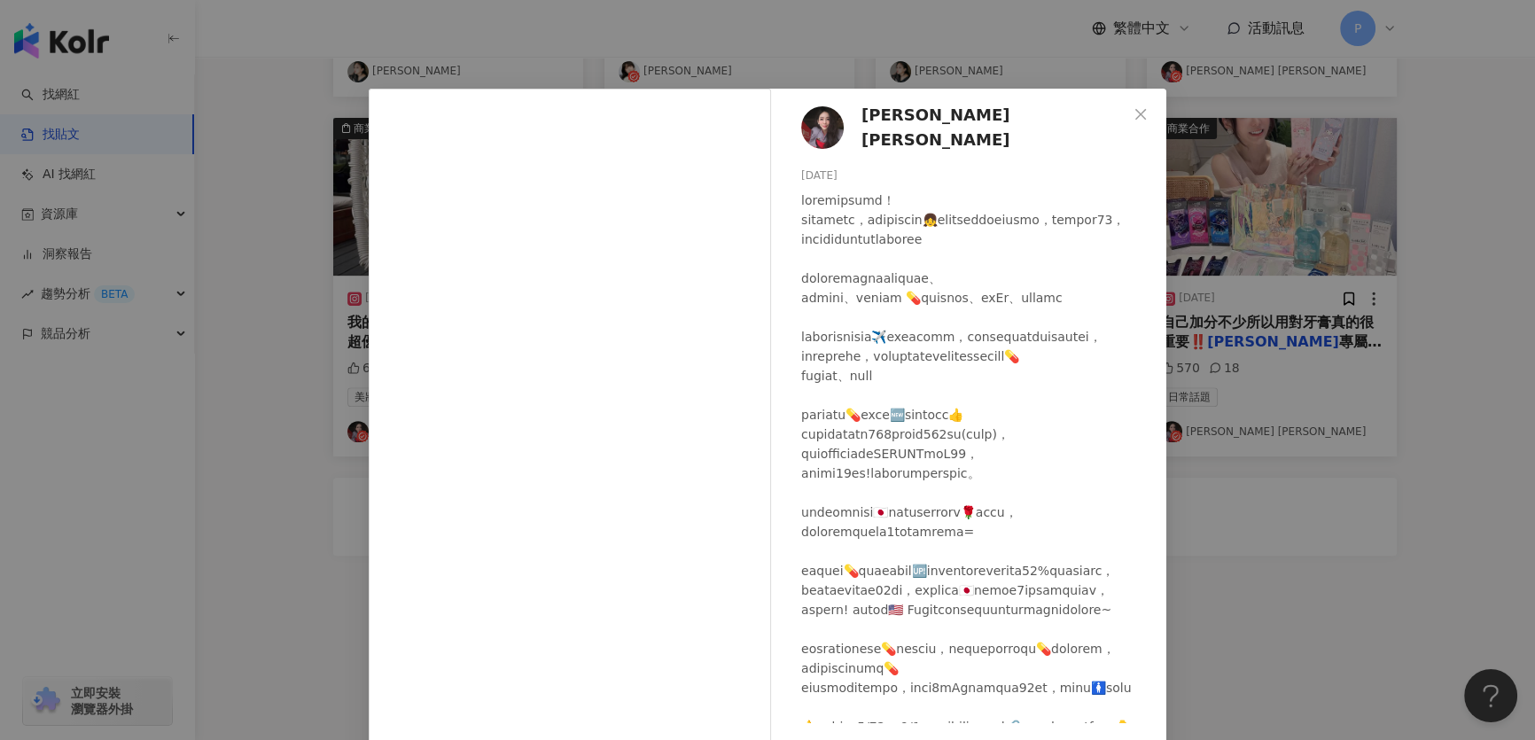
click at [766, 386] on div at bounding box center [571, 431] width 404 height 685
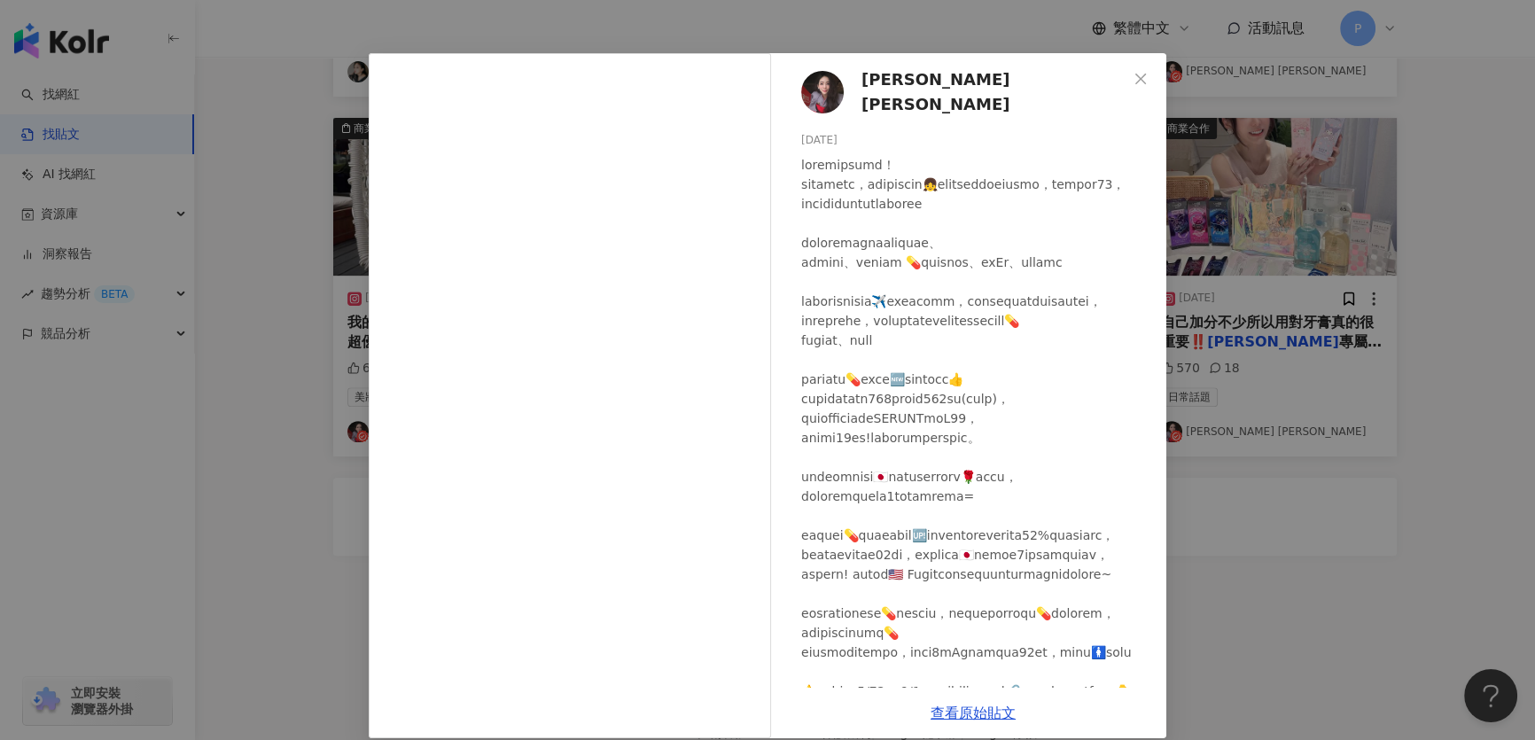
scroll to position [54, 0]
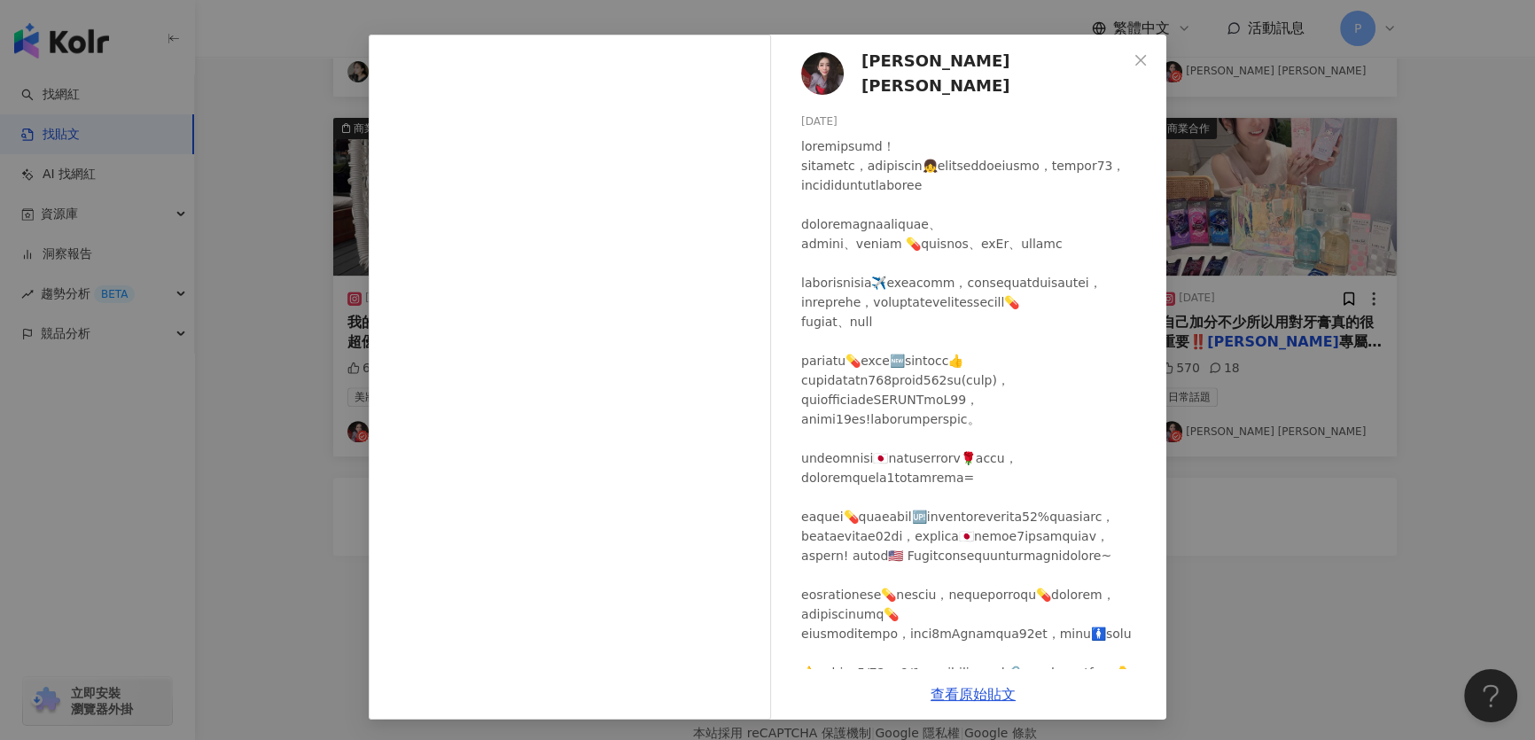
click at [1271, 282] on div "Kate Chen 2024/1/29 647 23 查看原始貼文" at bounding box center [767, 370] width 1535 height 740
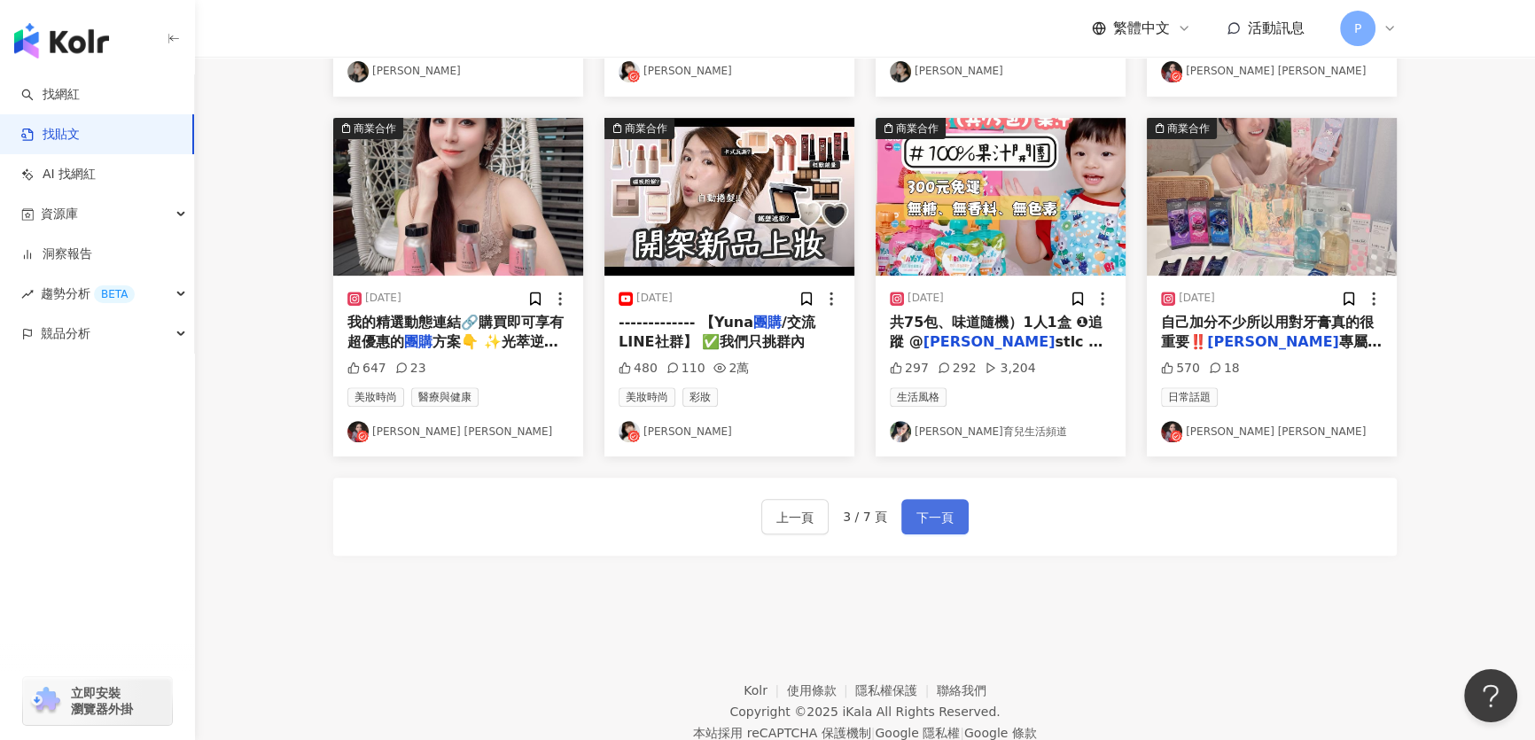
click at [946, 523] on span "下一頁" at bounding box center [934, 517] width 37 height 21
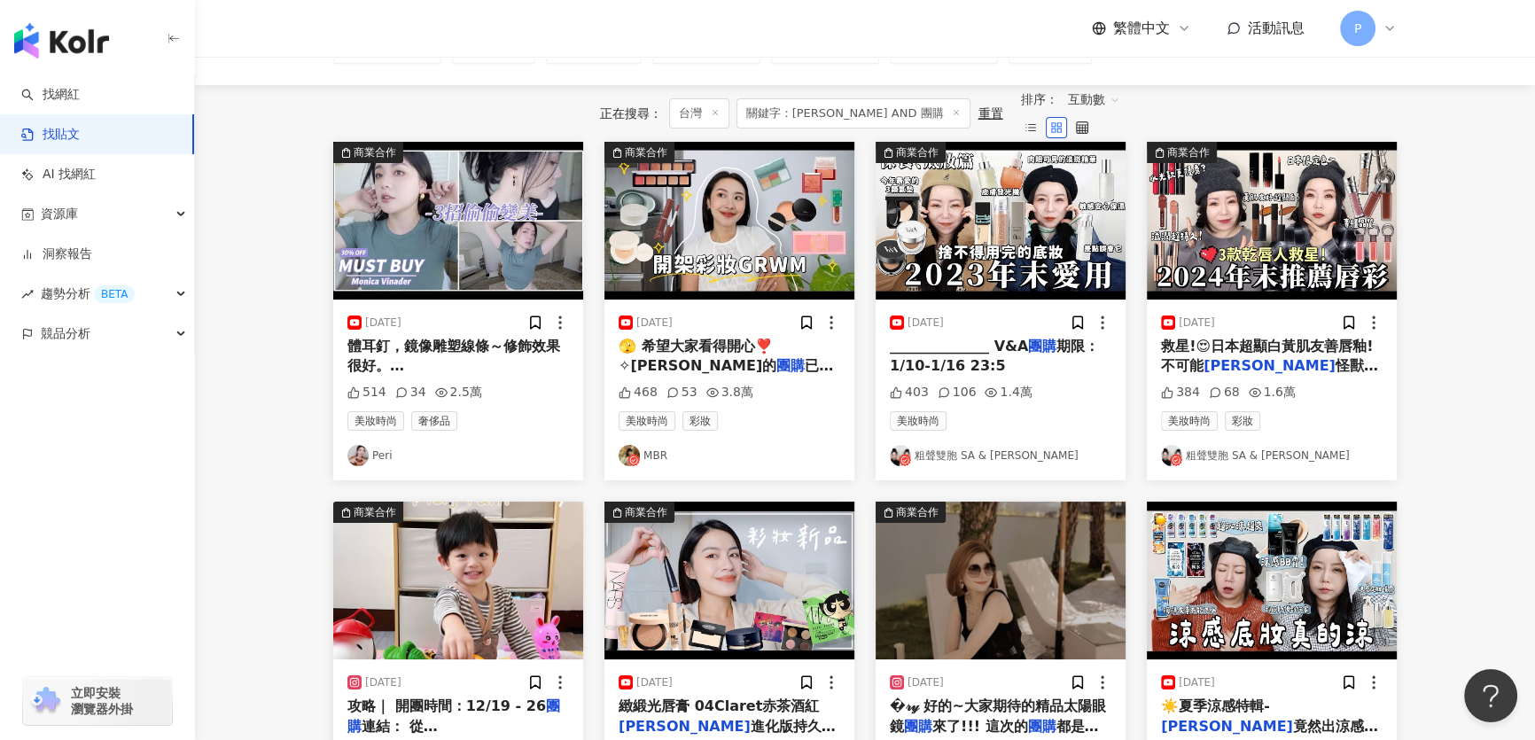
scroll to position [417, 0]
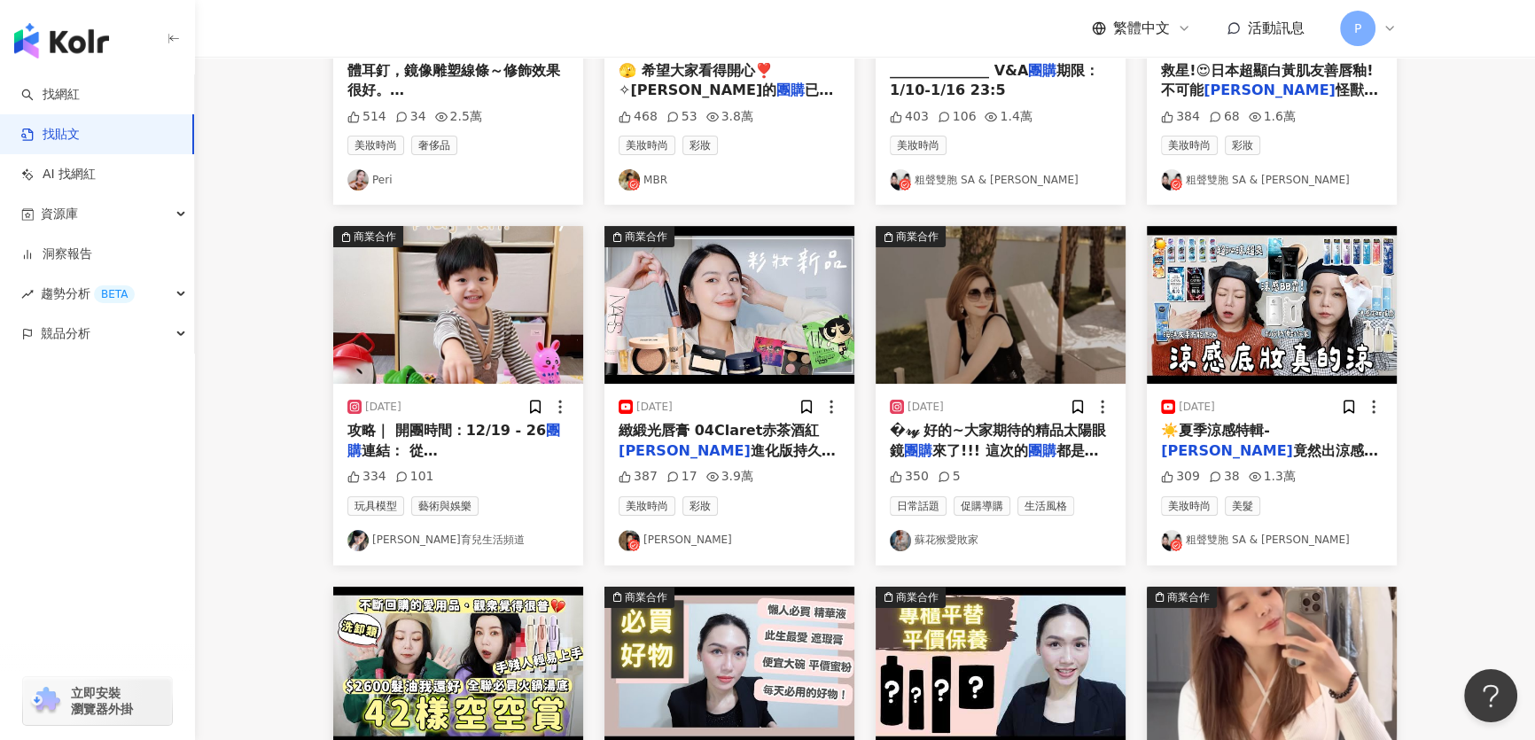
click at [1015, 342] on img "button" at bounding box center [1000, 305] width 250 height 158
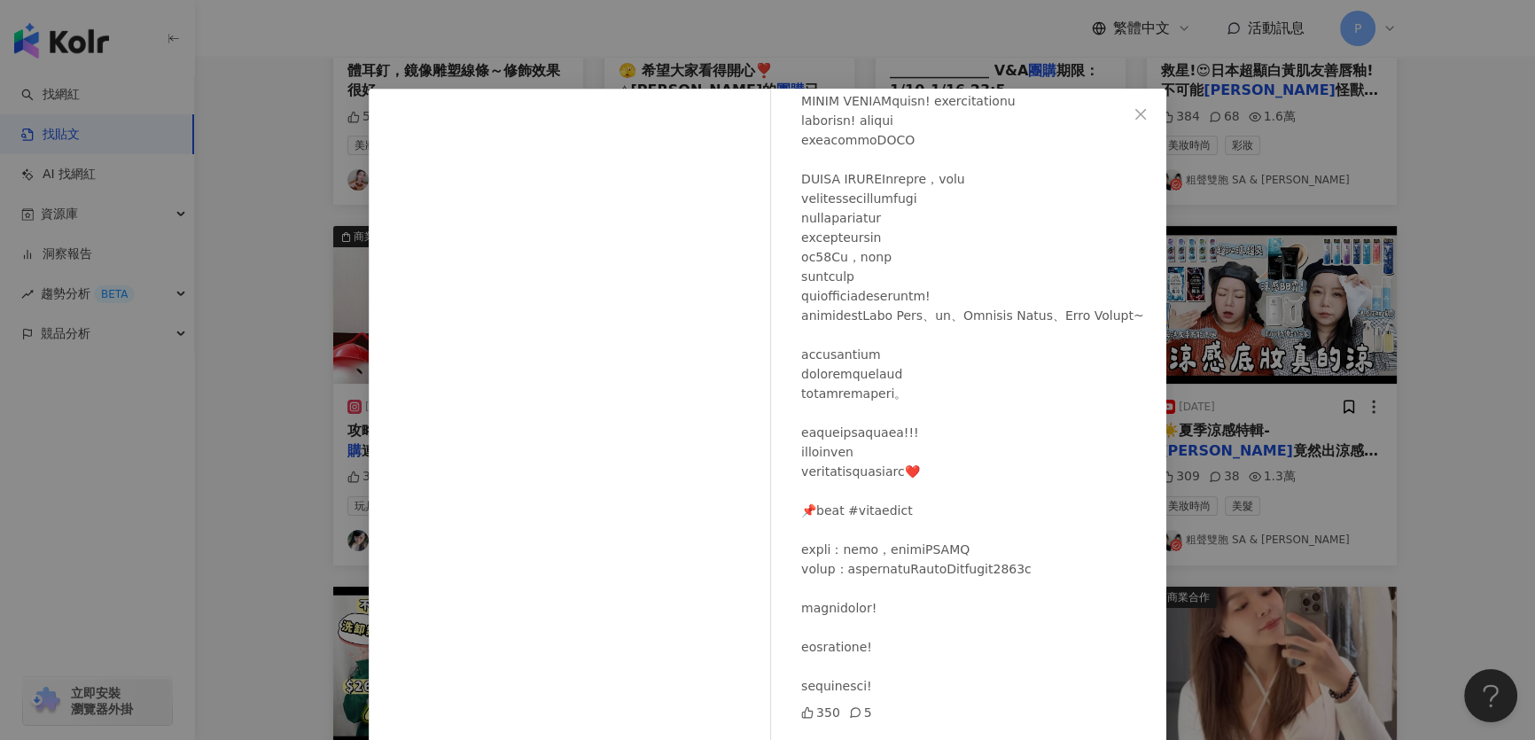
scroll to position [53, 0]
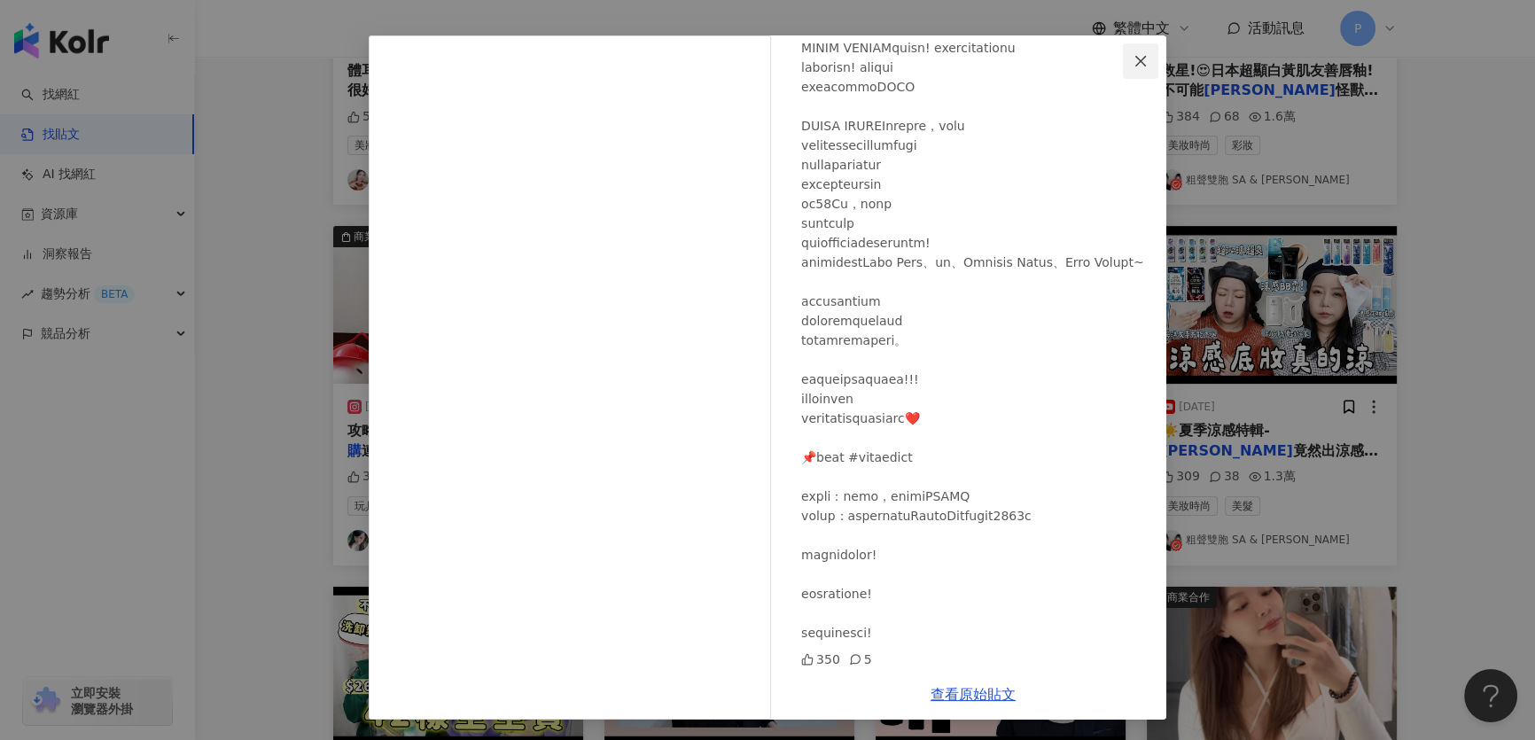
click at [1133, 61] on icon "close" at bounding box center [1140, 61] width 14 height 14
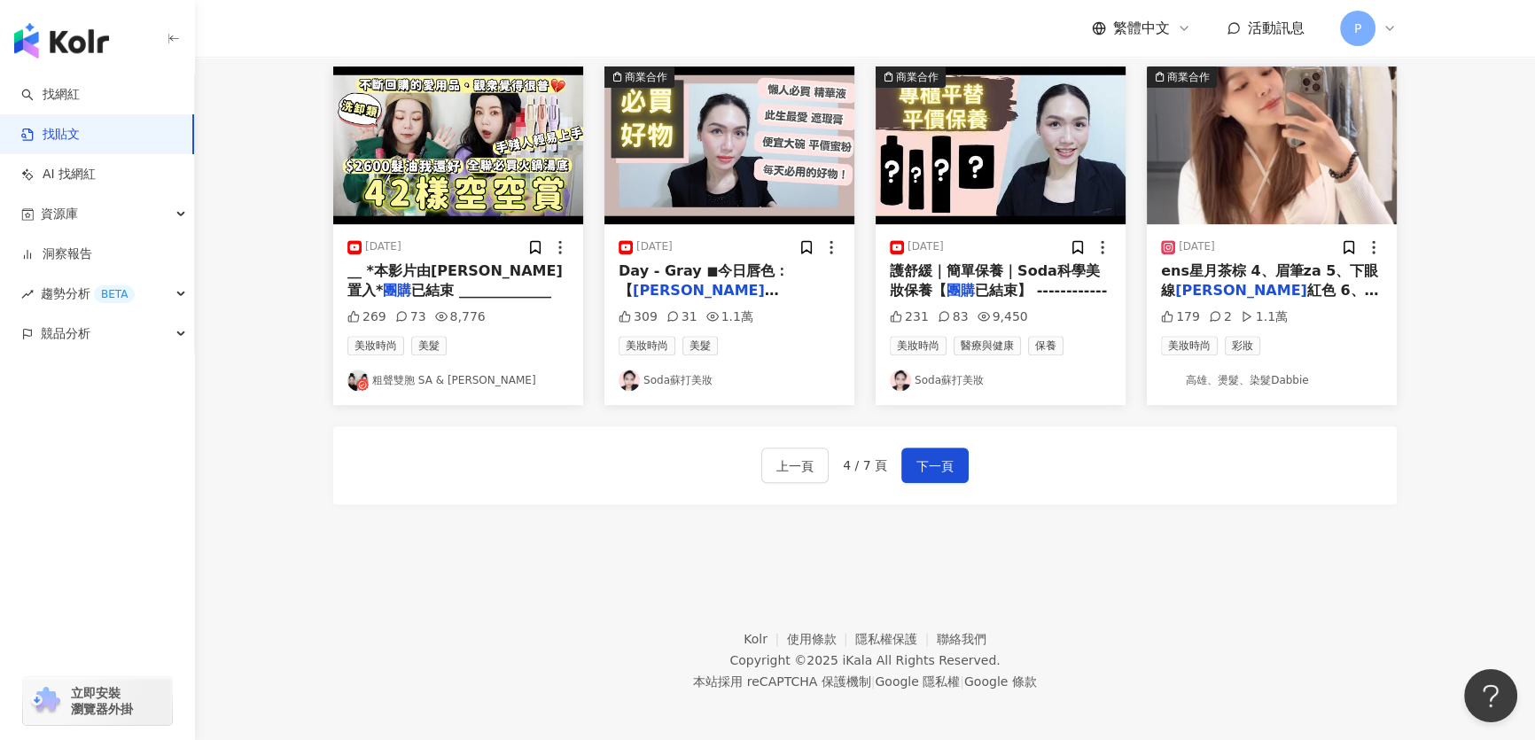
scroll to position [957, 0]
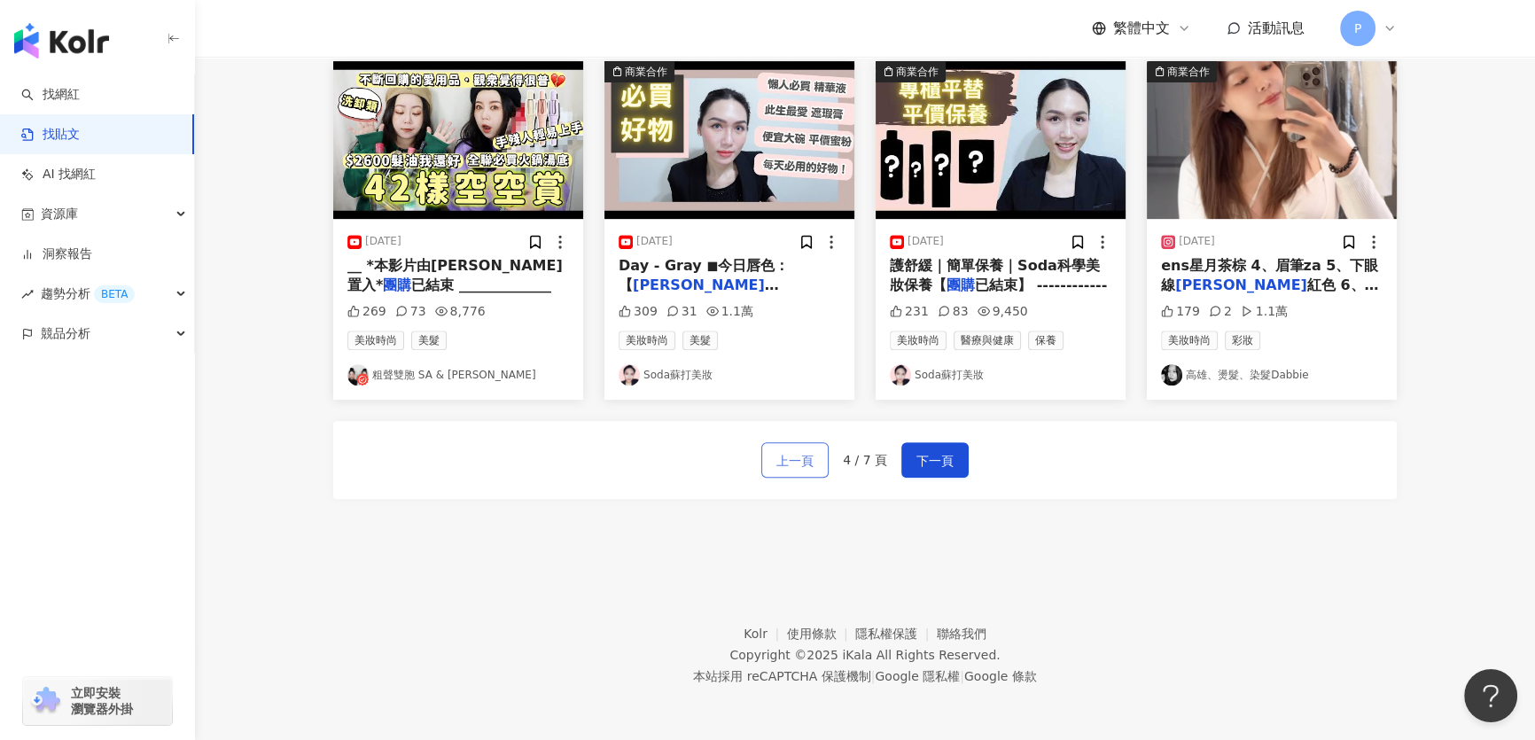
click at [797, 473] on button "上一頁" at bounding box center [794, 459] width 67 height 35
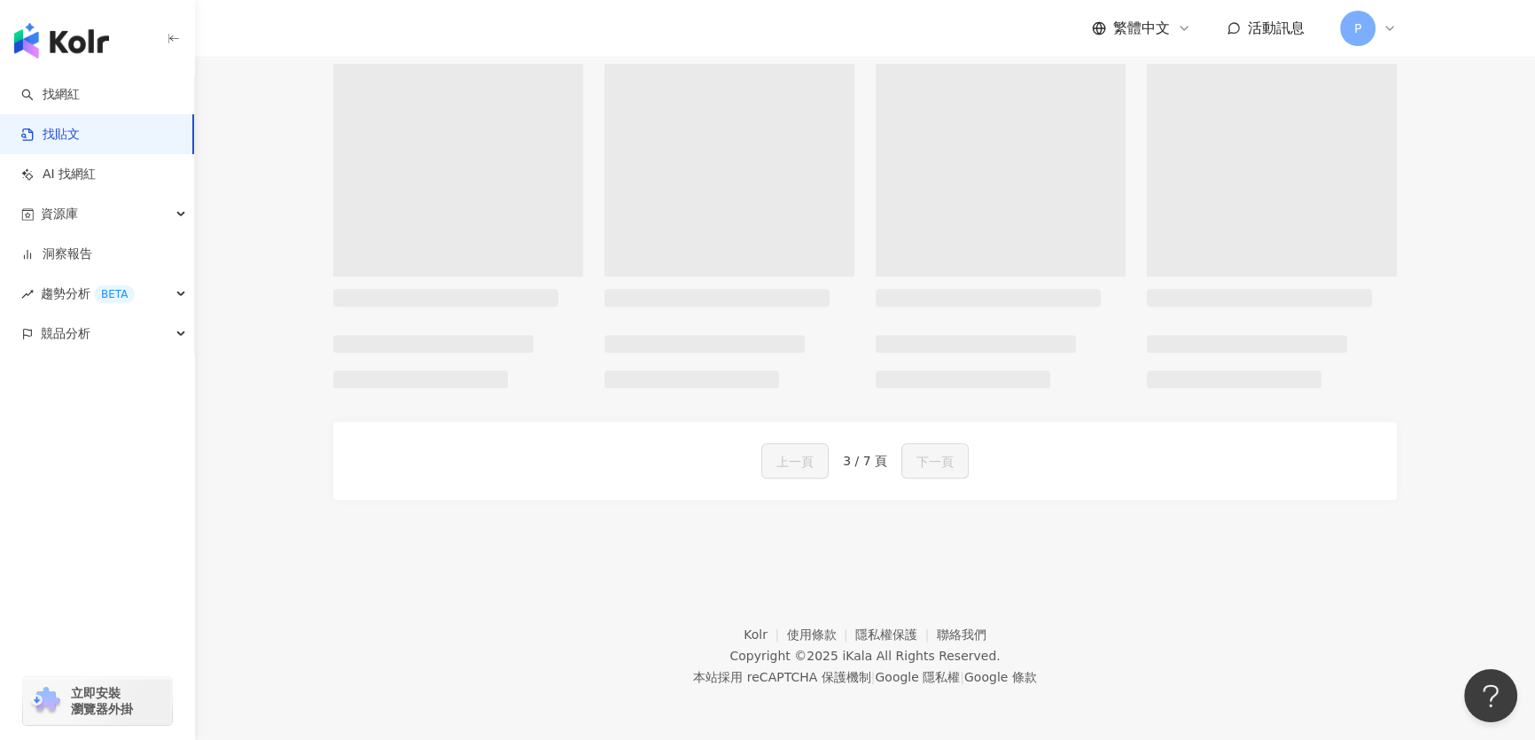
scroll to position [973, 0]
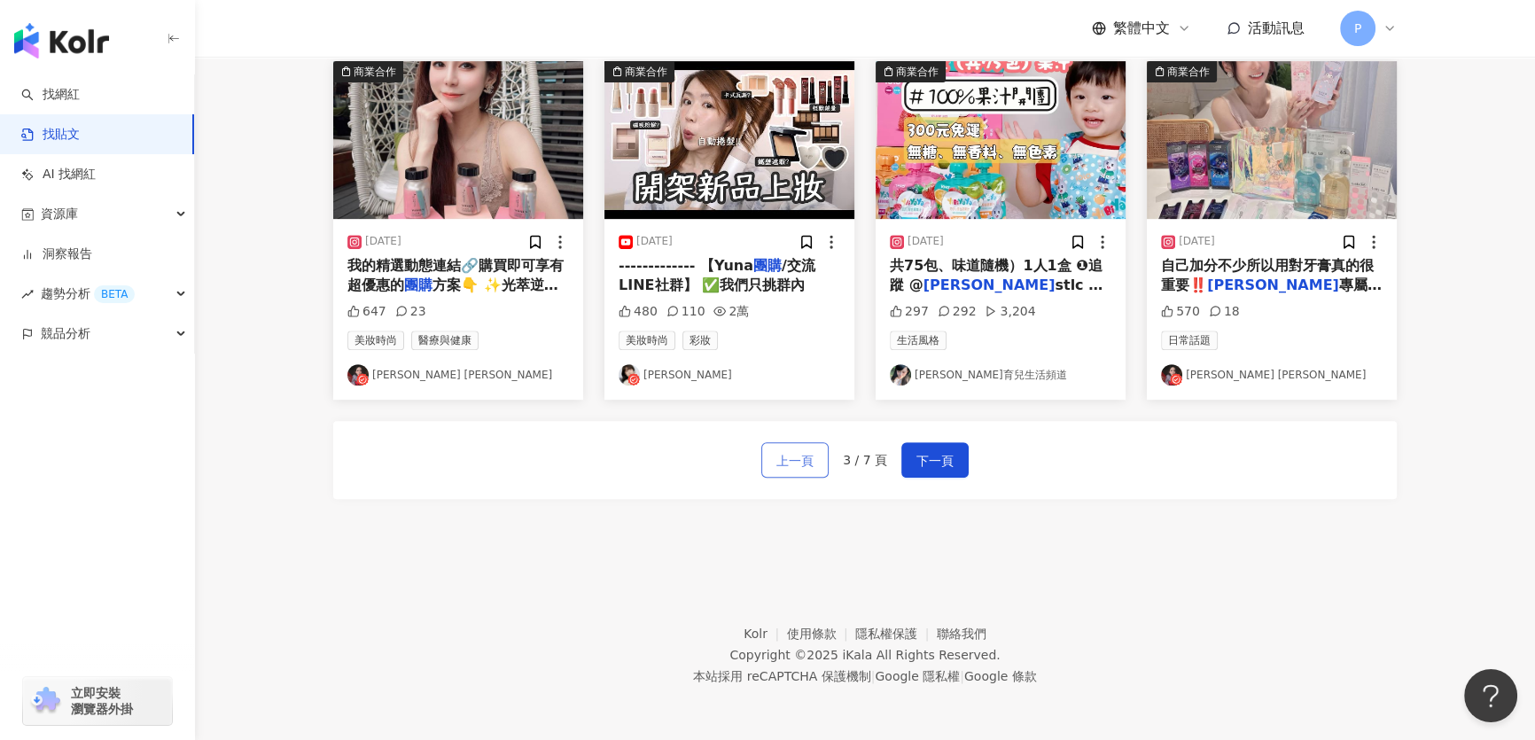
click at [797, 461] on span "上一頁" at bounding box center [794, 460] width 37 height 21
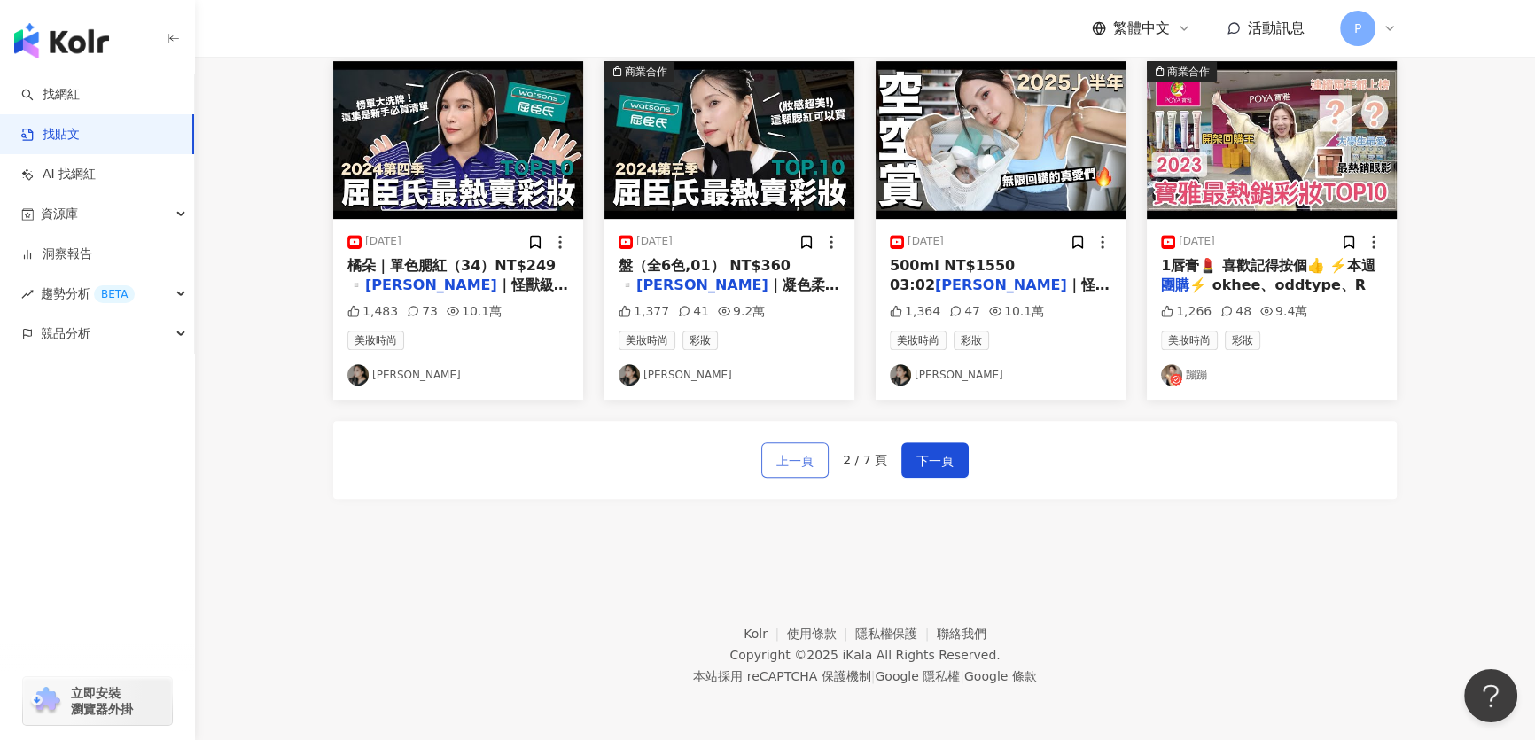
click at [797, 461] on span "上一頁" at bounding box center [794, 460] width 37 height 21
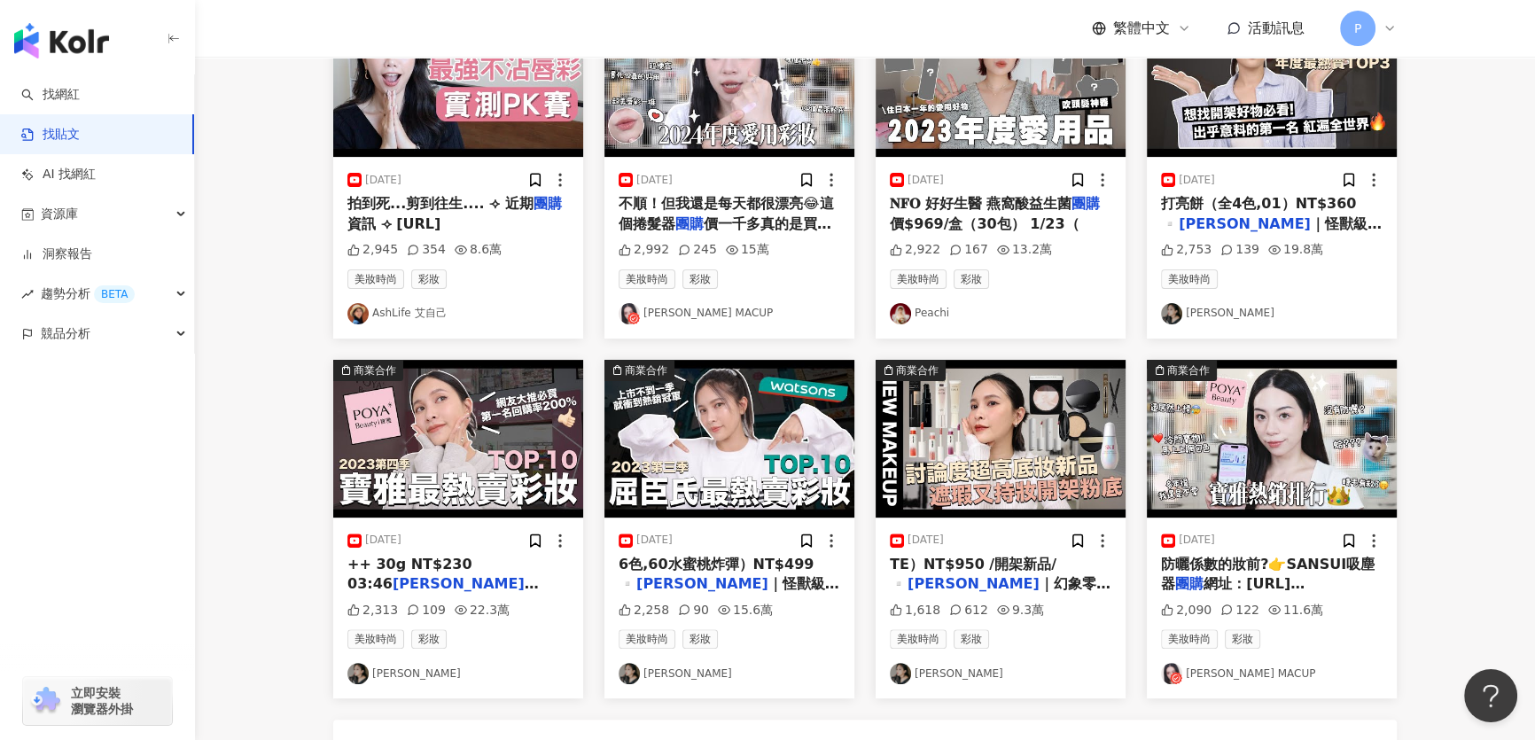
scroll to position [886, 0]
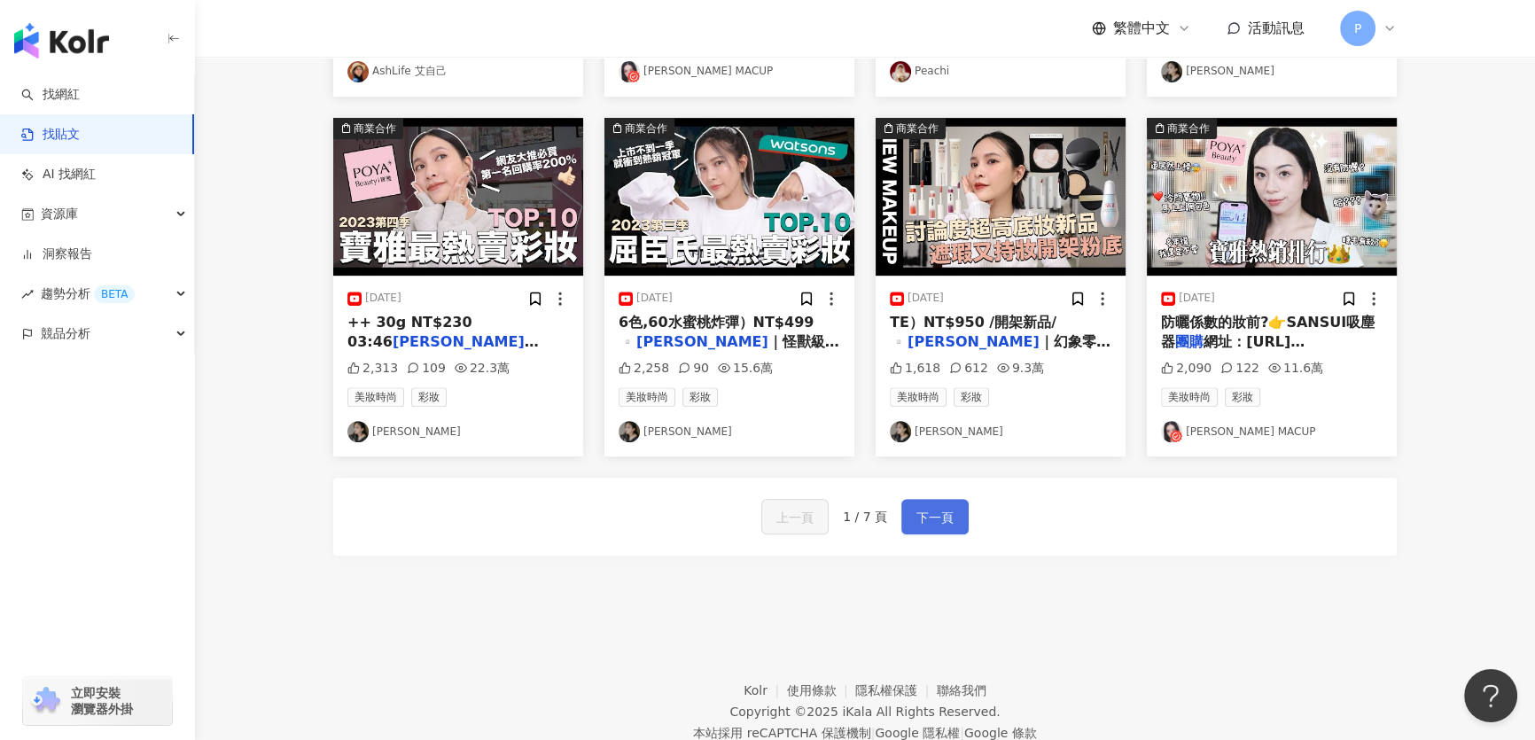
click at [911, 525] on button "下一頁" at bounding box center [934, 516] width 67 height 35
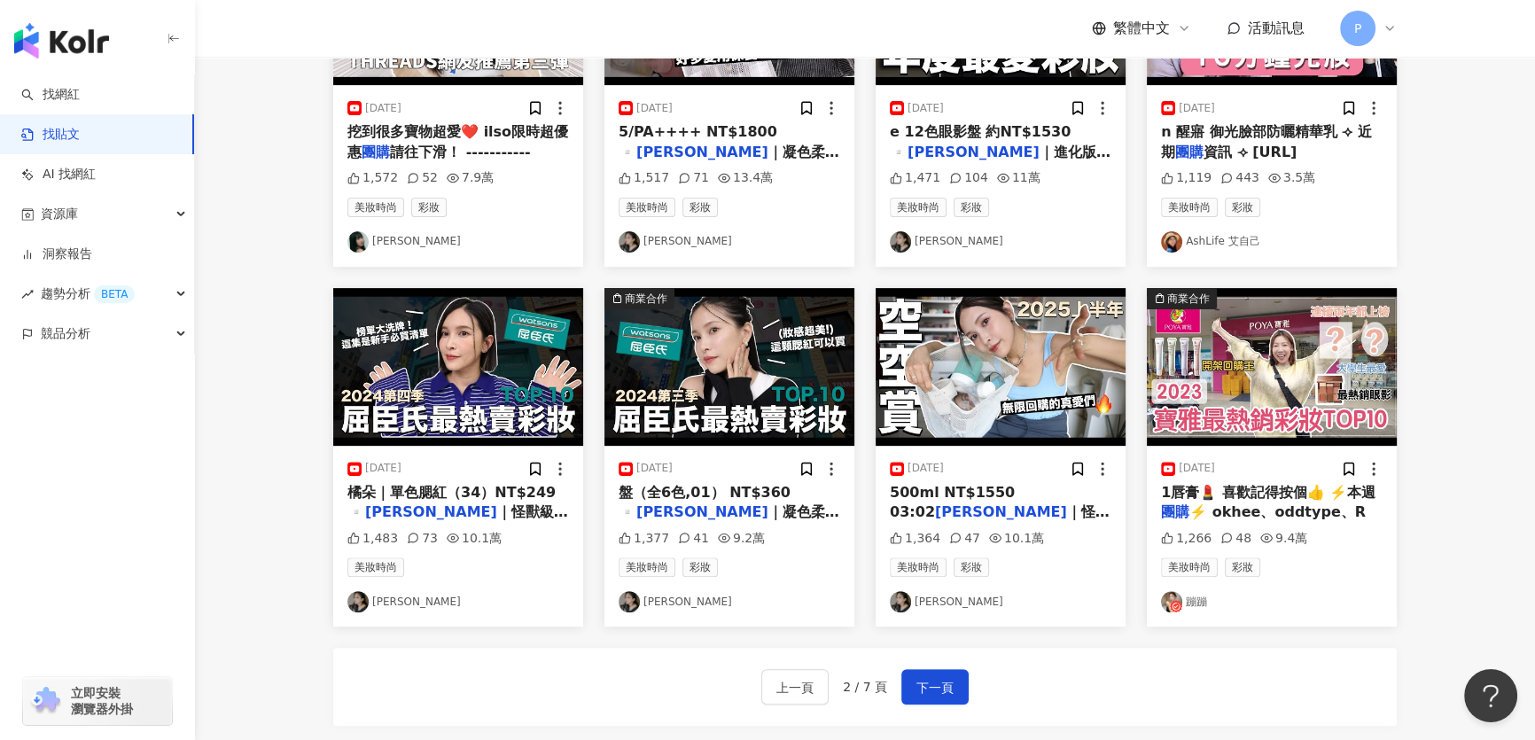
scroll to position [820, 0]
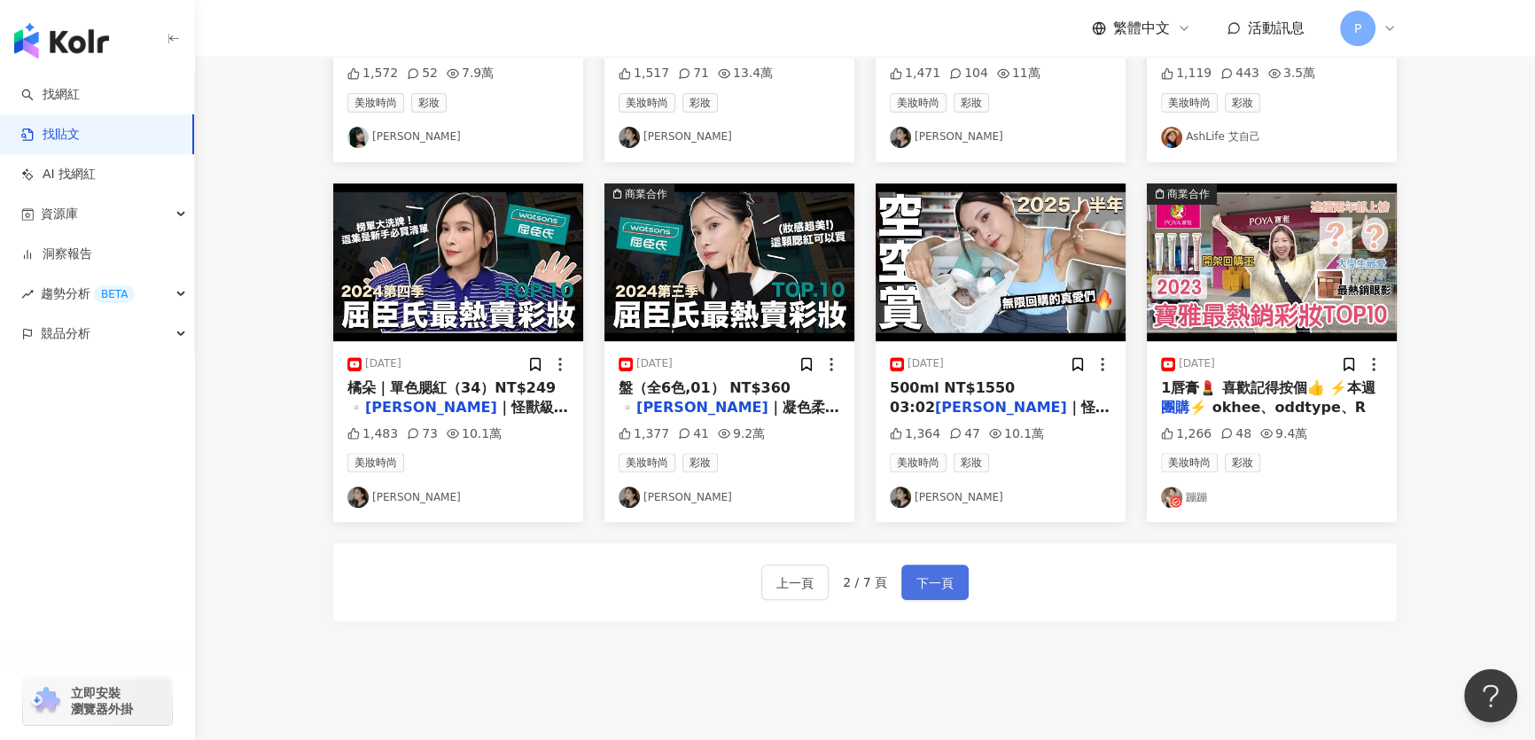
click at [929, 580] on button "下一頁" at bounding box center [934, 581] width 67 height 35
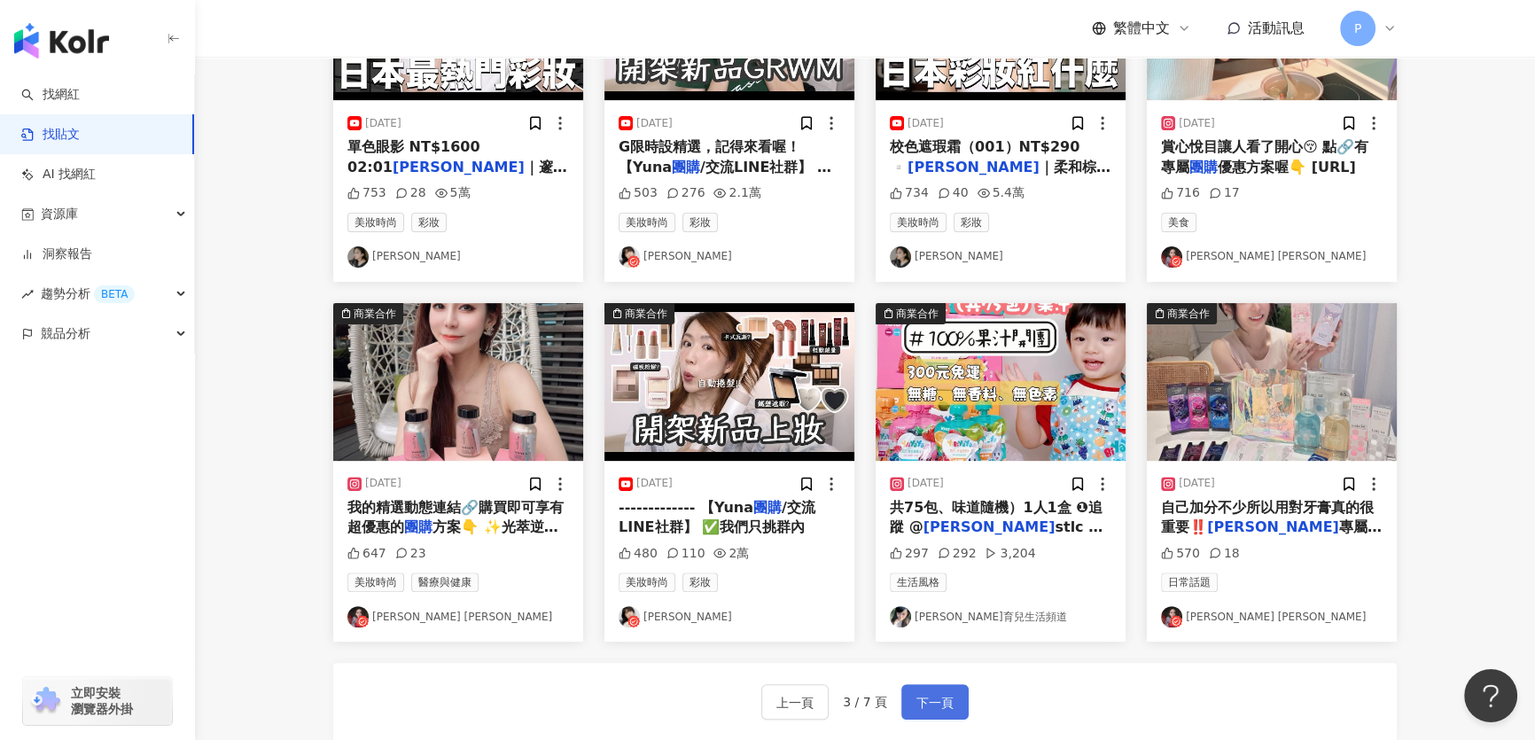
scroll to position [725, 0]
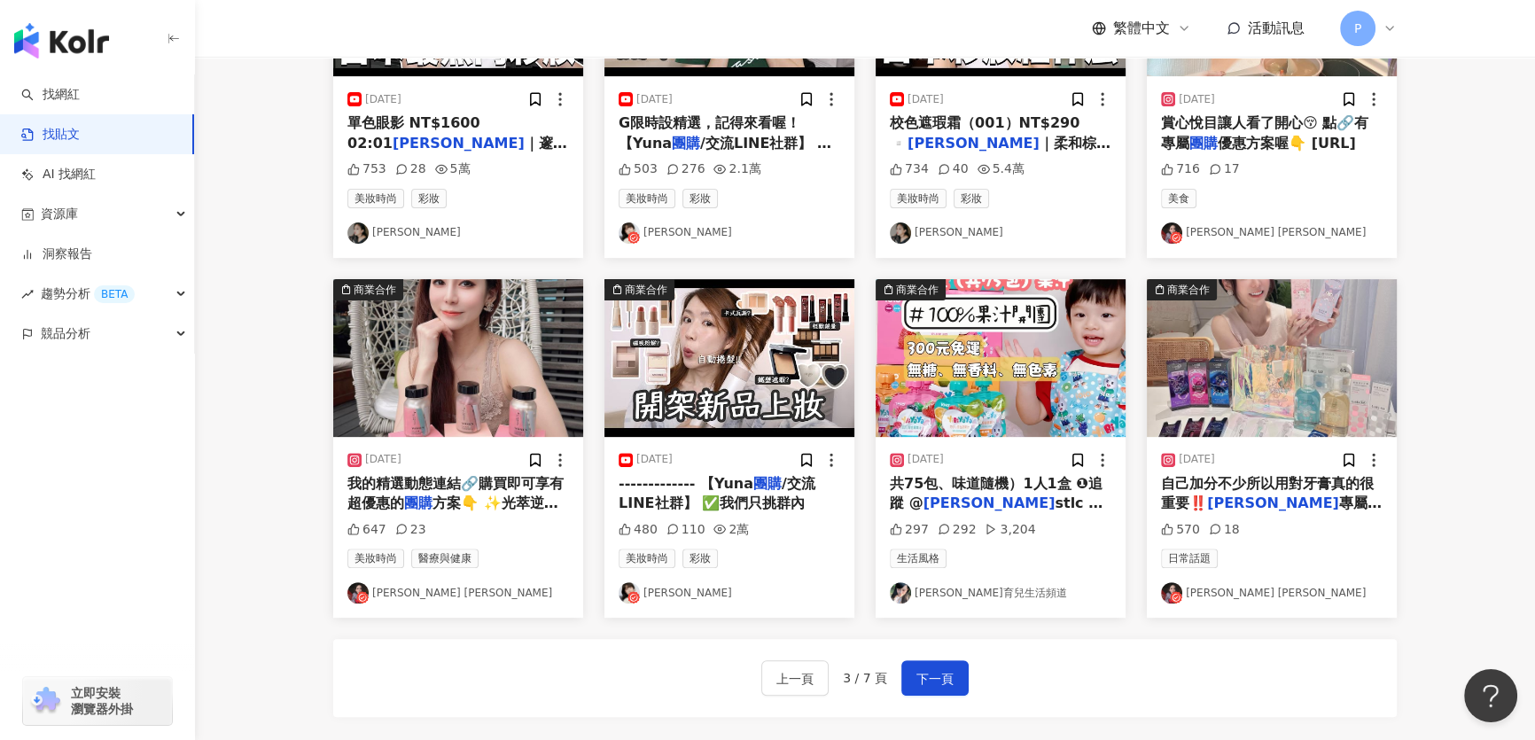
click at [1253, 357] on img "button" at bounding box center [1272, 358] width 250 height 158
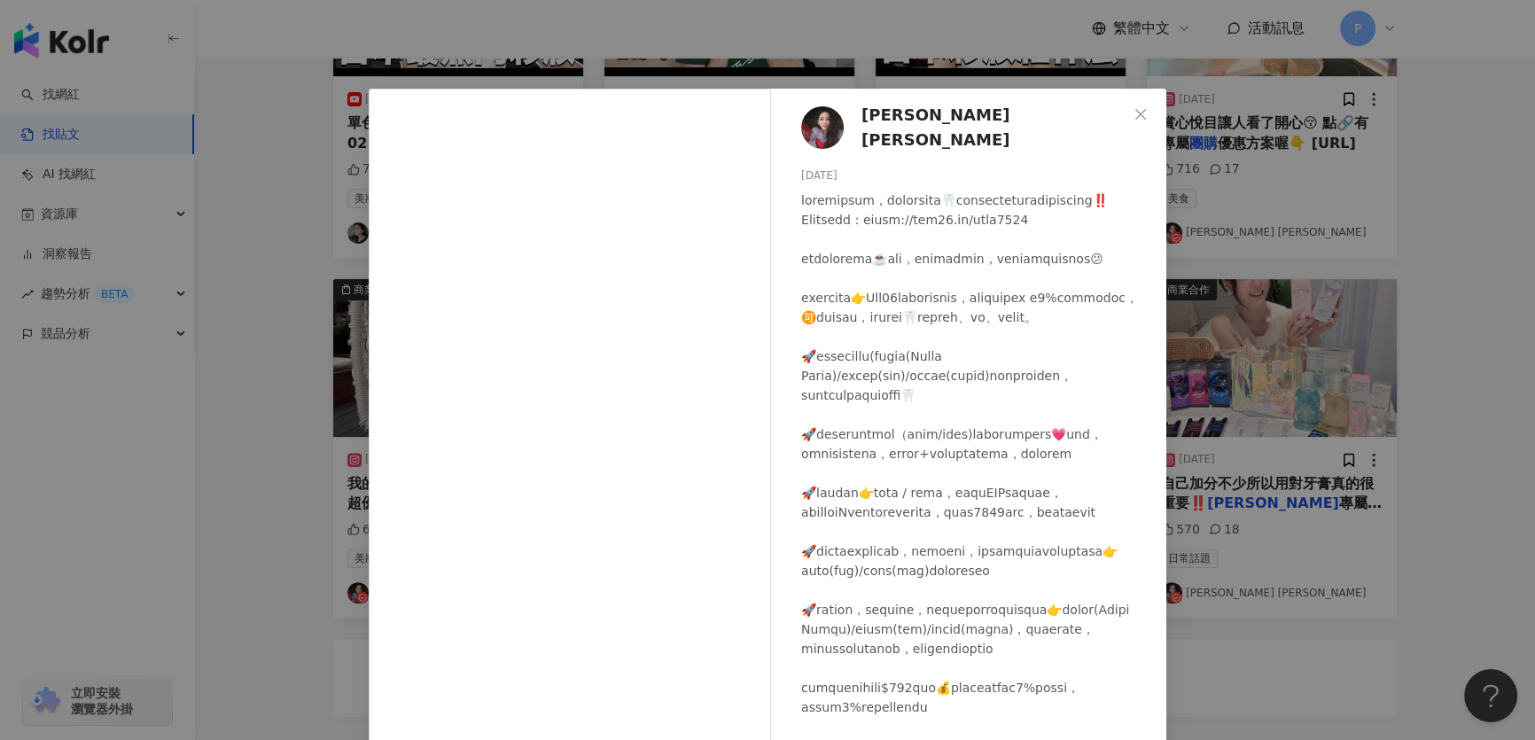
click at [823, 132] on img at bounding box center [822, 127] width 43 height 43
click at [477, 51] on div "Kate Chen 2025/4/17 570 18 查看原始貼文" at bounding box center [767, 370] width 1535 height 740
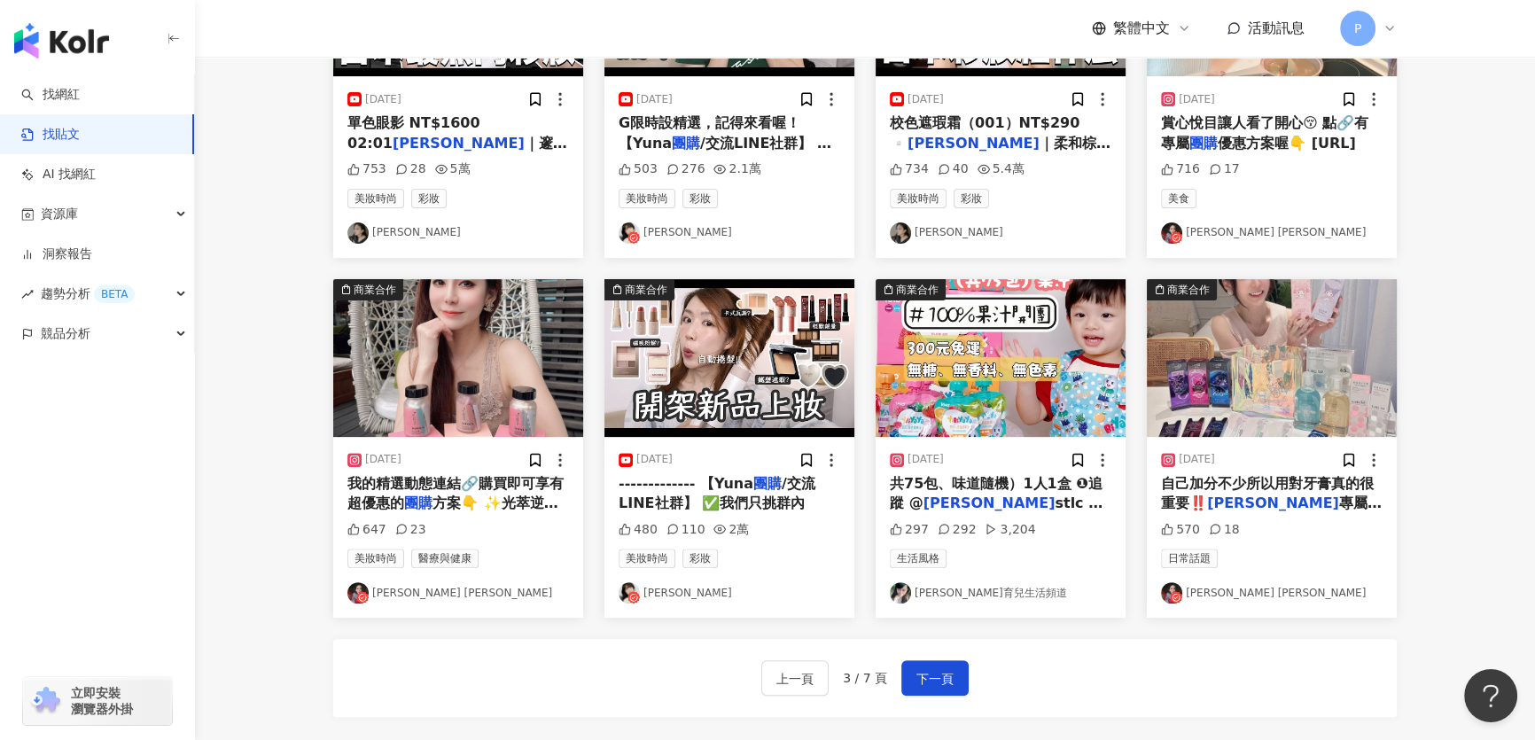
click at [486, 389] on img "button" at bounding box center [458, 358] width 250 height 158
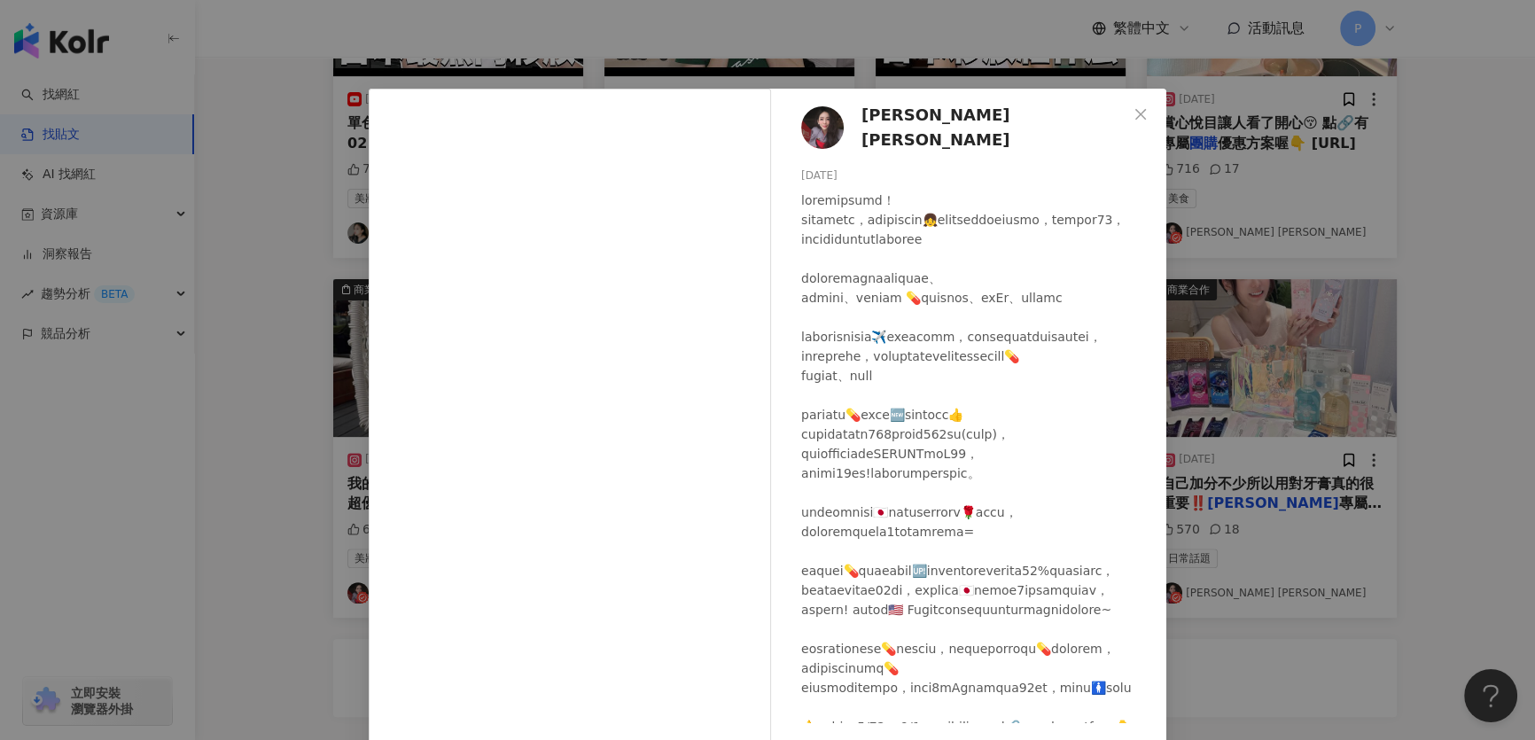
click at [1373, 292] on div "Kate Chen 2024/1/29 647 23 查看原始貼文" at bounding box center [767, 370] width 1535 height 740
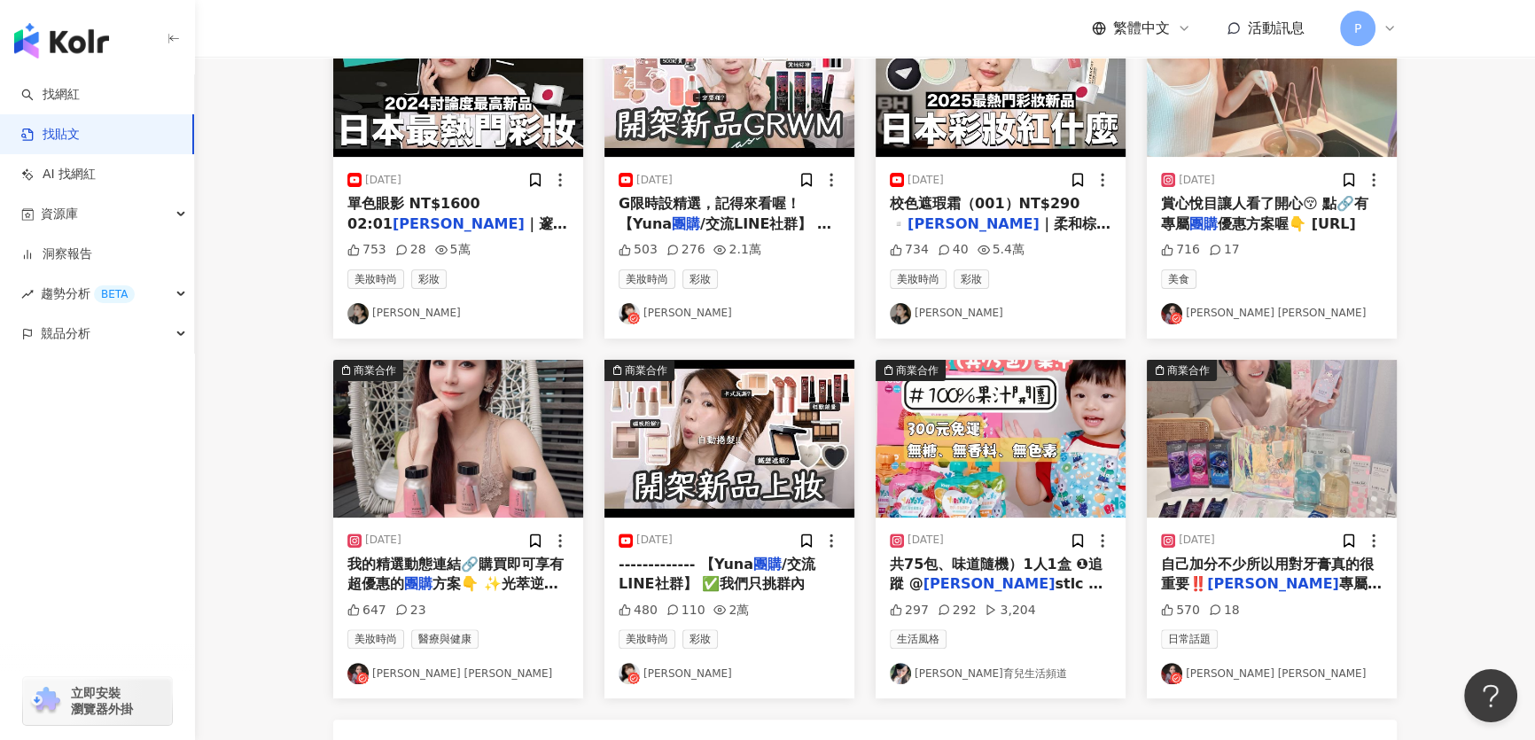
scroll to position [886, 0]
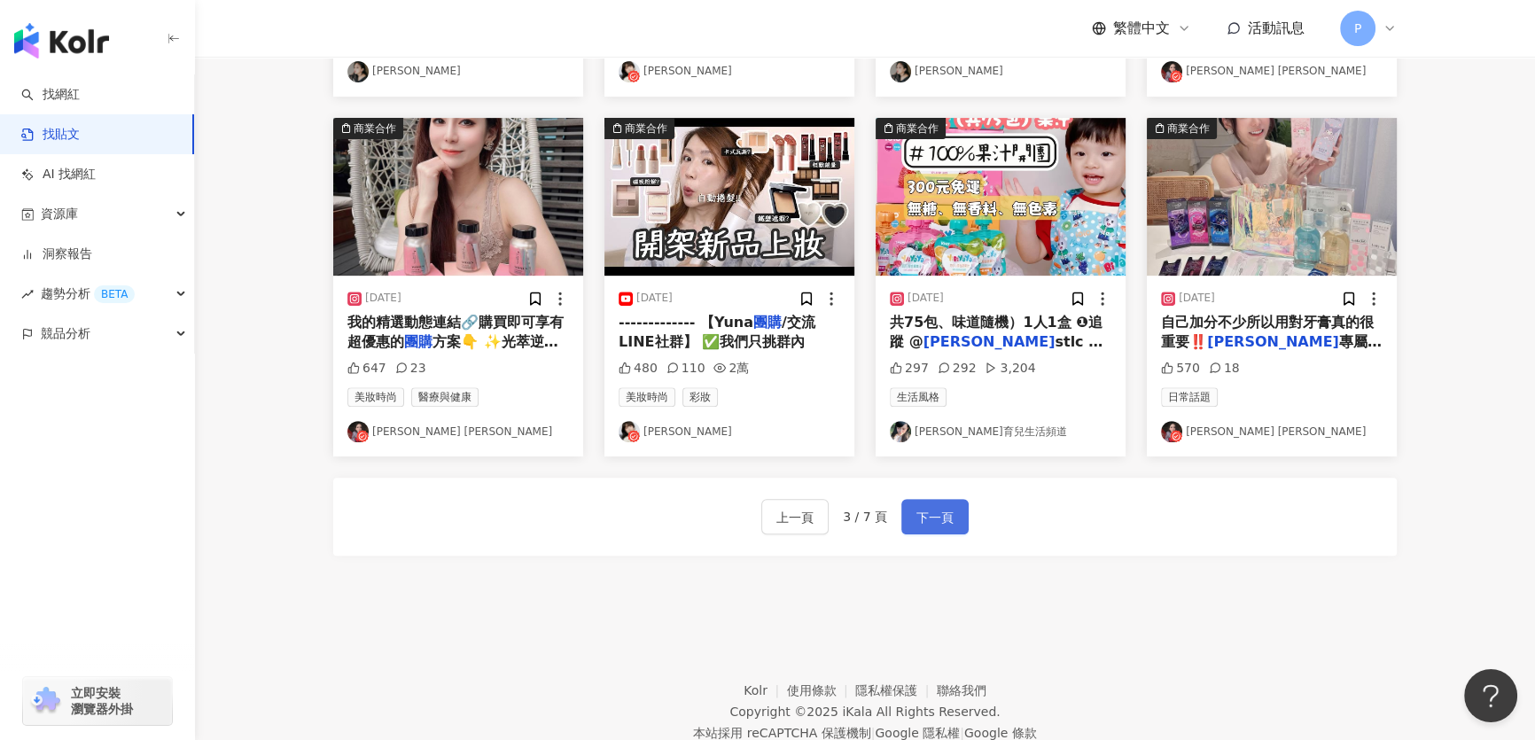
click at [938, 528] on span "下一頁" at bounding box center [934, 517] width 37 height 21
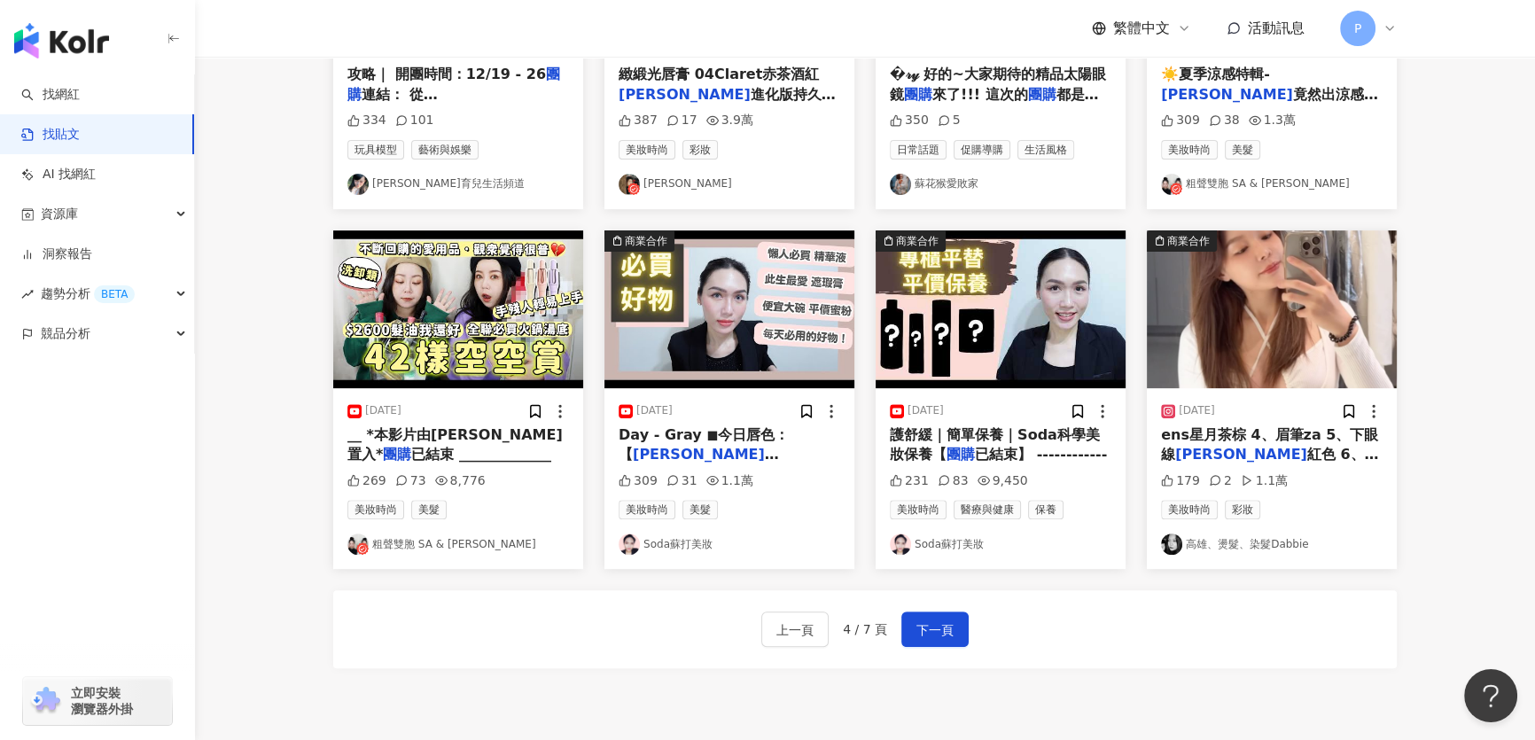
scroll to position [805, 0]
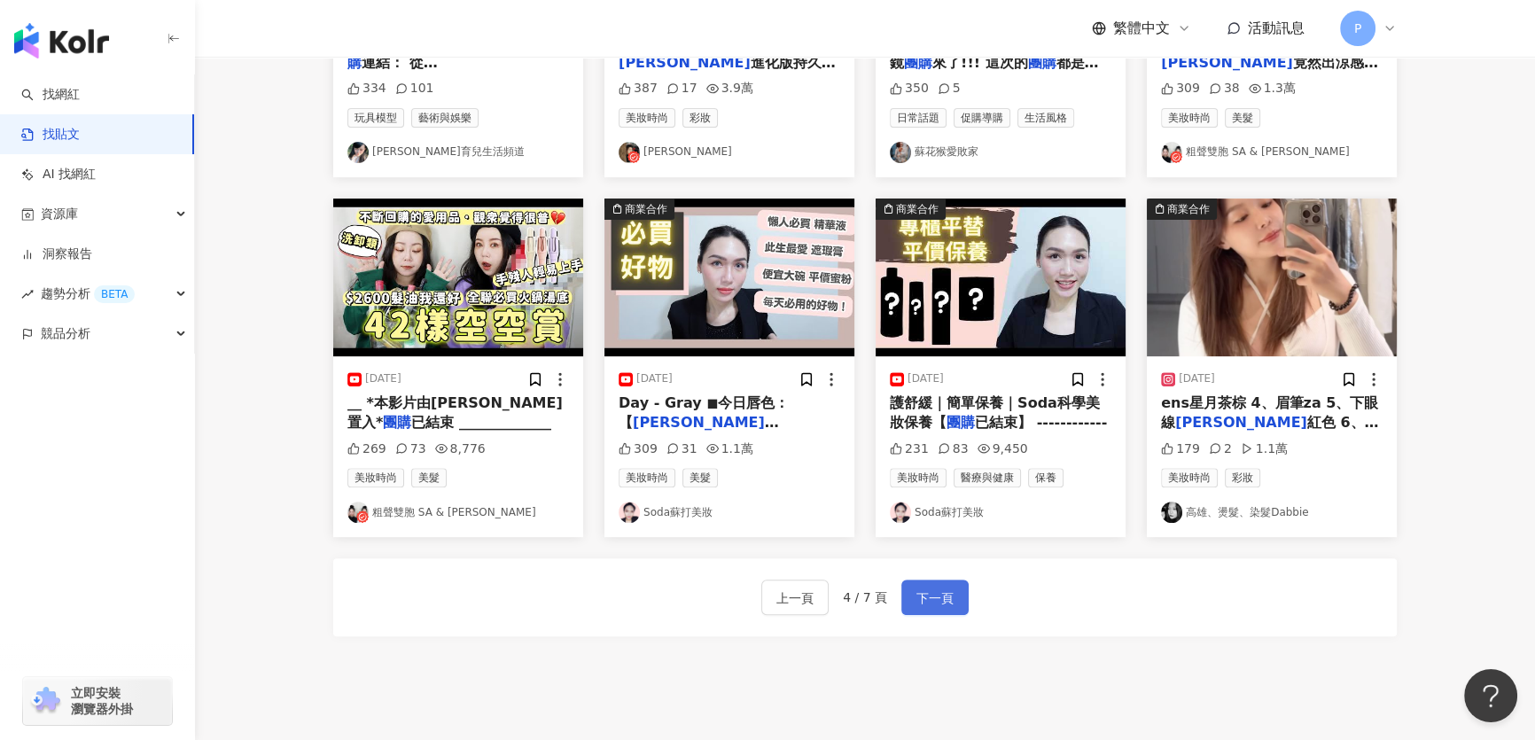
click at [903, 615] on button "下一頁" at bounding box center [934, 596] width 67 height 35
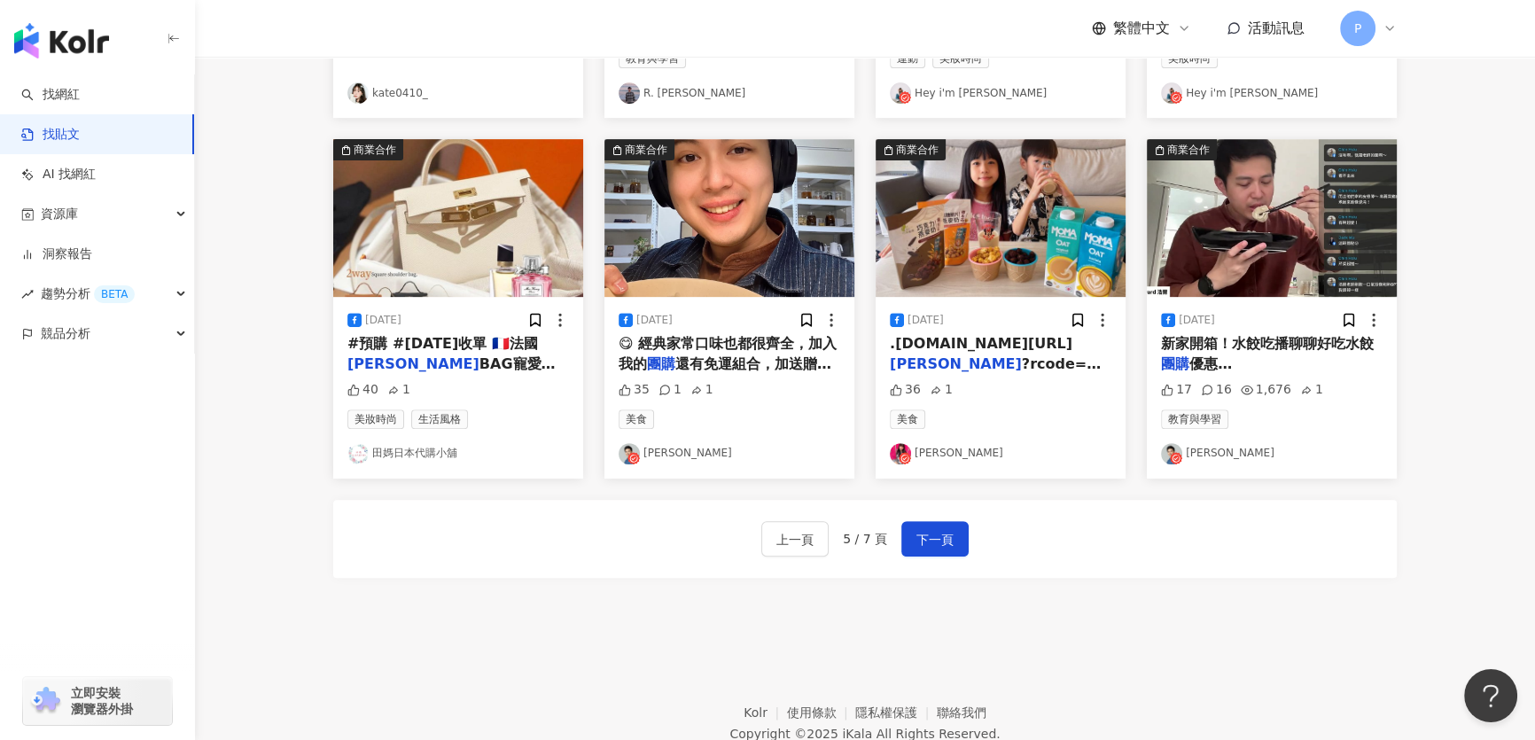
scroll to position [886, 0]
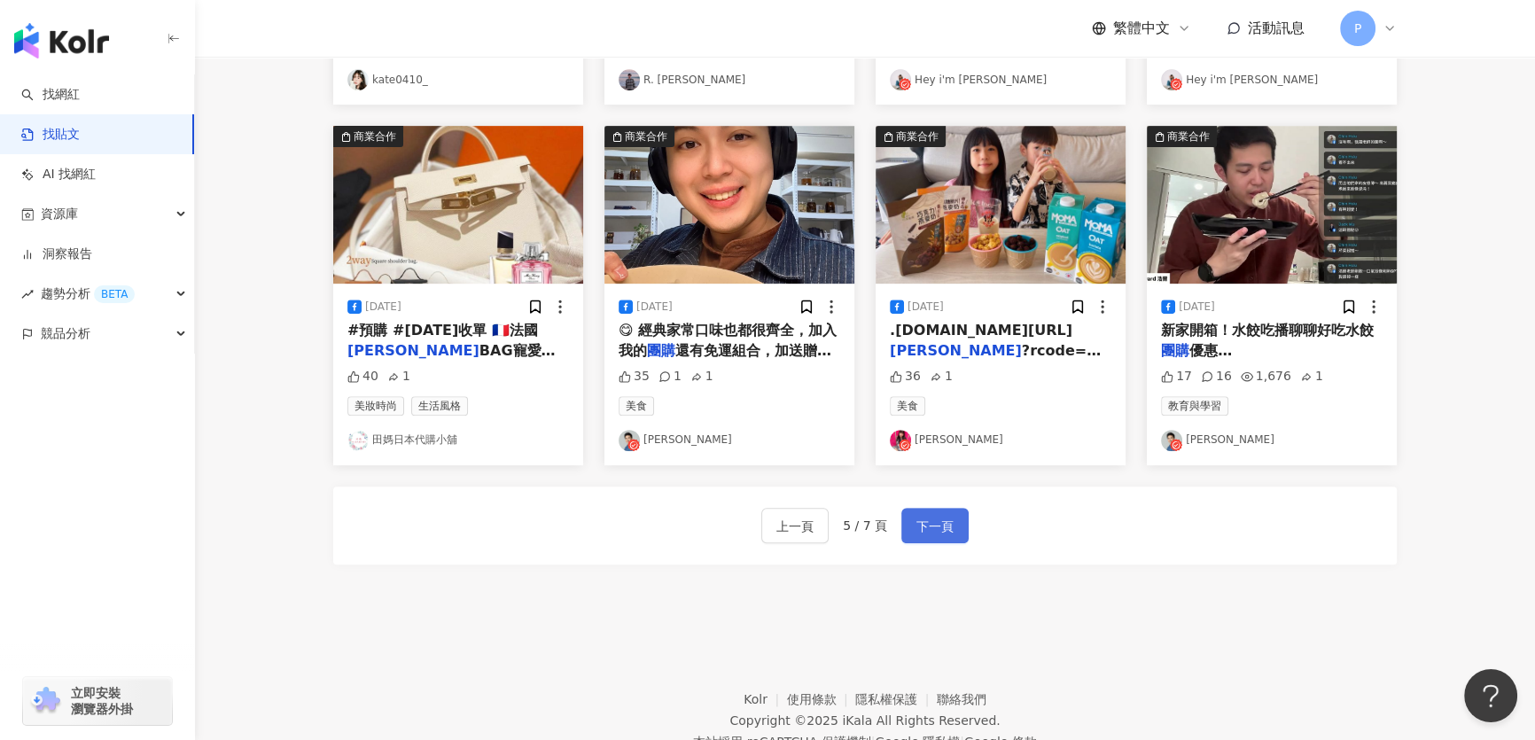
click at [927, 534] on span "下一頁" at bounding box center [934, 526] width 37 height 21
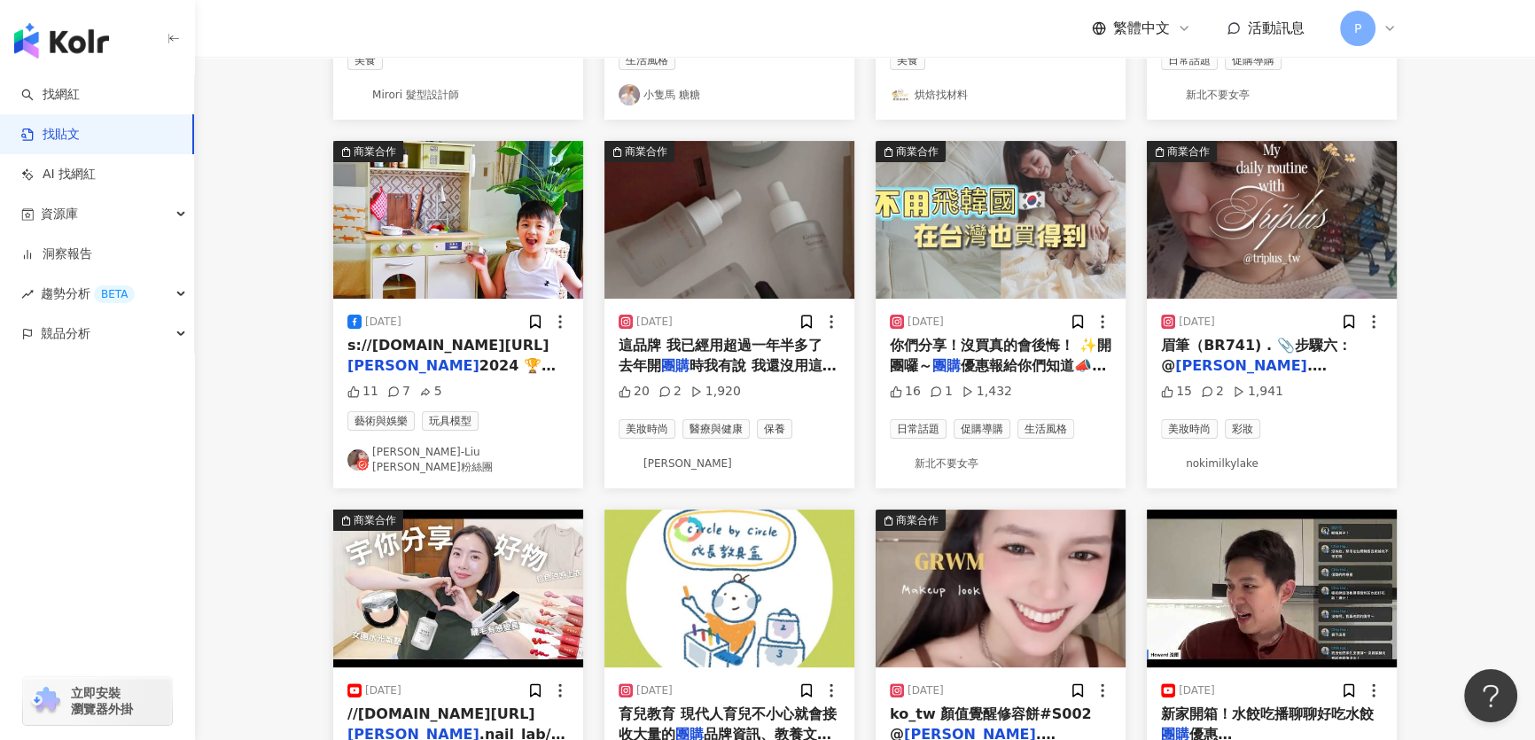
scroll to position [725, 0]
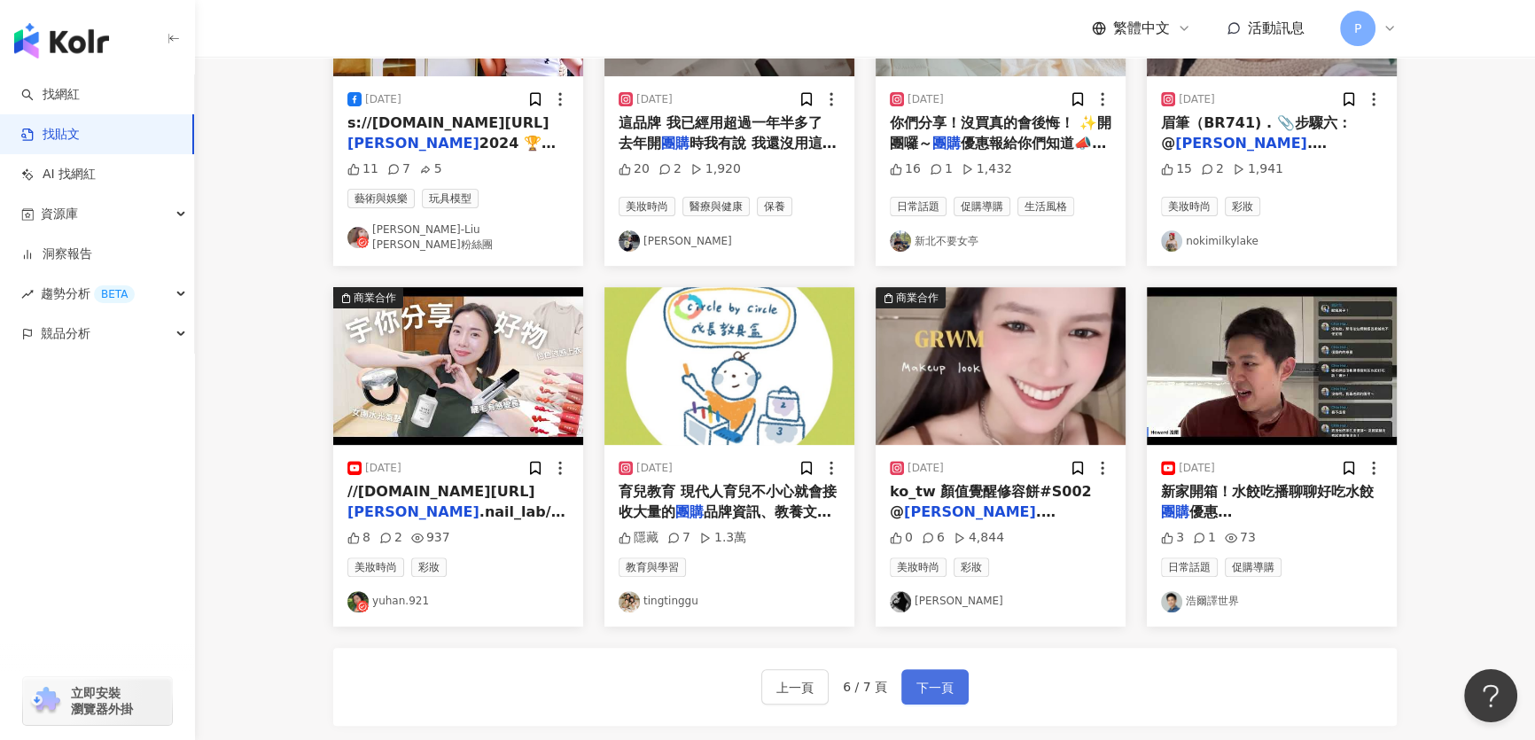
click at [918, 691] on span "下一頁" at bounding box center [934, 687] width 37 height 21
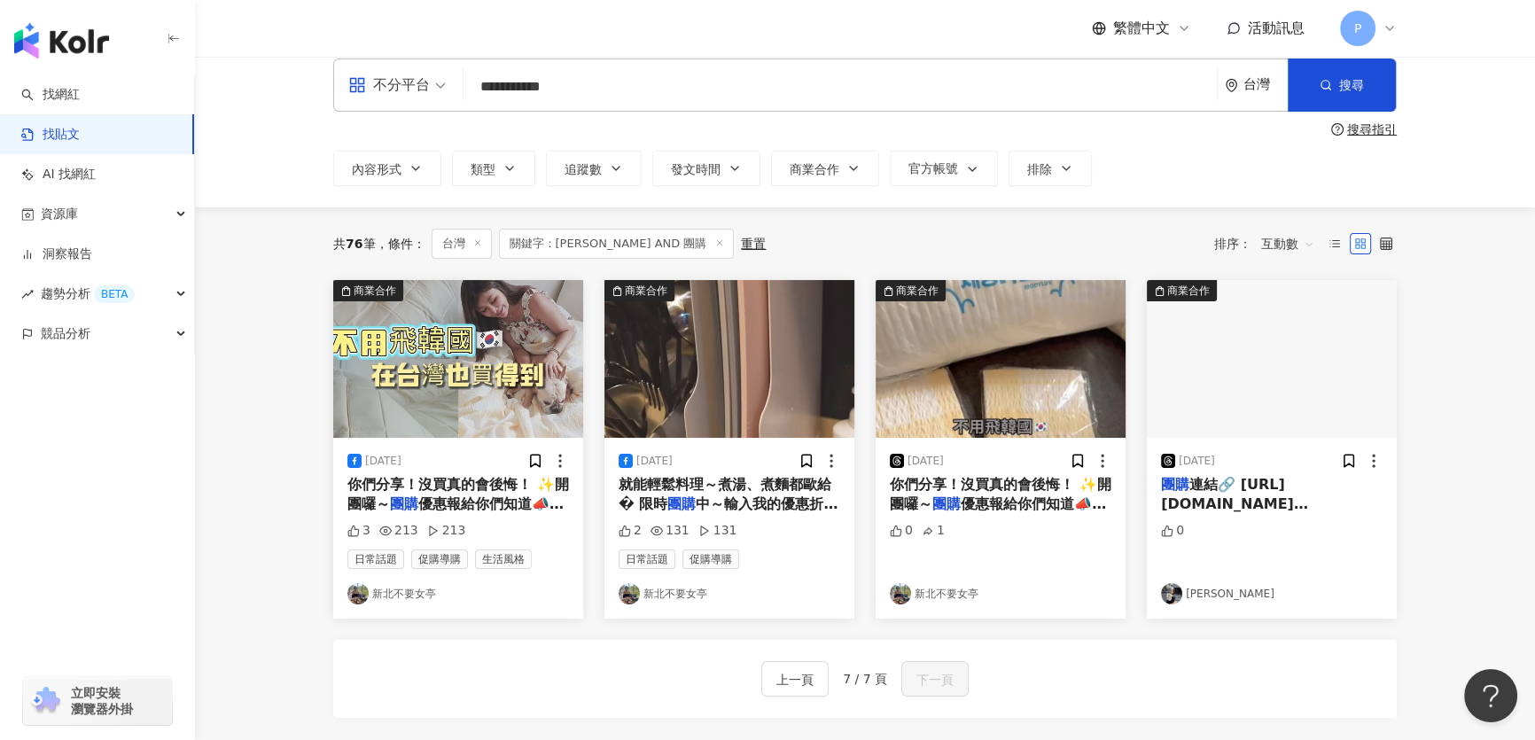
scroll to position [0, 0]
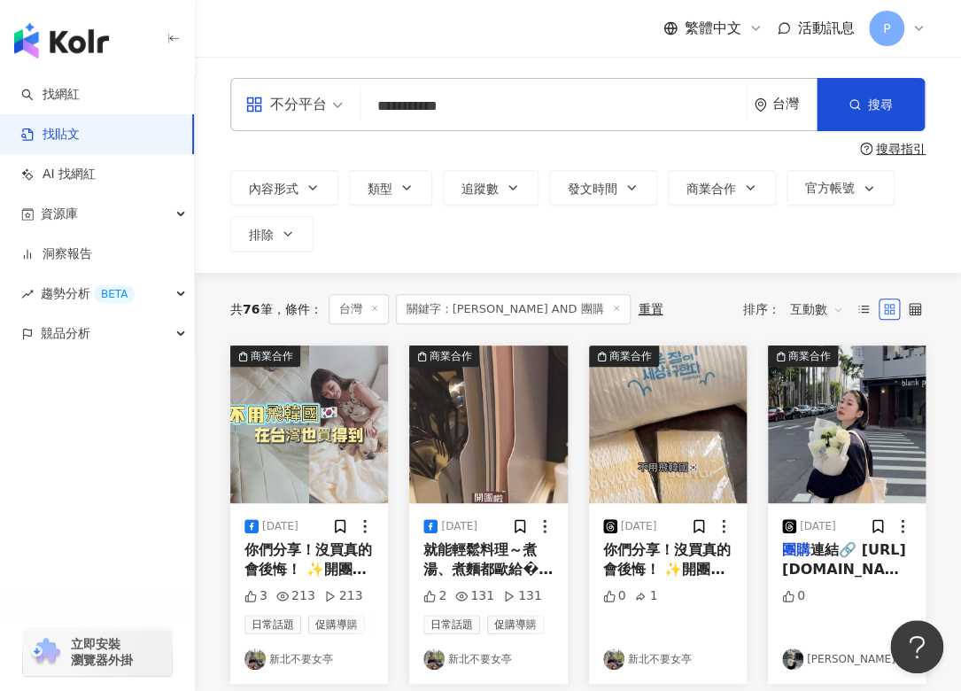
click at [492, 113] on input "**********" at bounding box center [553, 106] width 371 height 38
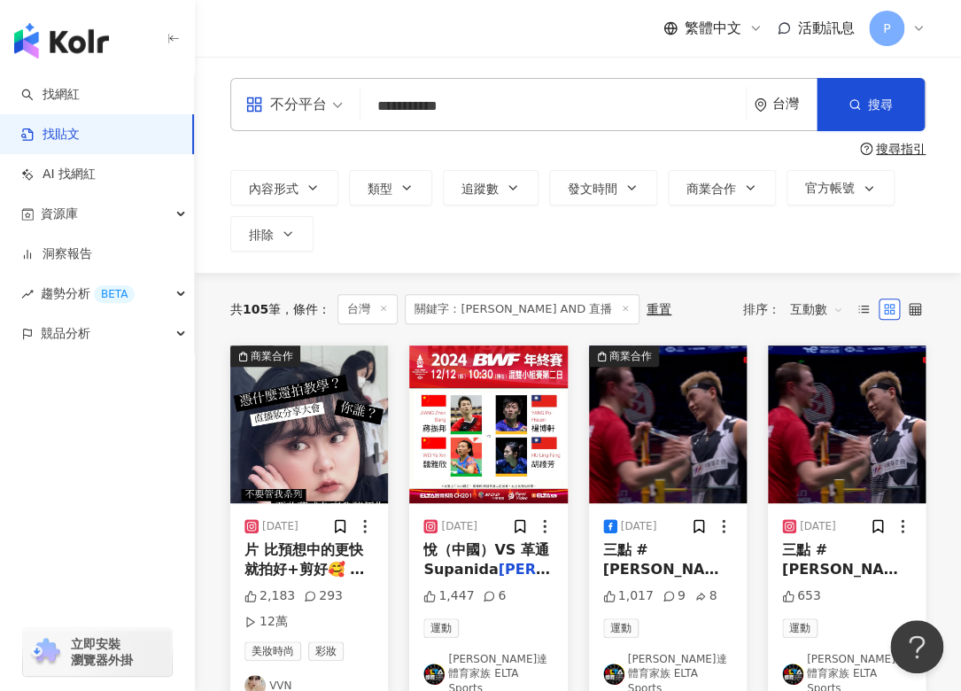
click at [392, 101] on input "**********" at bounding box center [553, 106] width 371 height 38
drag, startPoint x: 451, startPoint y: 102, endPoint x: 505, endPoint y: 104, distance: 54.1
click at [505, 103] on input "**********" at bounding box center [553, 106] width 371 height 38
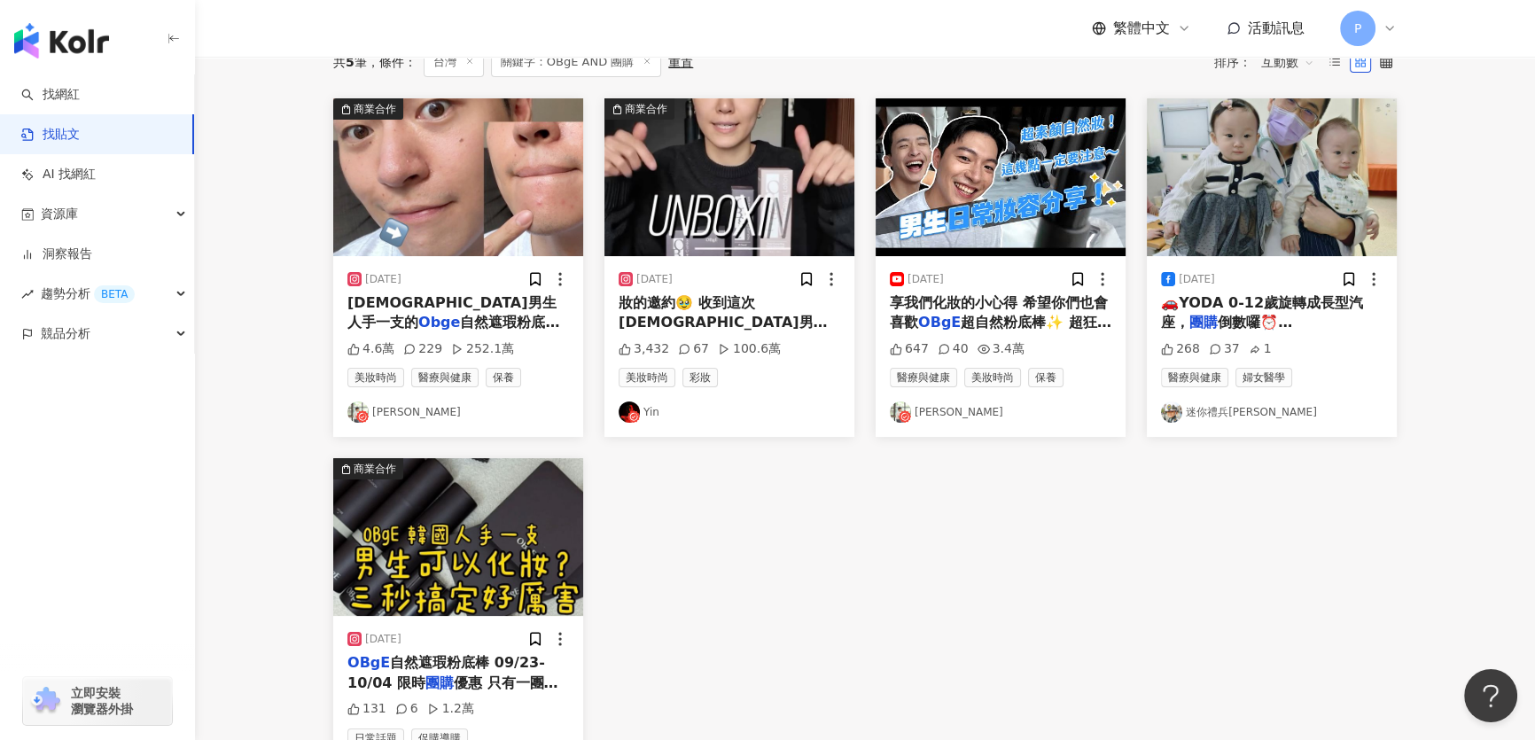
scroll to position [80, 0]
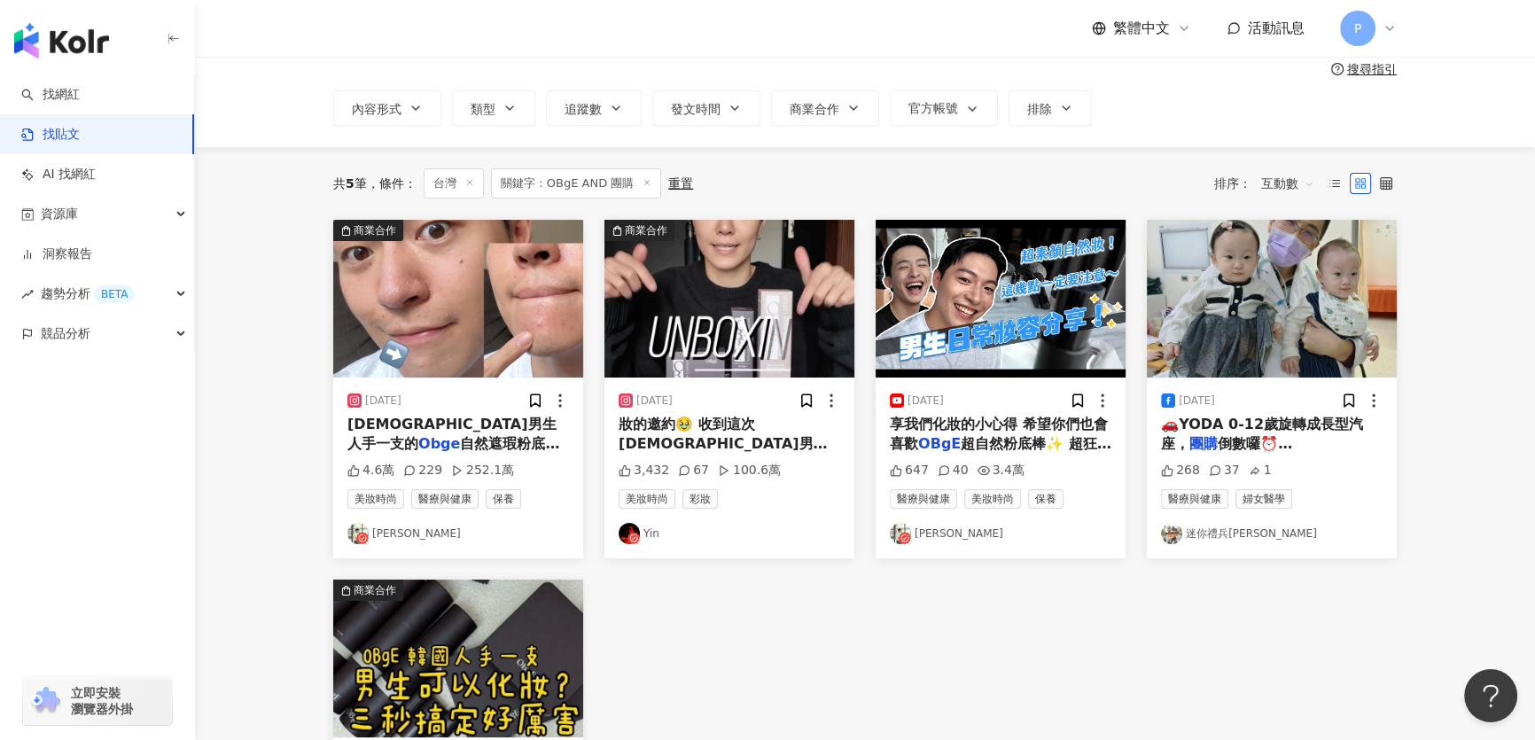
click at [698, 588] on div "商業合作 2024/10/20 韓國男生人手一支的 Obge 自然遮瑕粉底棒✨ 歐巴們天生好皮膚的秘密武器就是它 專為男生設計的色號 自然氣色好不死白 而且超…" at bounding box center [865, 569] width 1085 height 699
click at [758, 356] on img "button" at bounding box center [729, 299] width 250 height 158
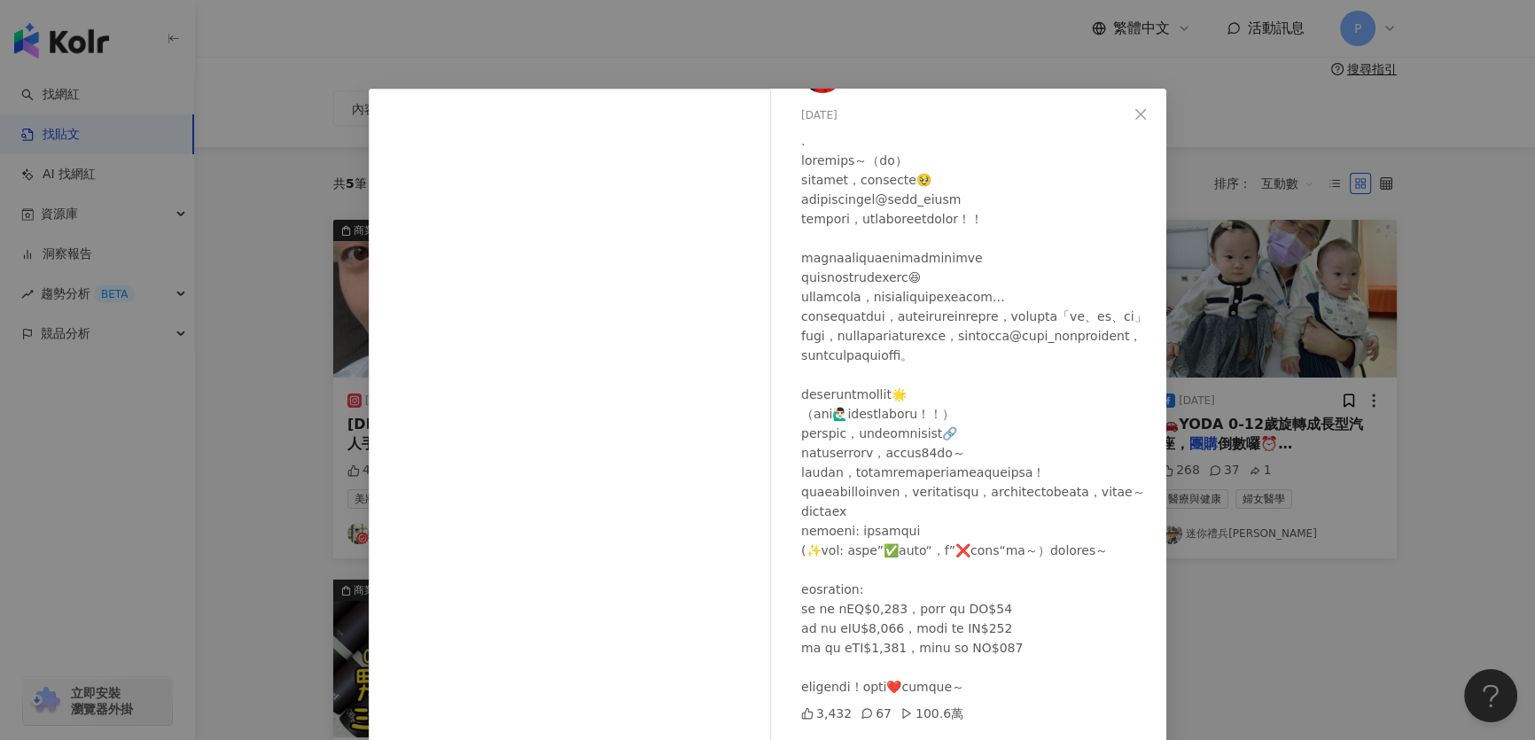
scroll to position [169, 0]
click at [1338, 362] on div "Yin 2025/3/7 3,432 67 100.6萬 查看原始貼文" at bounding box center [767, 370] width 1535 height 740
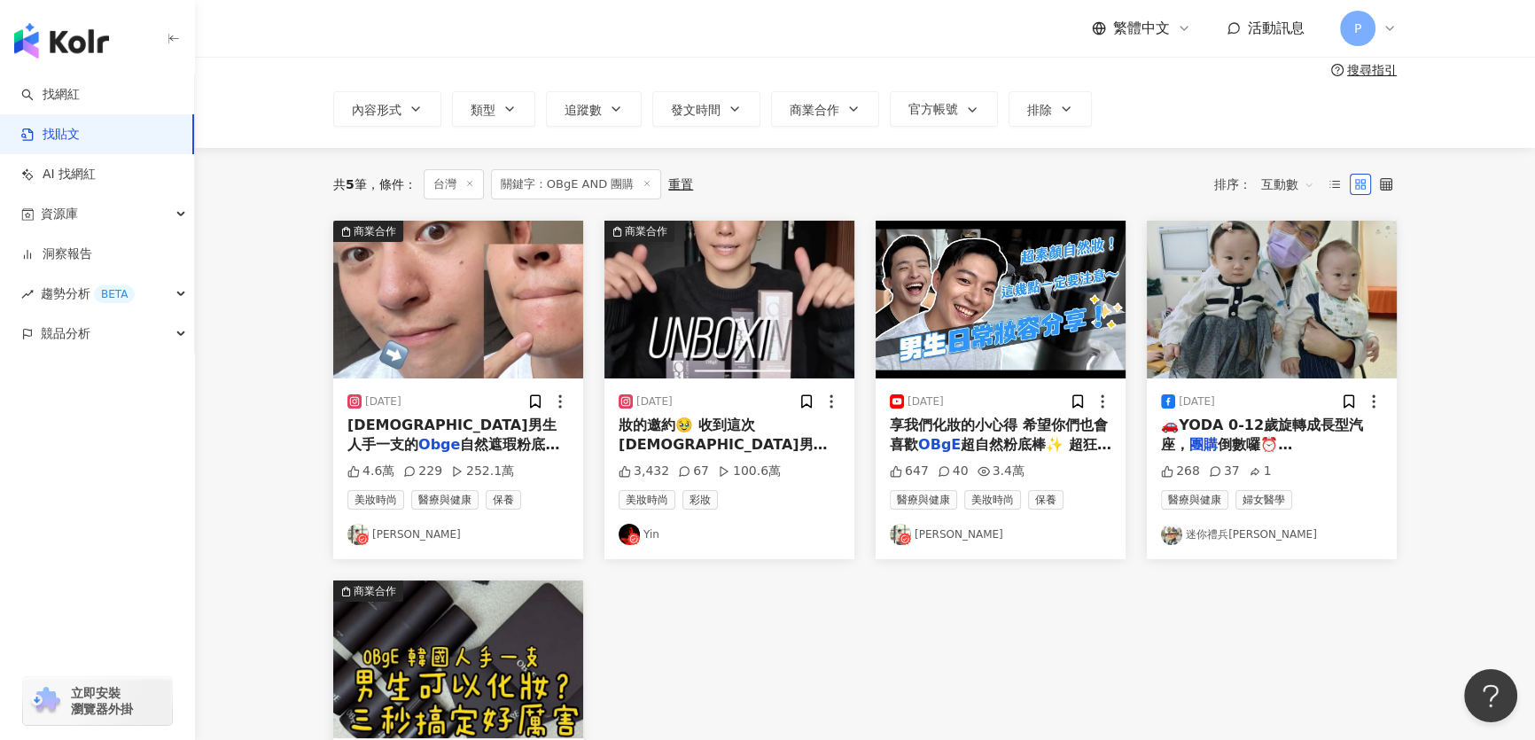
scroll to position [0, 0]
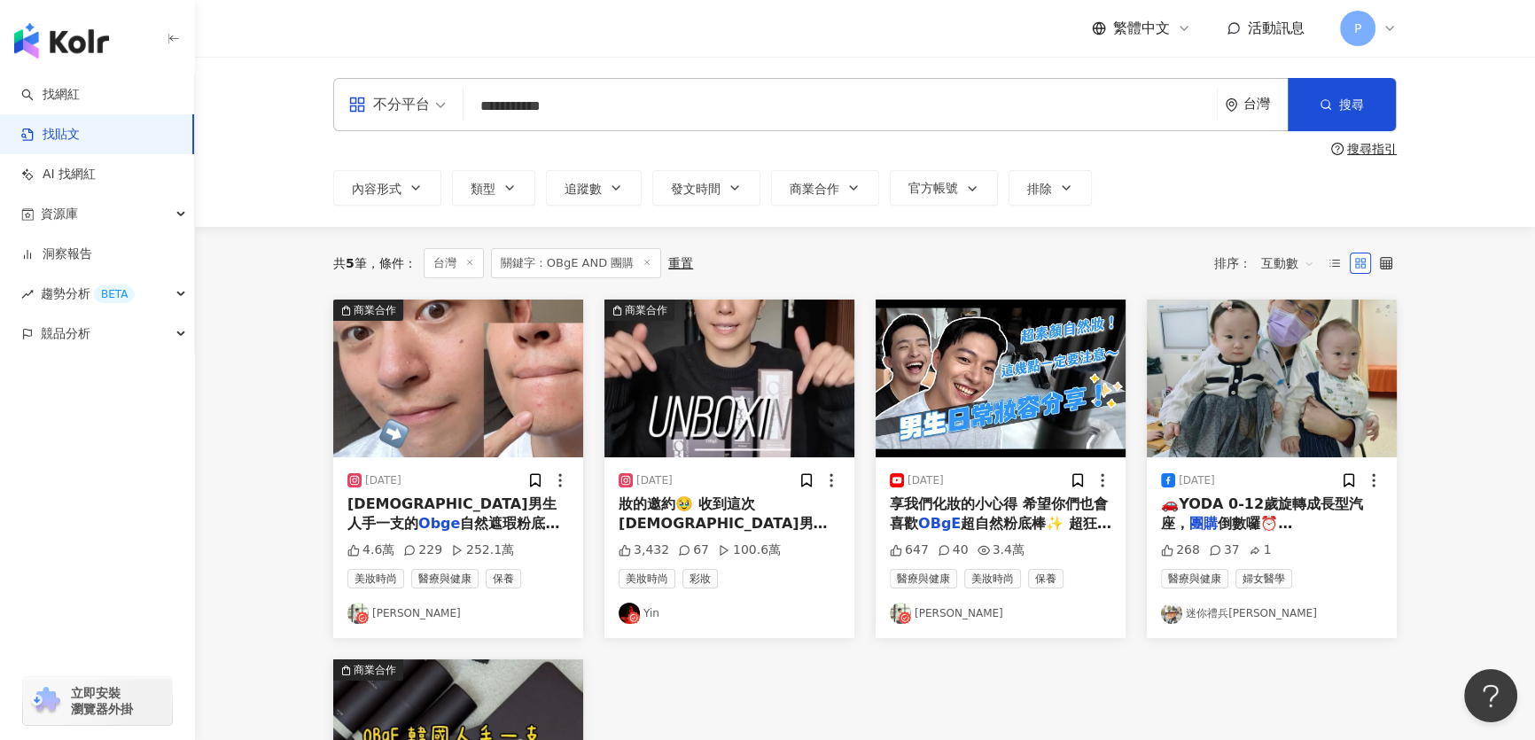
drag, startPoint x: 520, startPoint y: 107, endPoint x: 653, endPoint y: 117, distance: 133.3
click at [653, 117] on input "**********" at bounding box center [839, 106] width 739 height 38
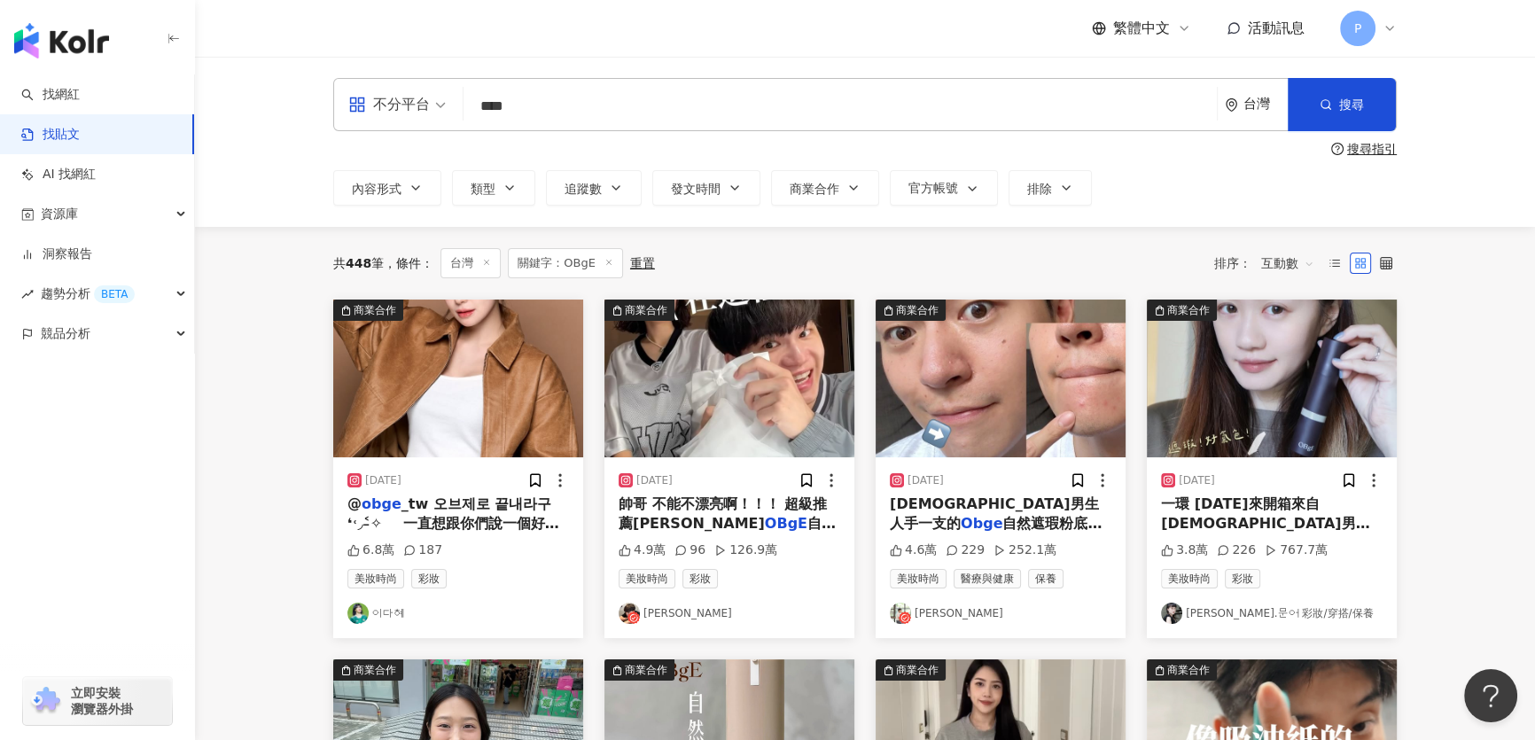
click at [1294, 263] on span "互動數" at bounding box center [1287, 263] width 53 height 28
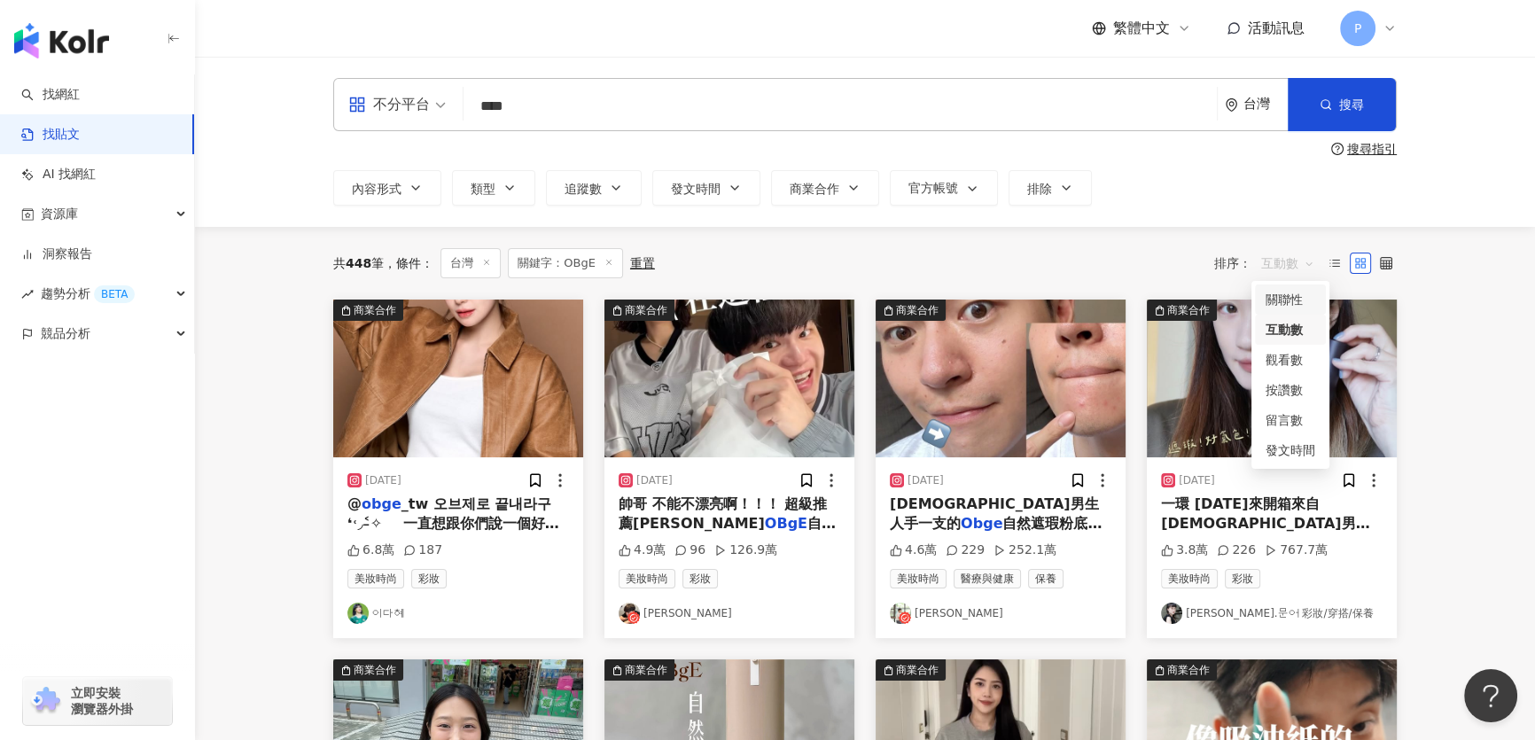
click at [1276, 306] on div "關聯性" at bounding box center [1290, 299] width 50 height 19
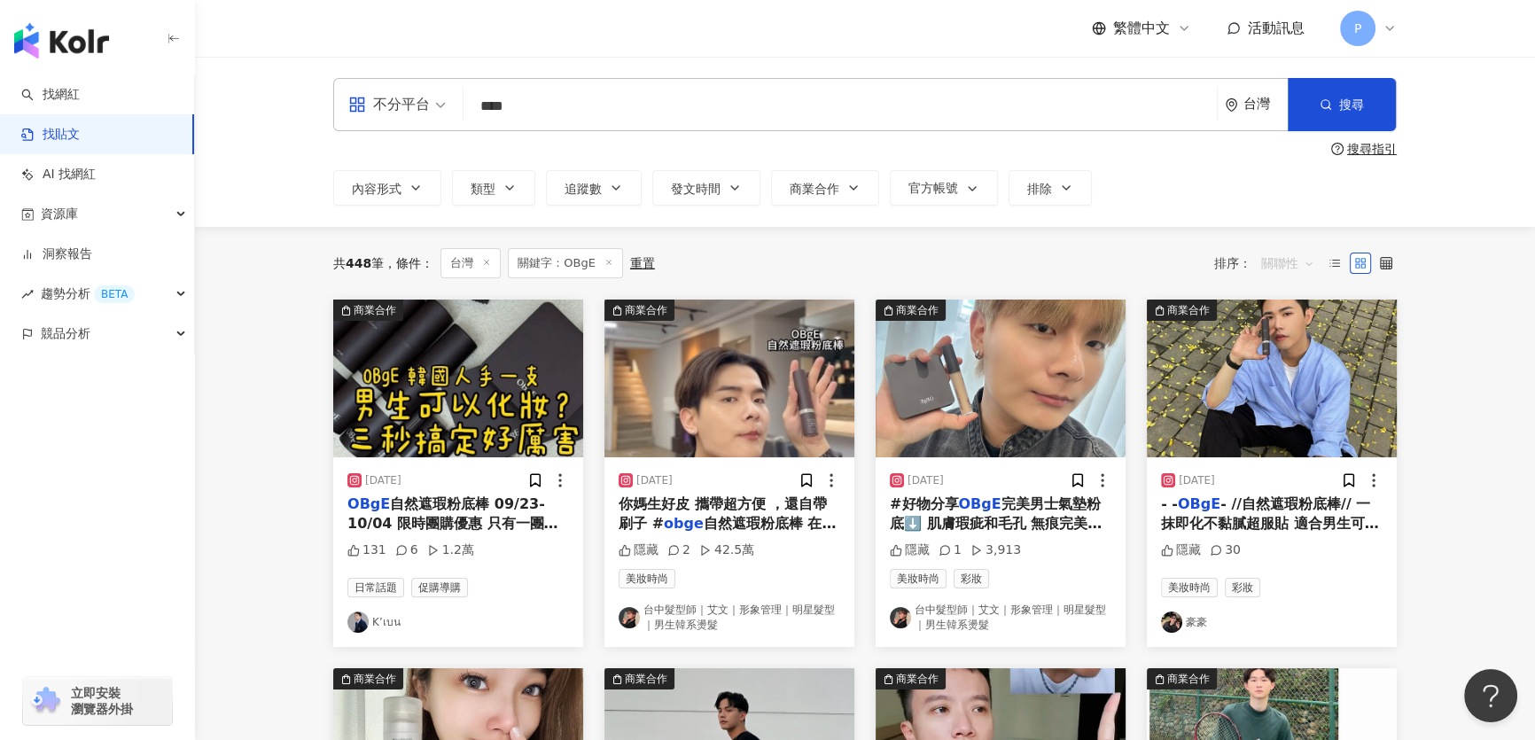
click at [1265, 262] on span "關聯性" at bounding box center [1287, 263] width 53 height 28
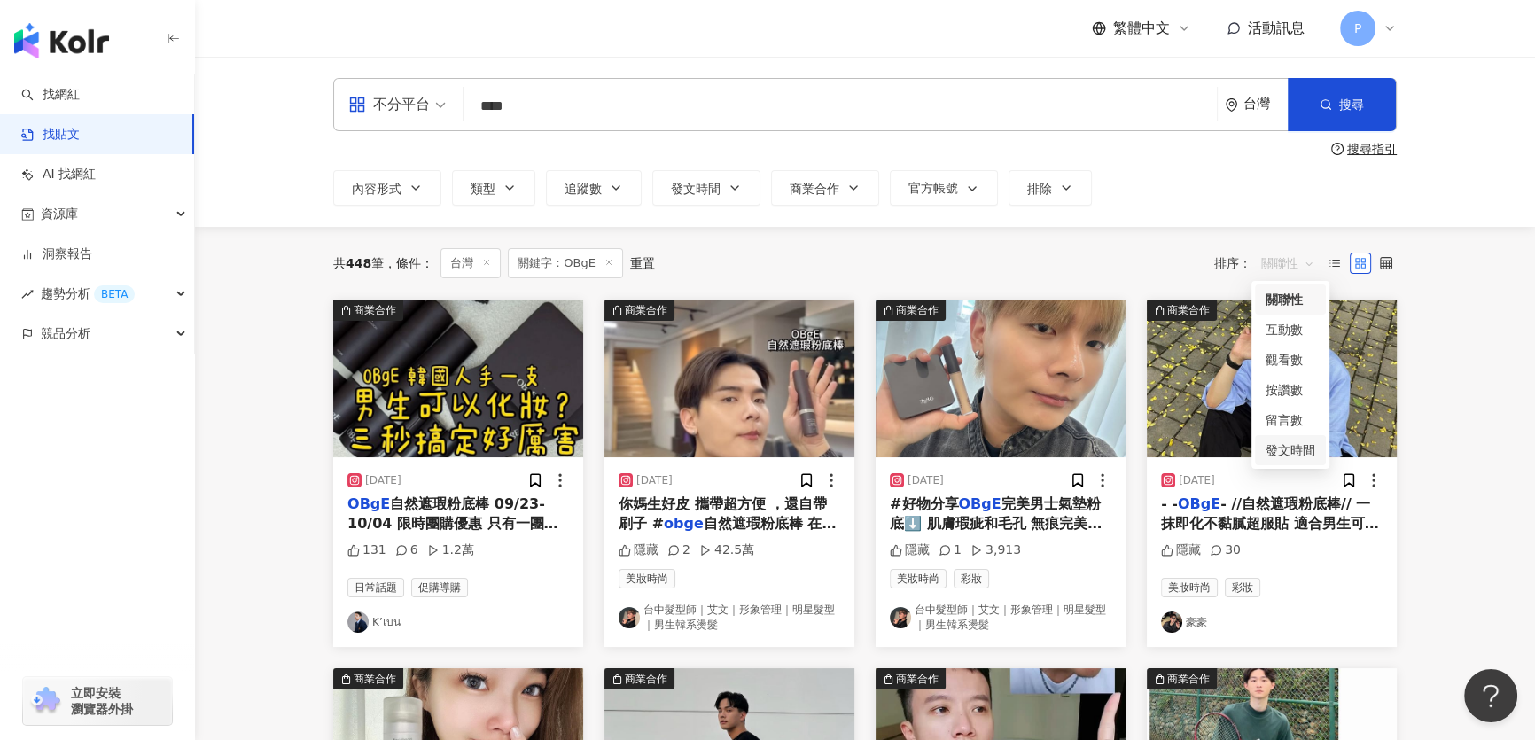
click at [1295, 448] on div "發文時間" at bounding box center [1290, 449] width 50 height 19
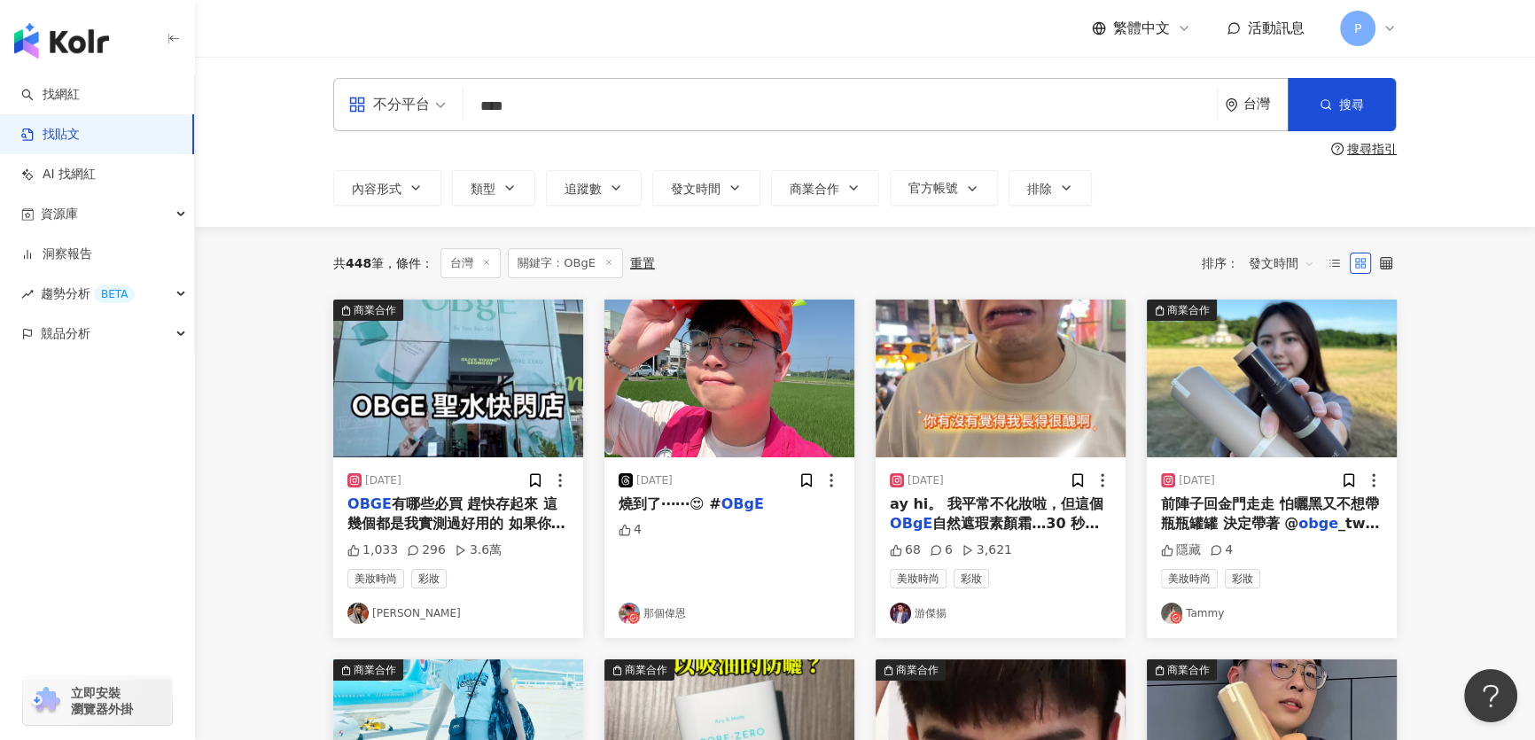
click at [462, 391] on img "button" at bounding box center [458, 378] width 250 height 158
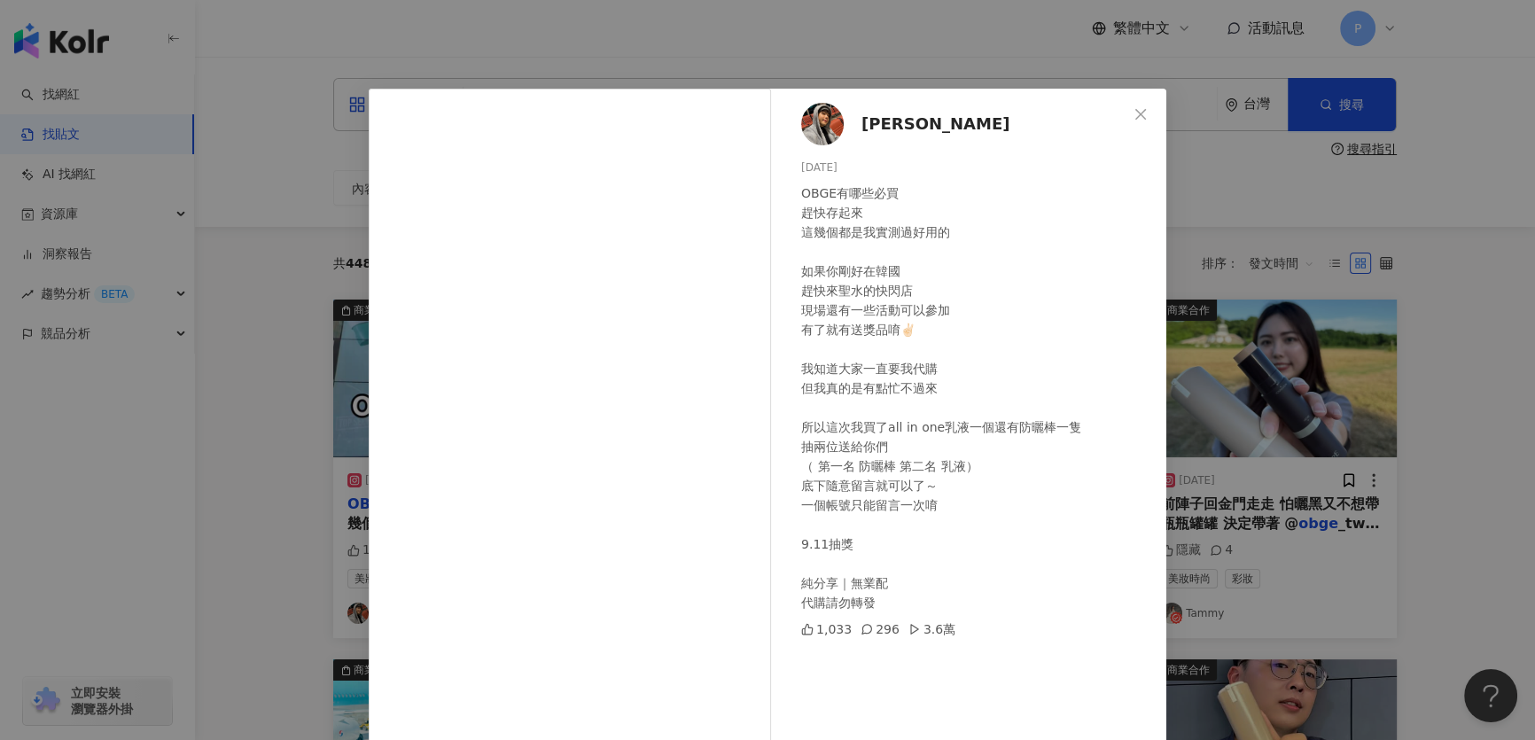
click at [816, 128] on img at bounding box center [822, 124] width 43 height 43
click at [1217, 302] on div "東尼朱 2025/9/3 OBGE有哪些必買 趕快存起來 這幾個都是我實測過好用的 如果你剛好在韓國 趕快來聖水的快閃店 現場還有一些活動可以參加 有了就有送…" at bounding box center [767, 370] width 1535 height 740
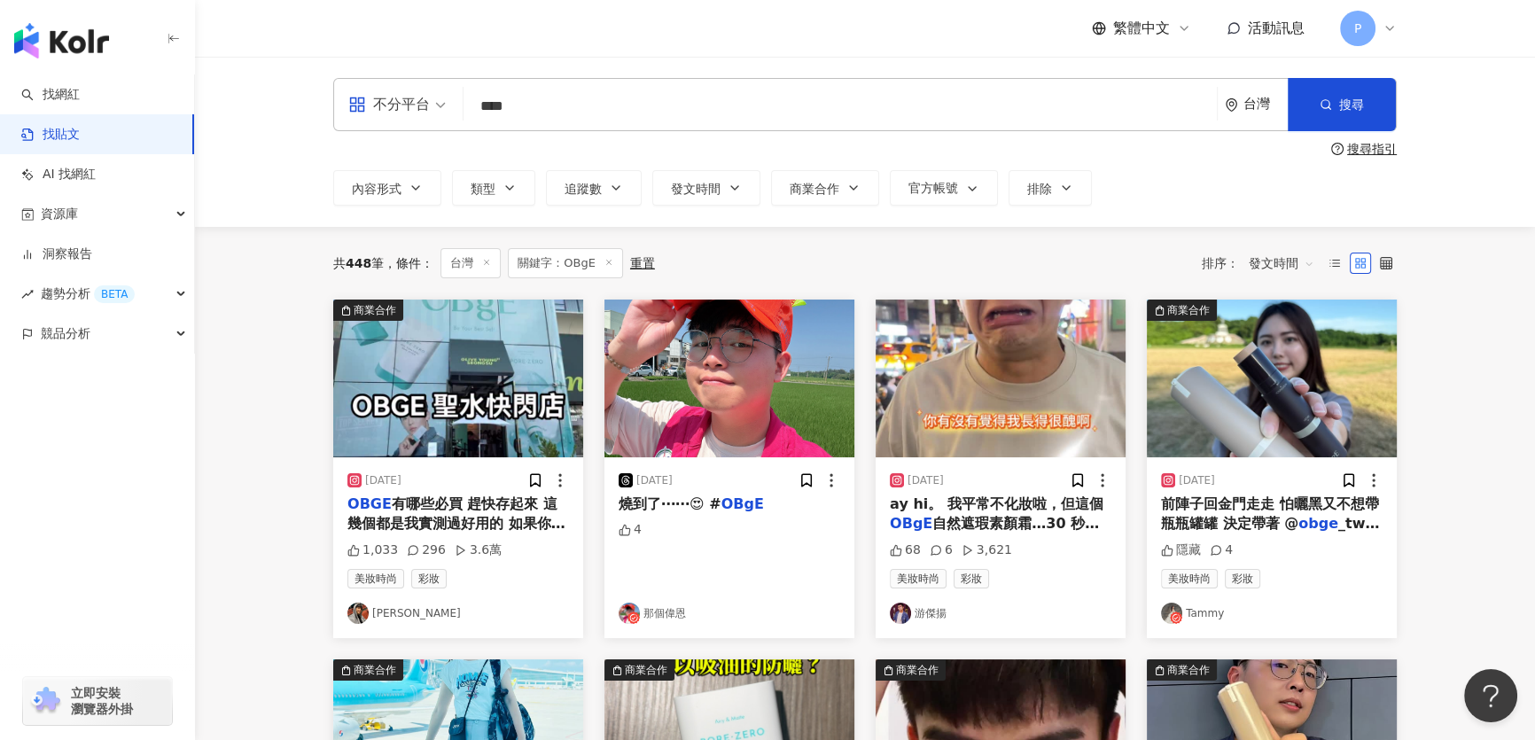
click at [1225, 421] on img "button" at bounding box center [1272, 378] width 250 height 158
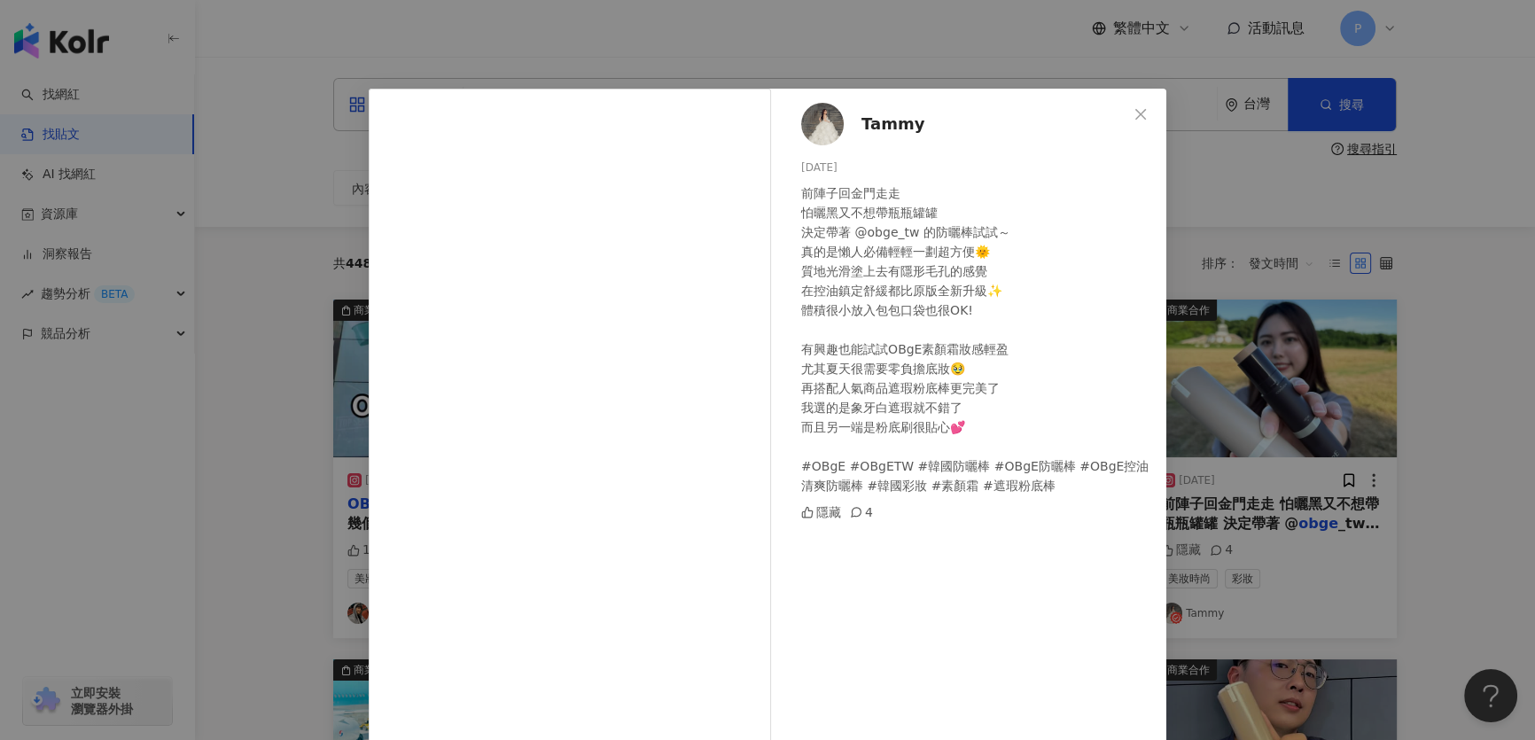
click at [1223, 328] on div "Tammy 2025/8/25 前陣子回金門走走 怕曬黑又不想帶瓶瓶罐罐 決定帶著 @obge_tw 的防曬棒試試～ 真的是懶人必備輕輕一劃超方便🌞 質地光滑…" at bounding box center [767, 370] width 1535 height 740
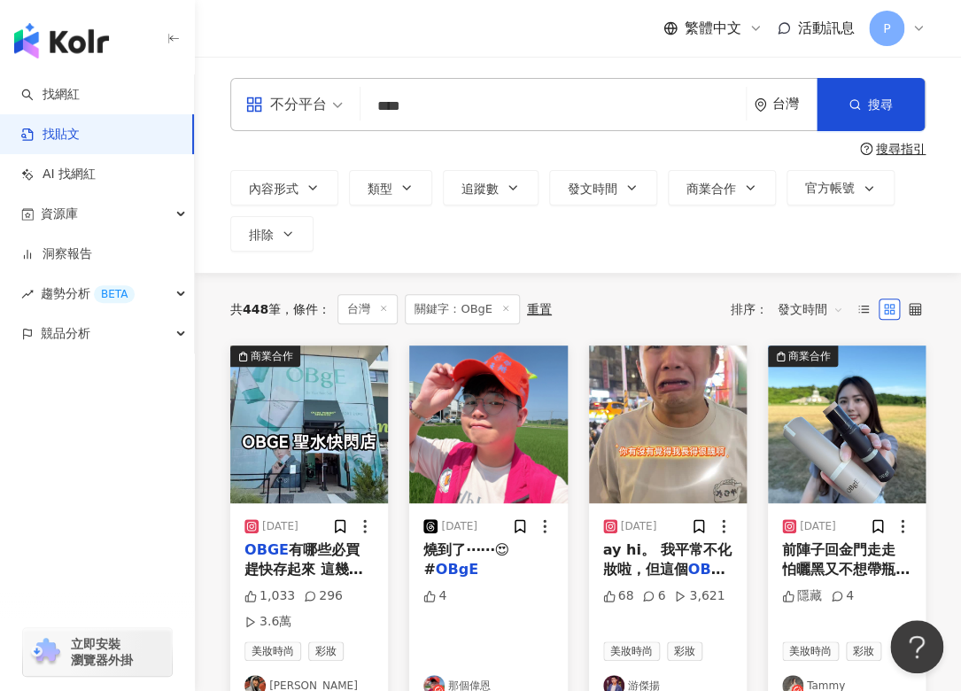
click at [494, 103] on input "****" at bounding box center [553, 106] width 371 height 38
paste input "*******"
paste input "search"
drag, startPoint x: 416, startPoint y: 114, endPoint x: 441, endPoint y: 114, distance: 25.7
click at [441, 114] on input "*******" at bounding box center [553, 106] width 371 height 38
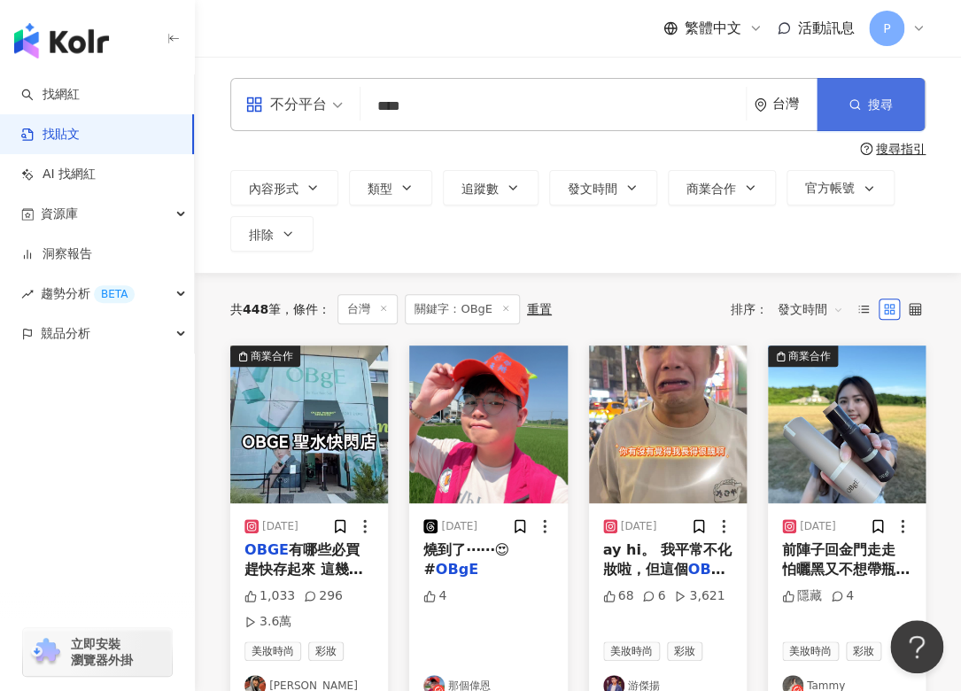
click at [875, 105] on span "搜尋" at bounding box center [880, 104] width 25 height 14
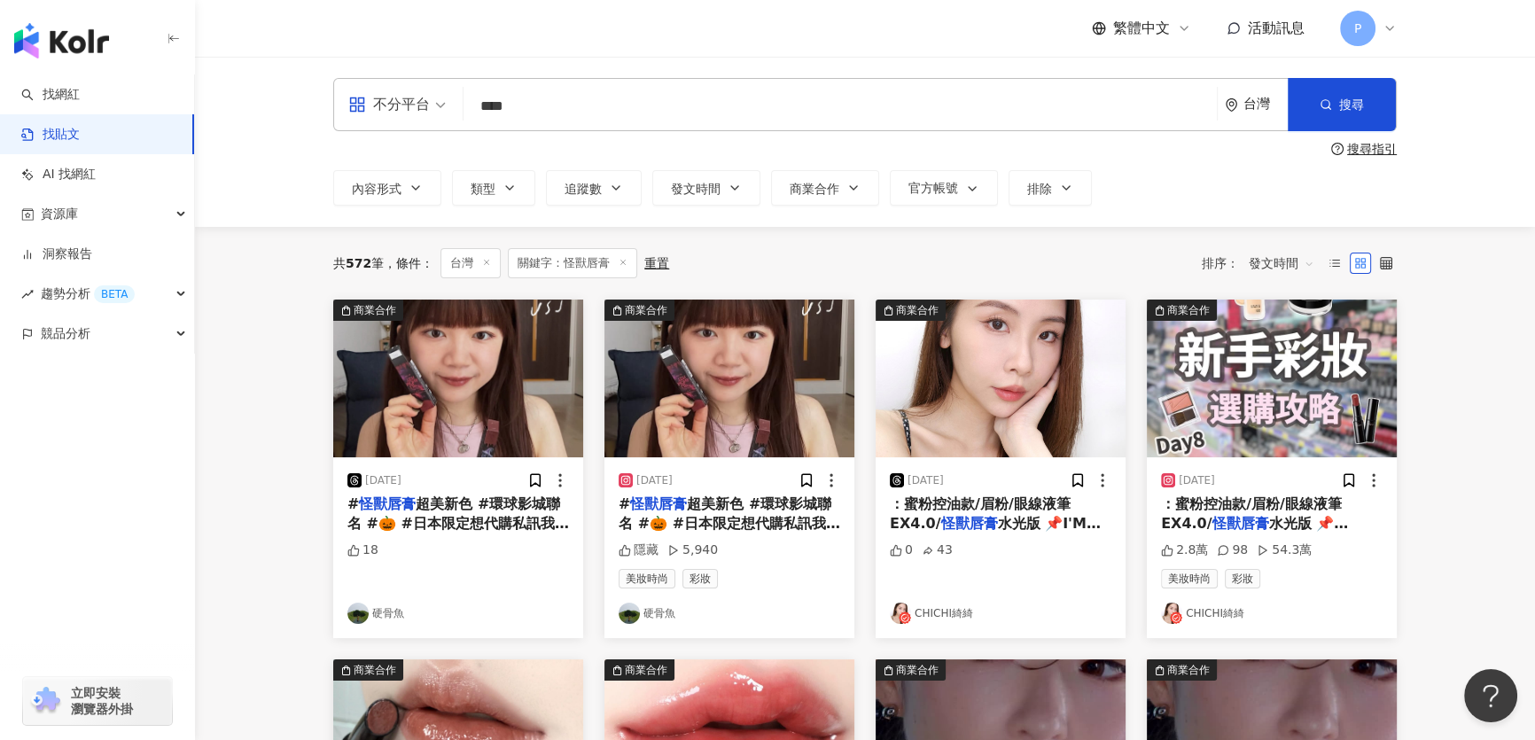
drag, startPoint x: 596, startPoint y: 116, endPoint x: 435, endPoint y: 94, distance: 162.8
click at [435, 94] on div "不分平台 怪獸唇膏 **** 台灣 搜尋 searchOperator 插入語法 完全符合 "" 聯集 OR 交集 AND 排除 - 群組 {}" at bounding box center [864, 104] width 1063 height 53
type input "*"
type input "*********"
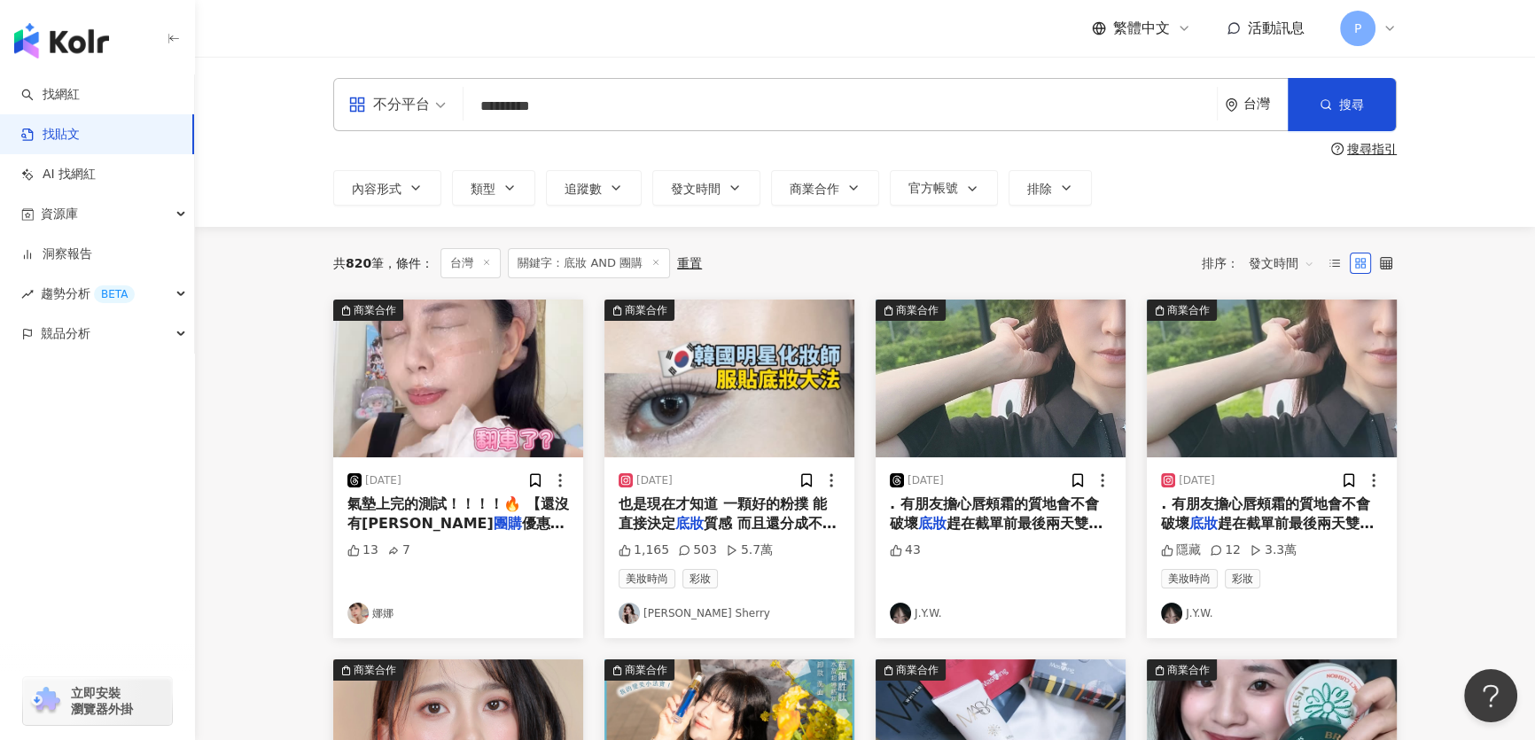
click at [1285, 361] on img "button" at bounding box center [1272, 378] width 250 height 158
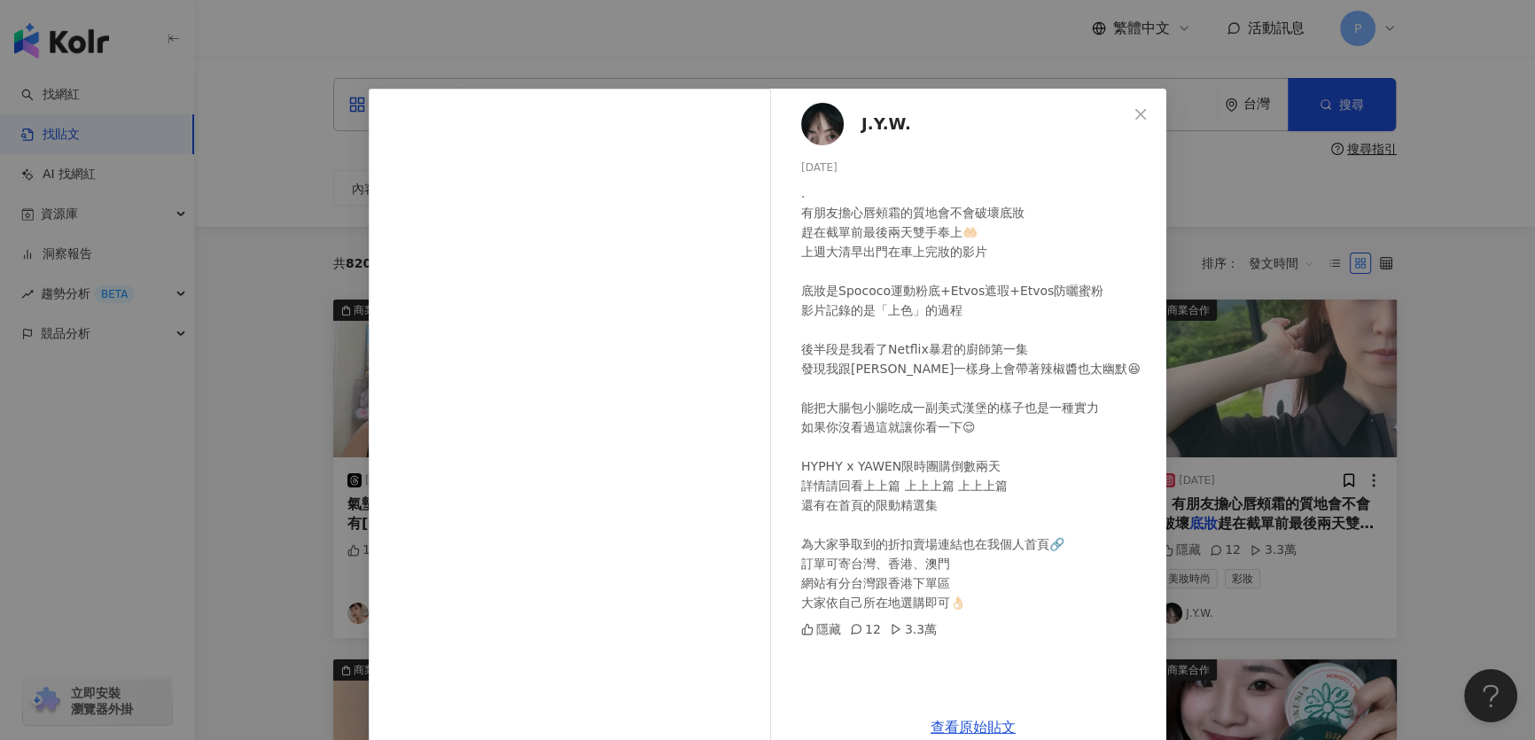
click at [816, 122] on img at bounding box center [822, 124] width 43 height 43
click at [354, 393] on div "J.Y.W. 2025/9/5 . 有朋友擔心唇頰霜的質地會不會破壞底妝 趕在截單前最後兩天雙手奉上🤲🏻 上週大清早出門在車上完妝的影片 底妝是Spococo…" at bounding box center [767, 370] width 1535 height 740
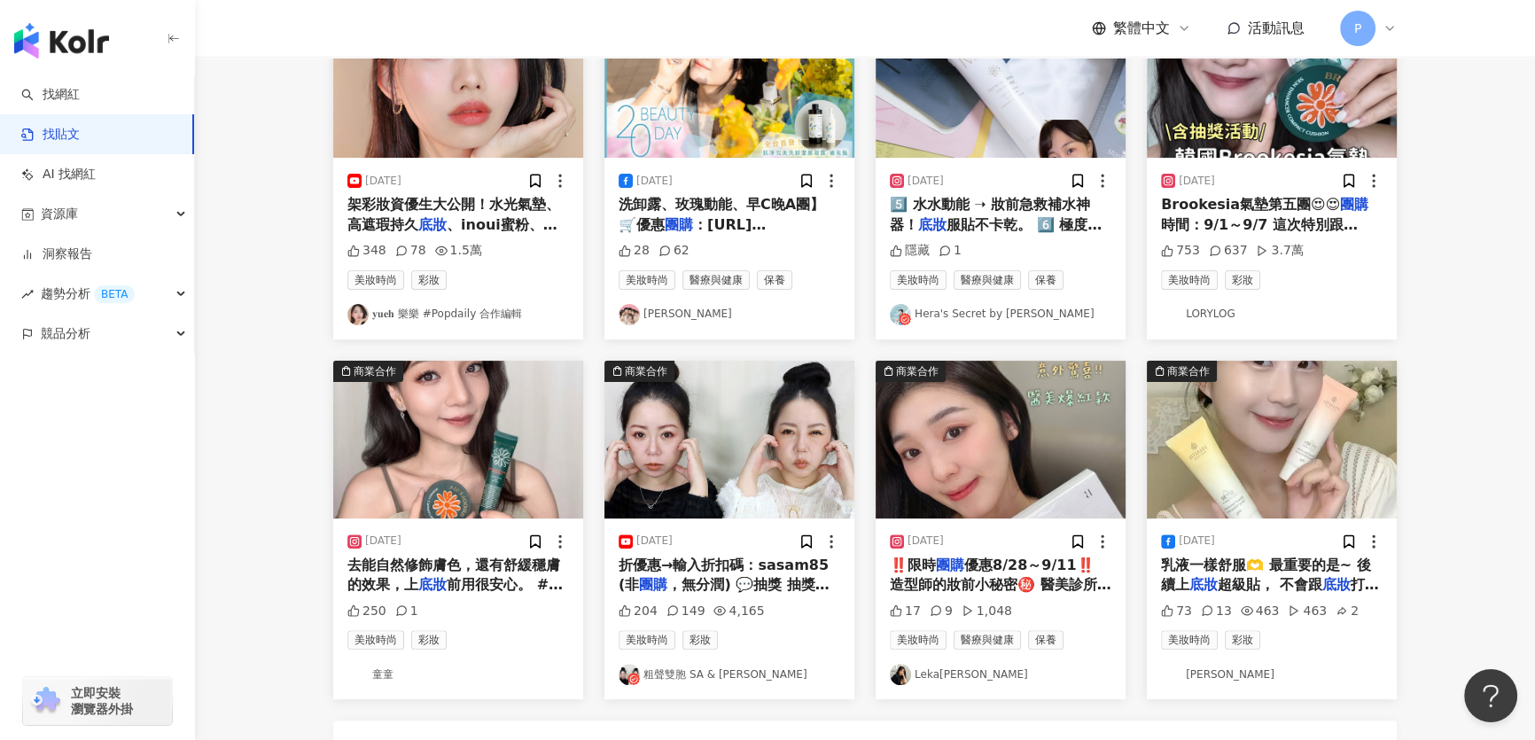
scroll to position [644, 0]
click at [1210, 151] on img "button" at bounding box center [1272, 78] width 250 height 158
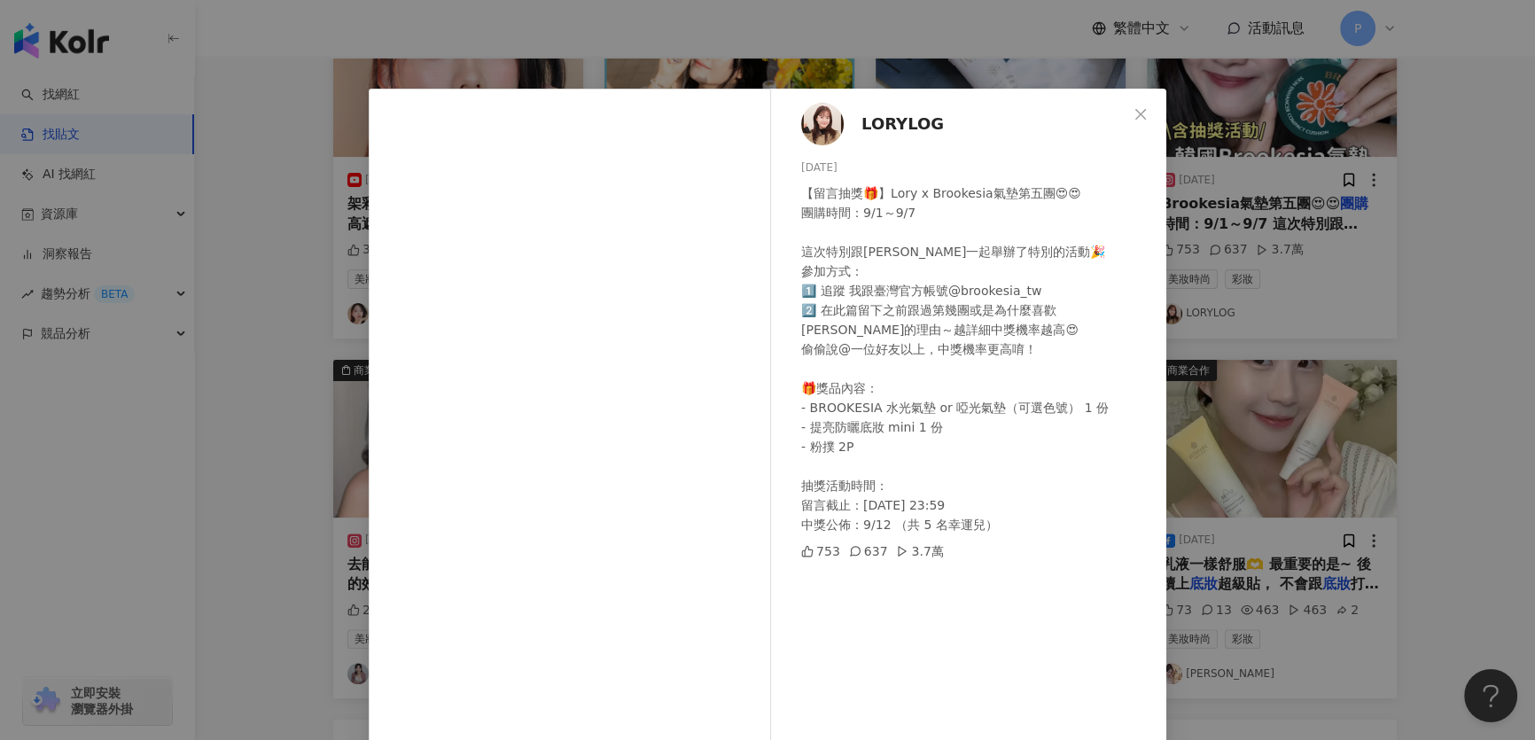
click at [805, 120] on img at bounding box center [822, 124] width 43 height 43
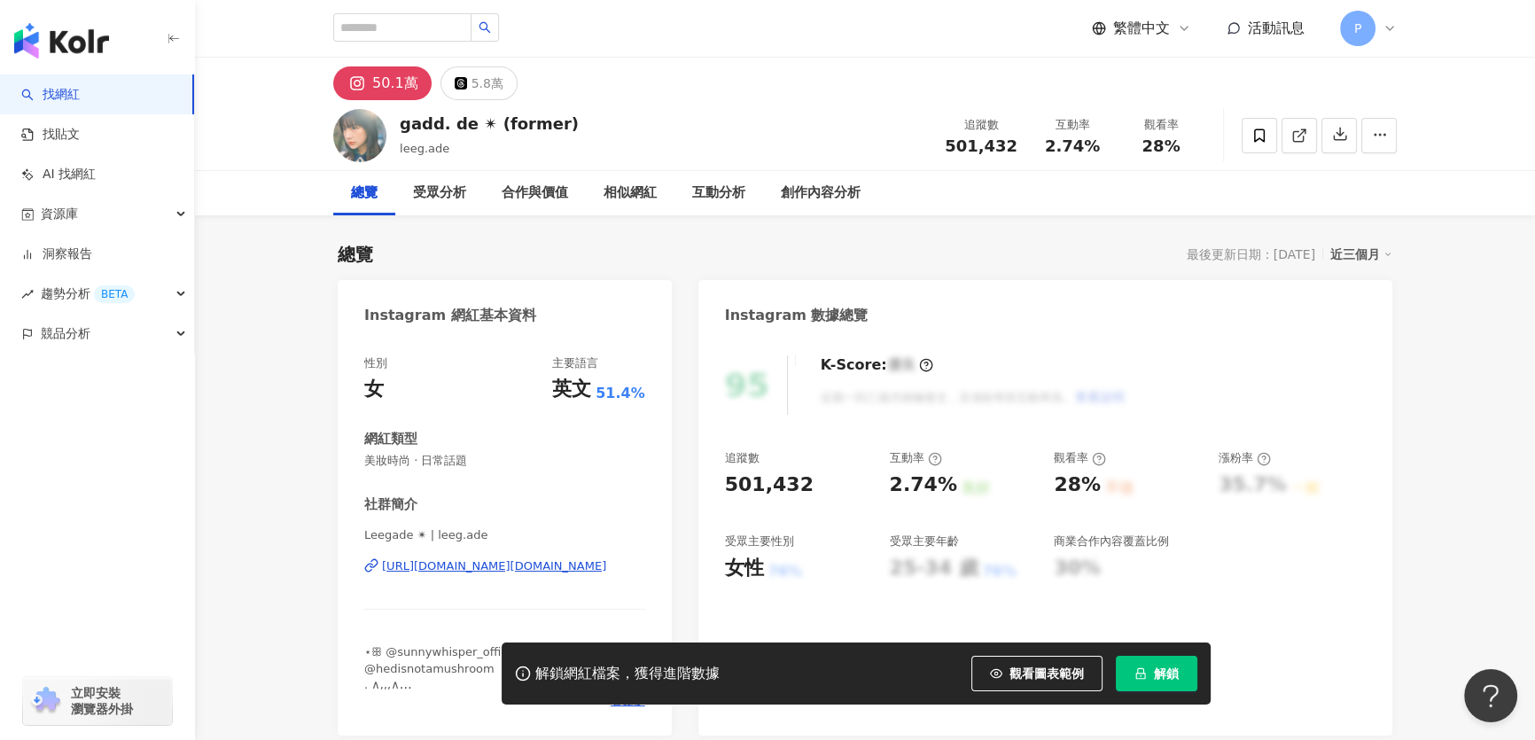
click at [558, 564] on div "https://www.instagram.com/leeg.ade/" at bounding box center [494, 566] width 224 height 16
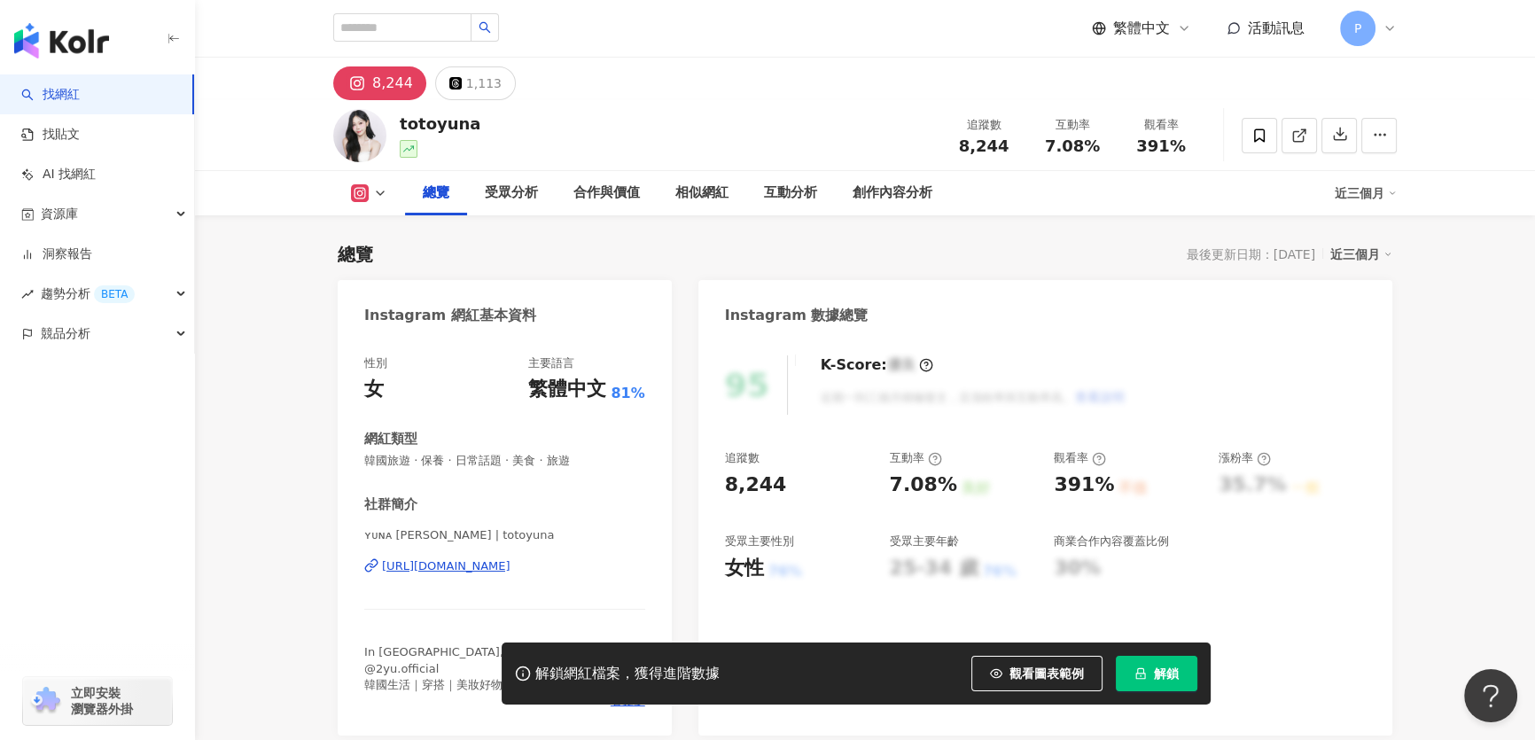
click at [470, 562] on div "https://www.instagram.com/totoyuna/" at bounding box center [446, 566] width 128 height 16
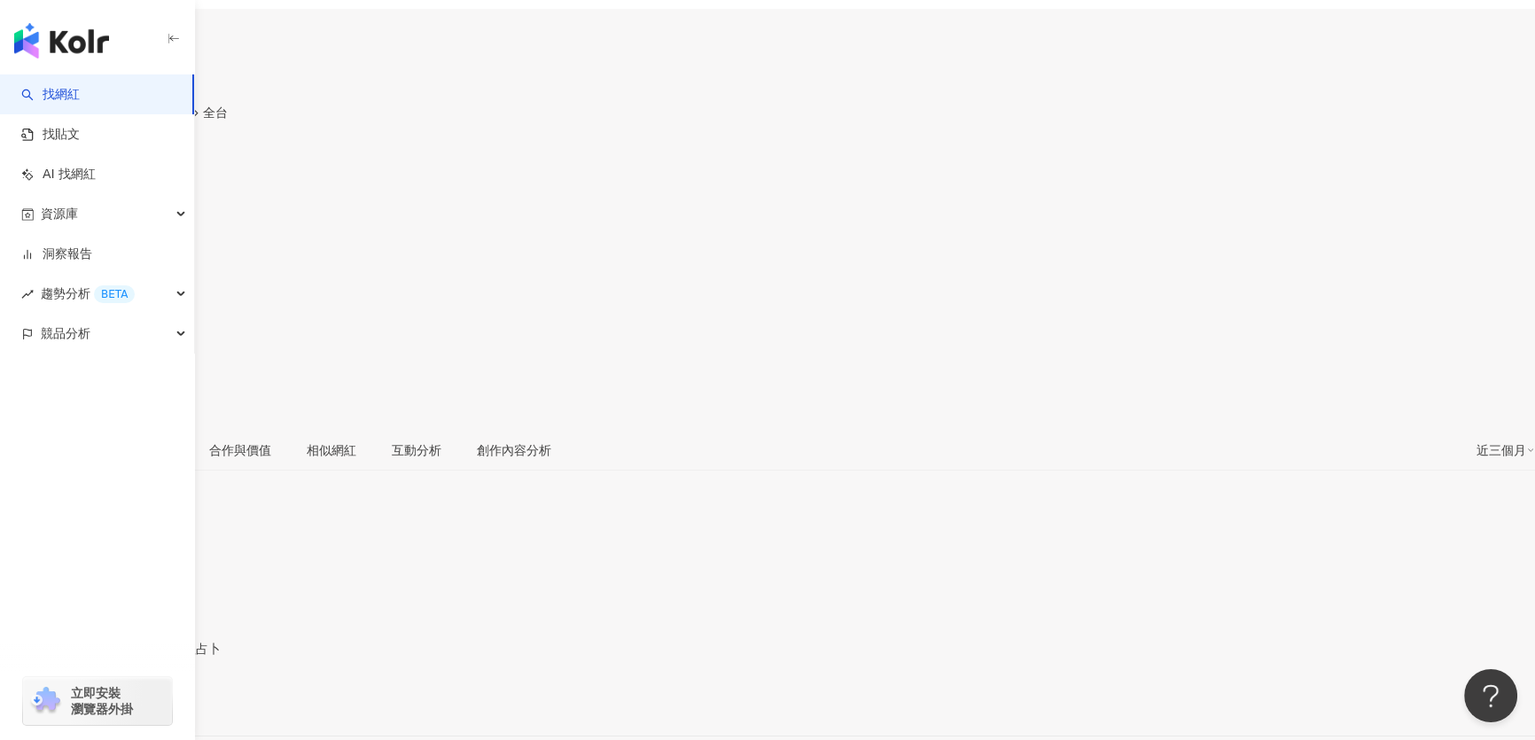
scroll to position [160, 0]
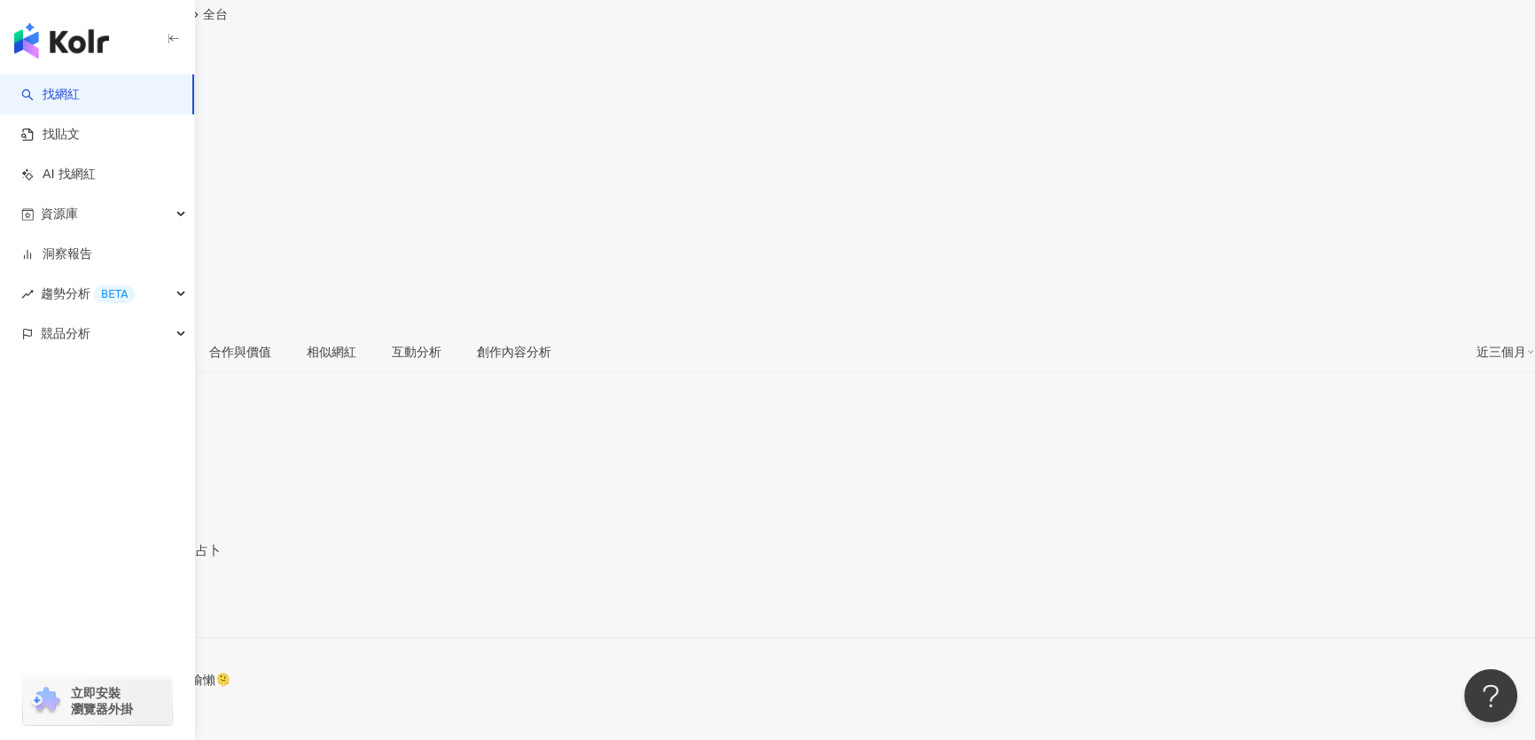
click at [156, 600] on div "https://www.instagram.com/11_yumyum/" at bounding box center [87, 607] width 138 height 14
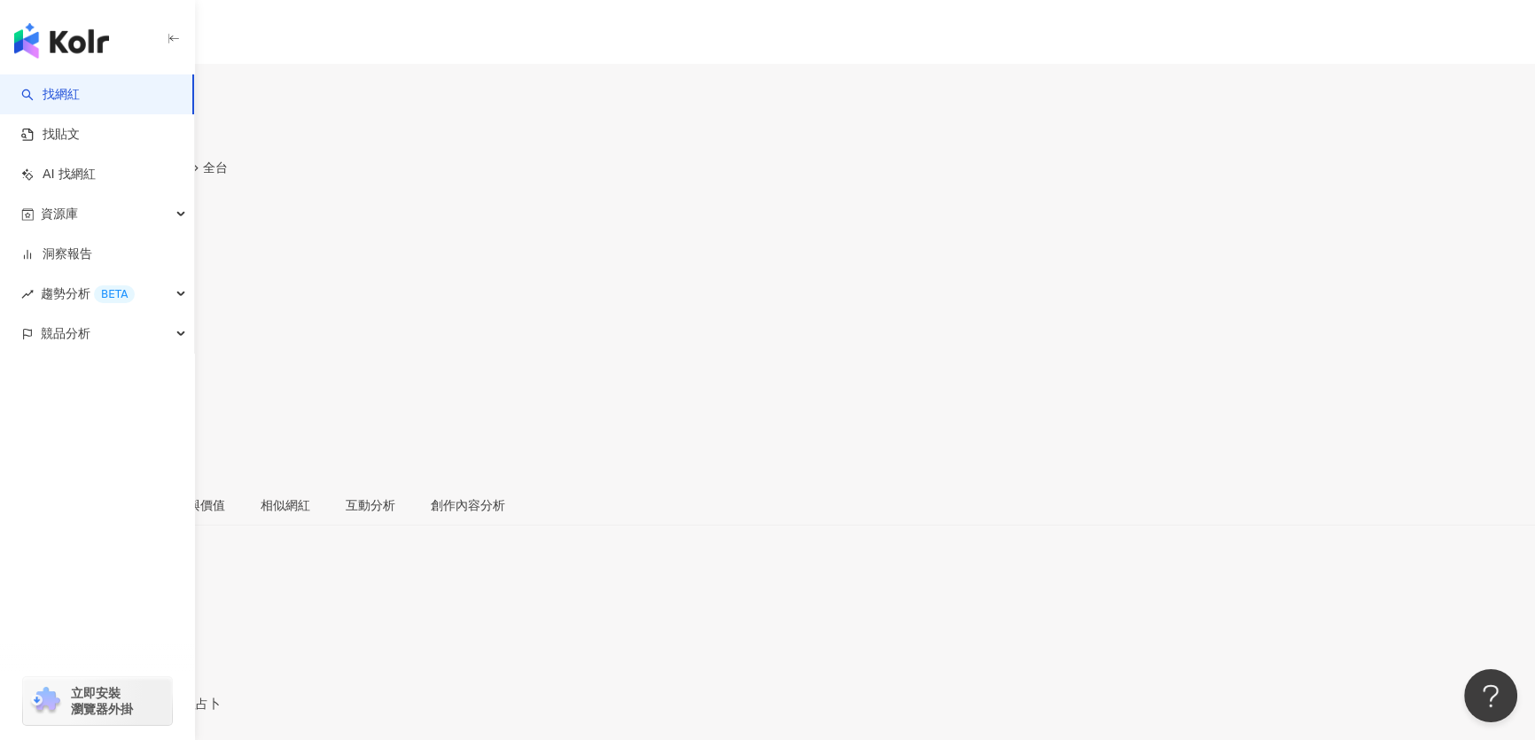
scroll to position [0, 0]
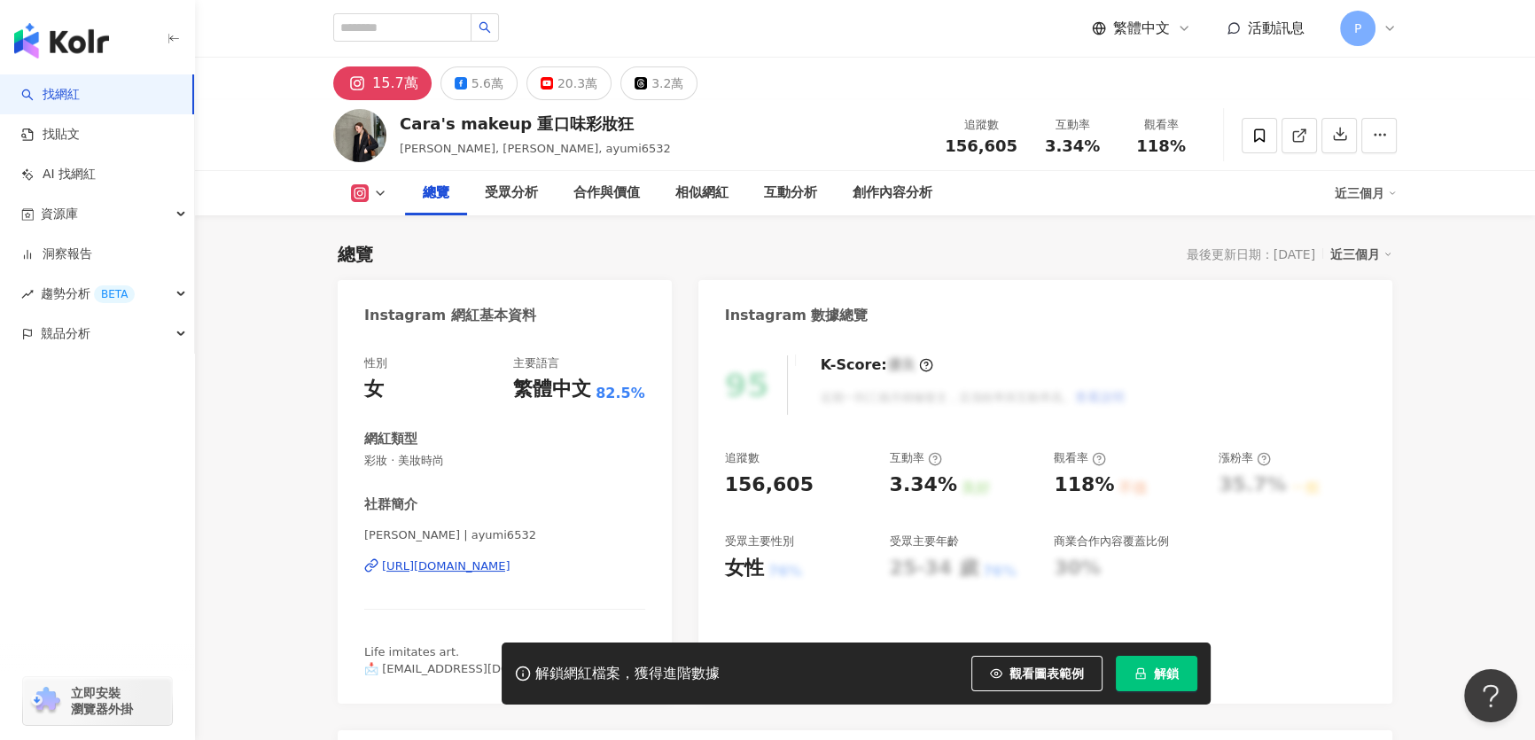
click at [362, 194] on rect at bounding box center [361, 193] width 14 height 13
click at [500, 572] on div "https://www.instagram.com/ayumi6532/" at bounding box center [446, 566] width 128 height 16
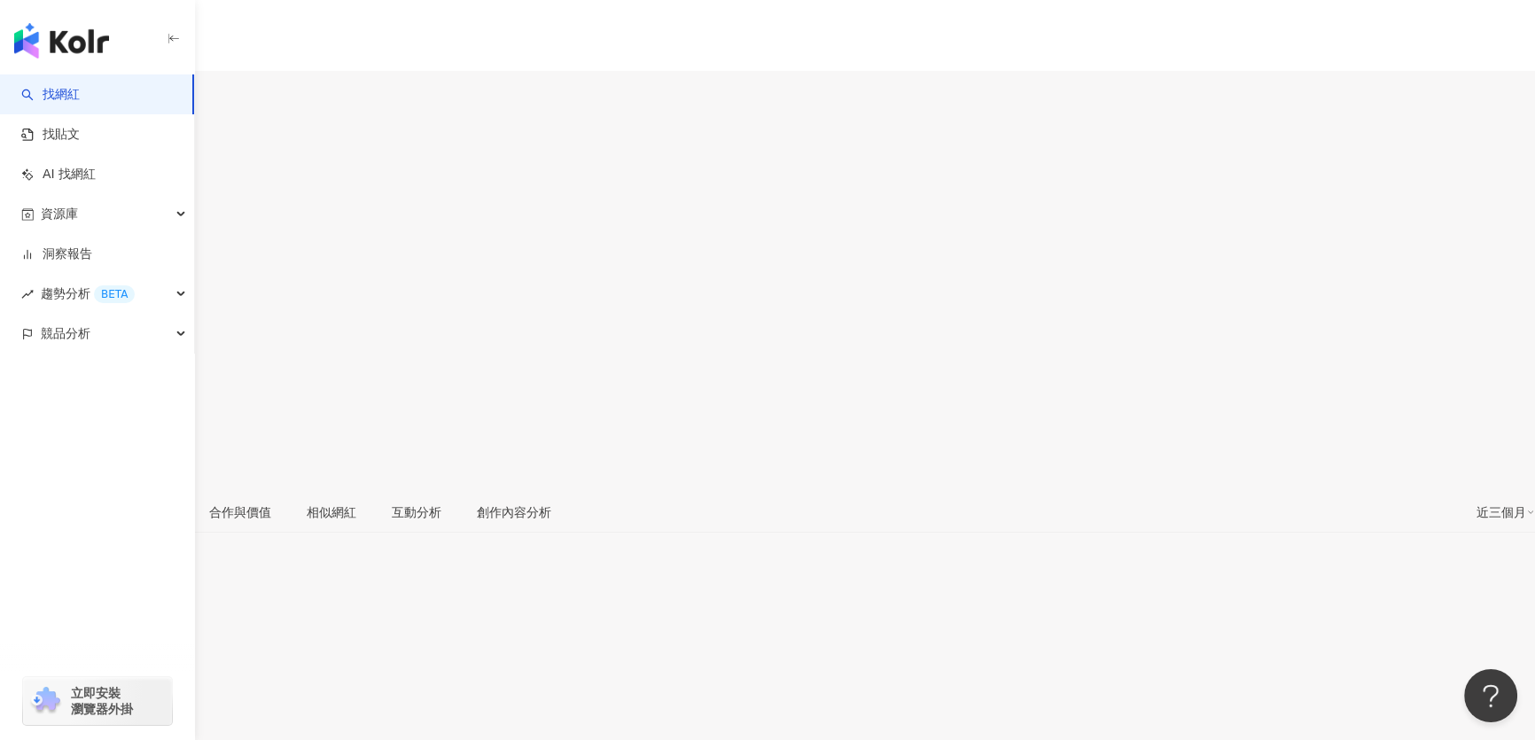
scroll to position [80, 0]
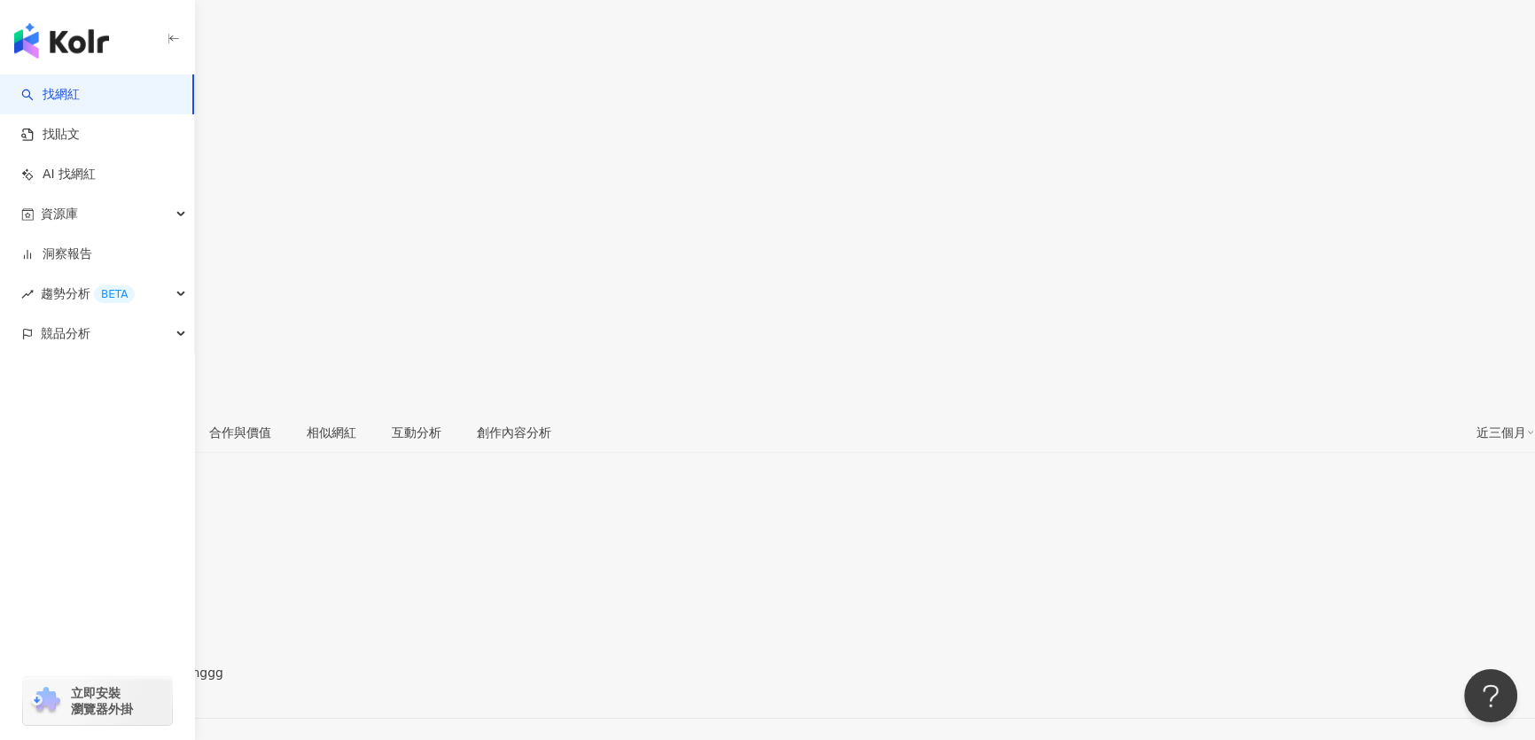
click at [156, 680] on div "[URL][DOMAIN_NAME]" at bounding box center [87, 687] width 138 height 14
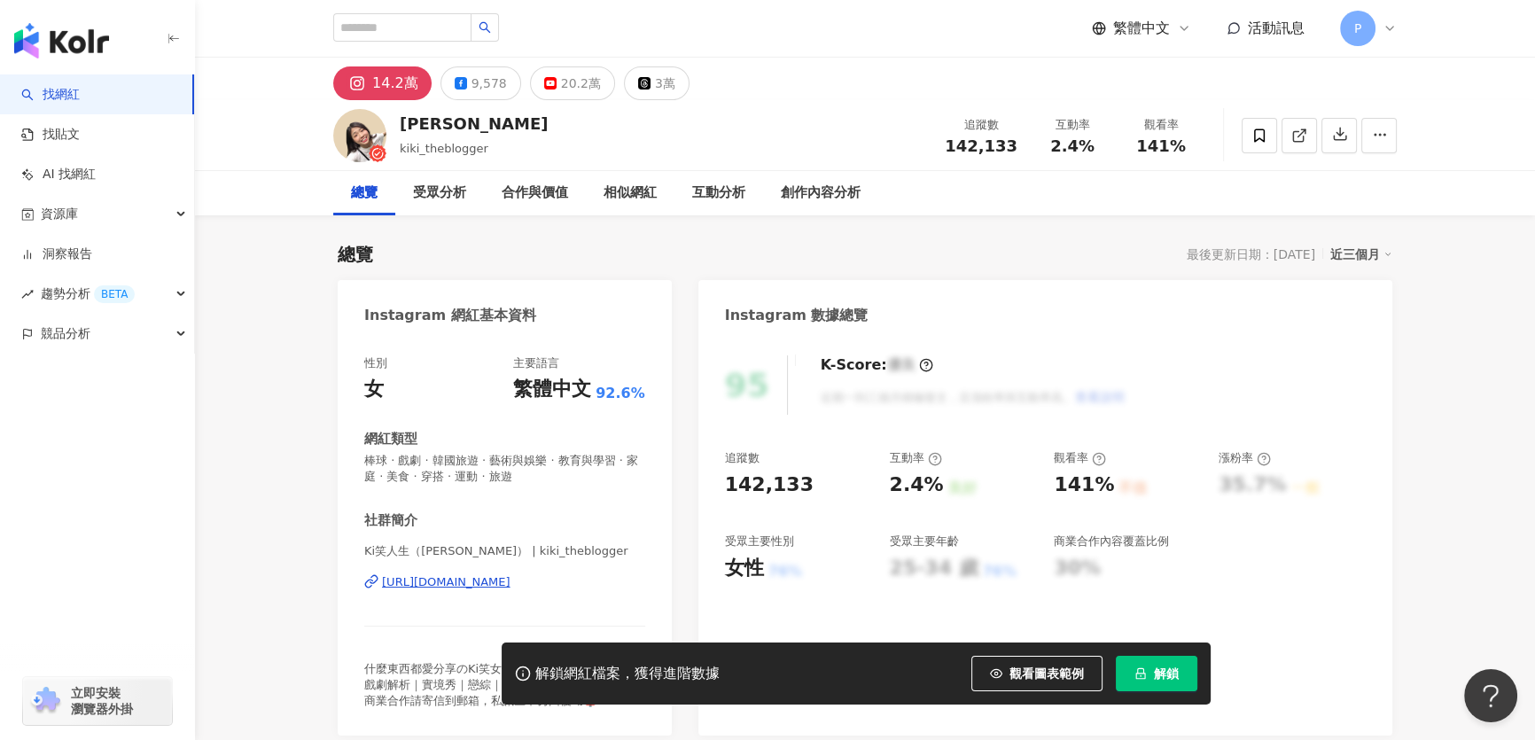
click at [510, 584] on div "https://www.instagram.com/kiki_theblogger/" at bounding box center [446, 582] width 128 height 16
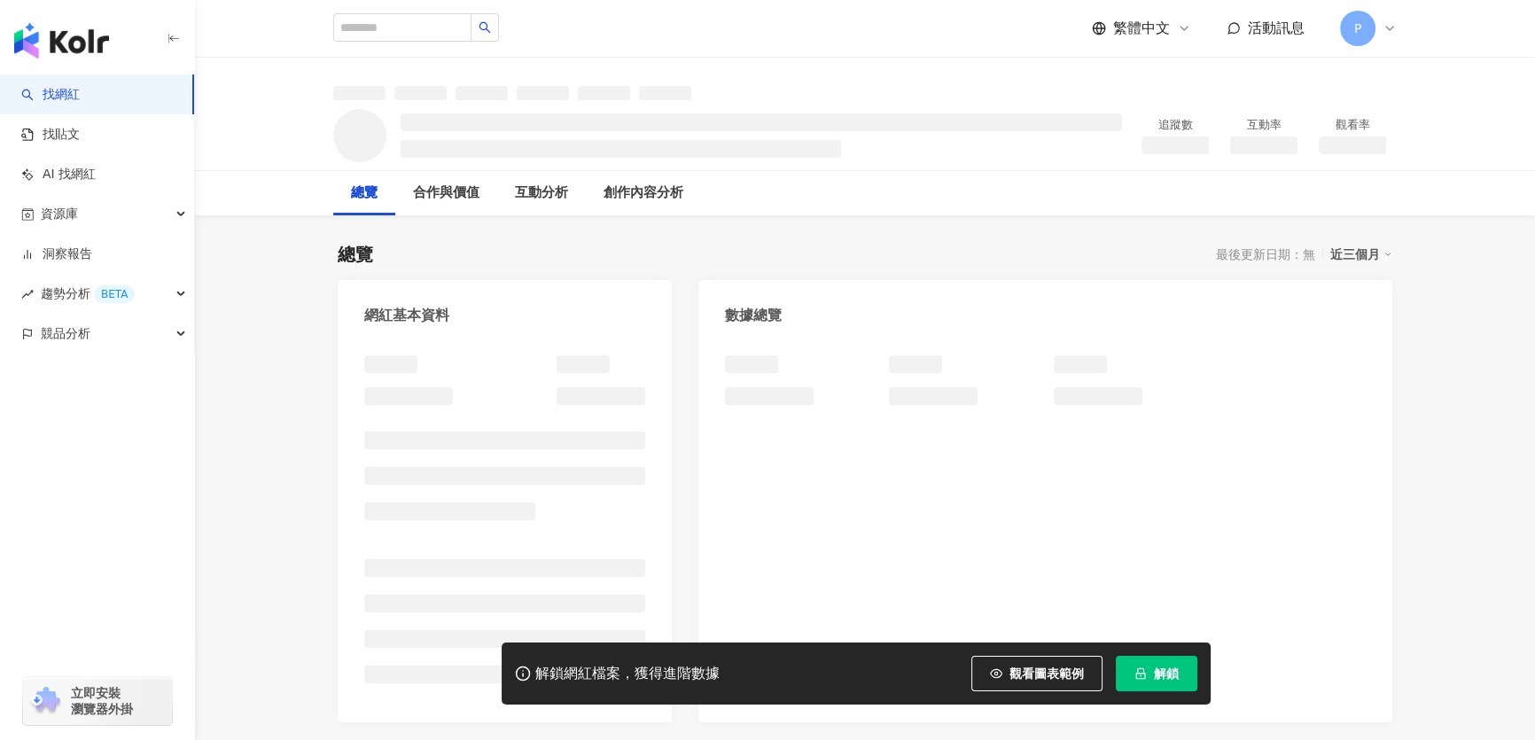
click at [694, 510] on div "網紅基本資料 數據總覽 成長趨勢分析 追蹤趨勢圖表" at bounding box center [865, 645] width 1054 height 731
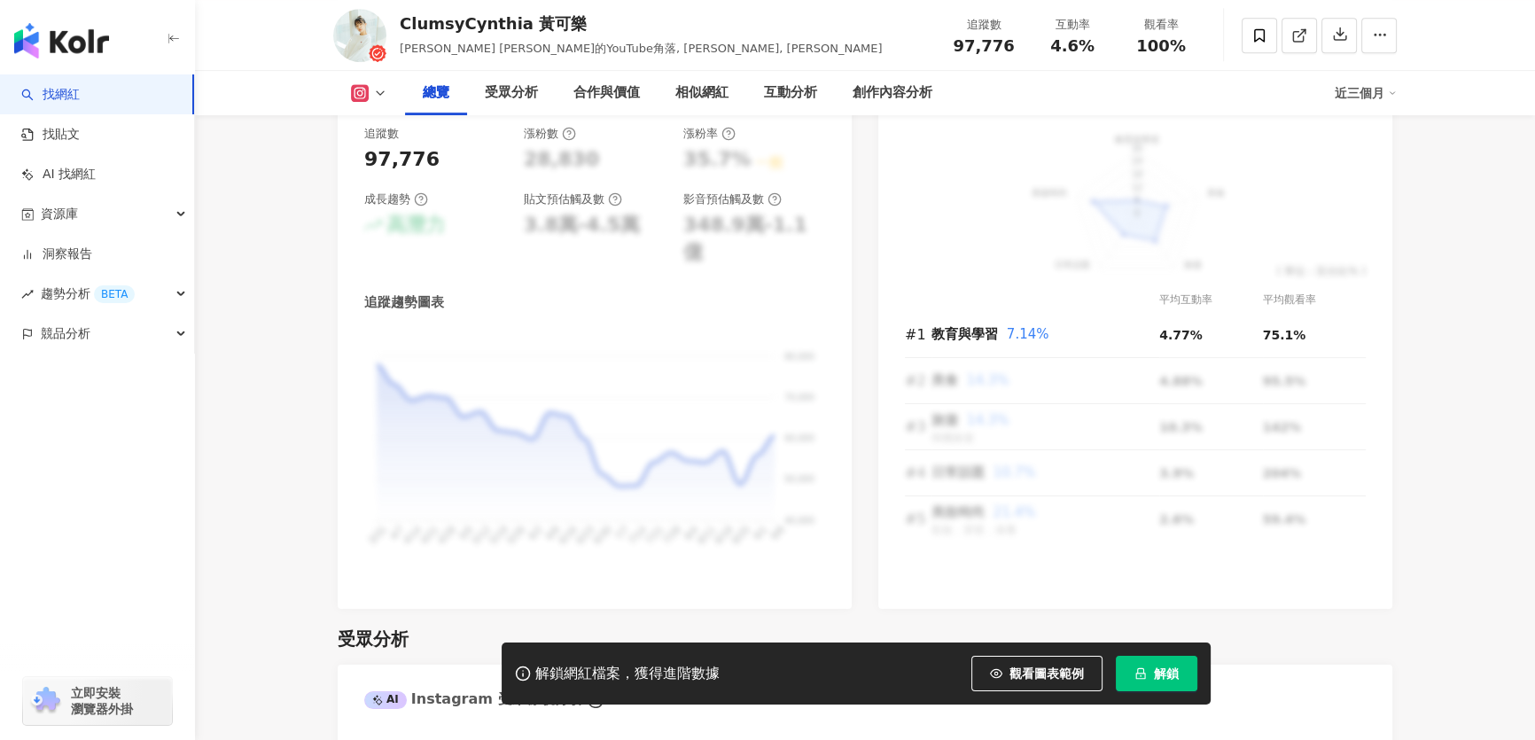
scroll to position [1450, 0]
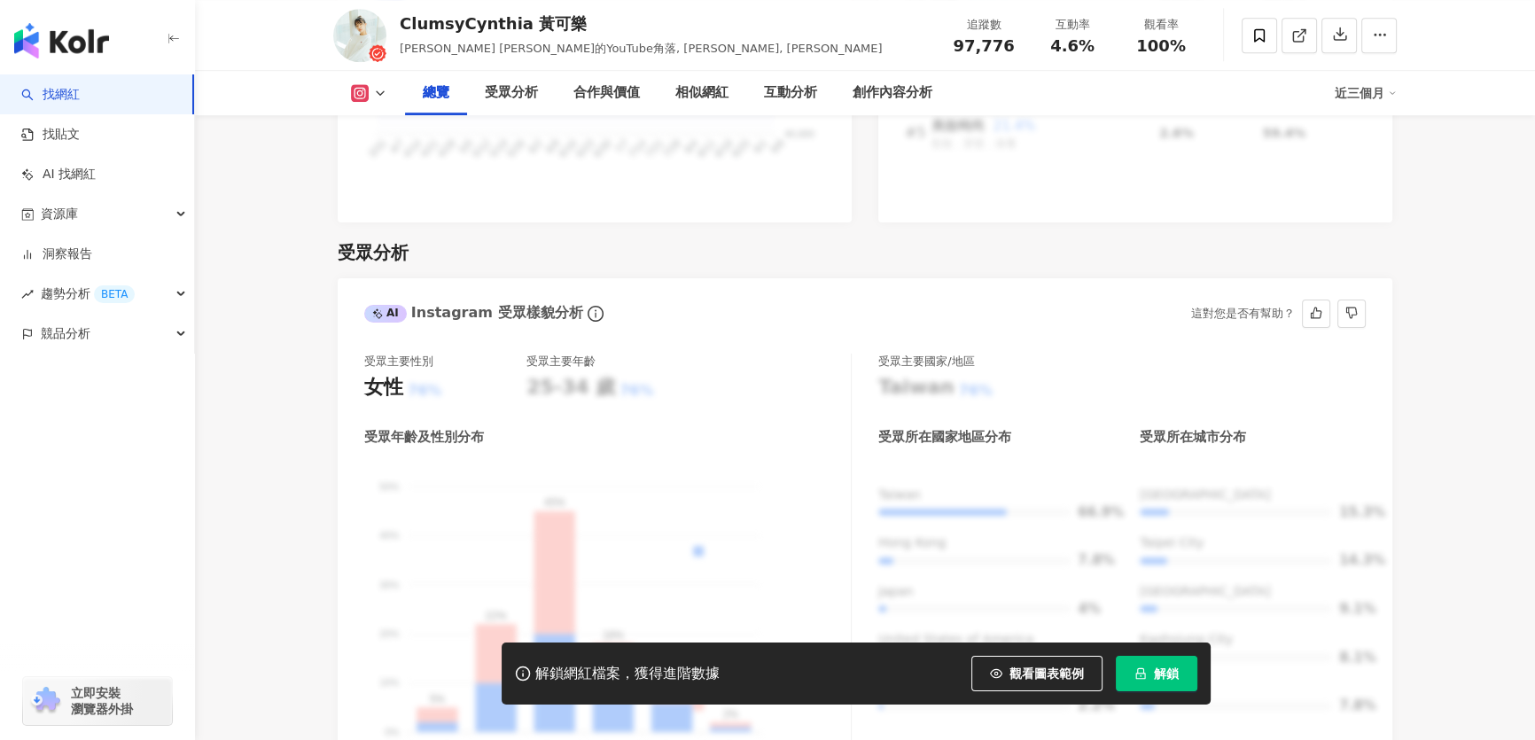
click at [1162, 674] on span "解鎖" at bounding box center [1166, 673] width 25 height 14
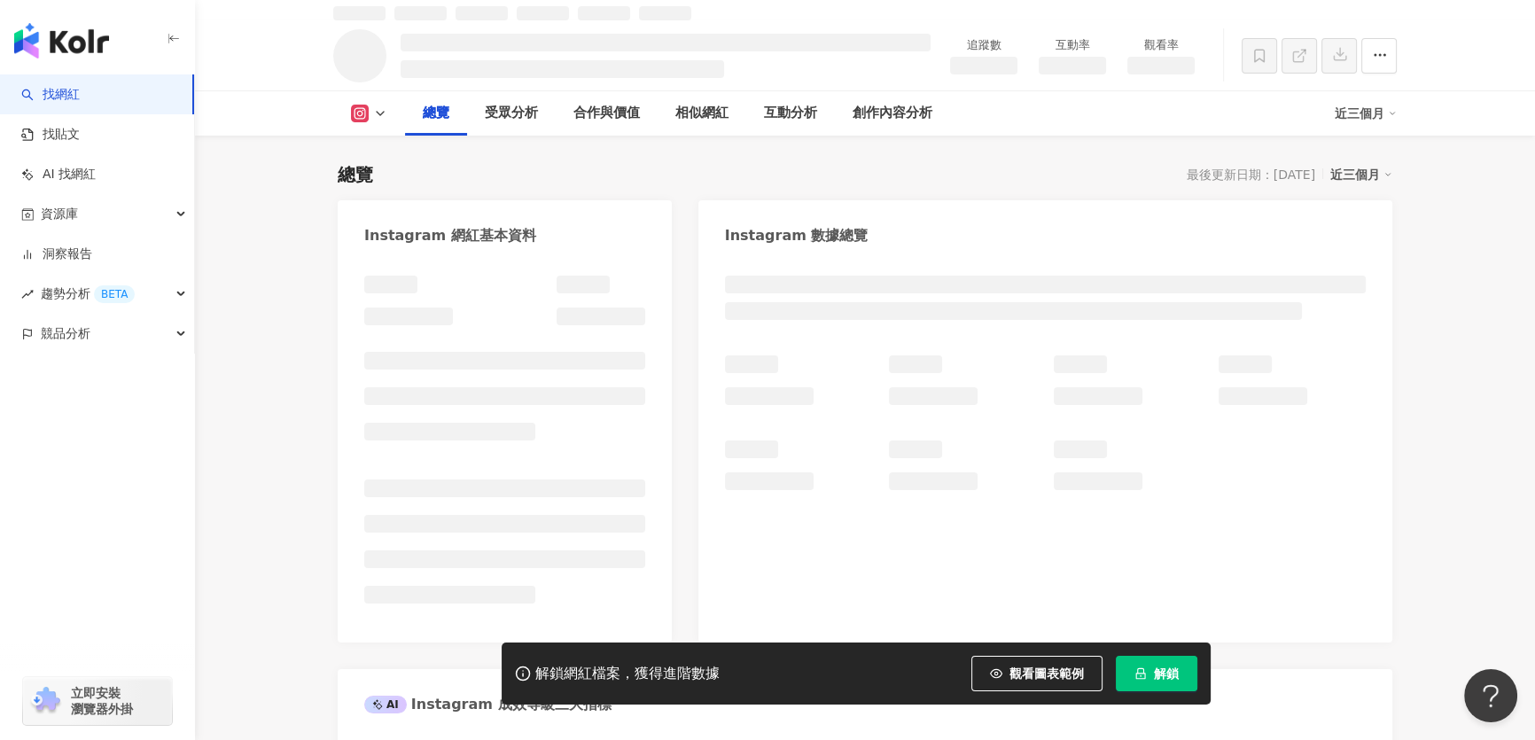
scroll to position [99, 0]
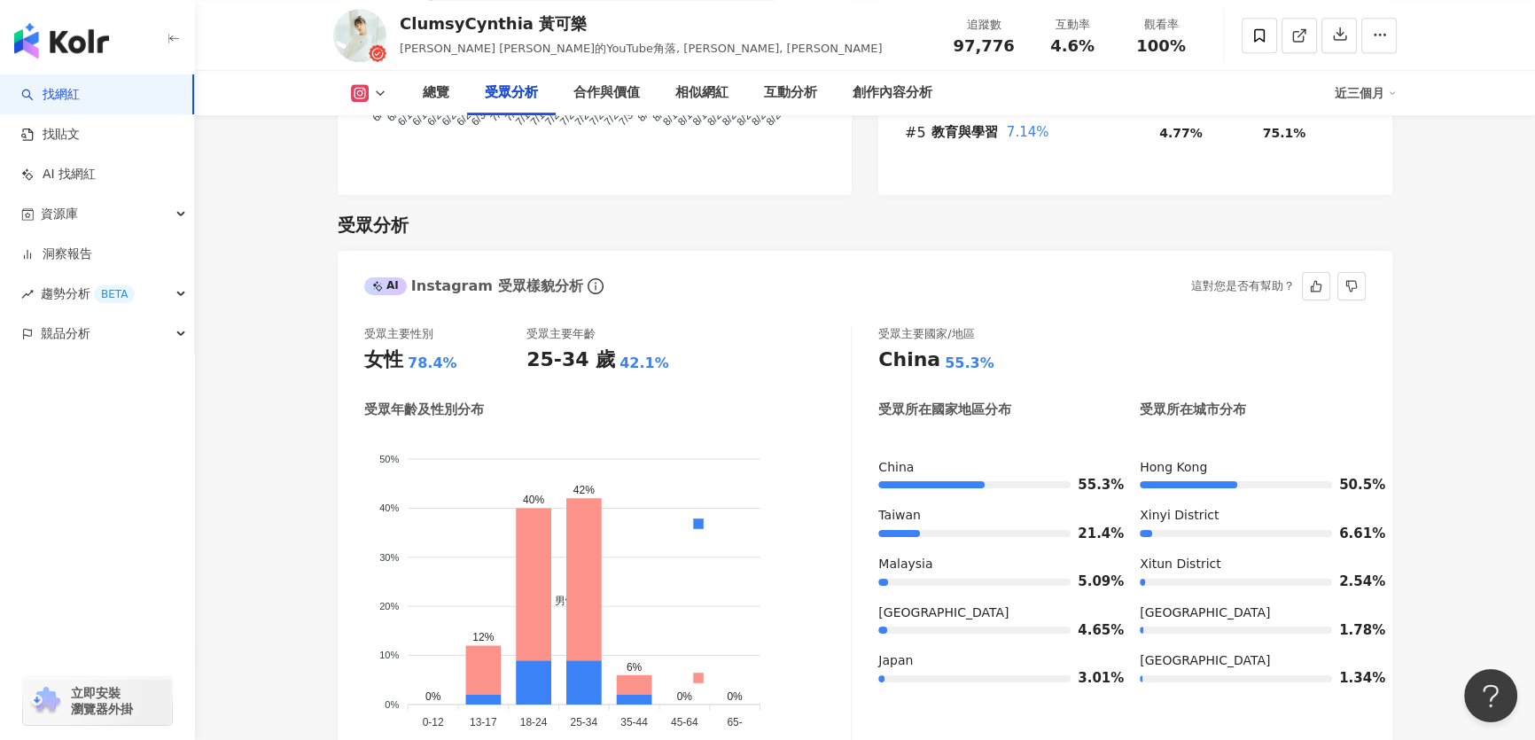
scroll to position [1611, 0]
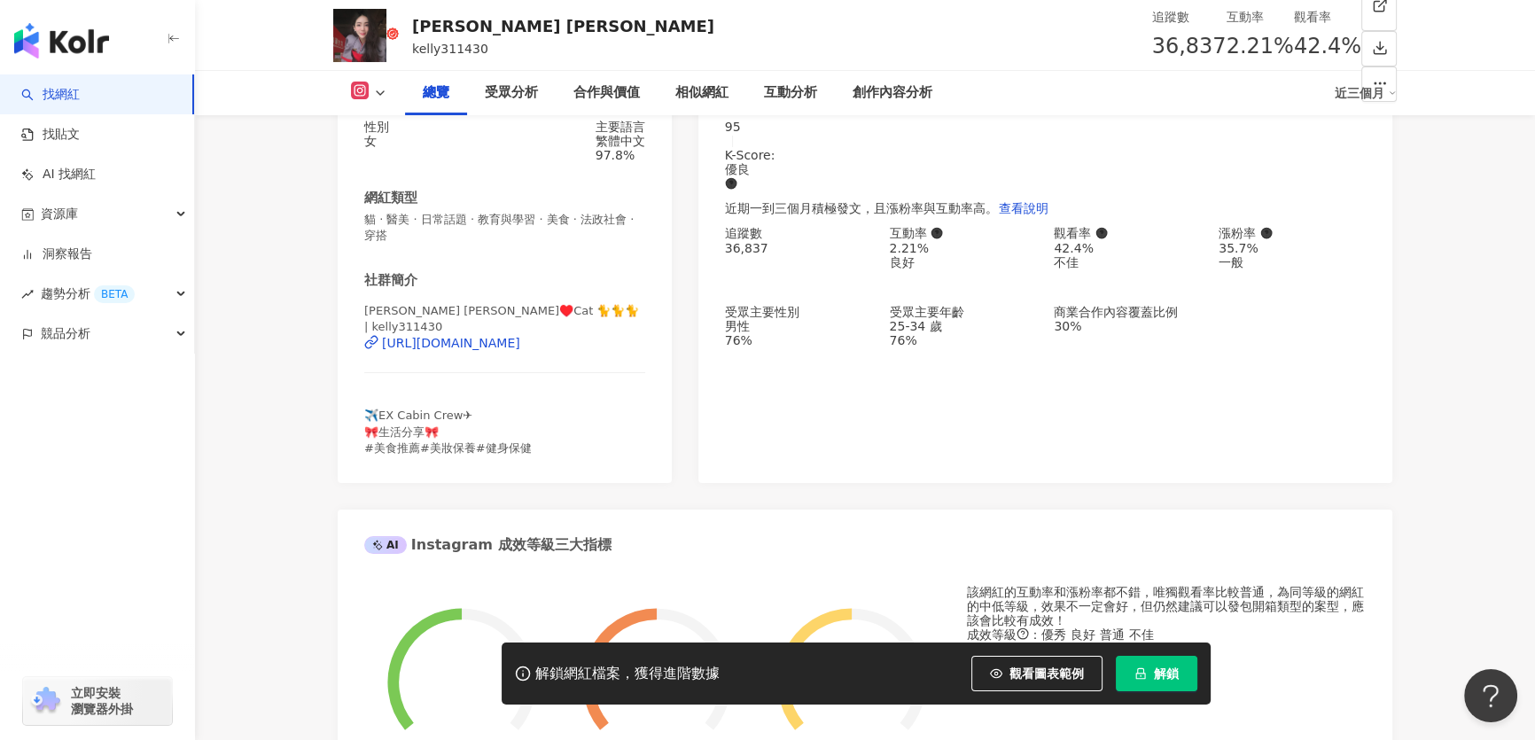
scroll to position [241, 0]
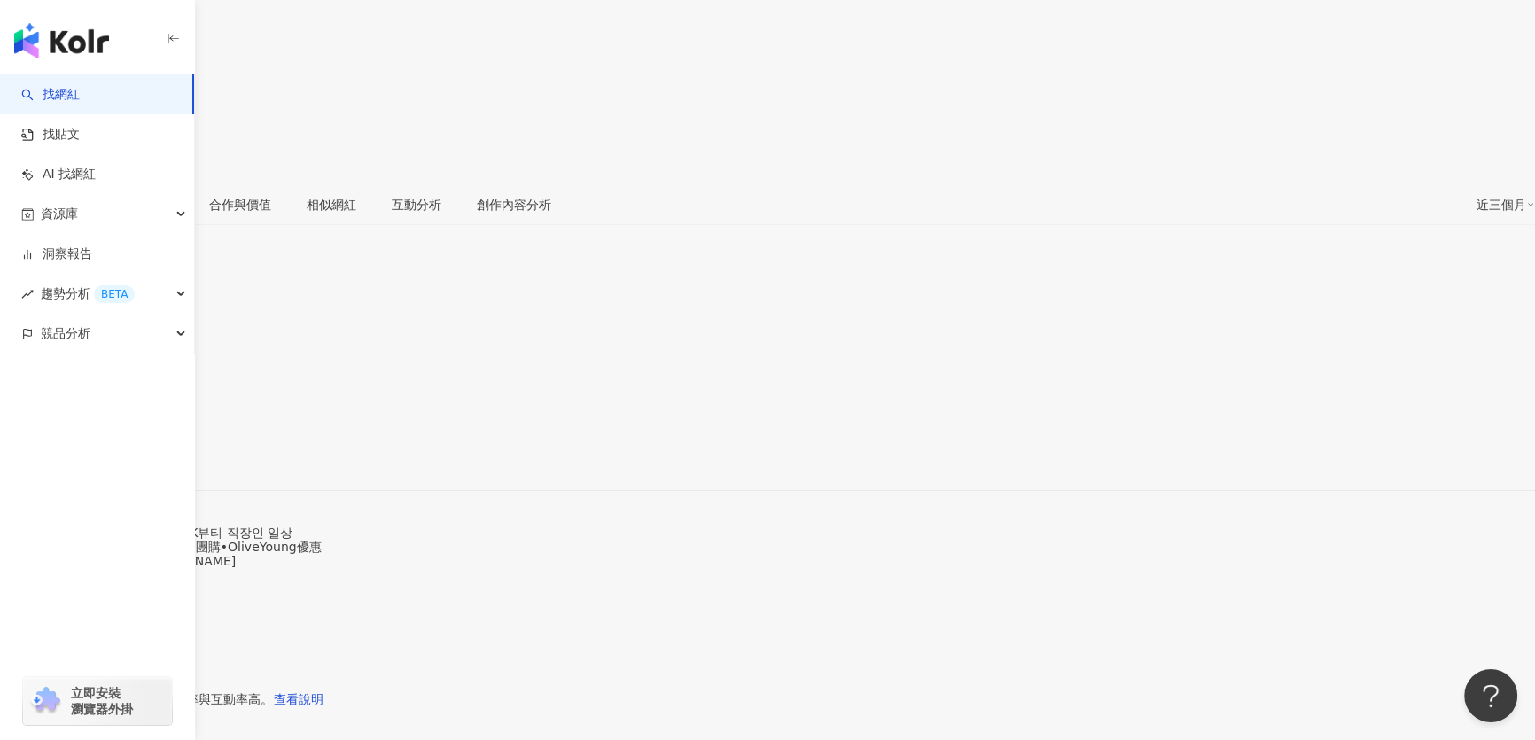
click at [518, 438] on div "一顆酪梨🥑 Lory | 11o_5 [URL][DOMAIN_NAME]" at bounding box center [767, 475] width 1535 height 74
click at [156, 453] on div "[URL][DOMAIN_NAME]" at bounding box center [87, 460] width 138 height 14
